Goal: Information Seeking & Learning: Learn about a topic

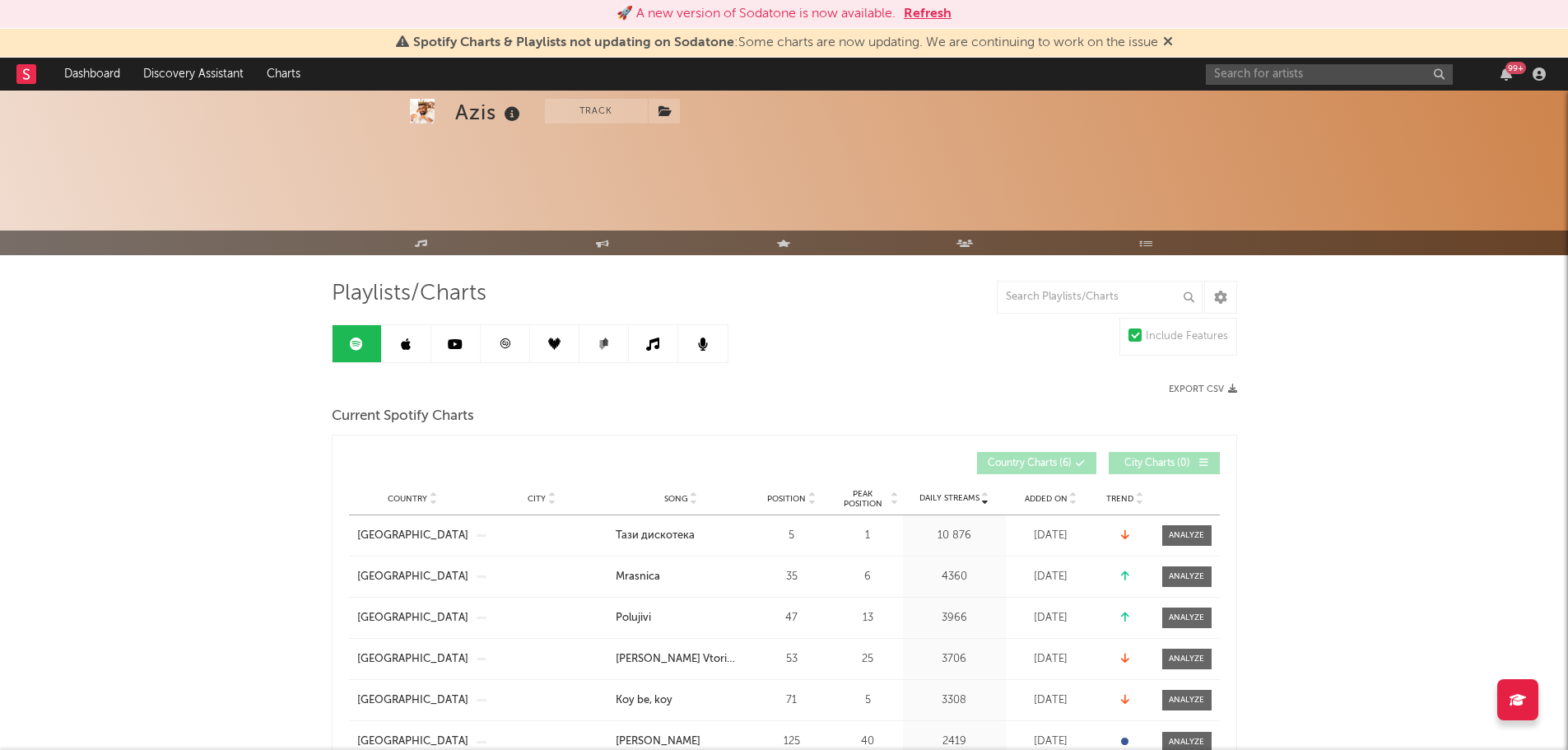
scroll to position [79, 0]
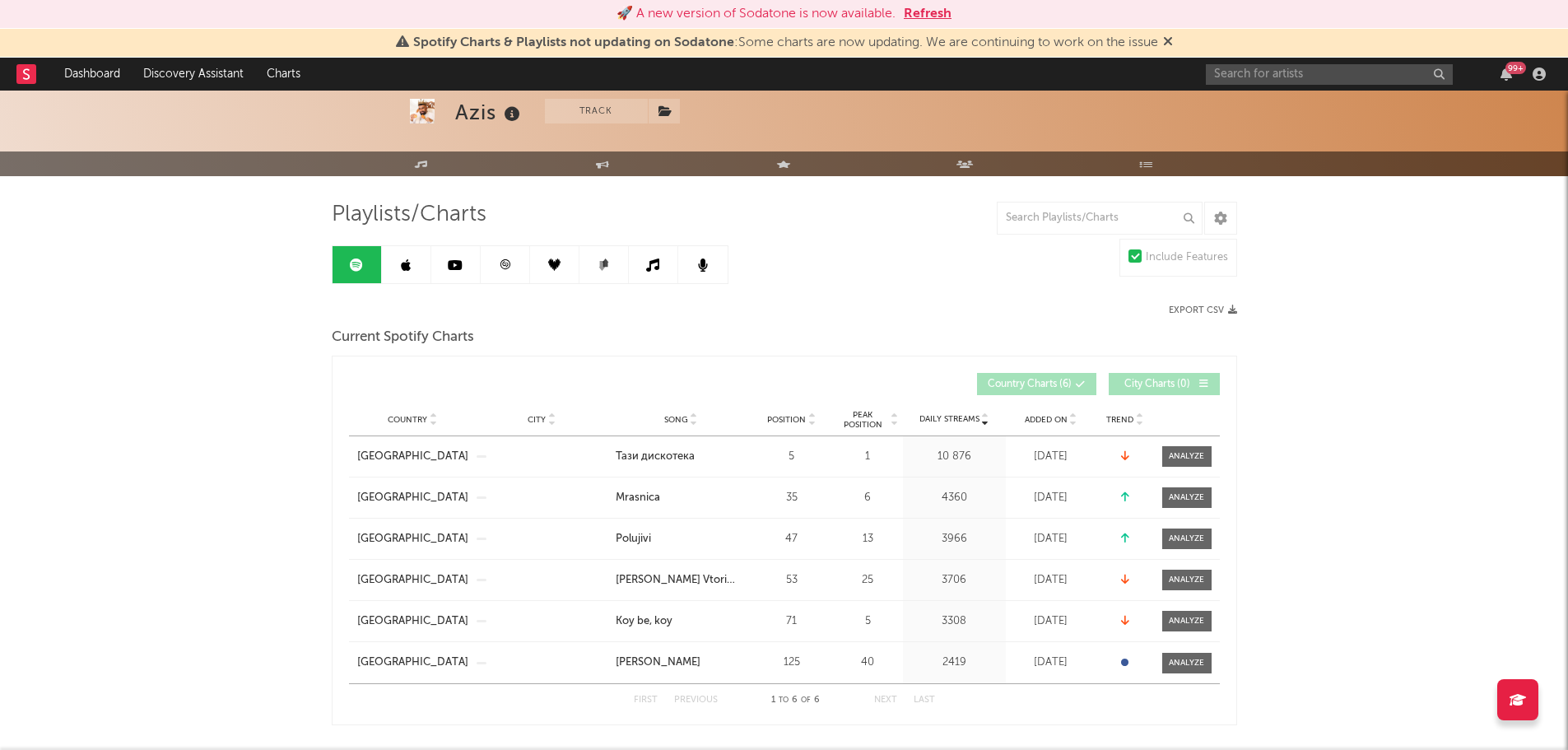
click at [939, 12] on button "Refresh" at bounding box center [928, 14] width 48 height 20
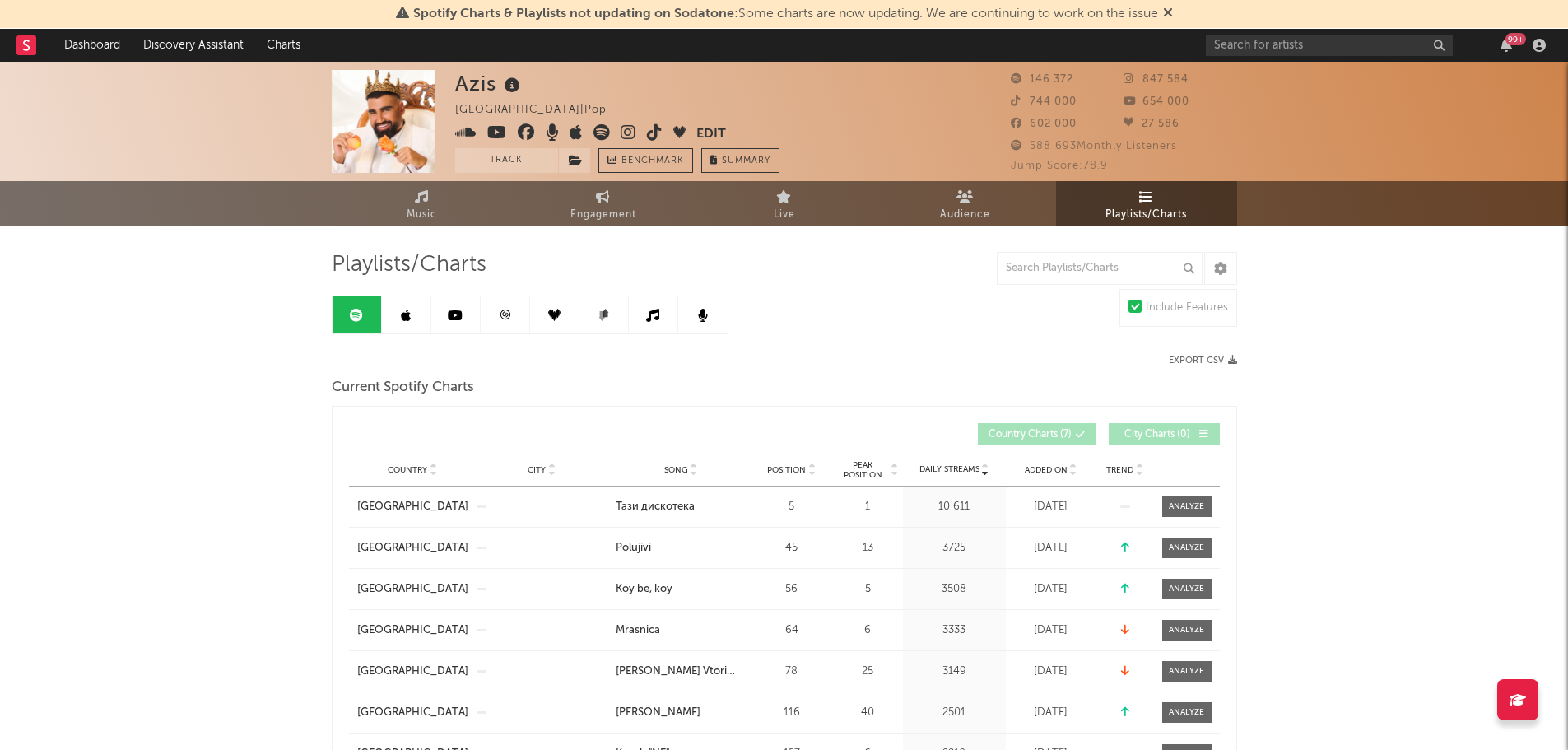
click at [1143, 205] on span "Playlists/Charts" at bounding box center [1145, 215] width 81 height 20
click at [407, 316] on icon at bounding box center [405, 315] width 10 height 13
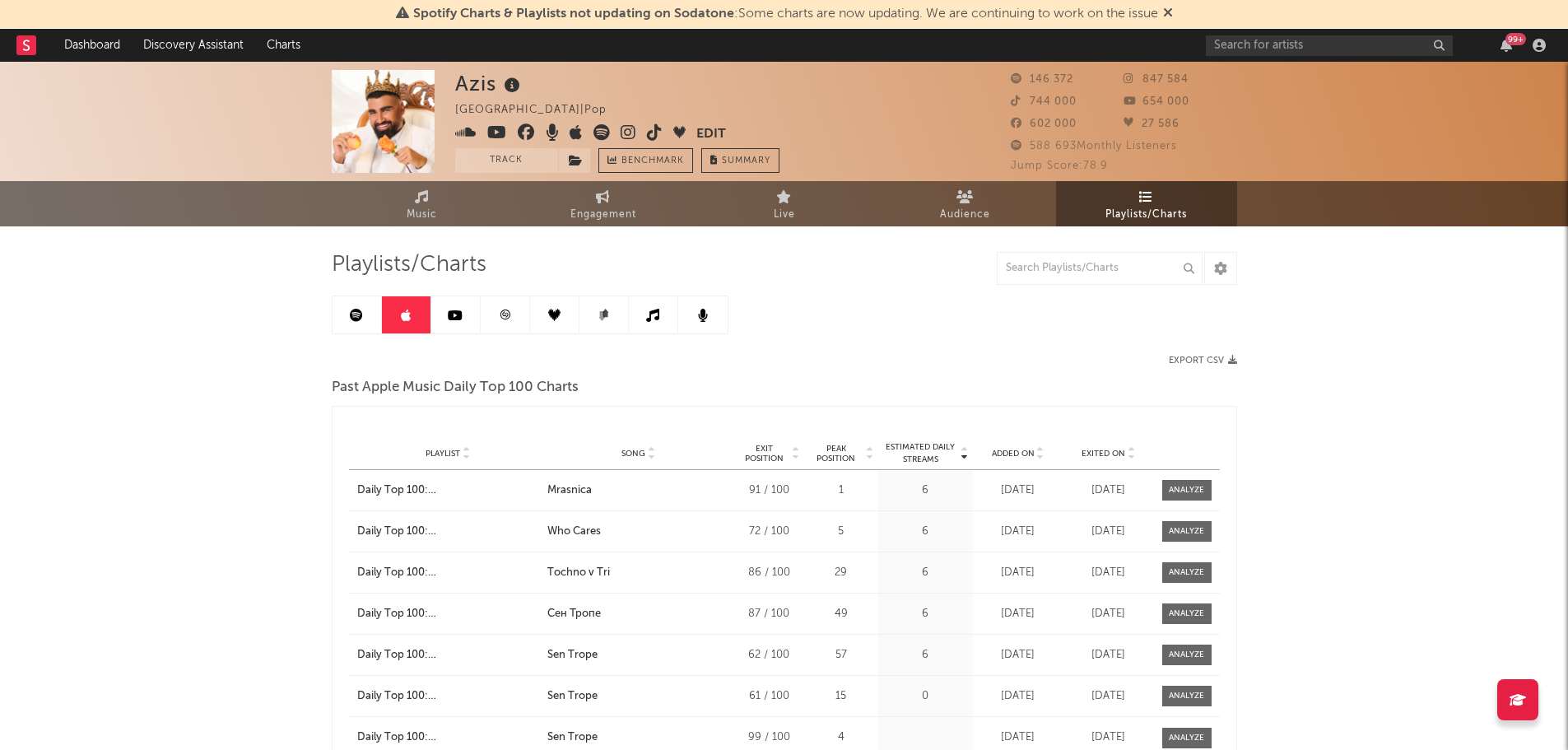
click at [461, 320] on icon at bounding box center [455, 315] width 15 height 13
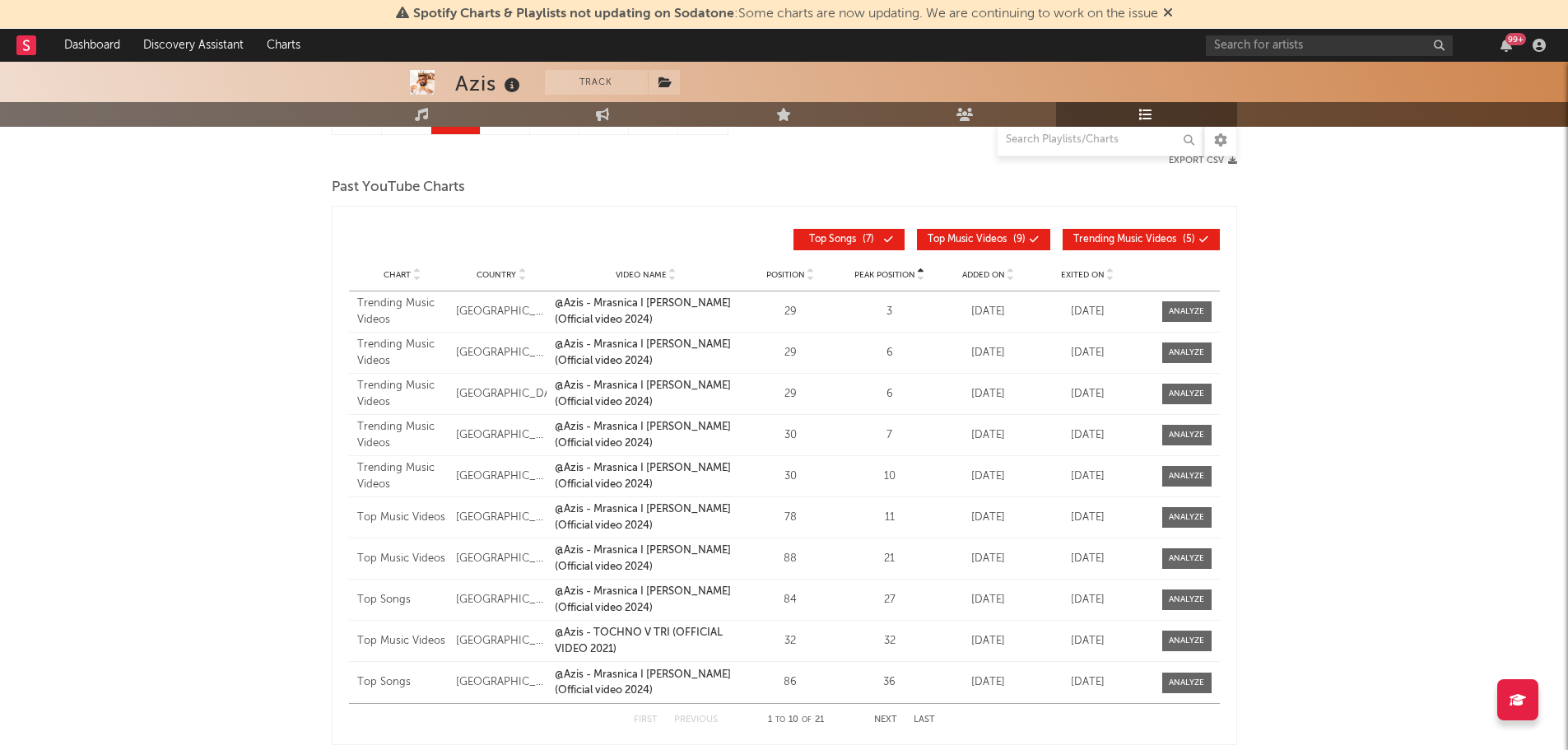
scroll to position [117, 0]
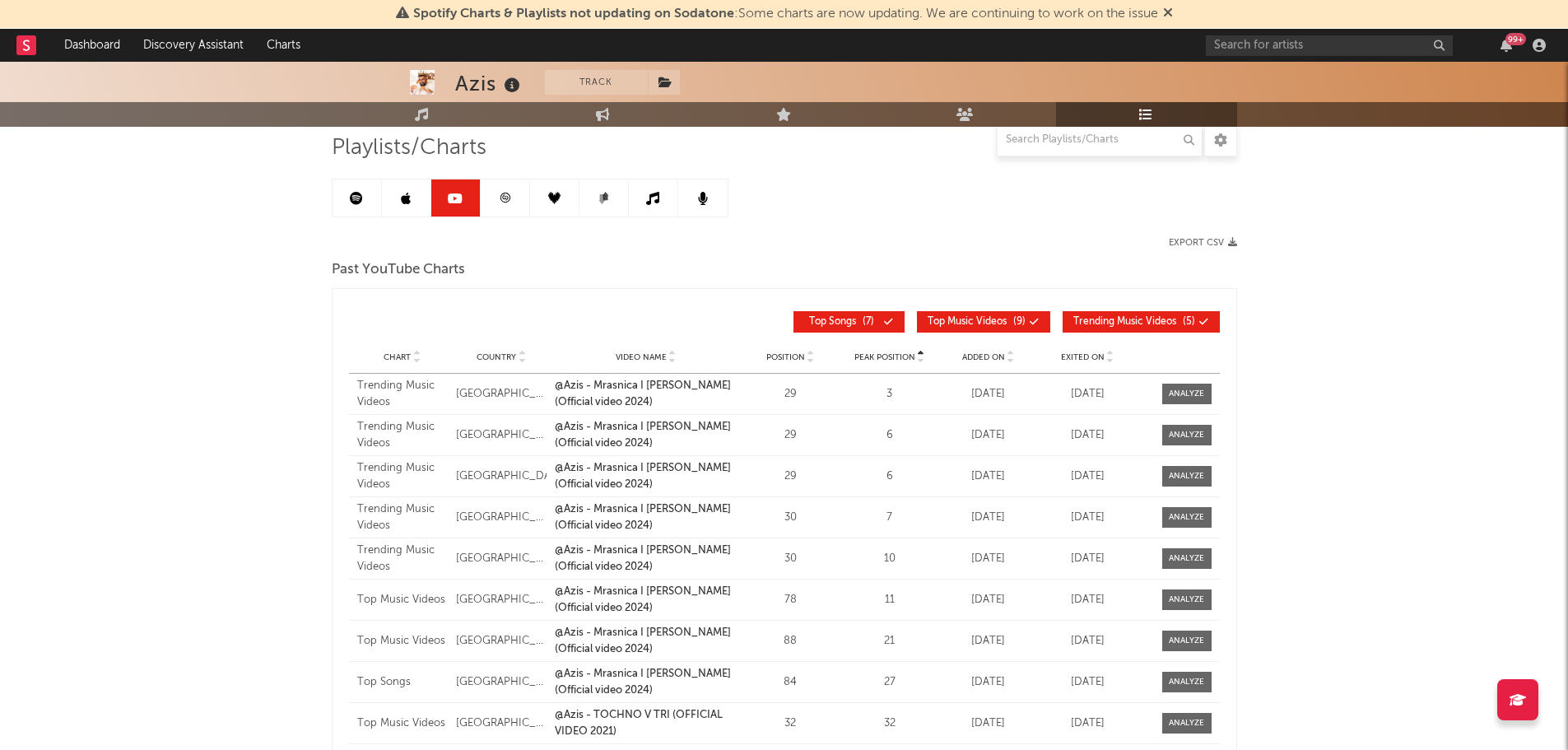
click at [492, 197] on link at bounding box center [505, 198] width 49 height 37
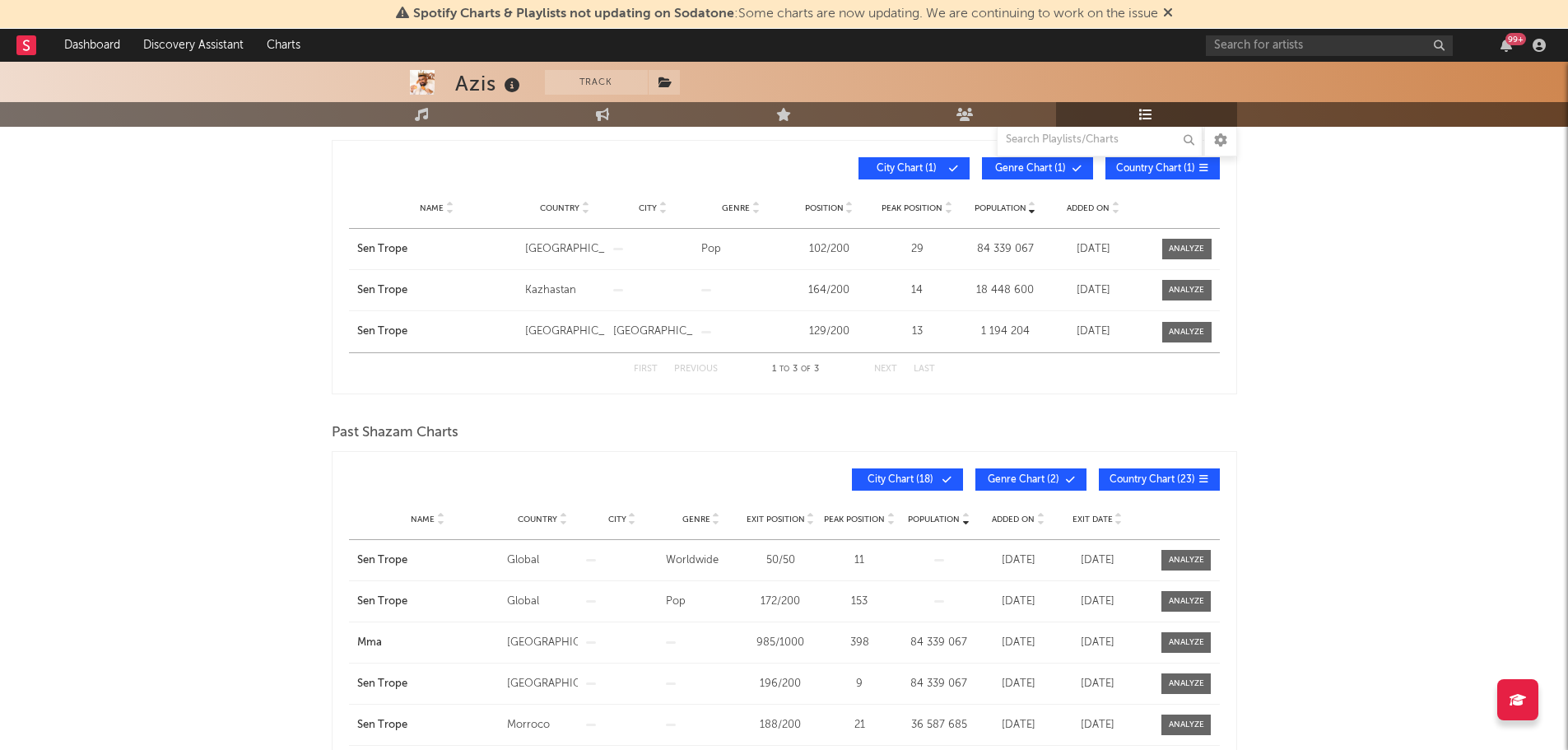
scroll to position [136, 0]
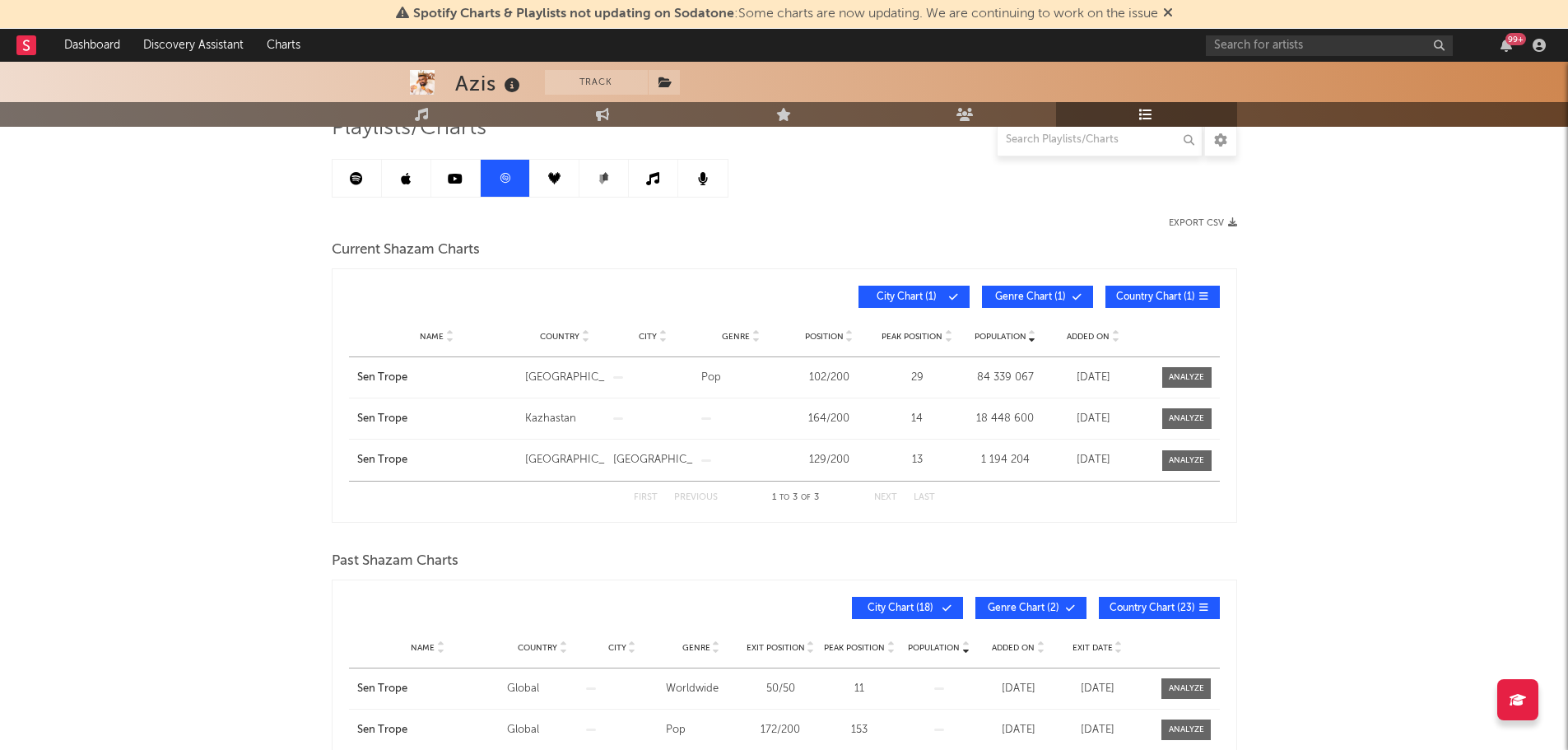
click at [558, 182] on icon at bounding box center [555, 178] width 12 height 12
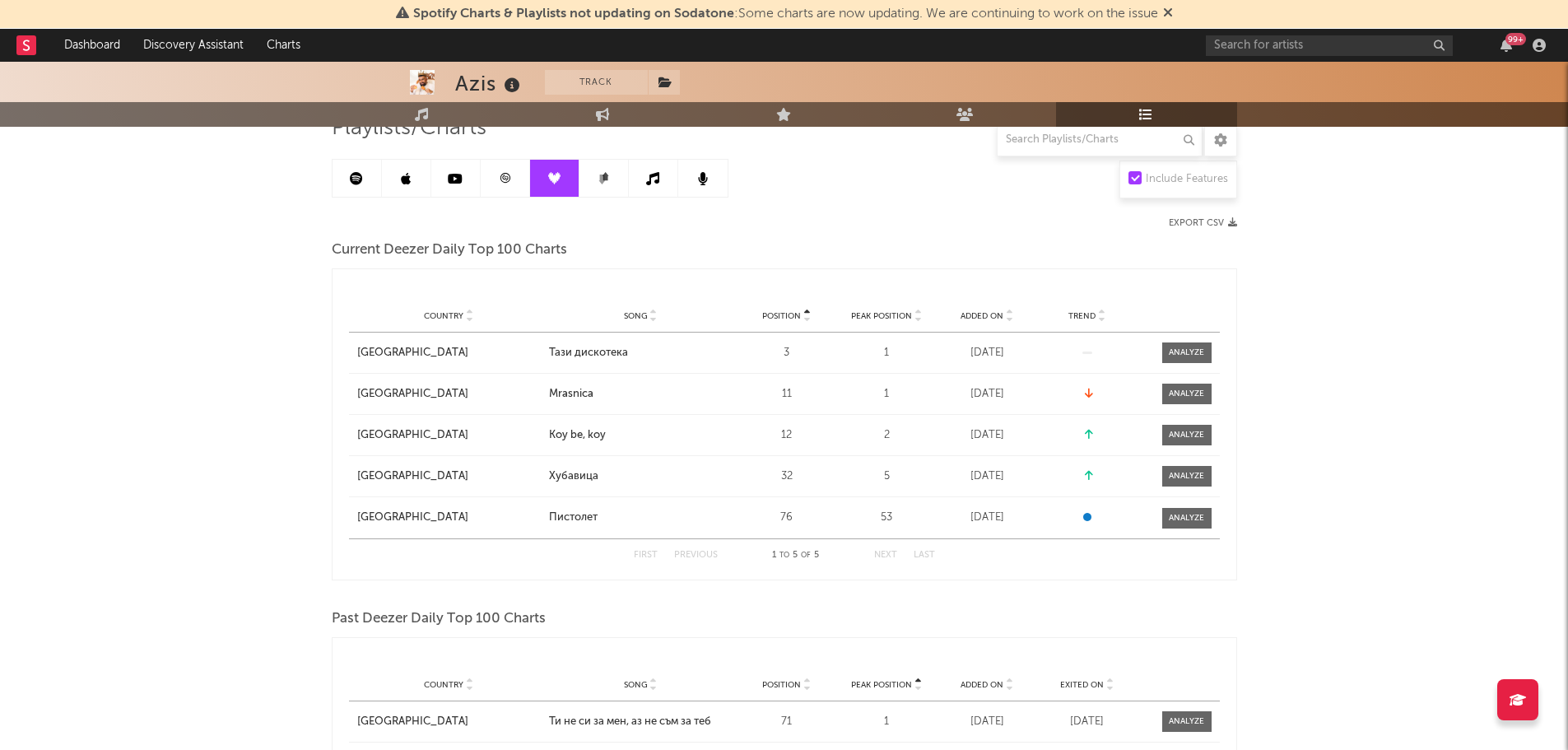
click at [608, 182] on icon at bounding box center [604, 178] width 12 height 12
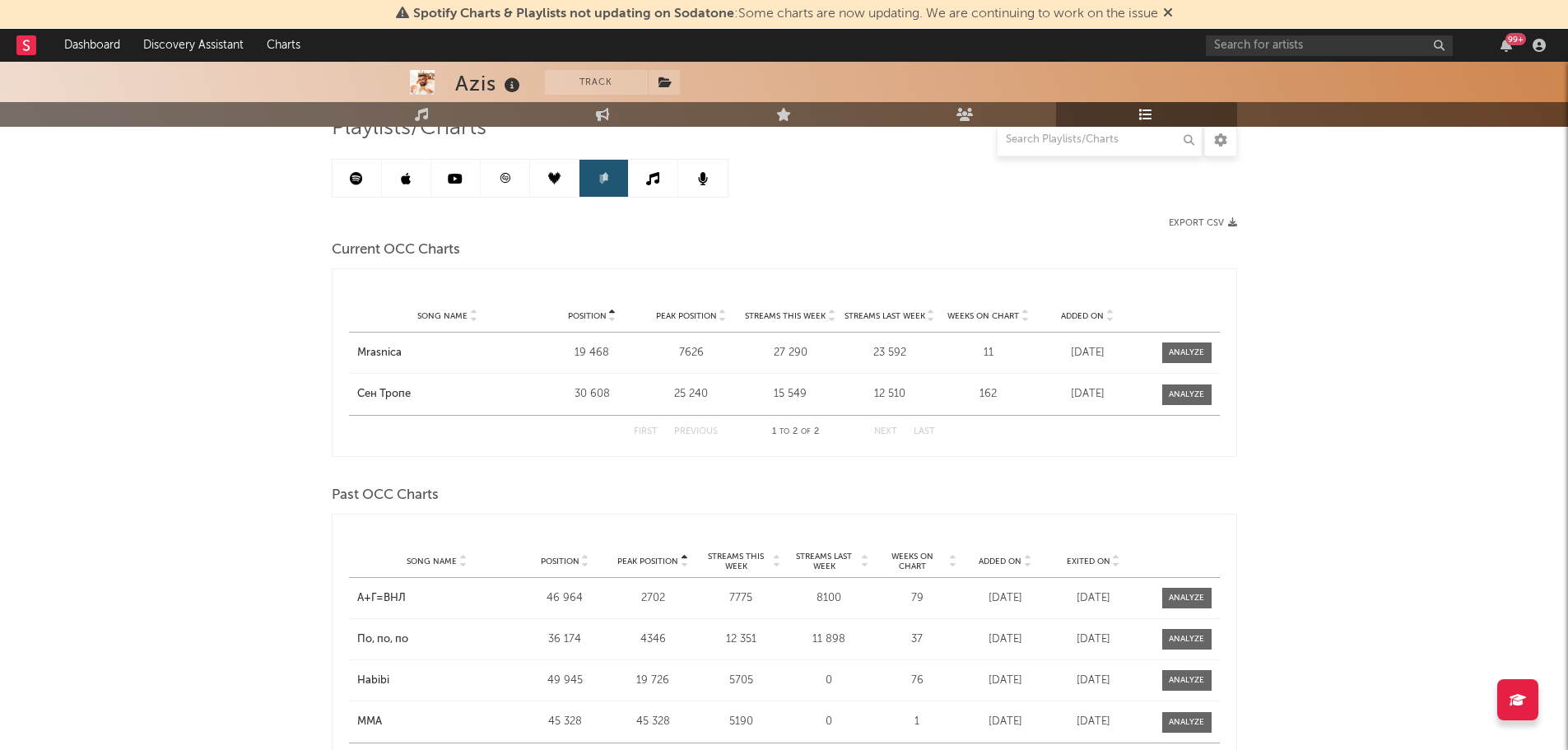
click at [638, 185] on link at bounding box center [653, 178] width 49 height 37
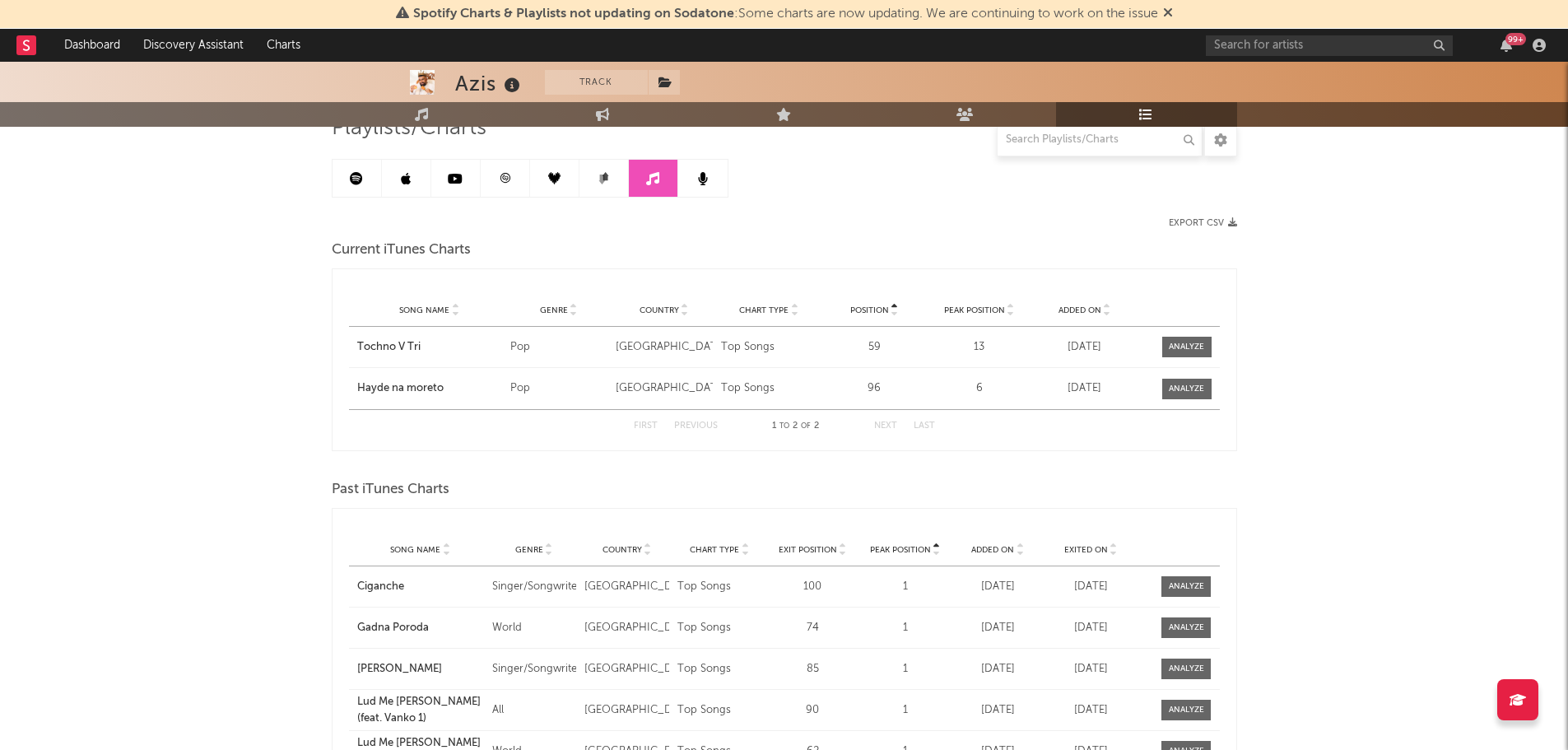
drag, startPoint x: 654, startPoint y: 185, endPoint x: 666, endPoint y: 183, distance: 12.2
click at [656, 184] on link at bounding box center [653, 178] width 49 height 37
click at [684, 182] on link at bounding box center [703, 178] width 49 height 37
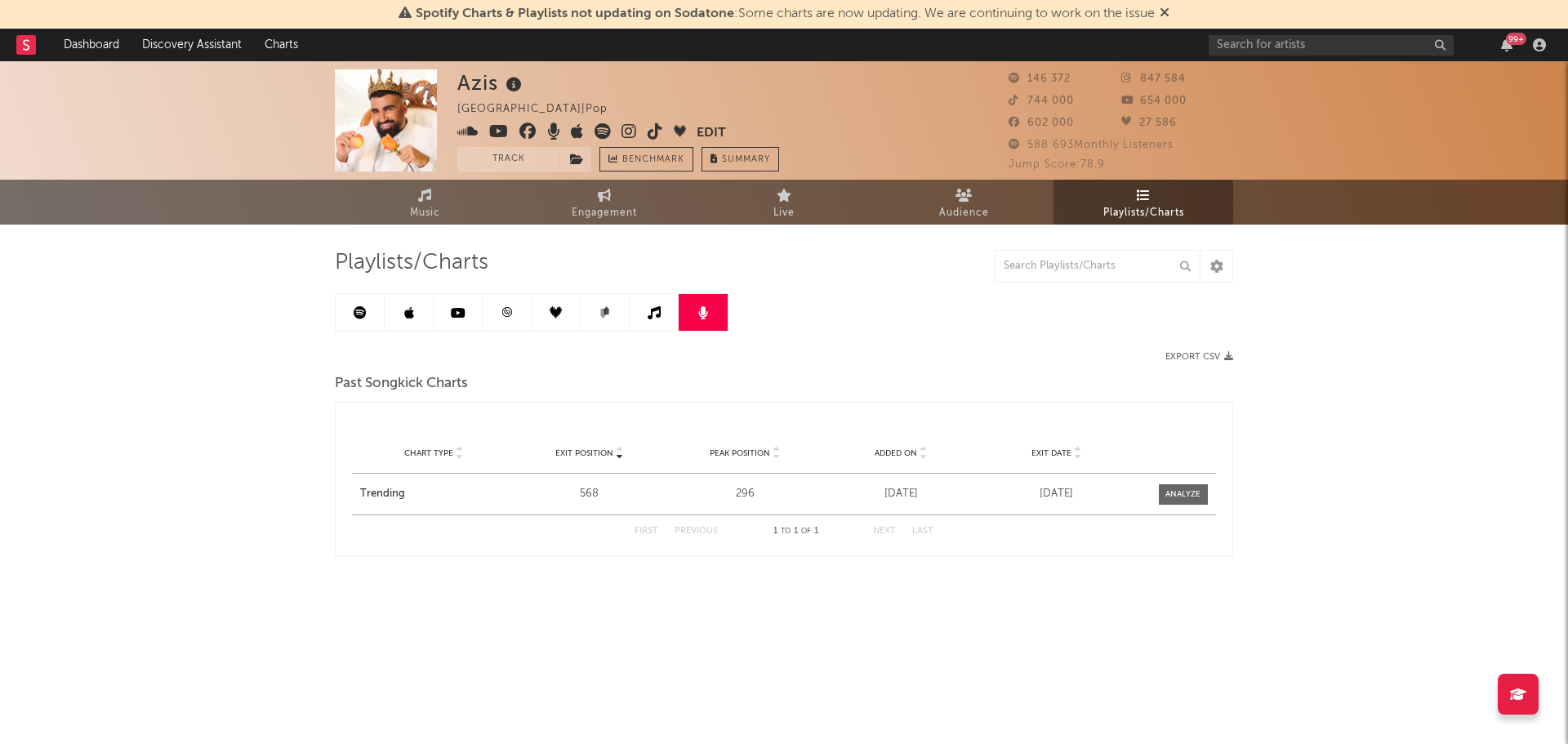
click at [350, 305] on link at bounding box center [360, 313] width 49 height 37
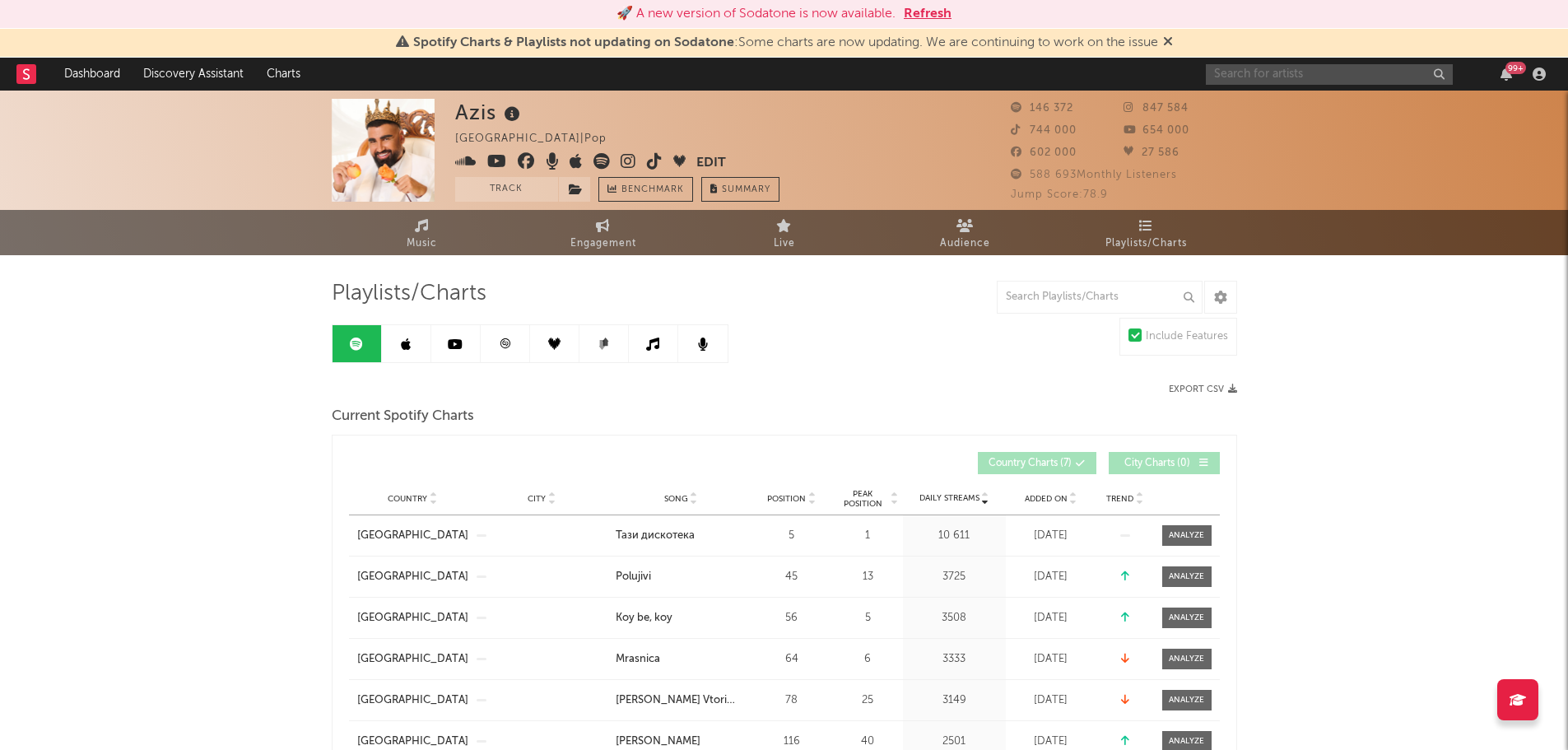
click at [1232, 78] on input "text" at bounding box center [1328, 74] width 247 height 20
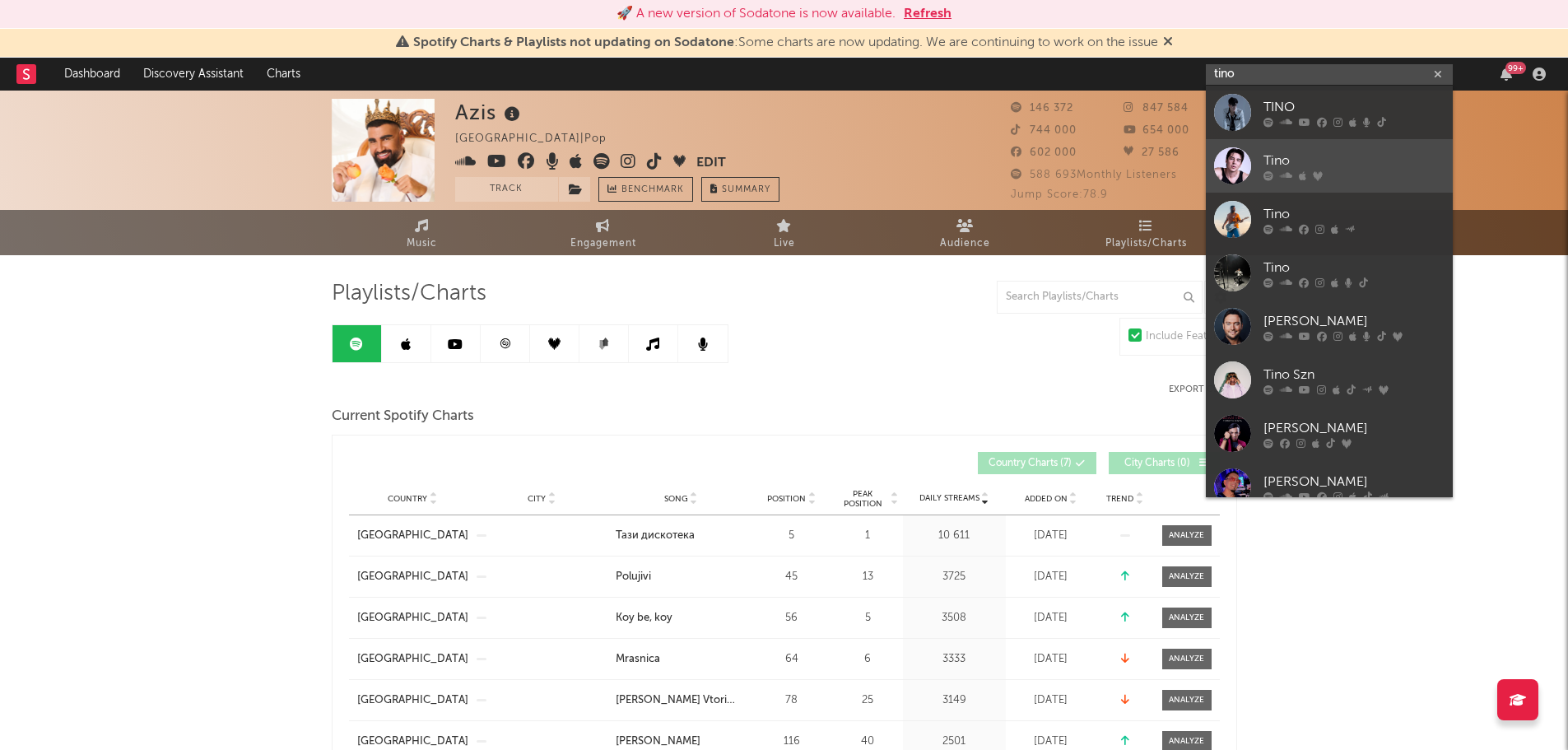
type input "tino"
click at [1240, 168] on div at bounding box center [1232, 166] width 37 height 37
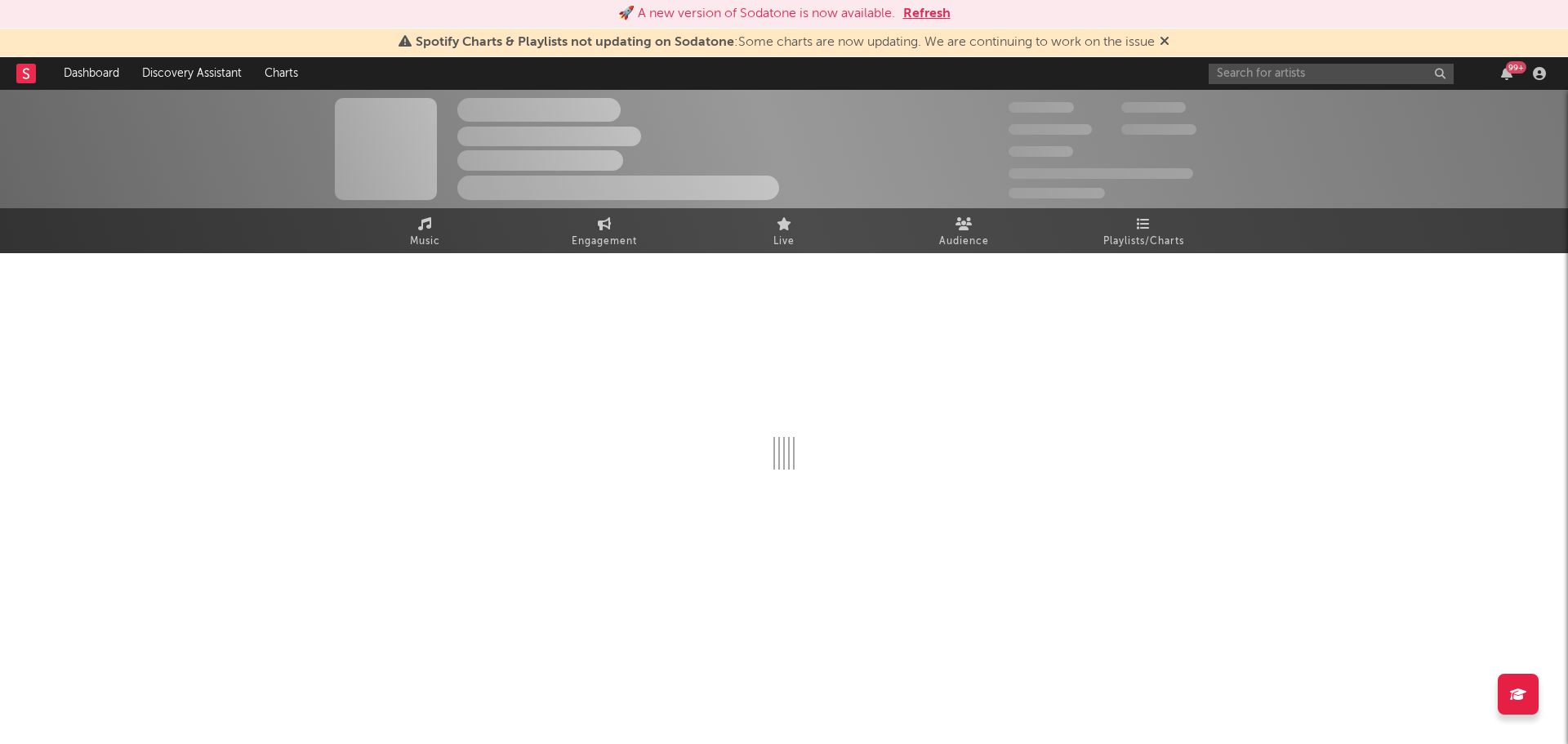
select select "6m"
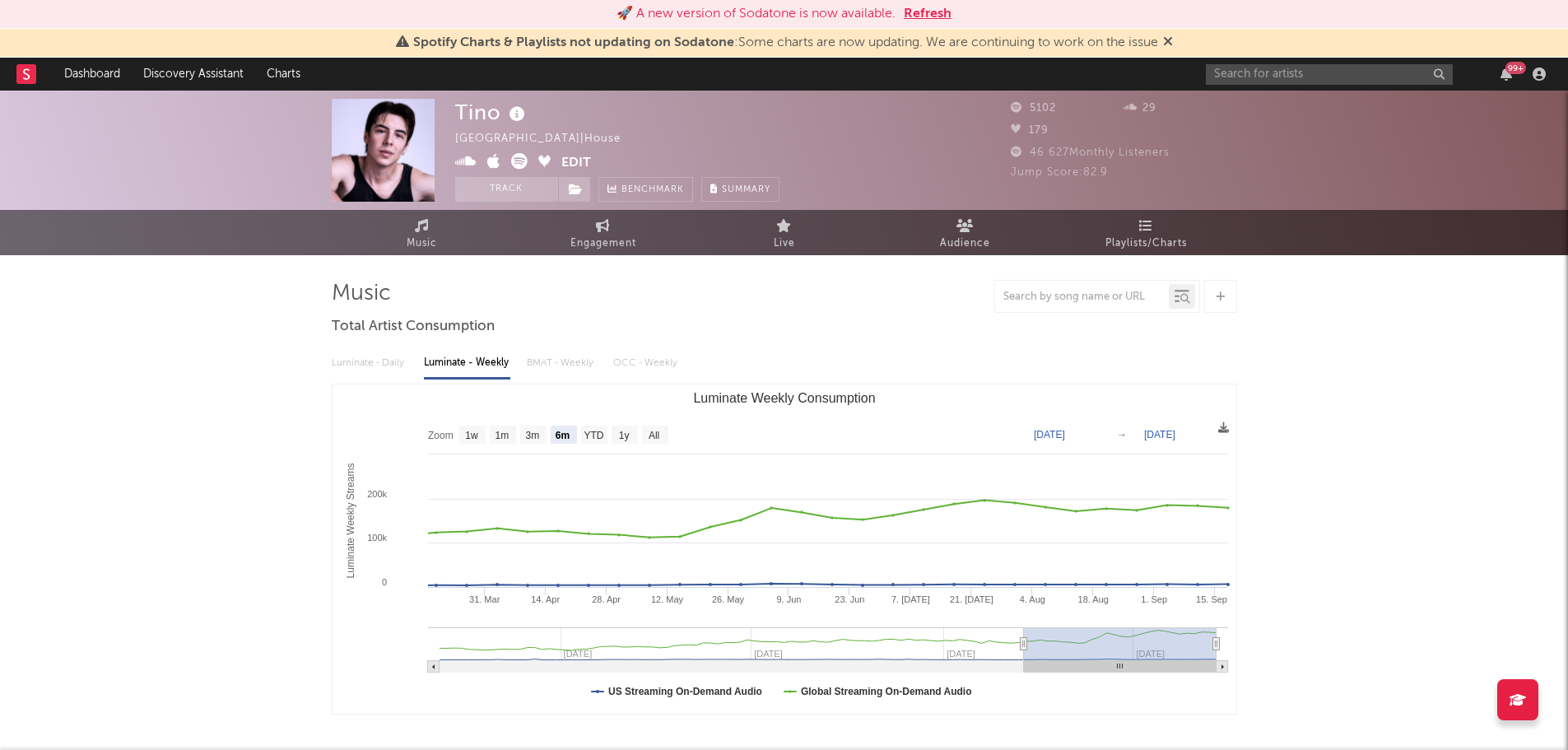
click at [922, 11] on button "Refresh" at bounding box center [928, 14] width 48 height 20
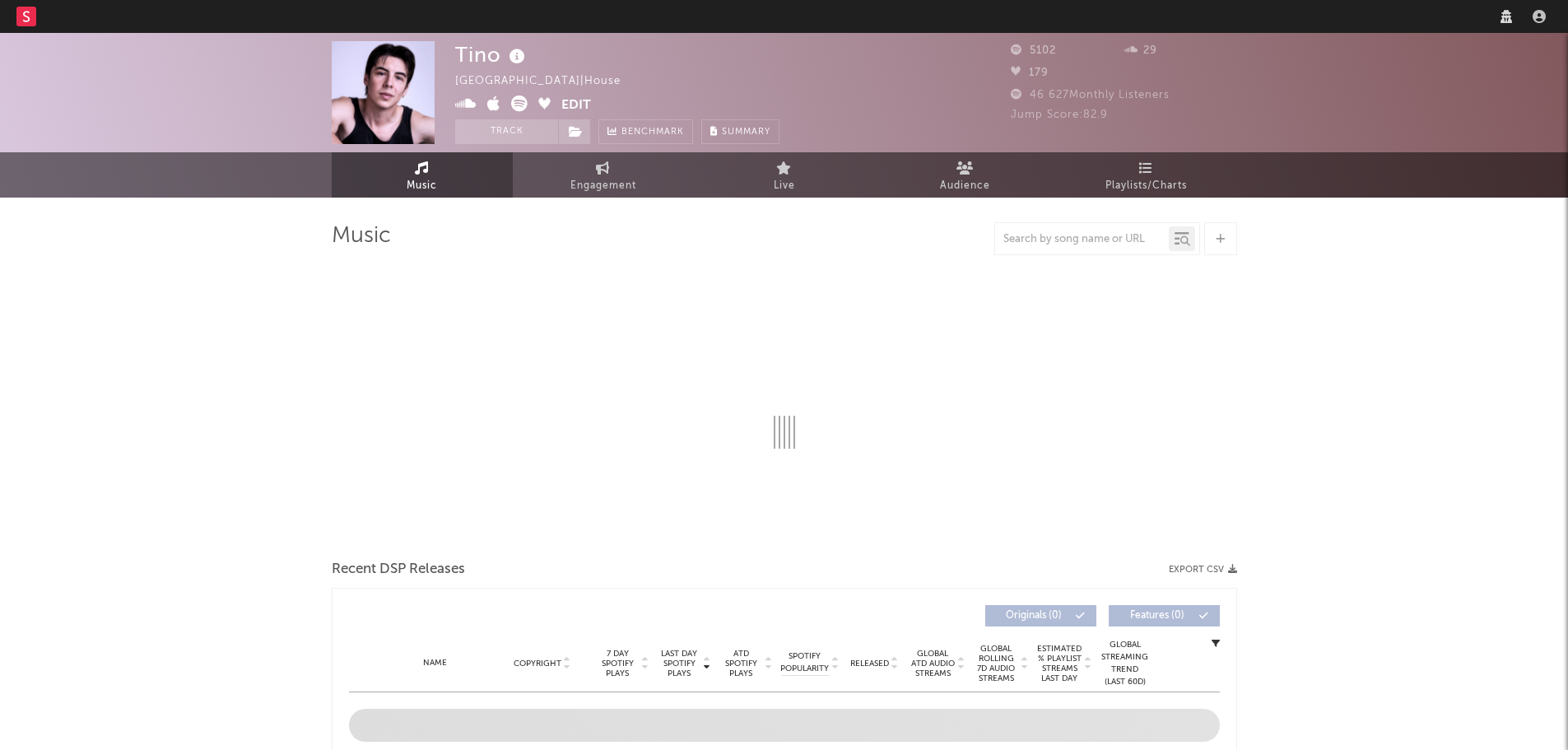
select select "6m"
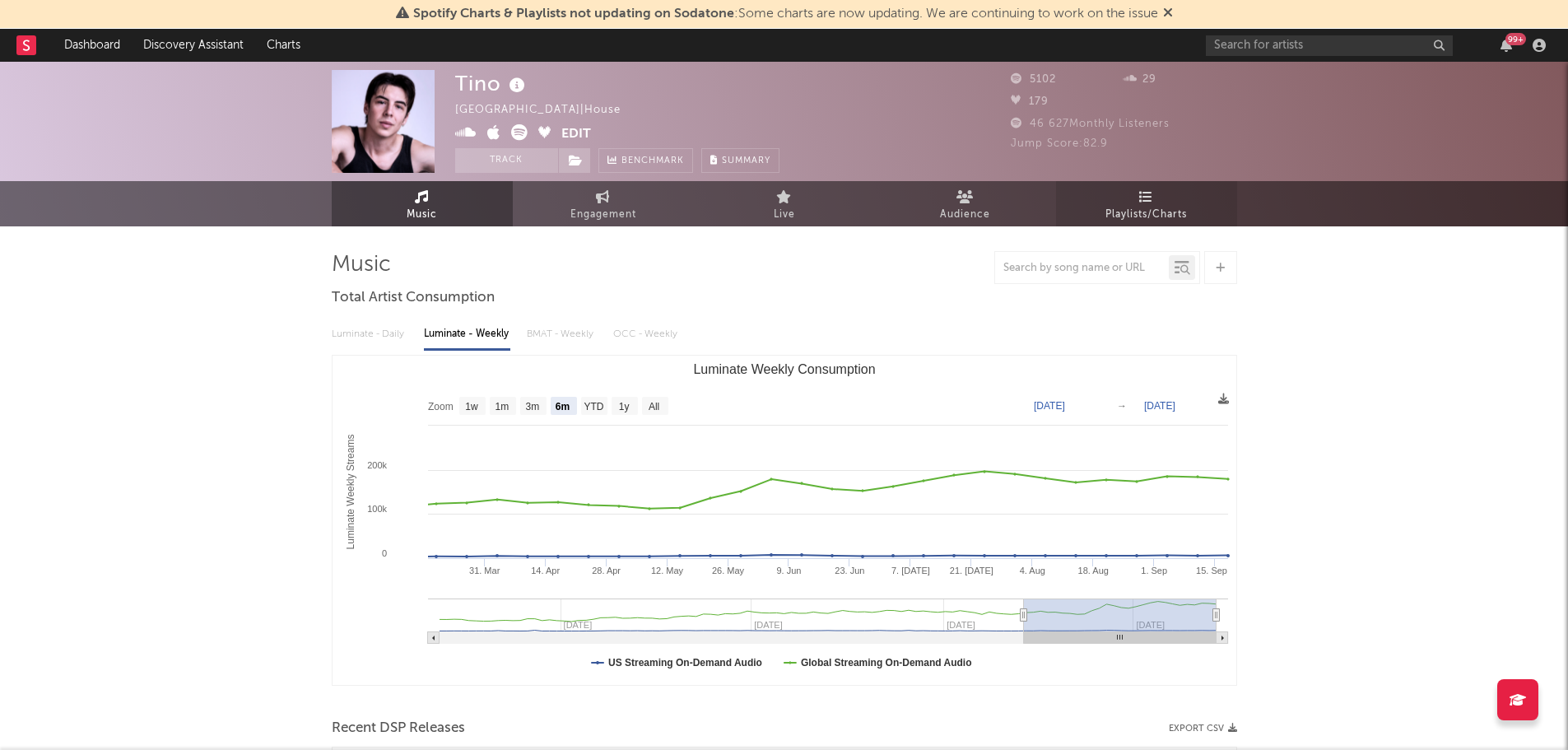
click at [1166, 208] on span "Playlists/Charts" at bounding box center [1145, 215] width 81 height 20
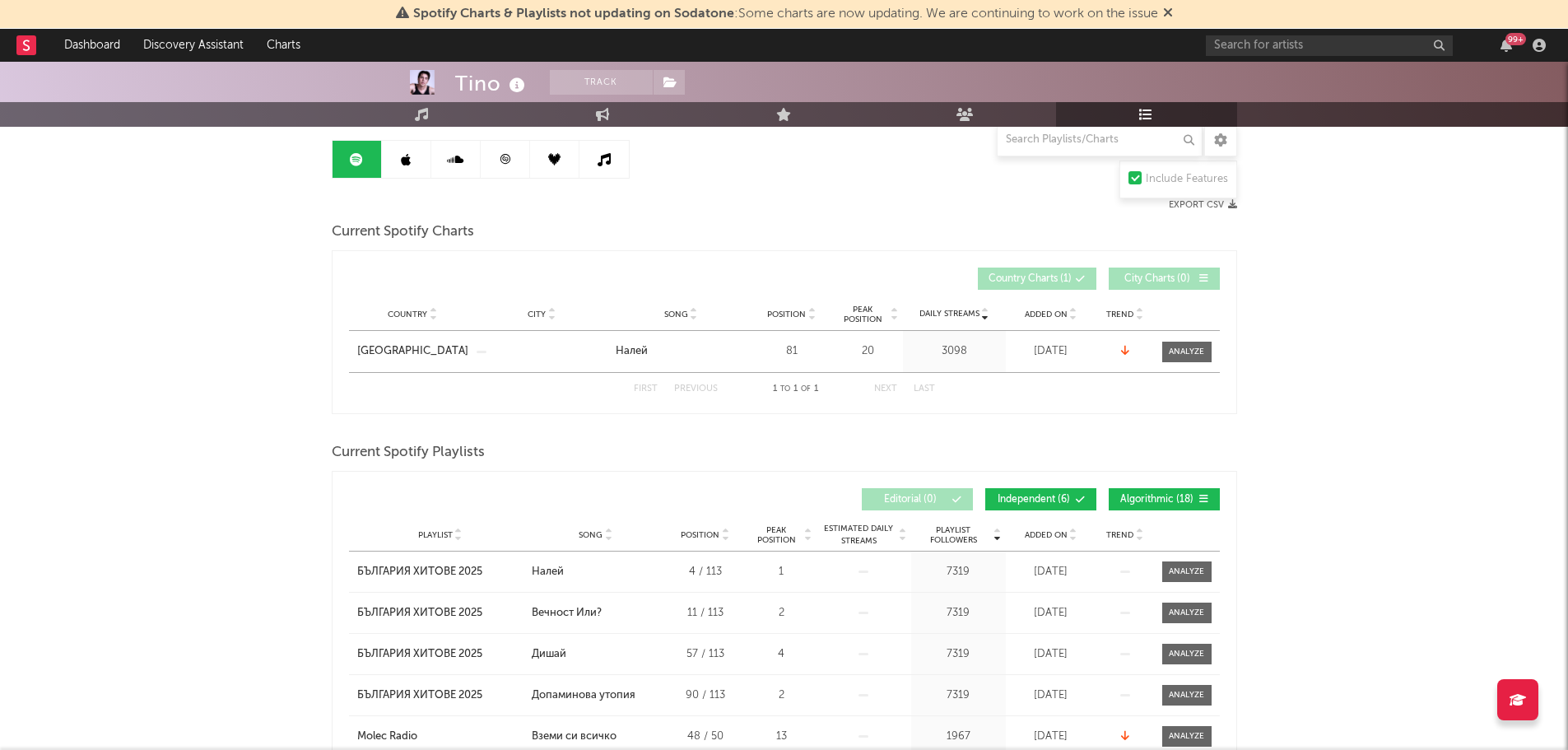
scroll to position [93, 0]
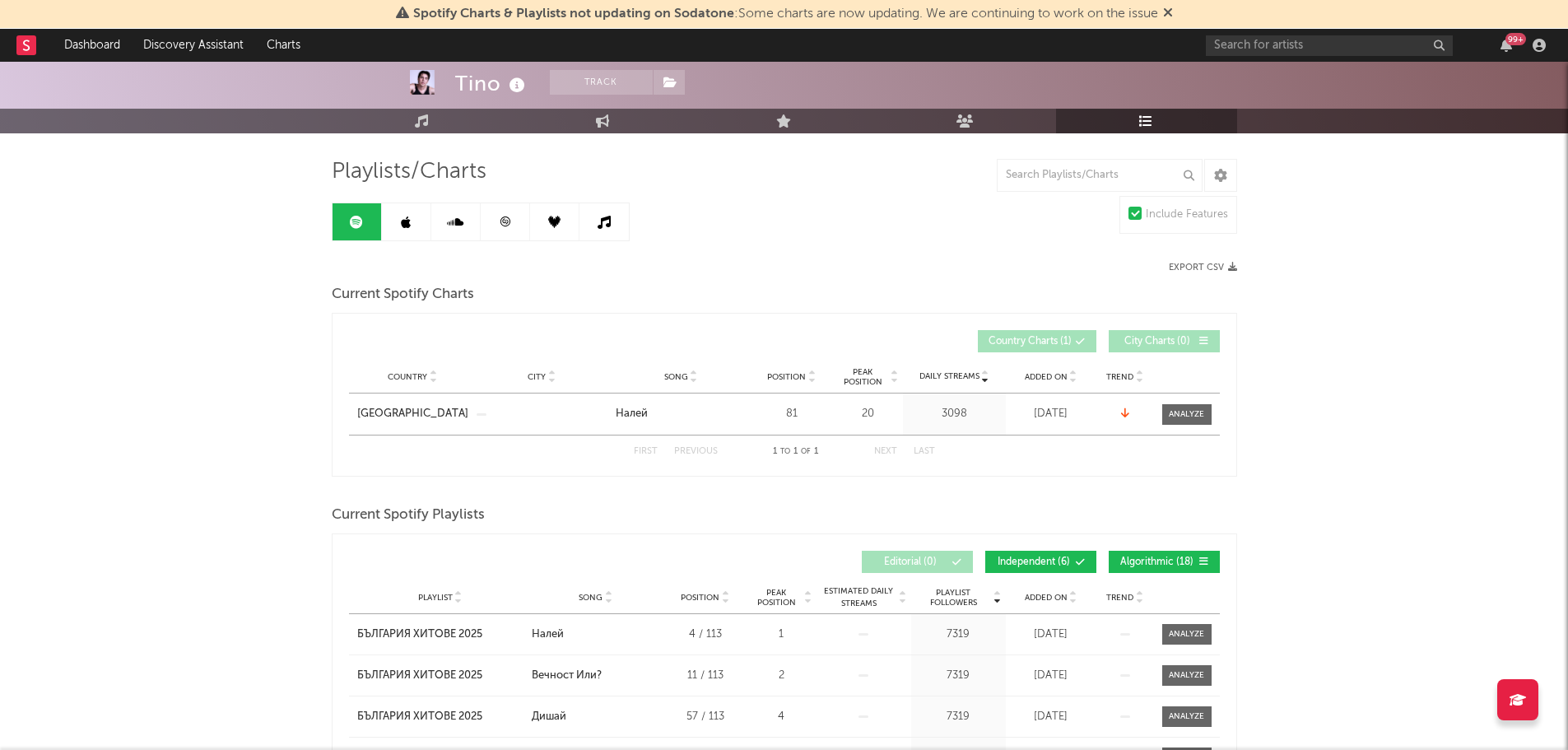
click at [413, 232] on link at bounding box center [406, 222] width 49 height 37
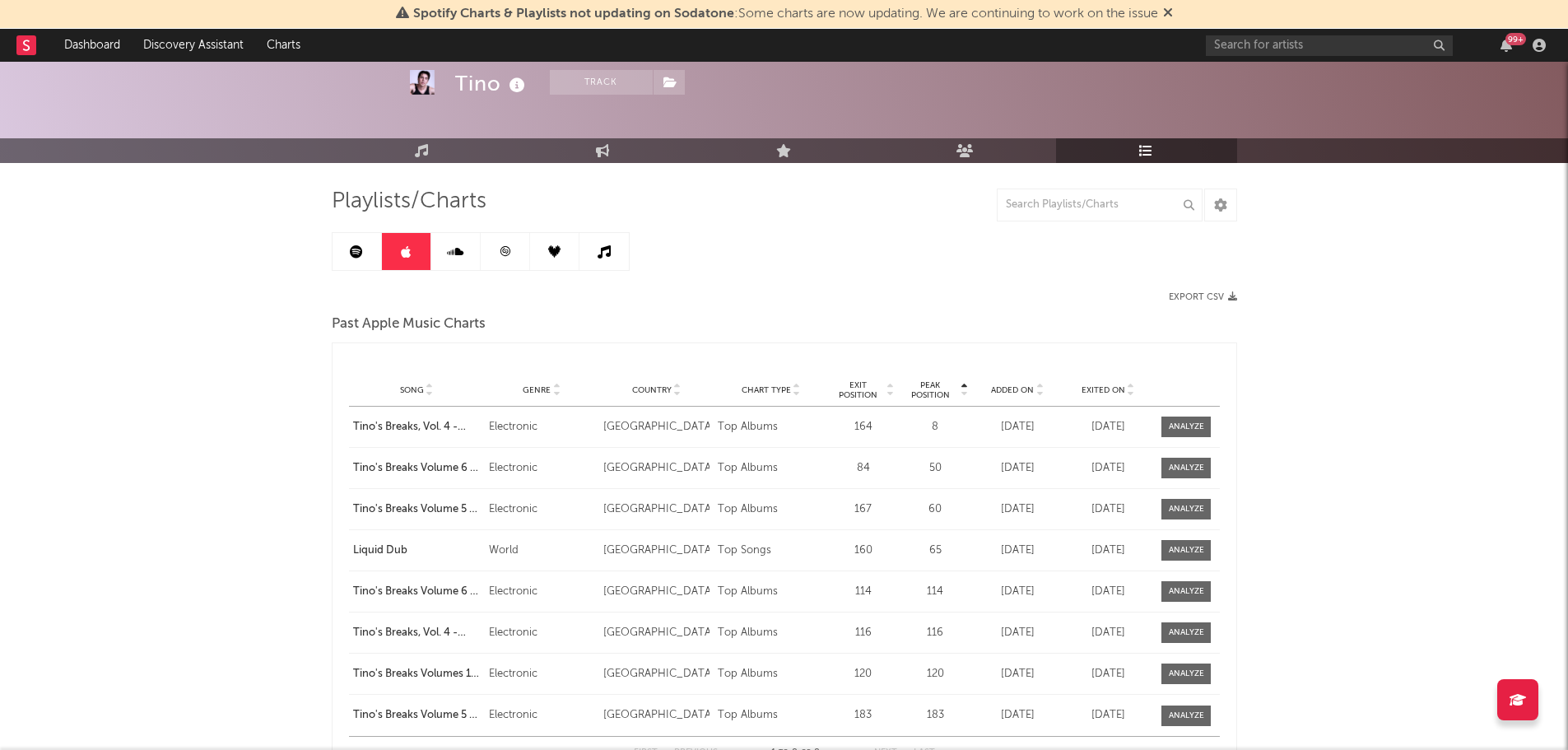
scroll to position [61, 0]
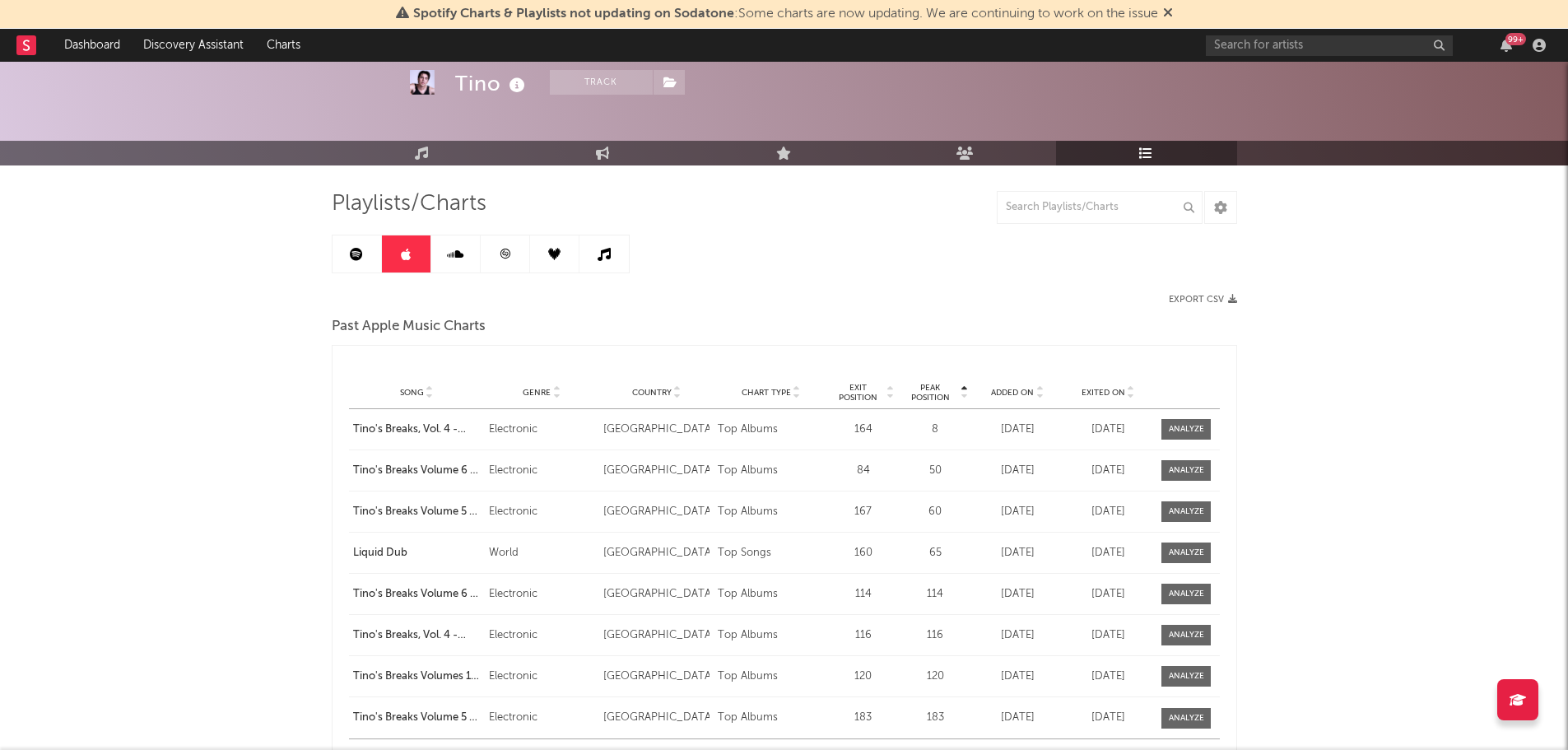
click at [461, 261] on link at bounding box center [455, 254] width 49 height 37
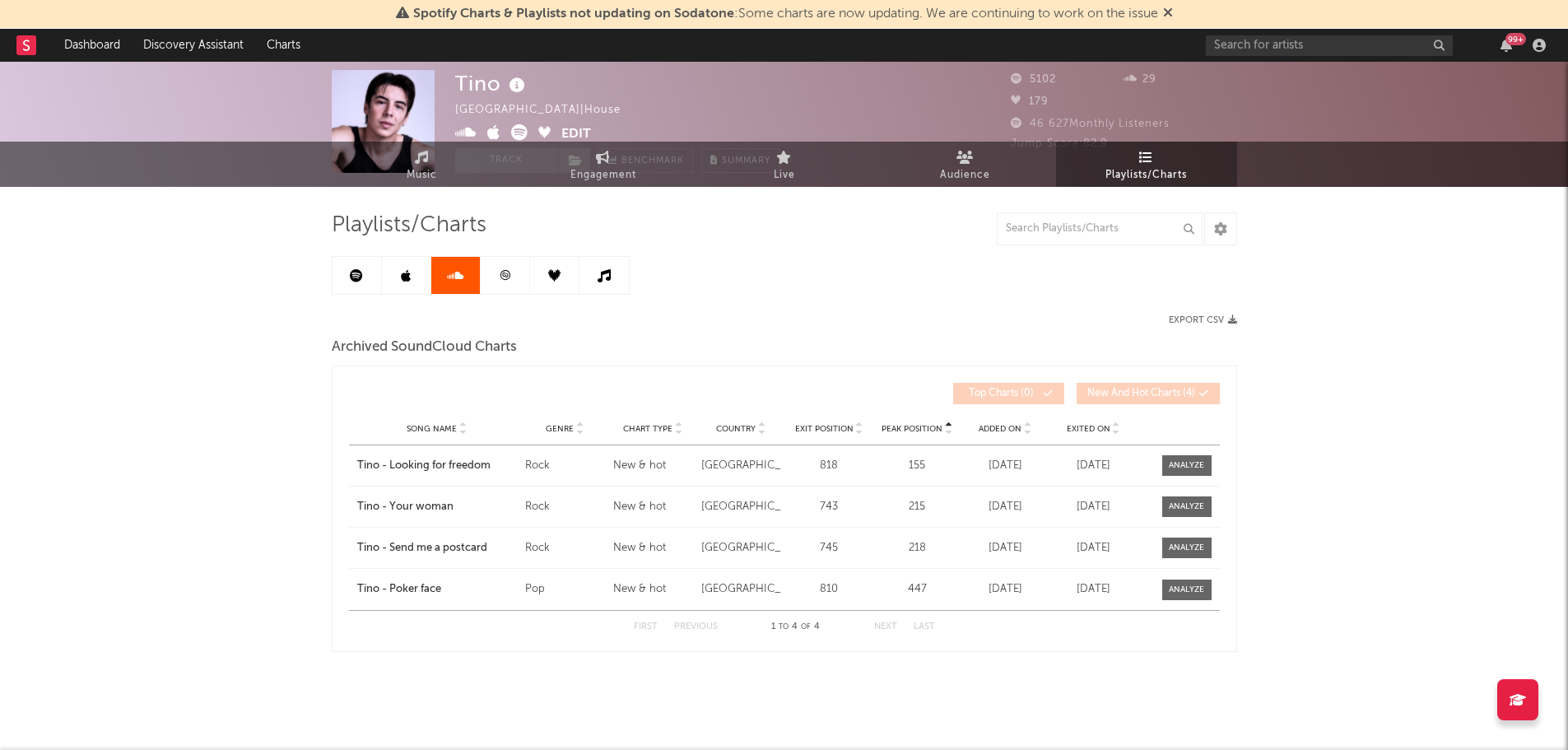
click at [513, 280] on link at bounding box center [505, 275] width 49 height 37
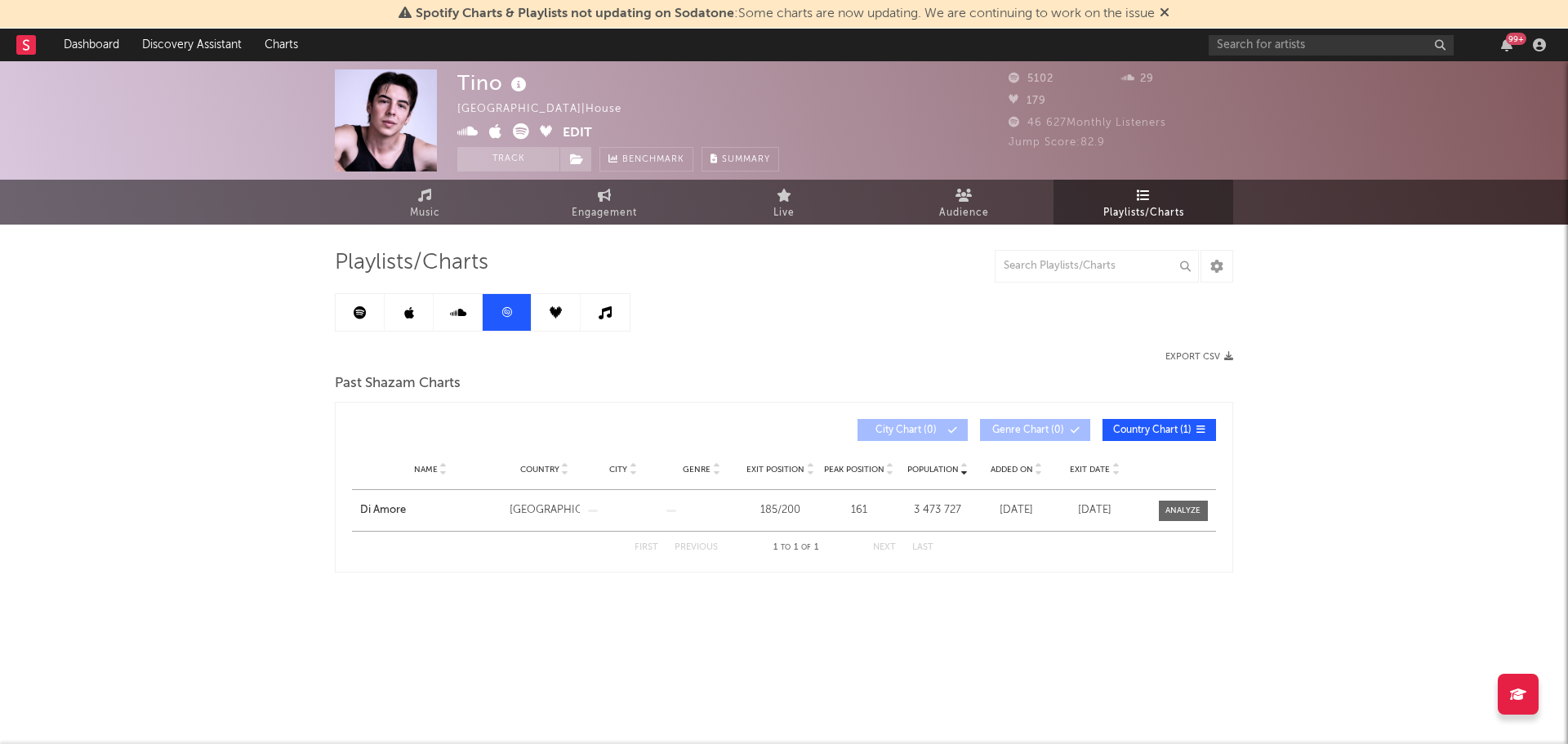
click at [544, 304] on link at bounding box center [556, 313] width 49 height 37
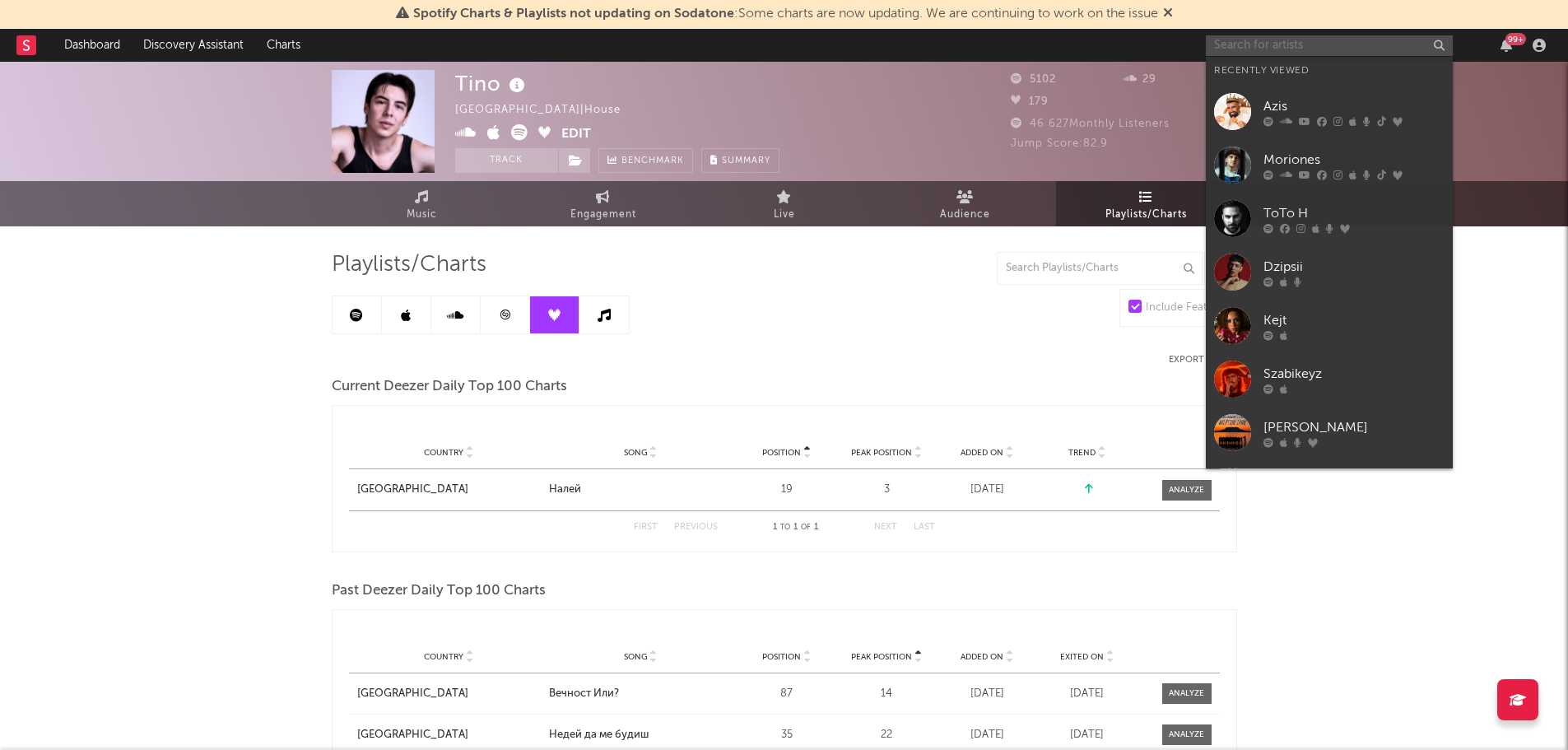
click at [1230, 48] on input "text" at bounding box center [1328, 45] width 247 height 20
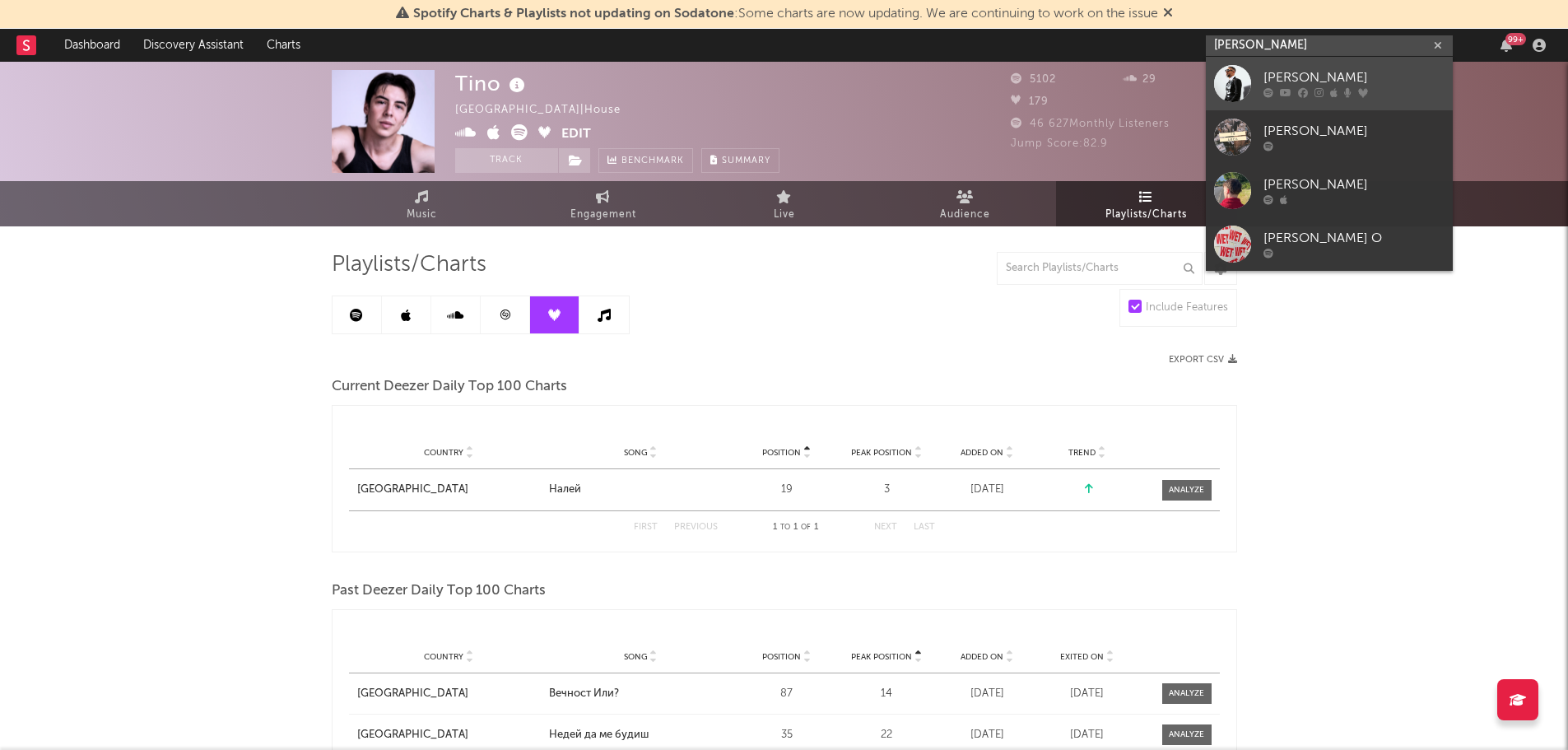
type input "[PERSON_NAME]"
click at [1271, 83] on div "[PERSON_NAME]" at bounding box center [1353, 78] width 181 height 20
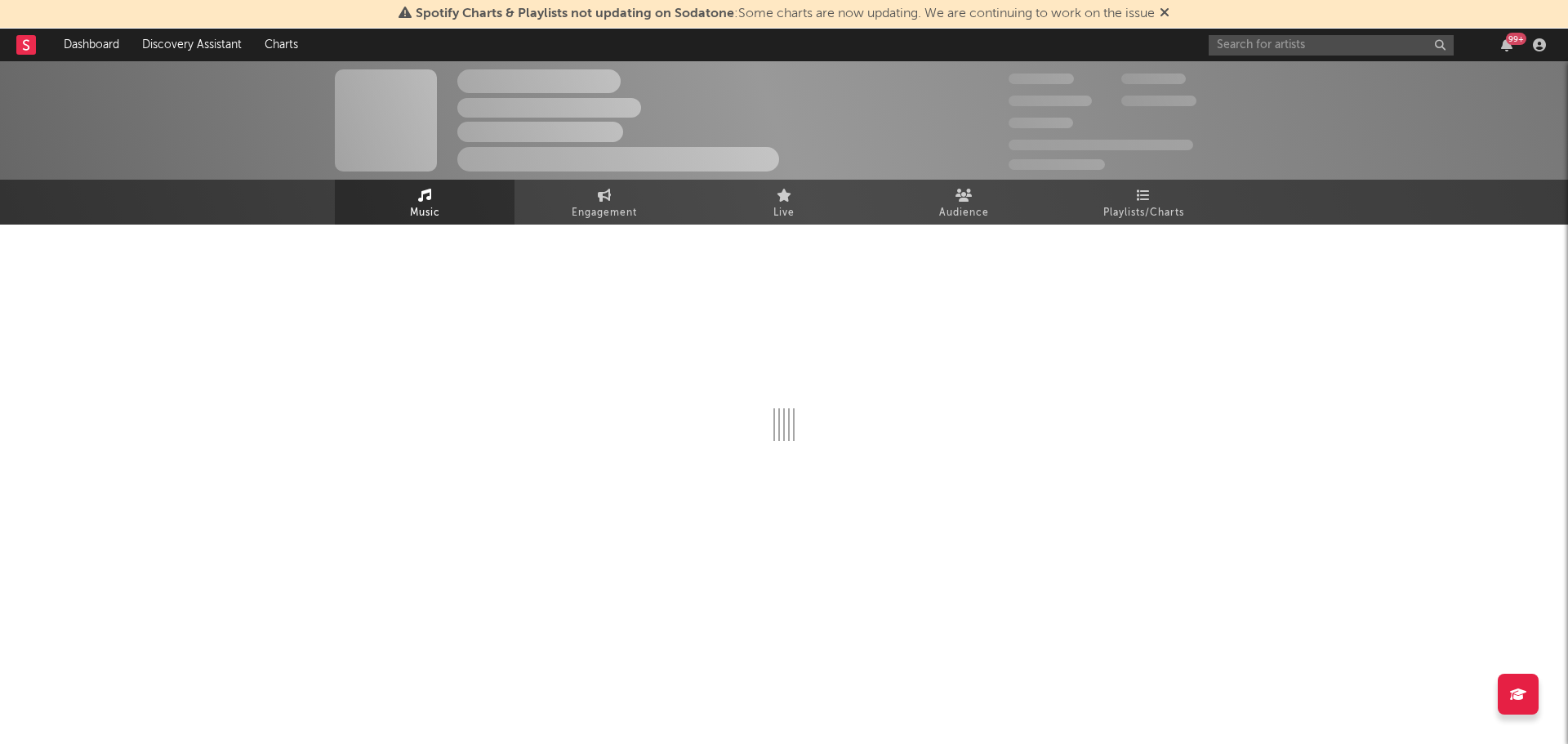
select select "6m"
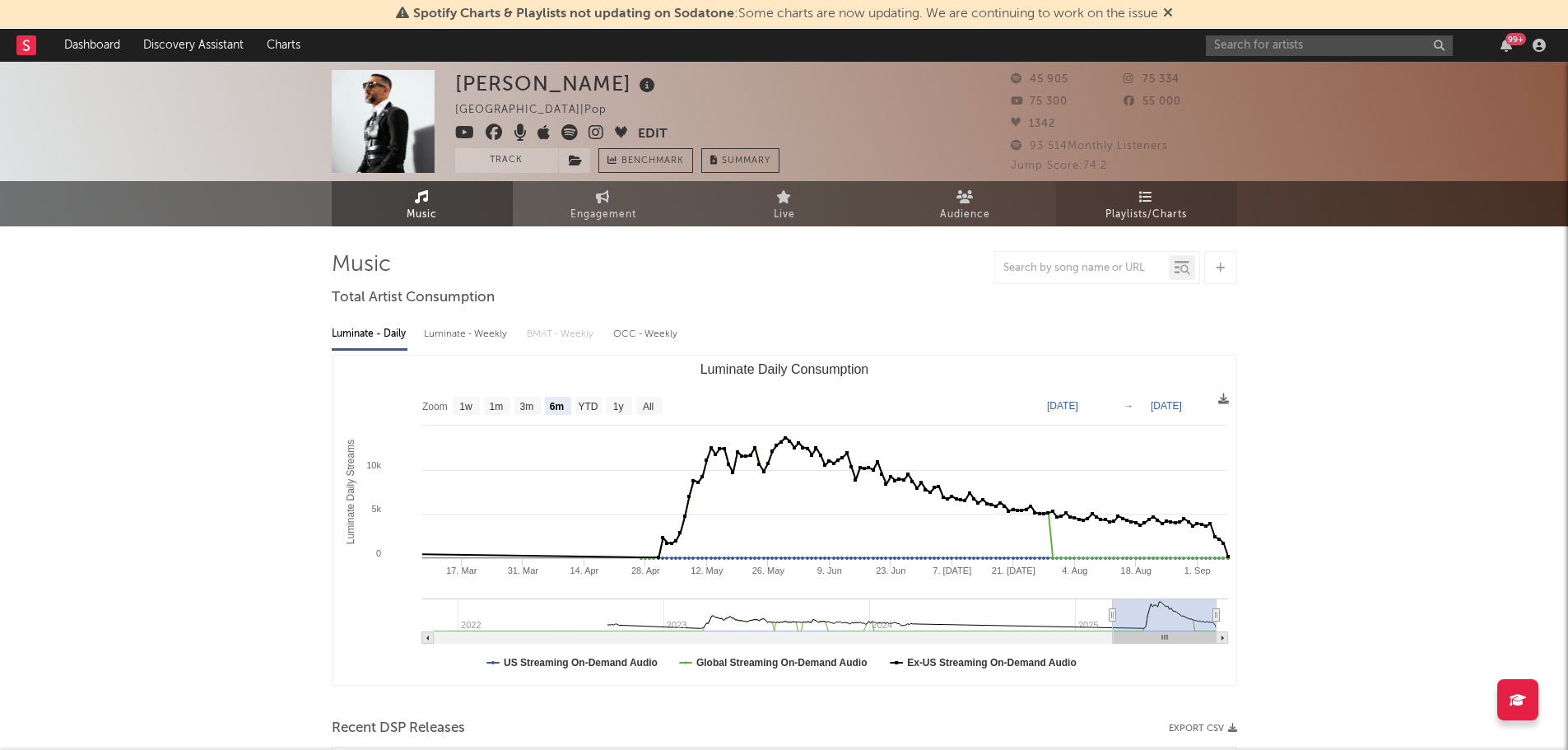
click at [1124, 203] on link "Playlists/Charts" at bounding box center [1146, 203] width 181 height 45
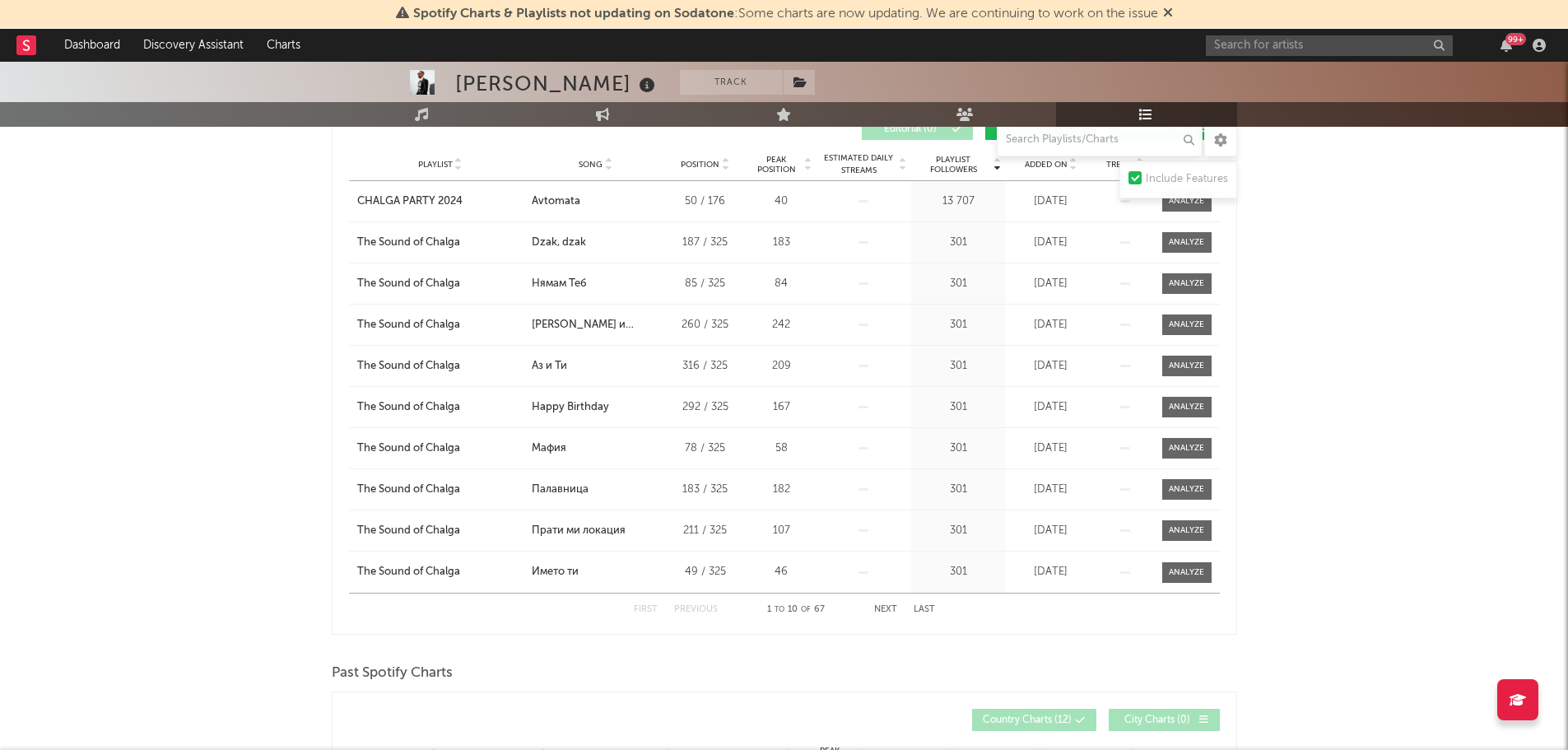
scroll to position [70, 0]
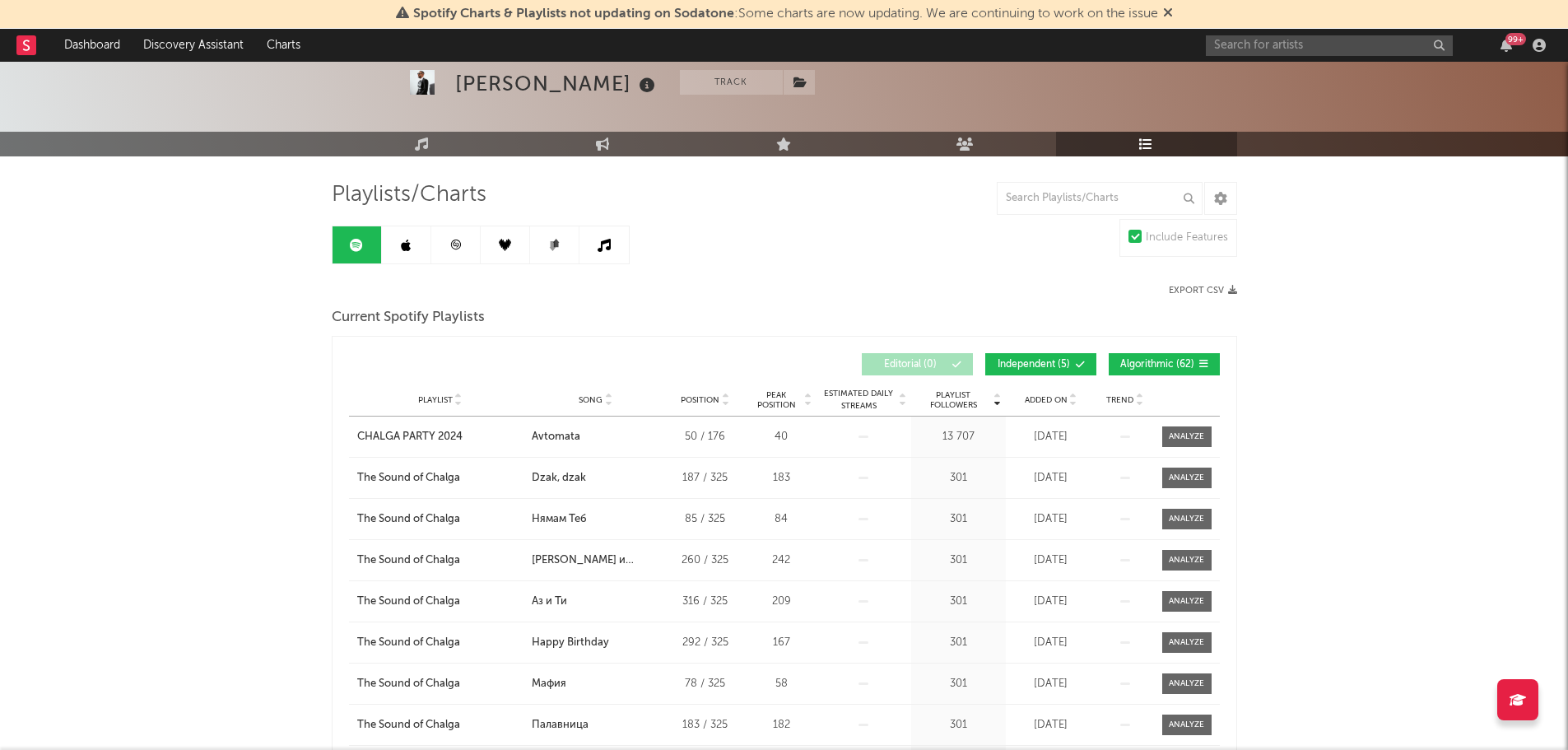
click at [396, 242] on link at bounding box center [406, 245] width 49 height 37
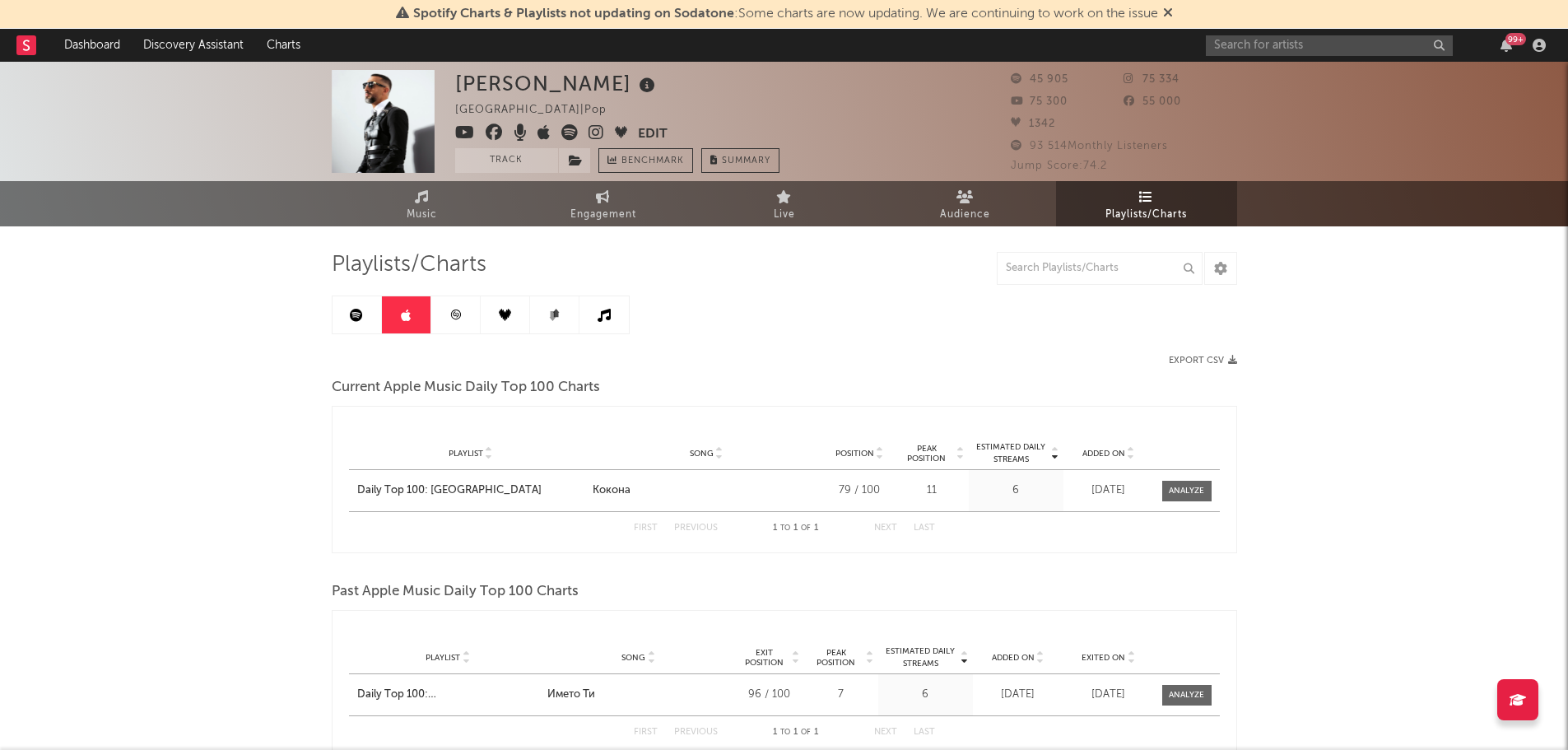
click at [459, 316] on icon at bounding box center [456, 315] width 12 height 12
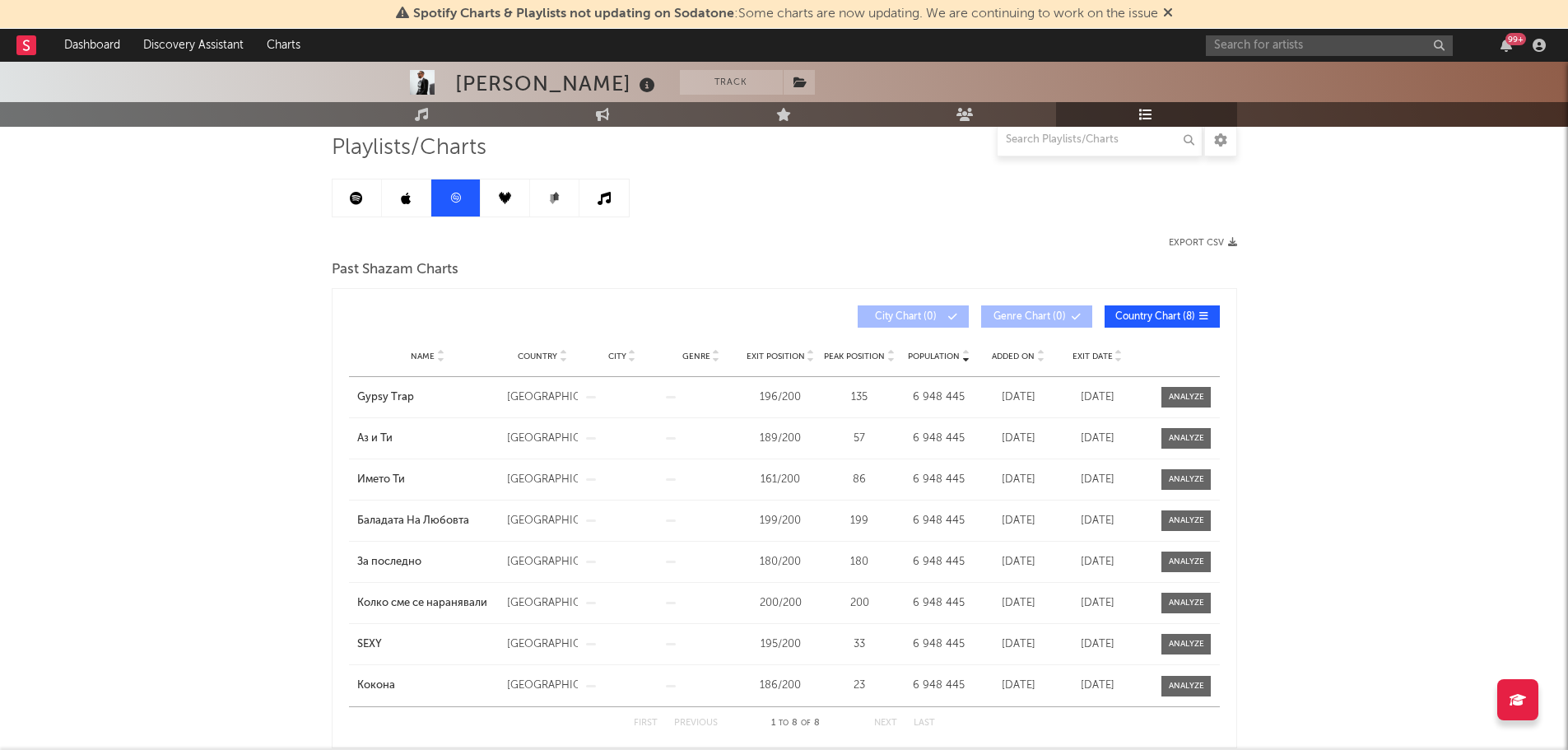
scroll to position [114, 0]
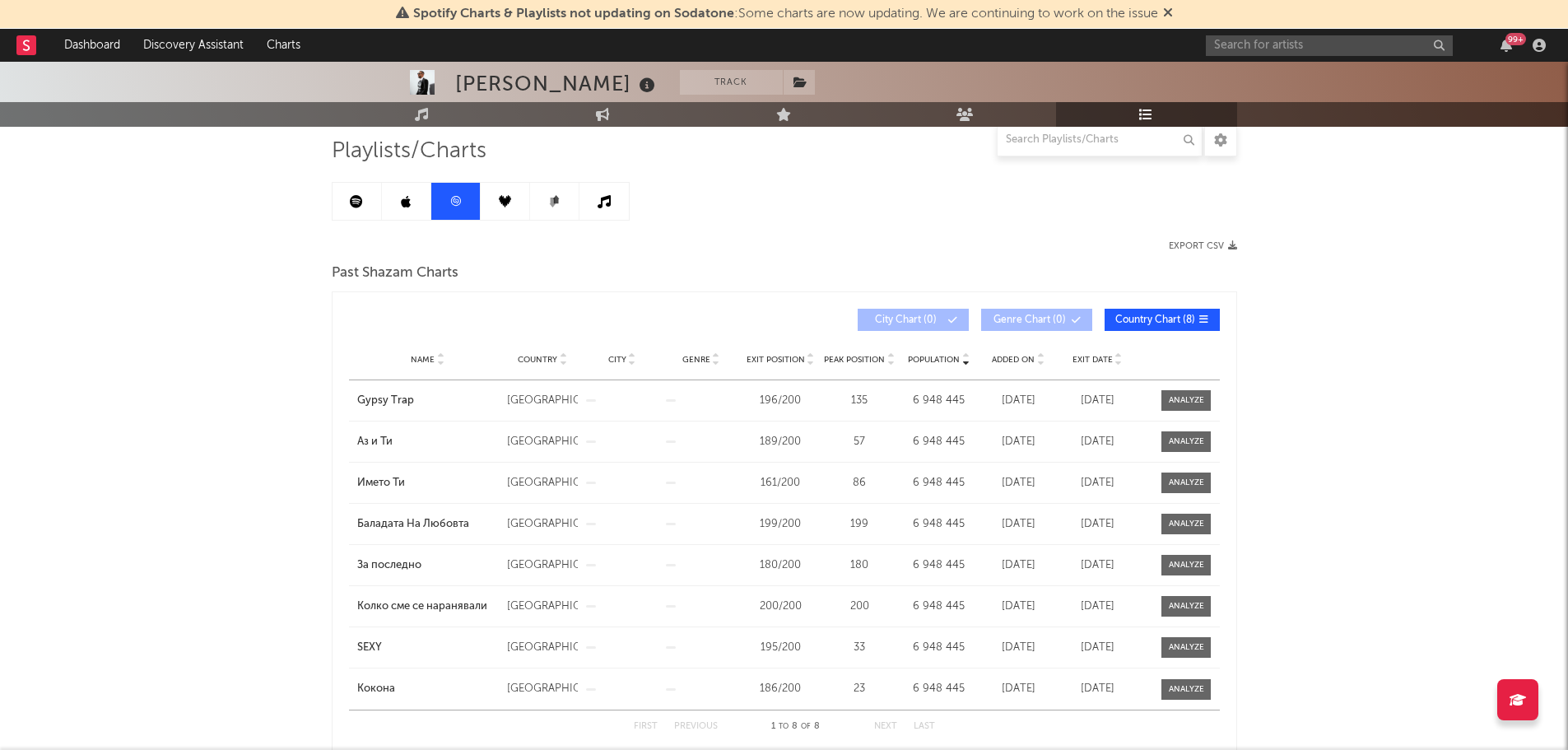
click at [491, 197] on link at bounding box center [505, 201] width 49 height 37
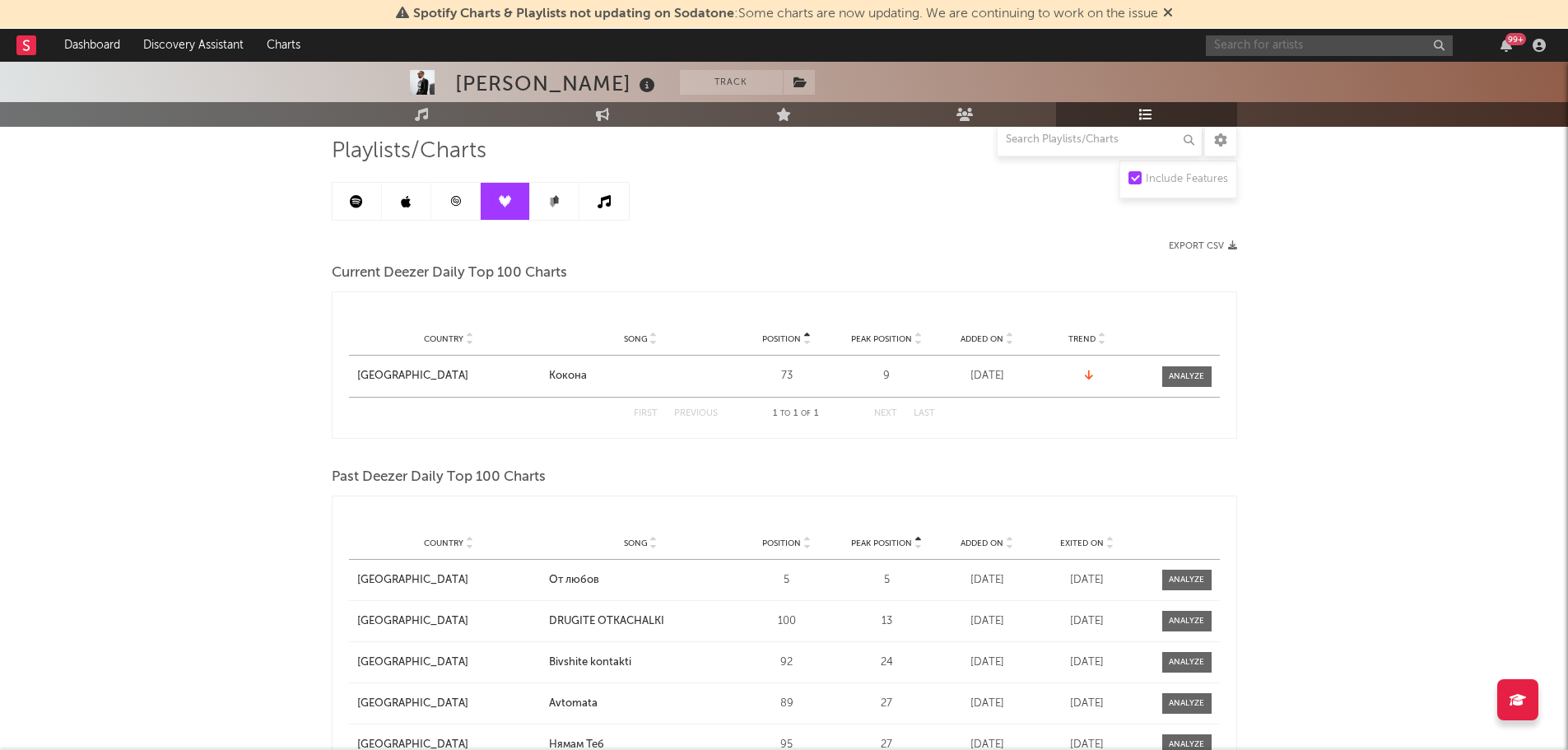
click at [1228, 49] on input "text" at bounding box center [1328, 45] width 247 height 20
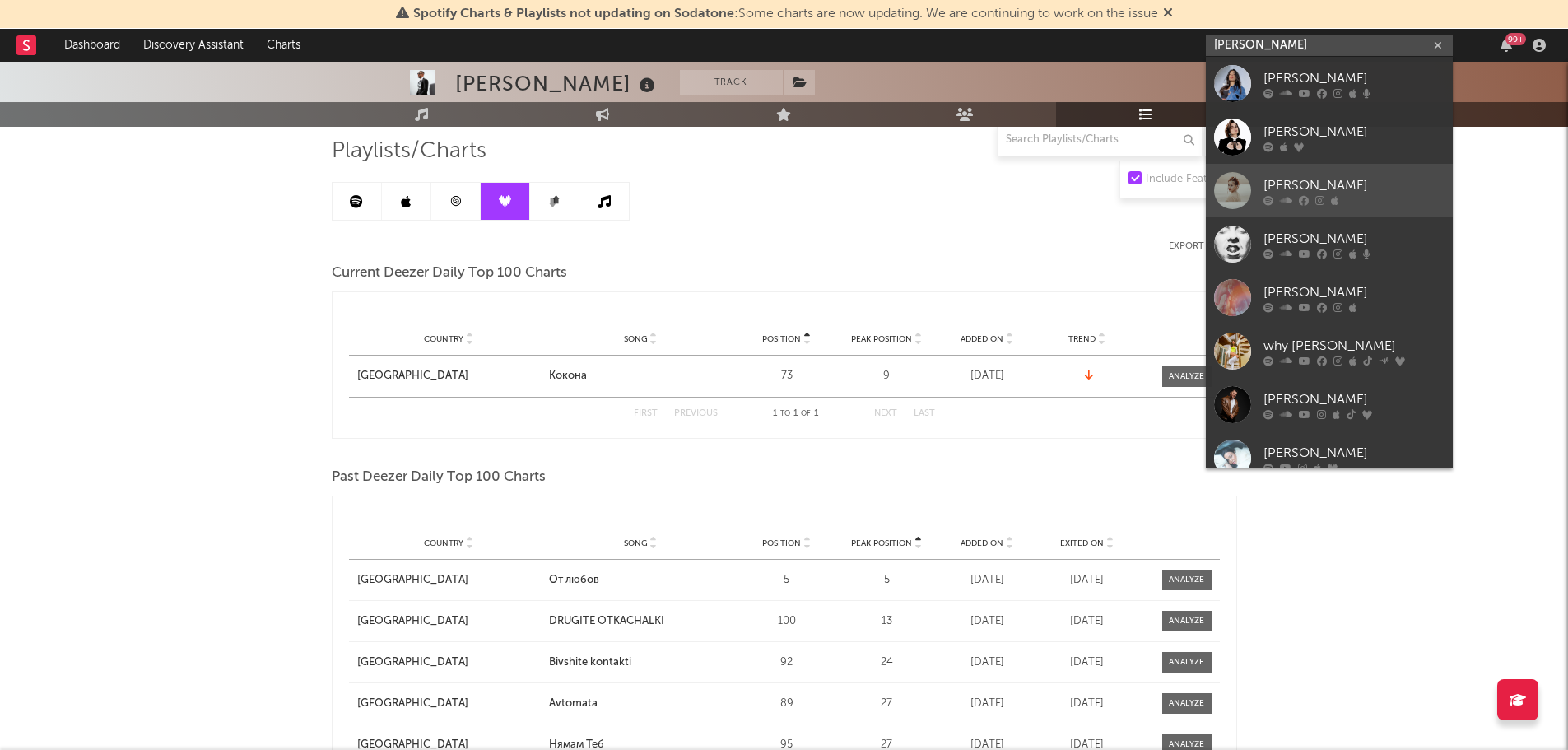
type input "[PERSON_NAME]"
click at [1228, 198] on div at bounding box center [1232, 191] width 37 height 37
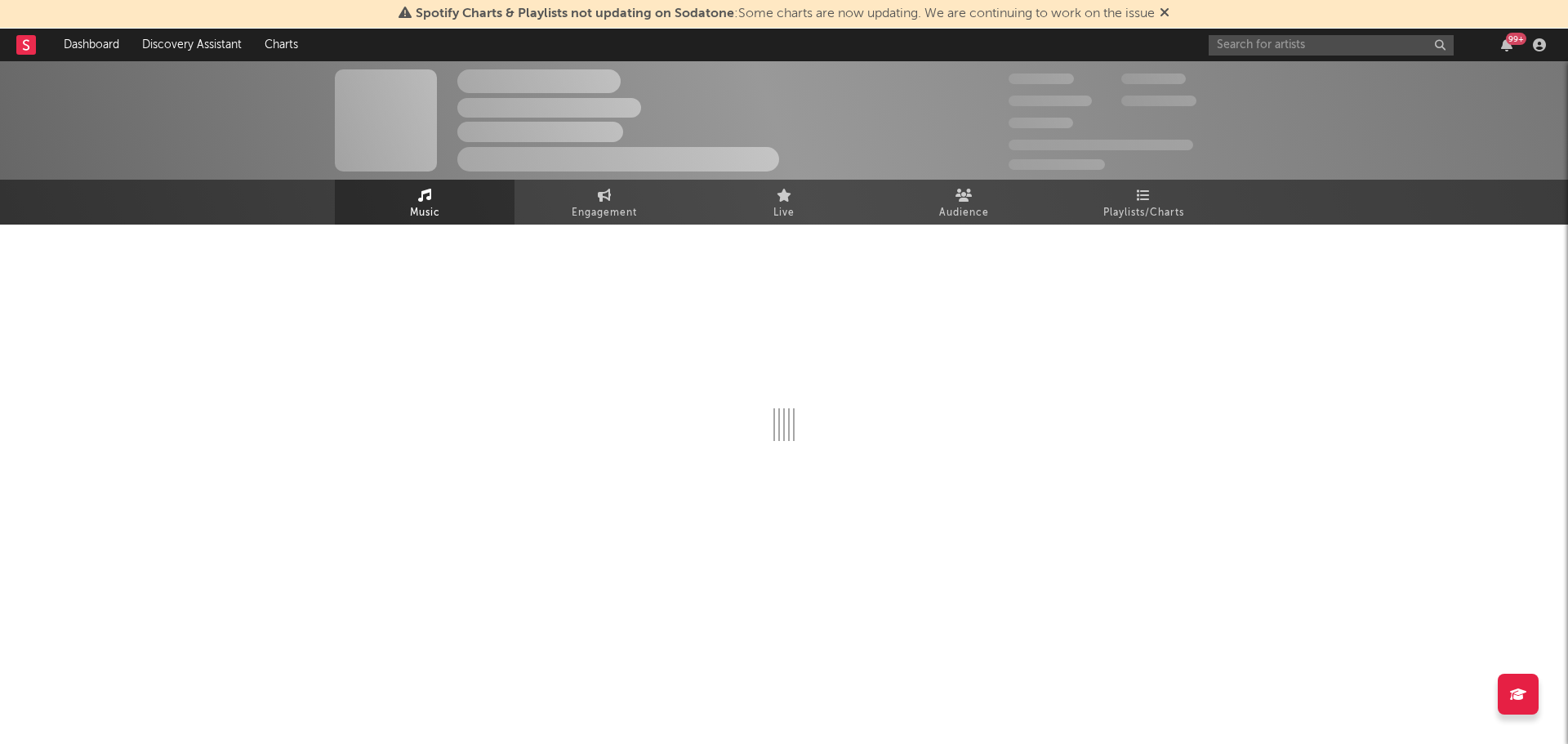
select select "1w"
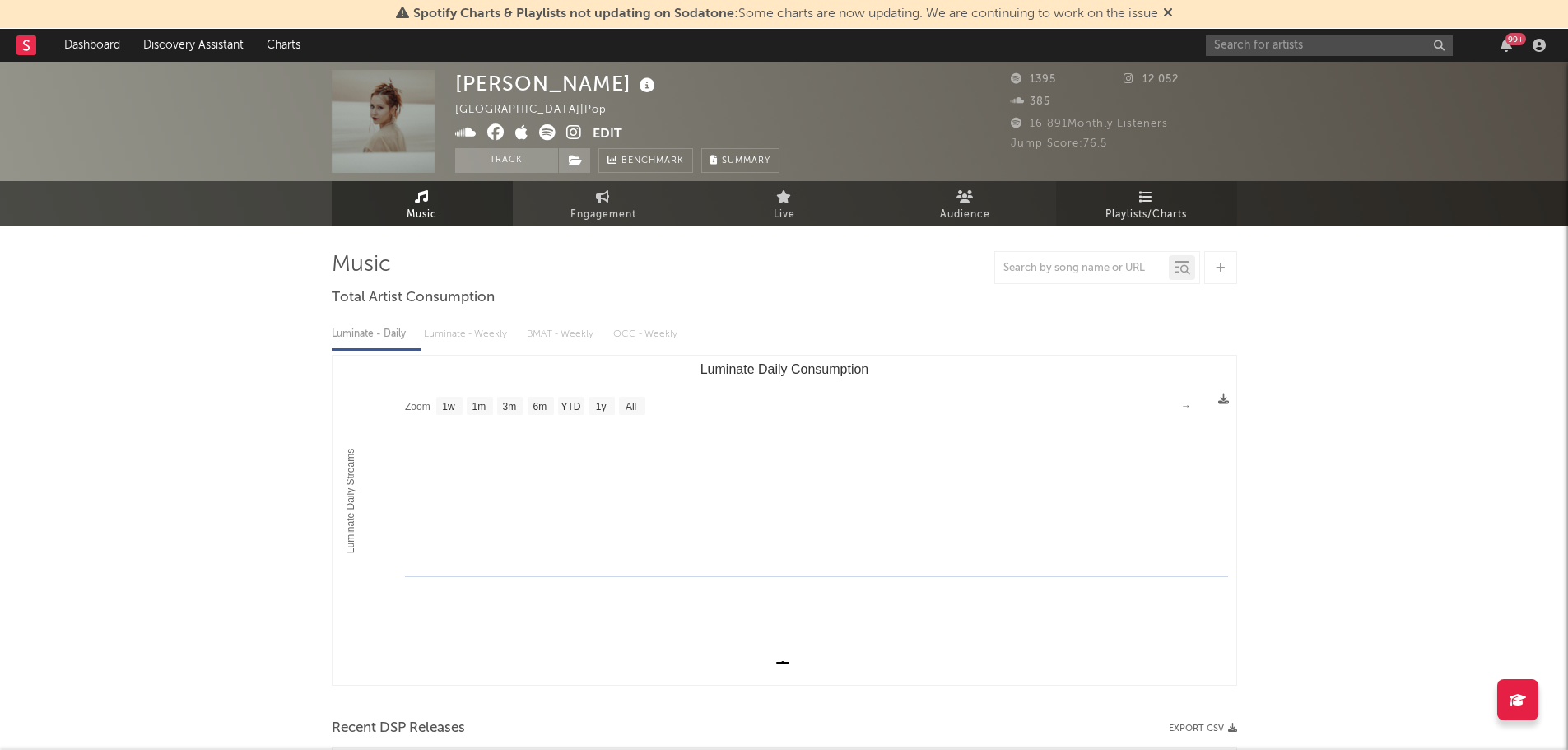
click at [1158, 208] on span "Playlists/Charts" at bounding box center [1145, 215] width 81 height 20
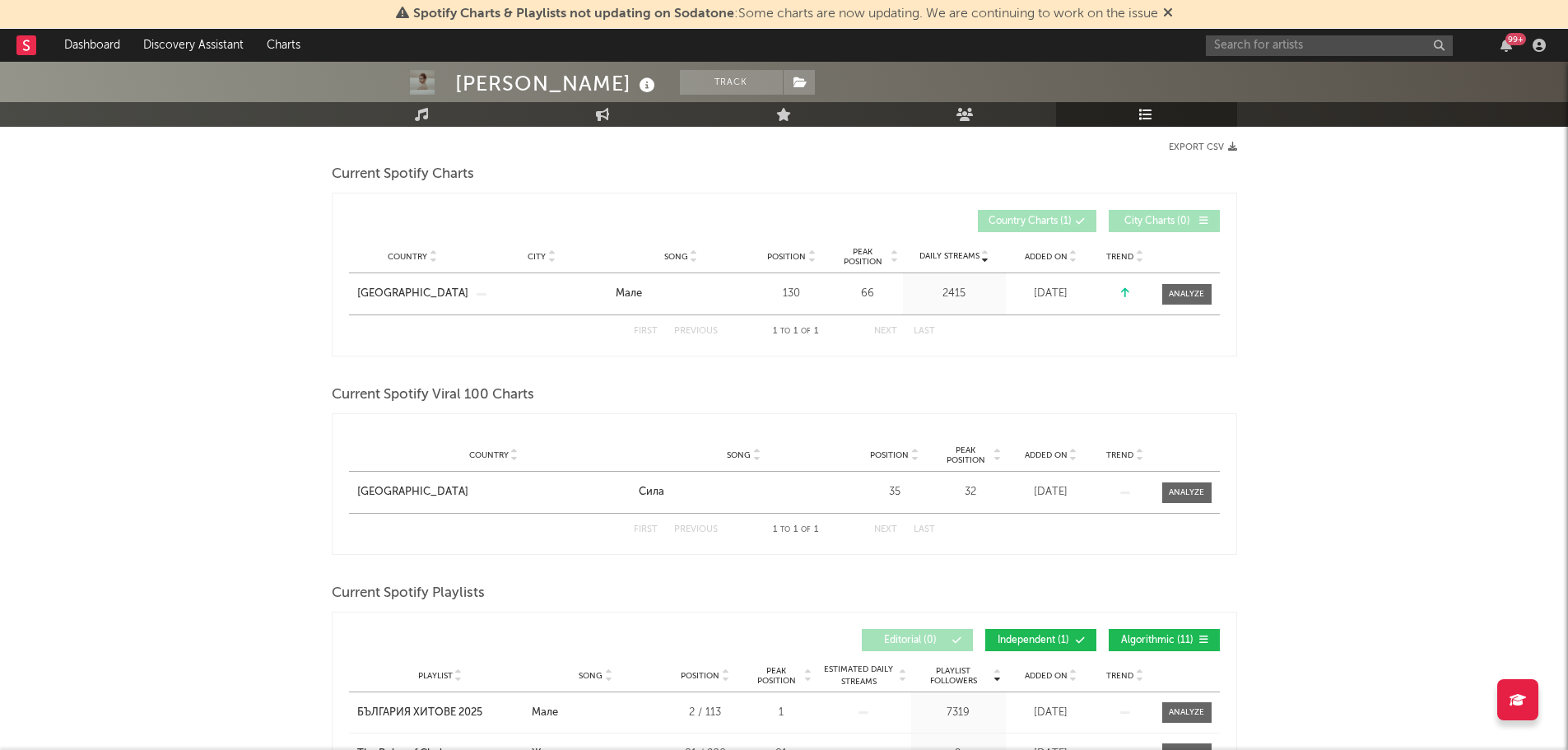
scroll to position [51, 0]
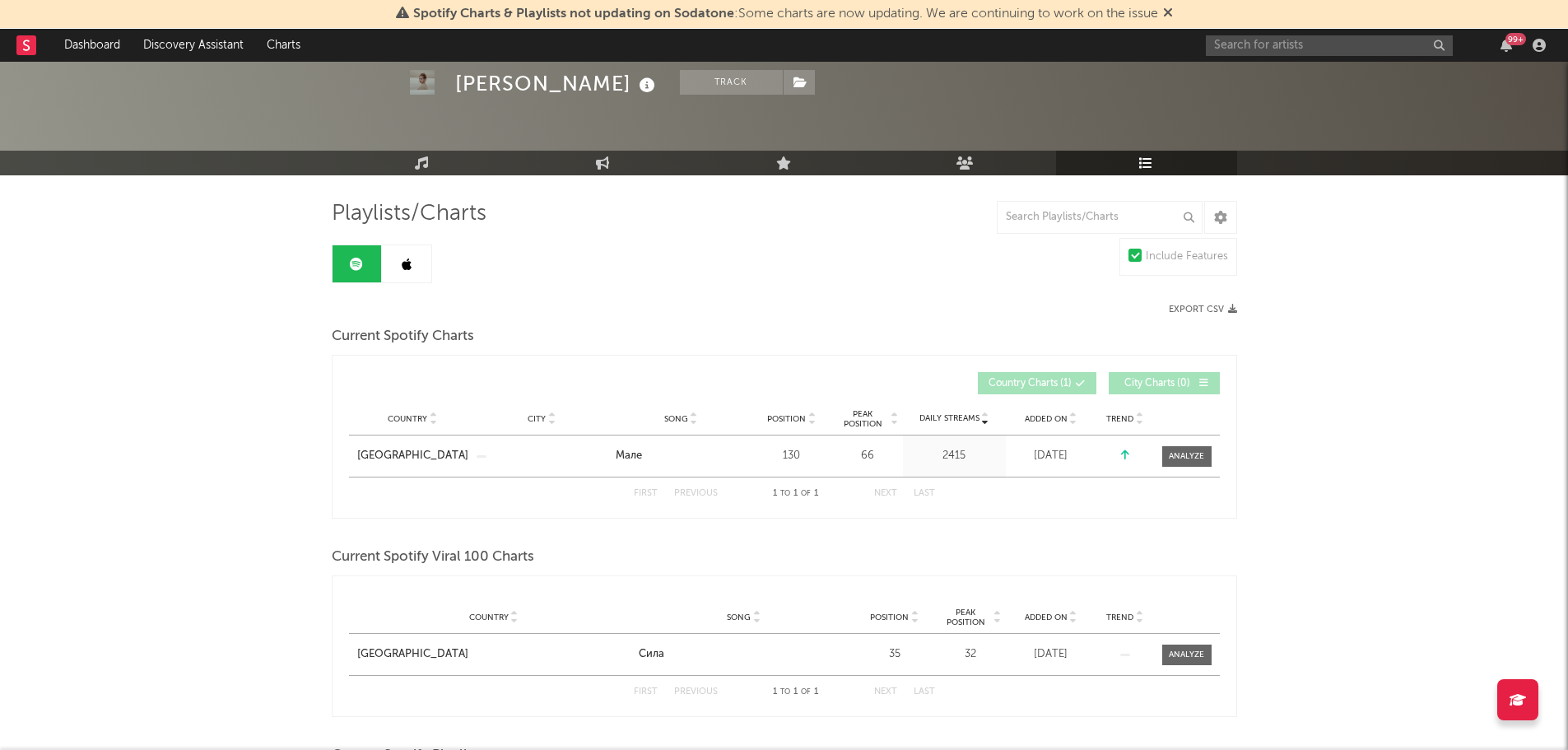
click at [416, 278] on link at bounding box center [406, 264] width 49 height 37
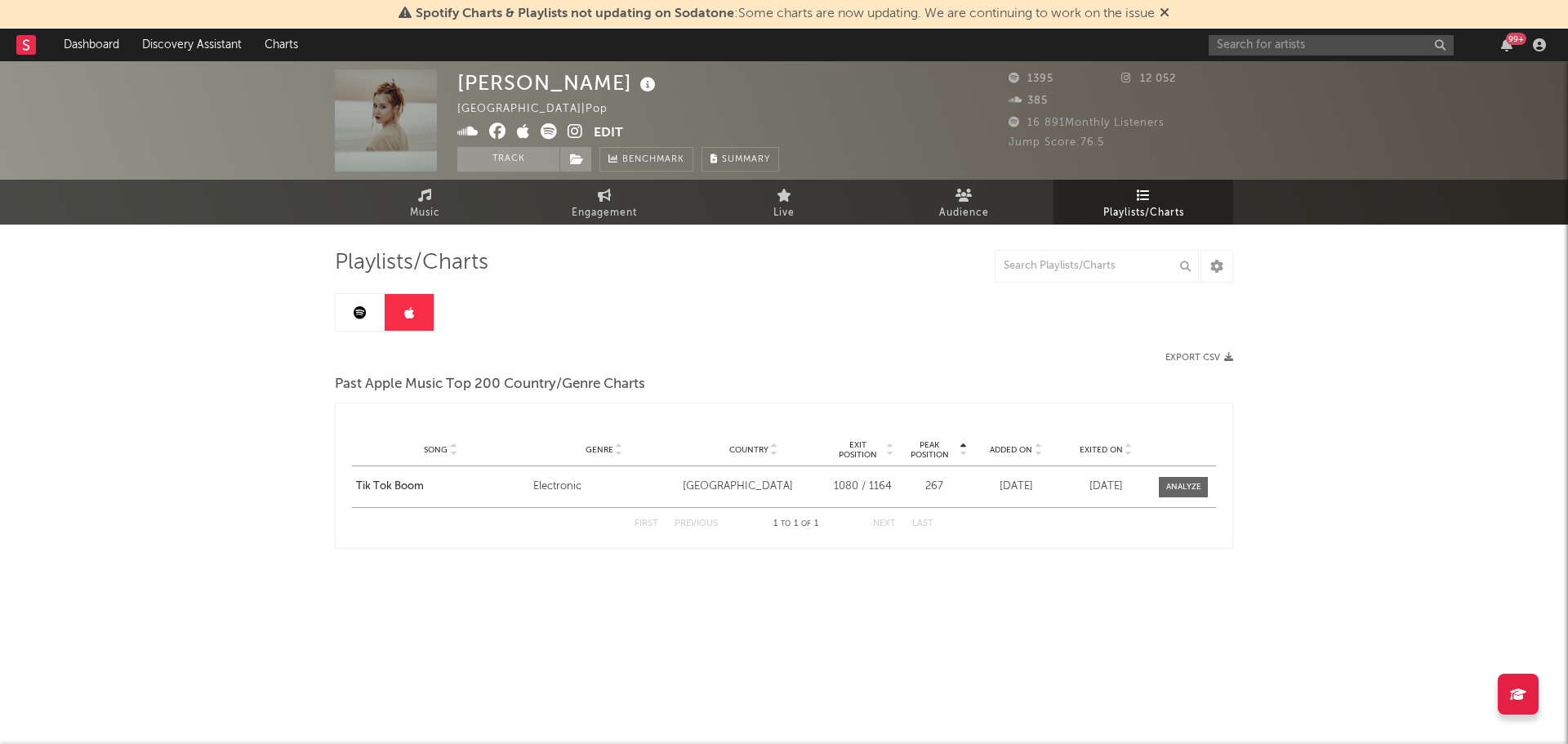
click at [382, 311] on link at bounding box center [360, 313] width 49 height 37
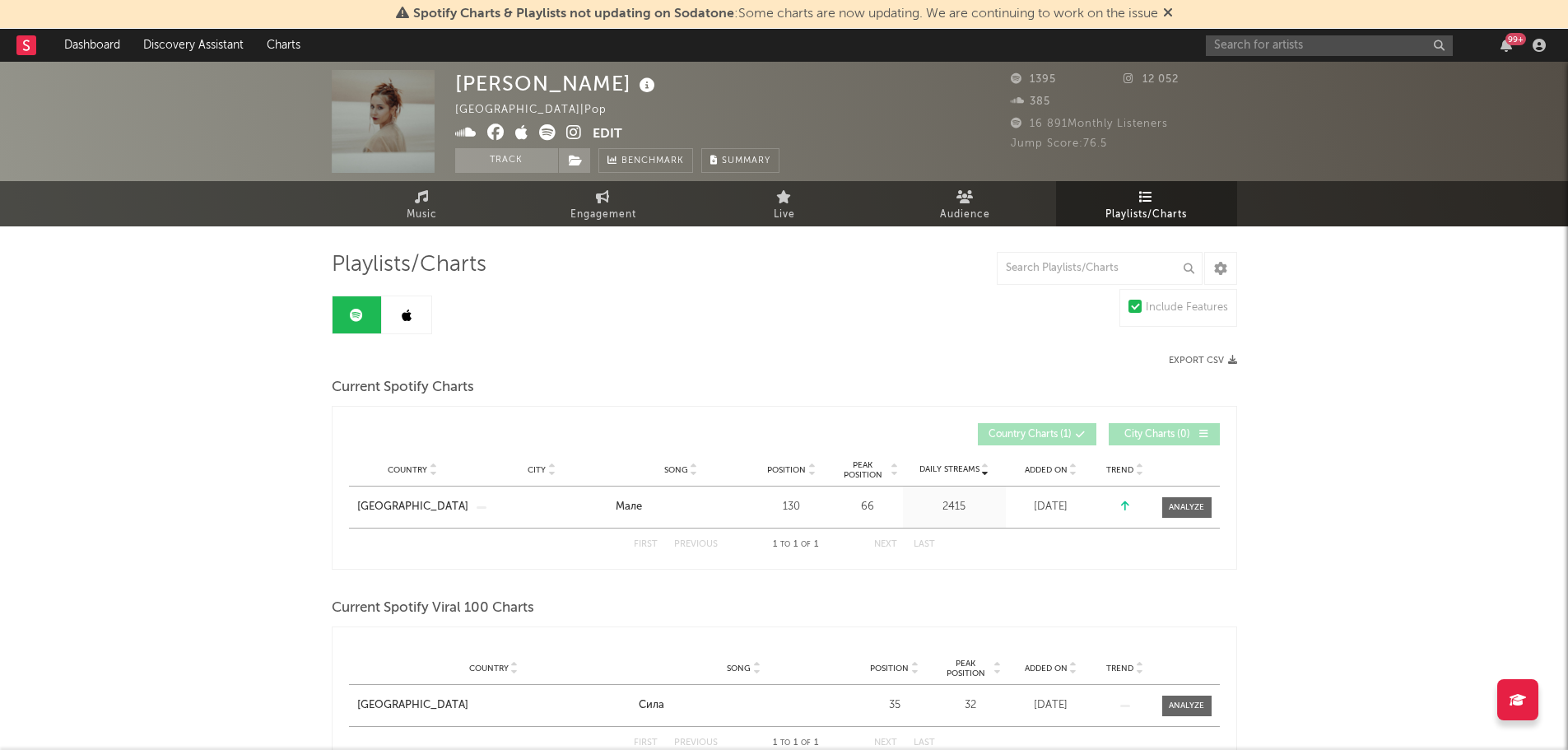
click at [423, 330] on link at bounding box center [406, 315] width 49 height 37
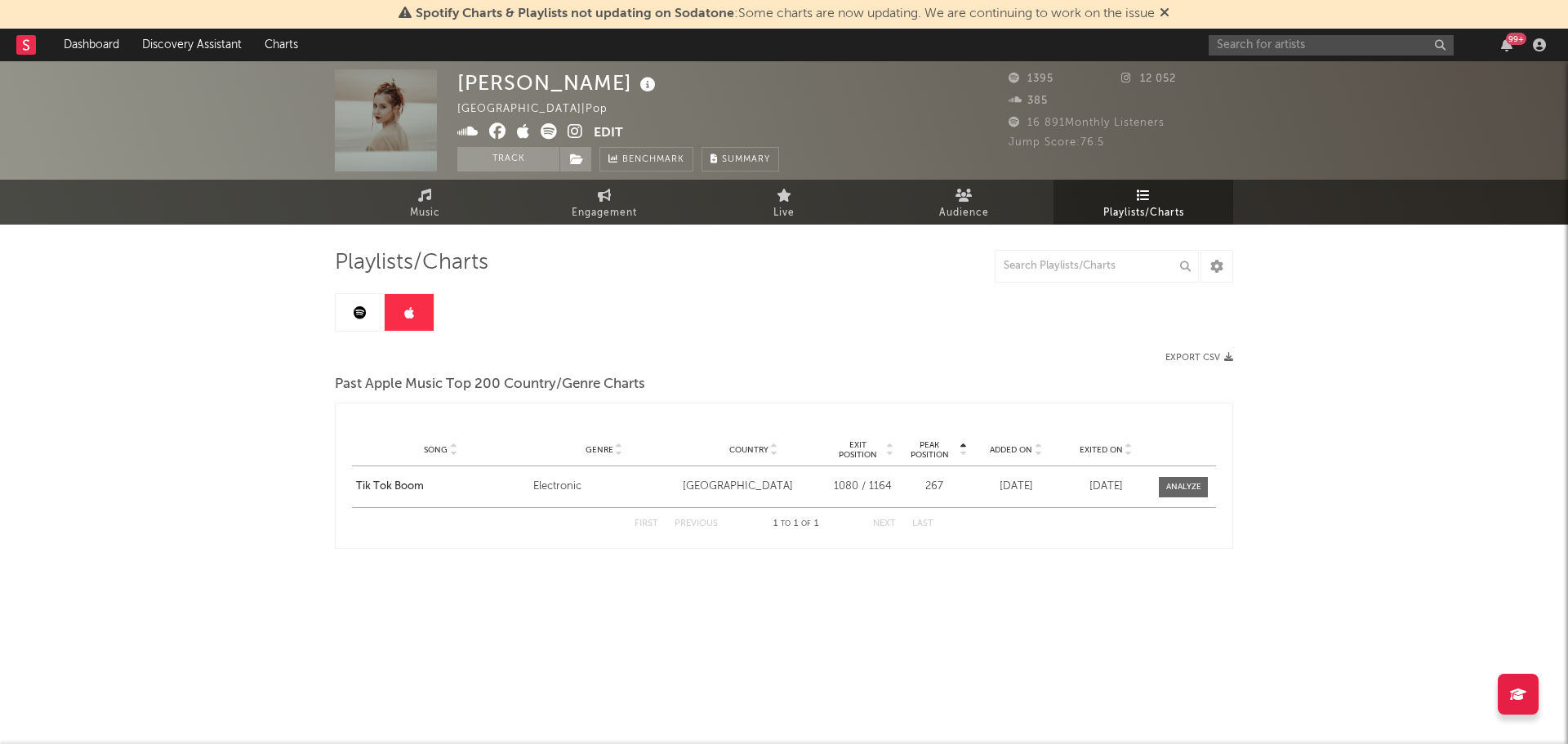
click at [354, 329] on link at bounding box center [360, 313] width 49 height 37
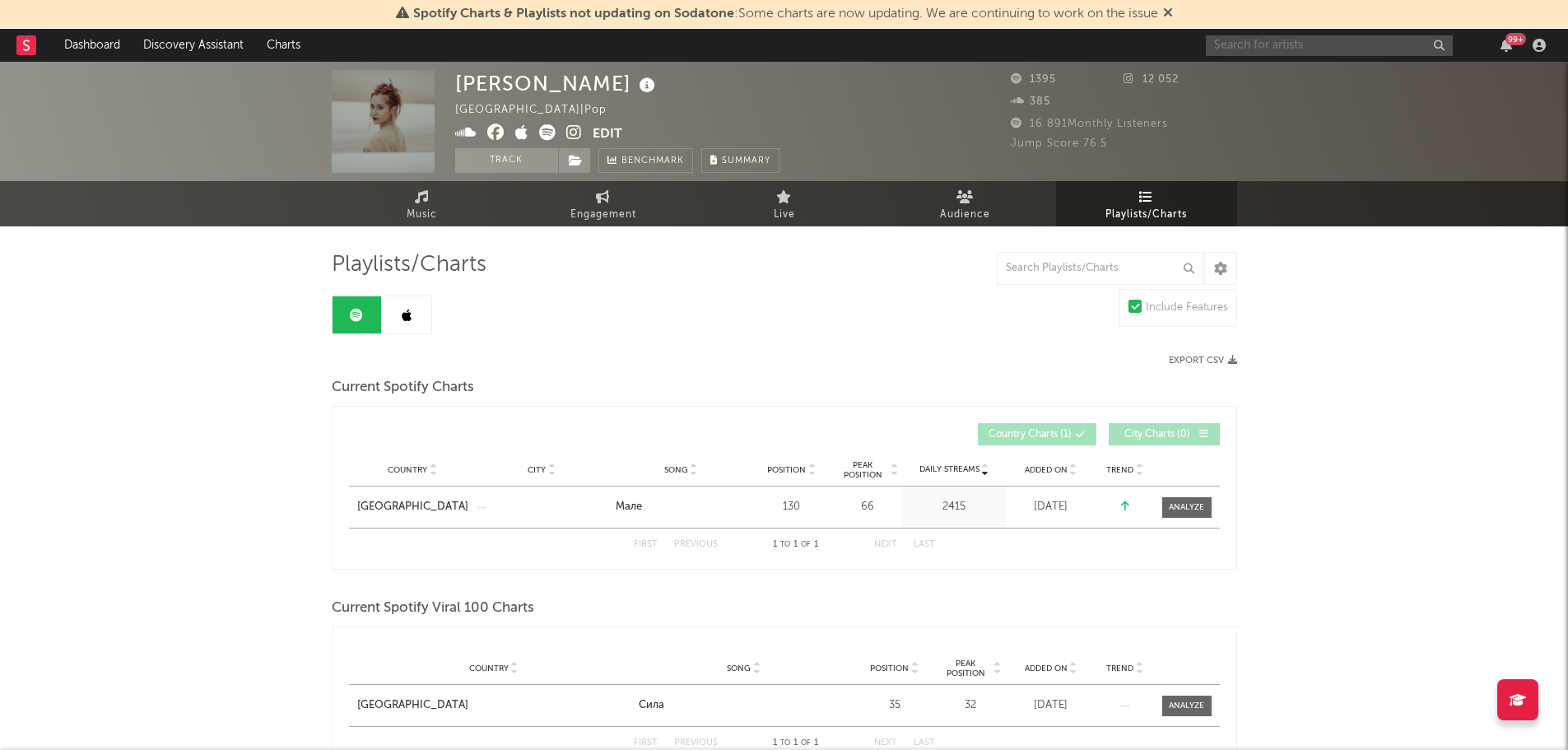
click at [1245, 50] on input "text" at bounding box center [1328, 45] width 247 height 20
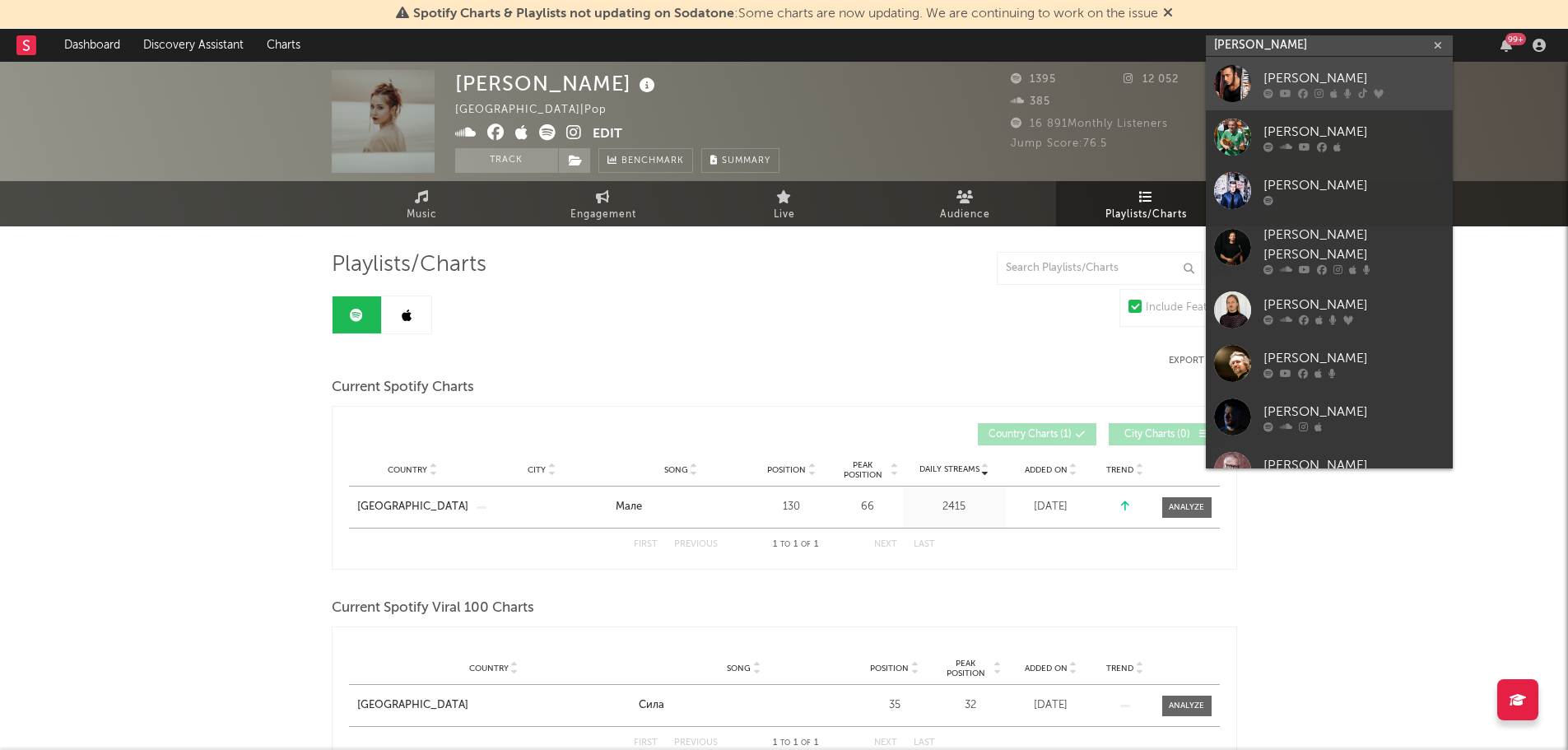
type input "[PERSON_NAME]"
click at [1285, 79] on div "[PERSON_NAME]" at bounding box center [1353, 78] width 181 height 20
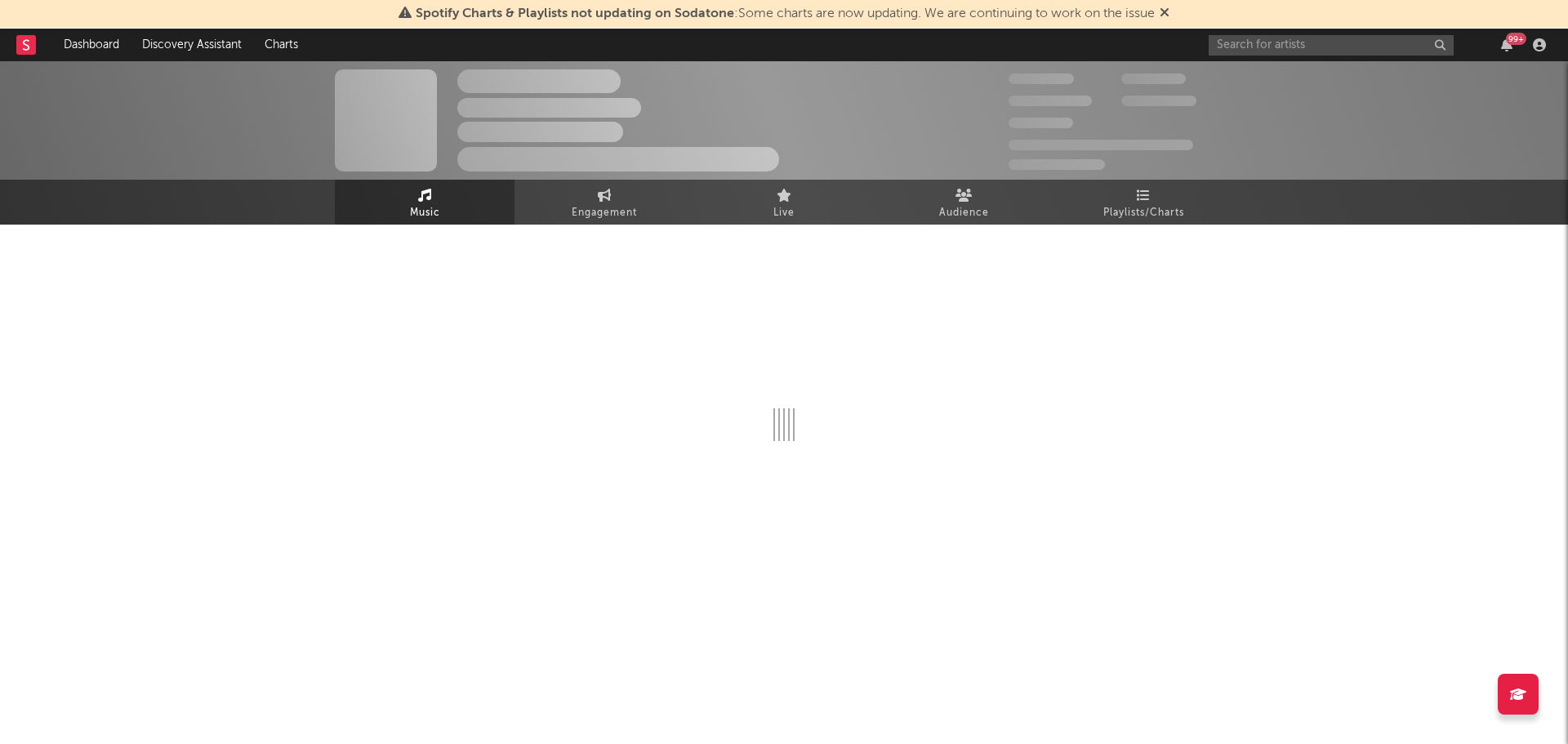
select select "6m"
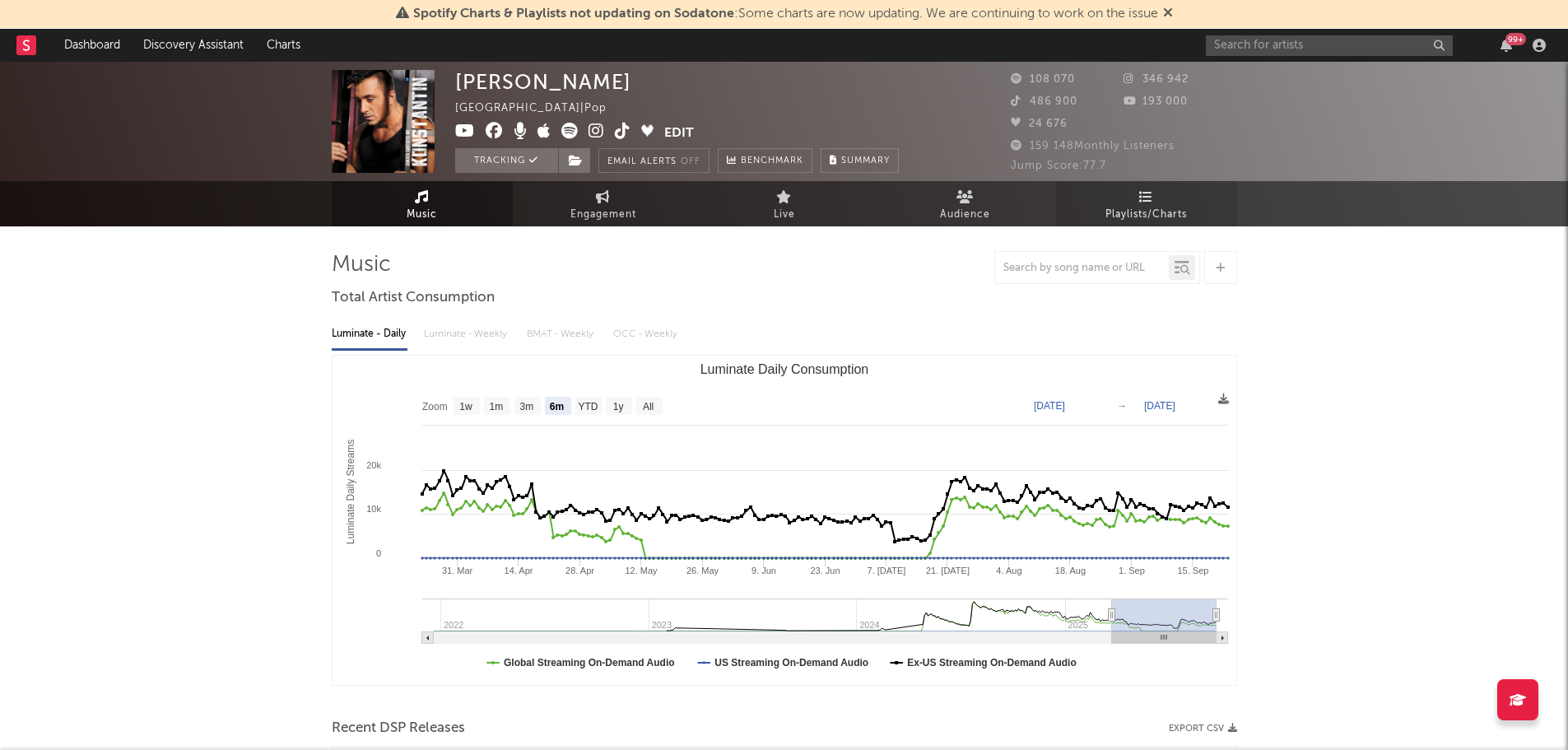
click at [1141, 200] on icon at bounding box center [1146, 196] width 14 height 13
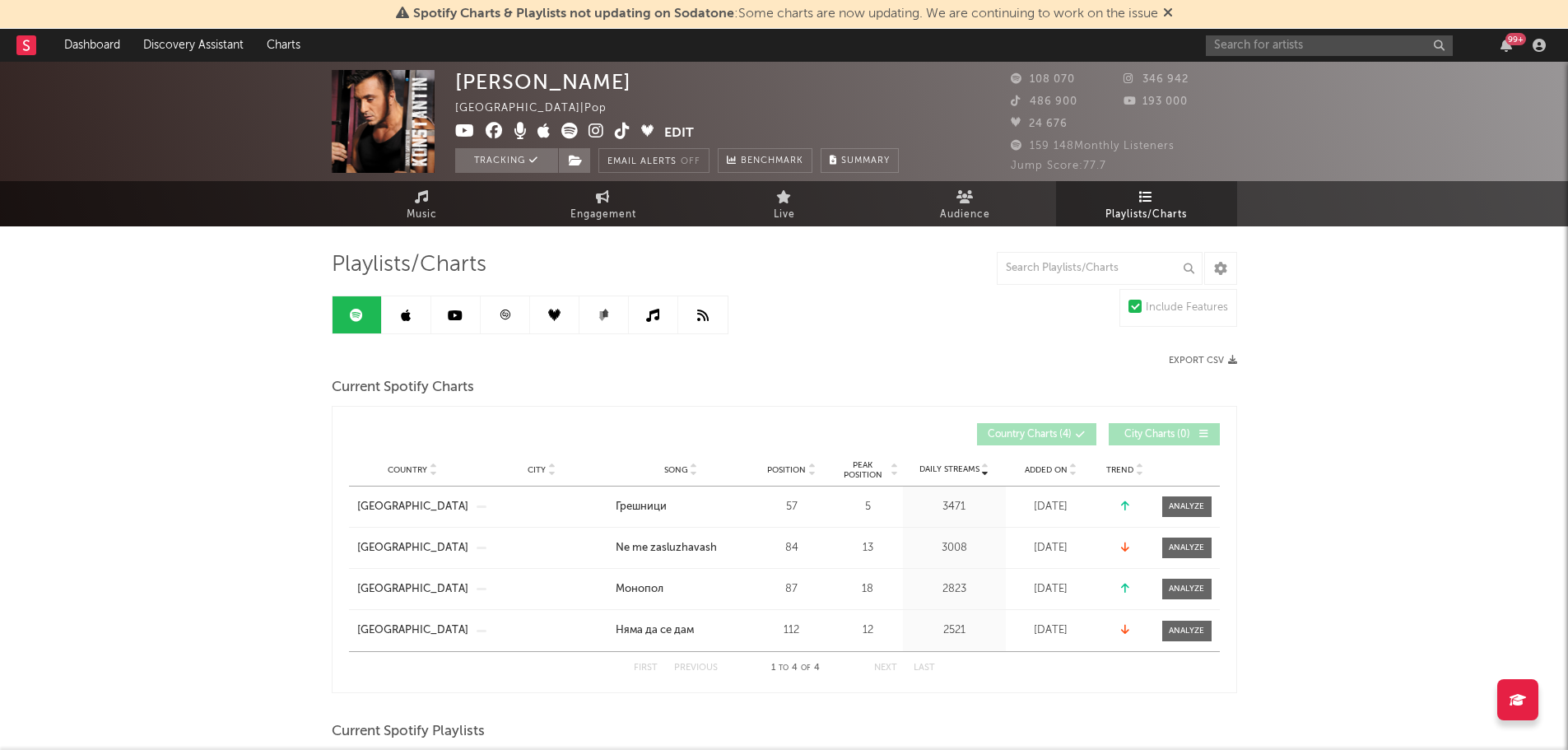
click at [418, 320] on link at bounding box center [406, 315] width 49 height 37
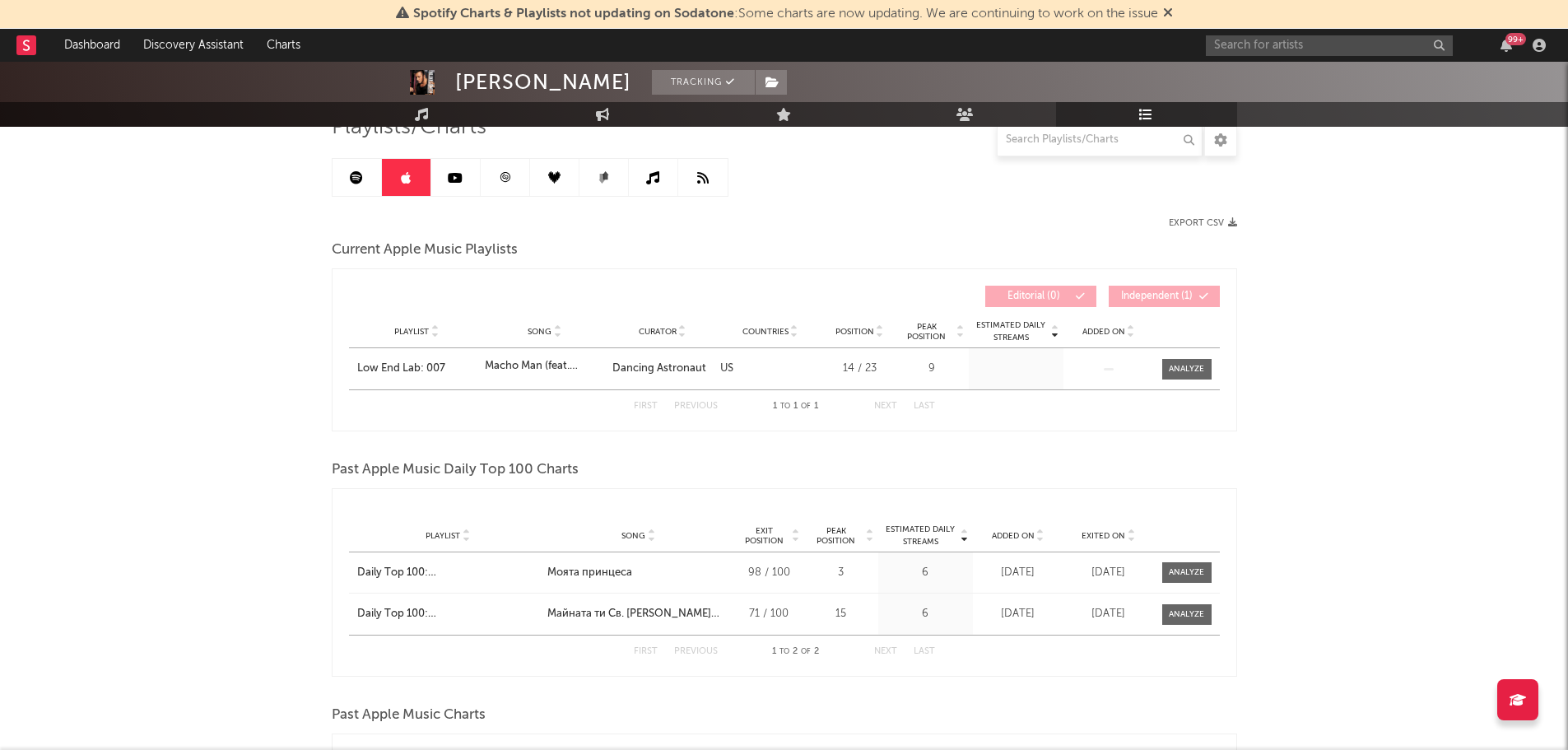
scroll to position [129, 0]
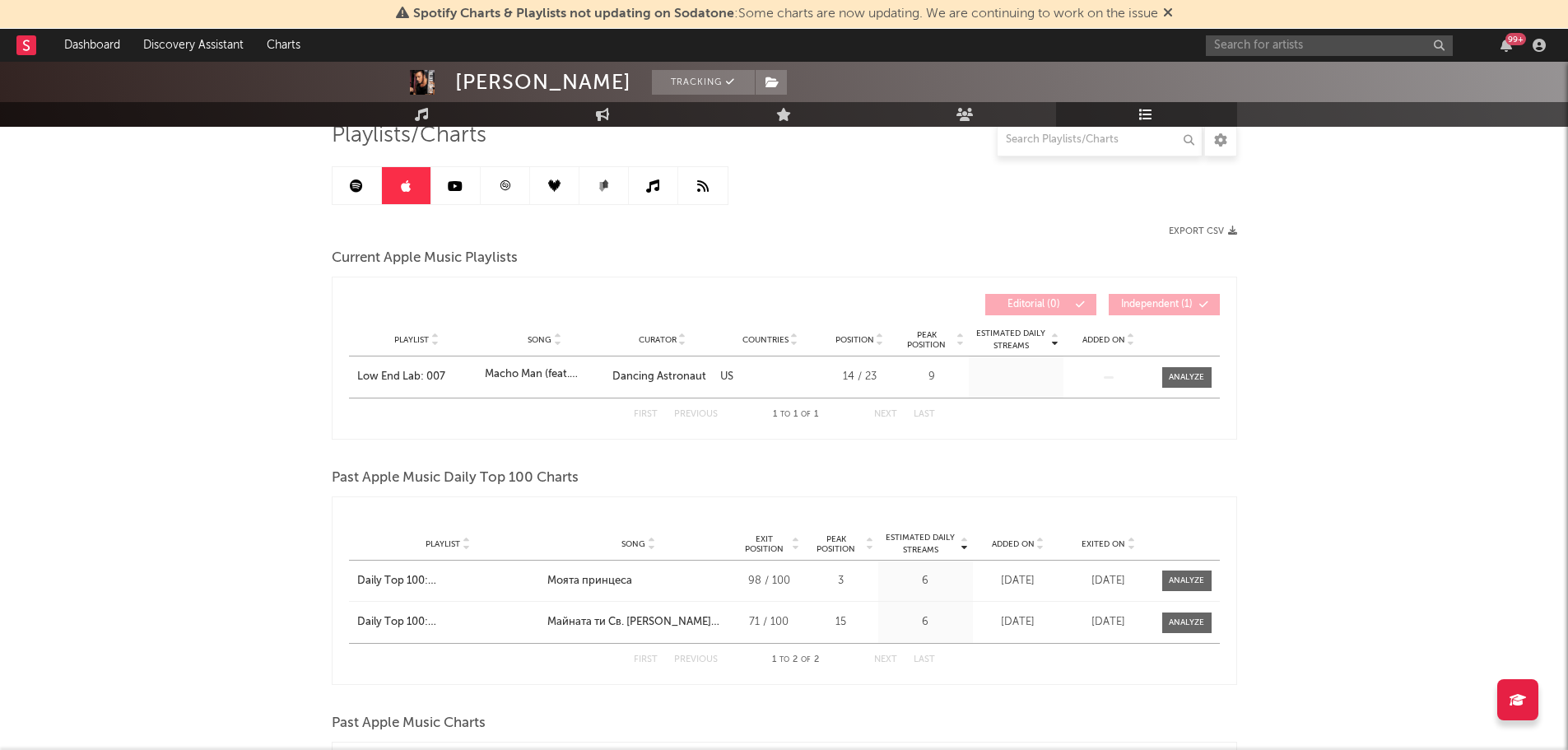
click at [437, 181] on link at bounding box center [455, 186] width 49 height 37
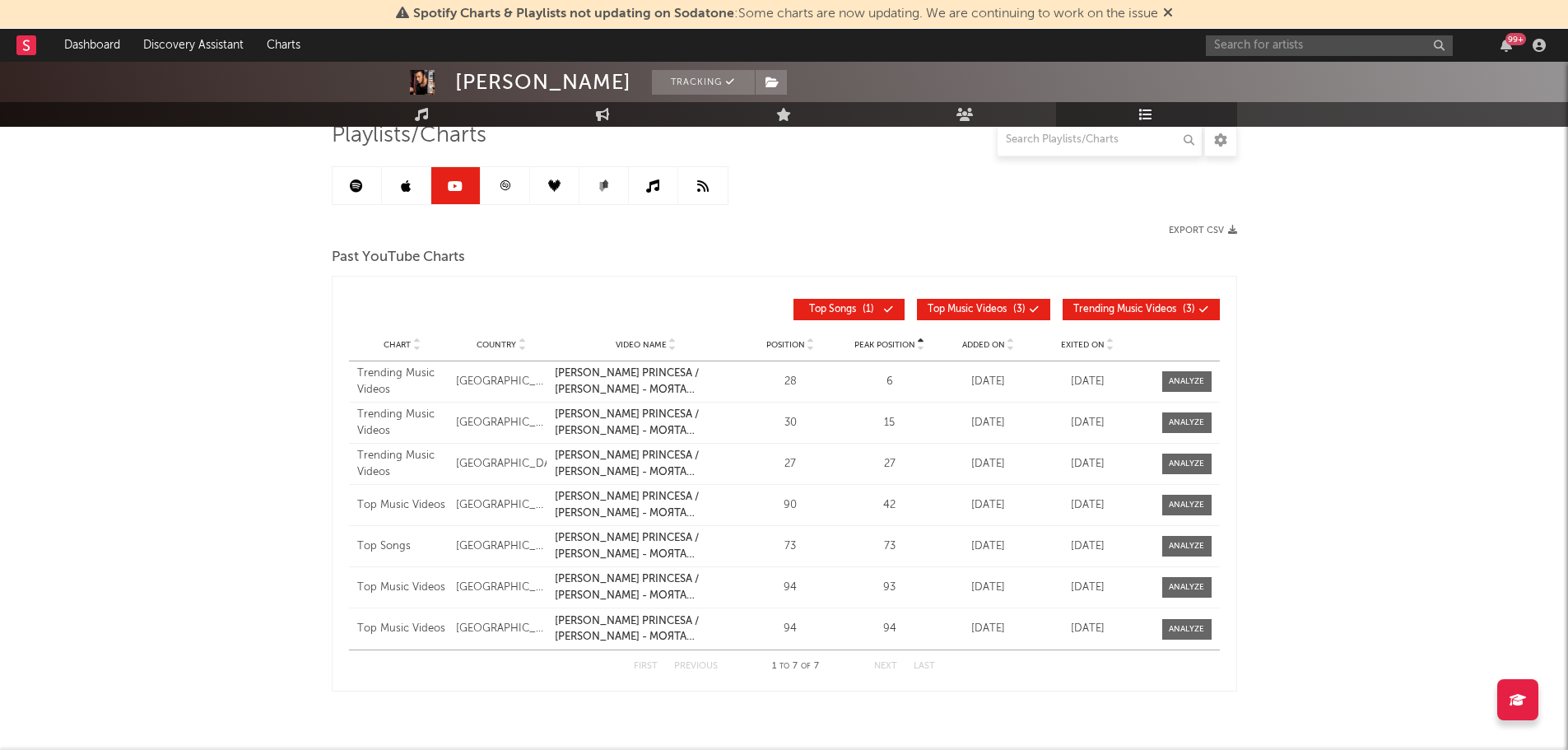
click at [534, 179] on link at bounding box center [554, 186] width 49 height 37
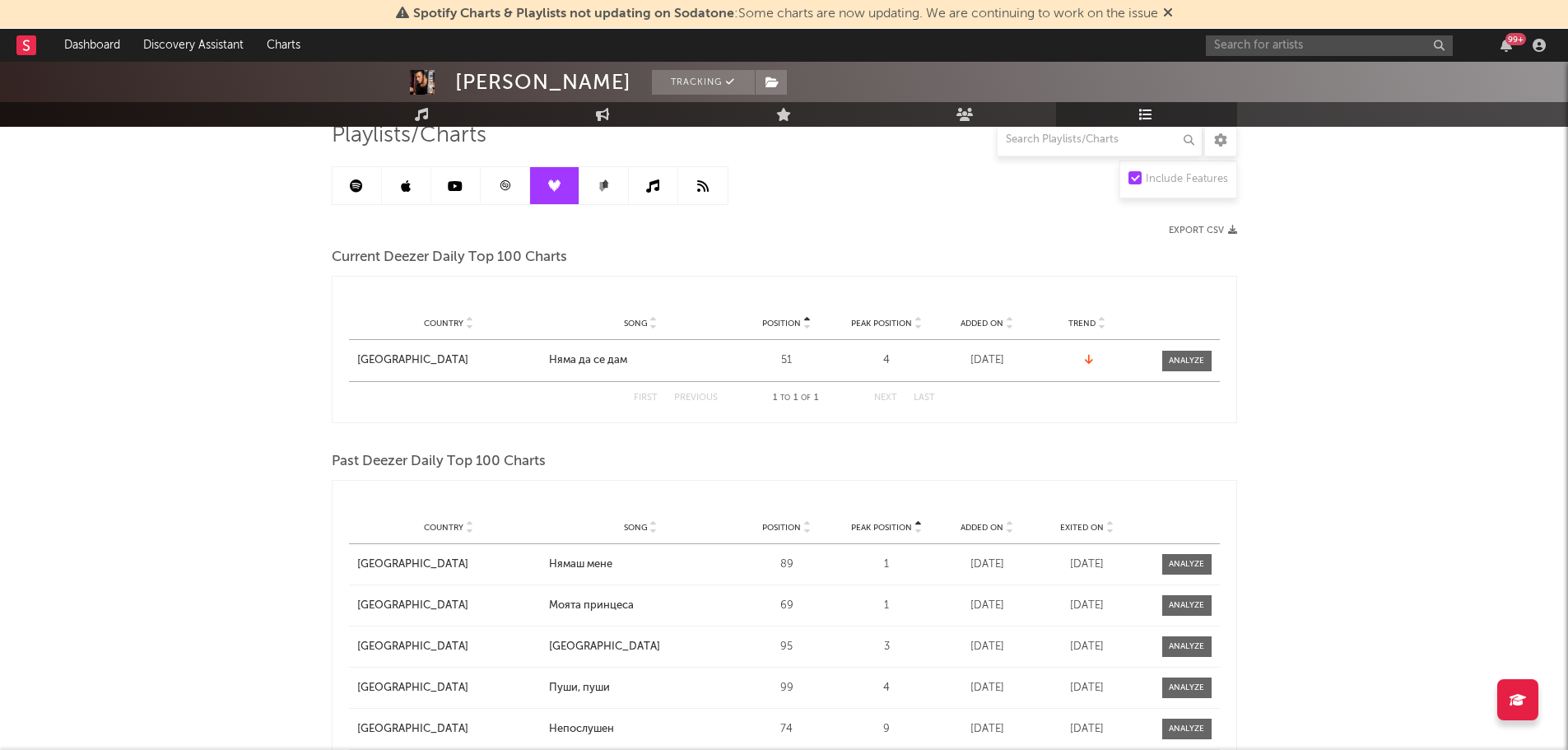
click at [518, 180] on link at bounding box center [505, 186] width 49 height 37
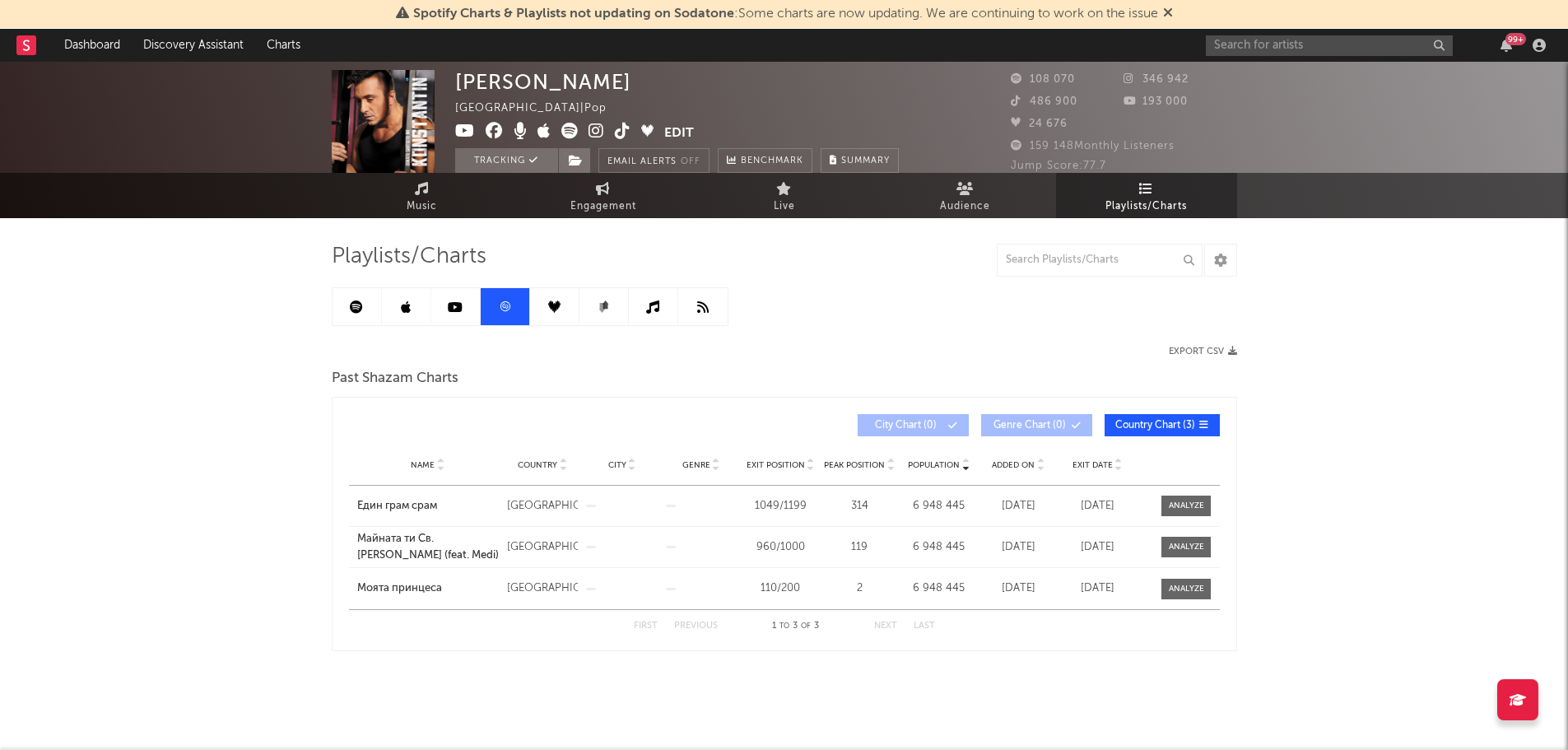
scroll to position [6, 0]
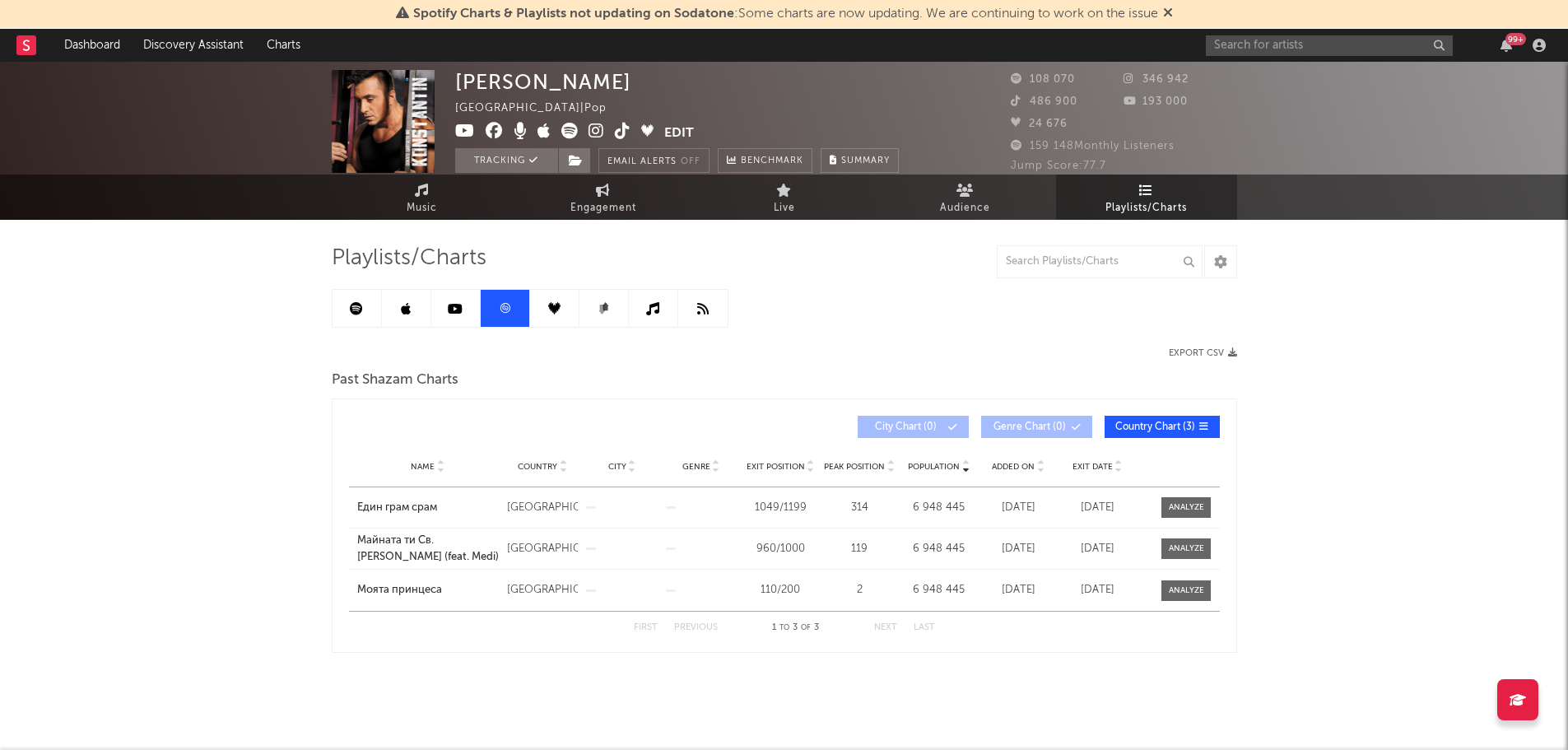
click at [541, 317] on link at bounding box center [554, 308] width 49 height 37
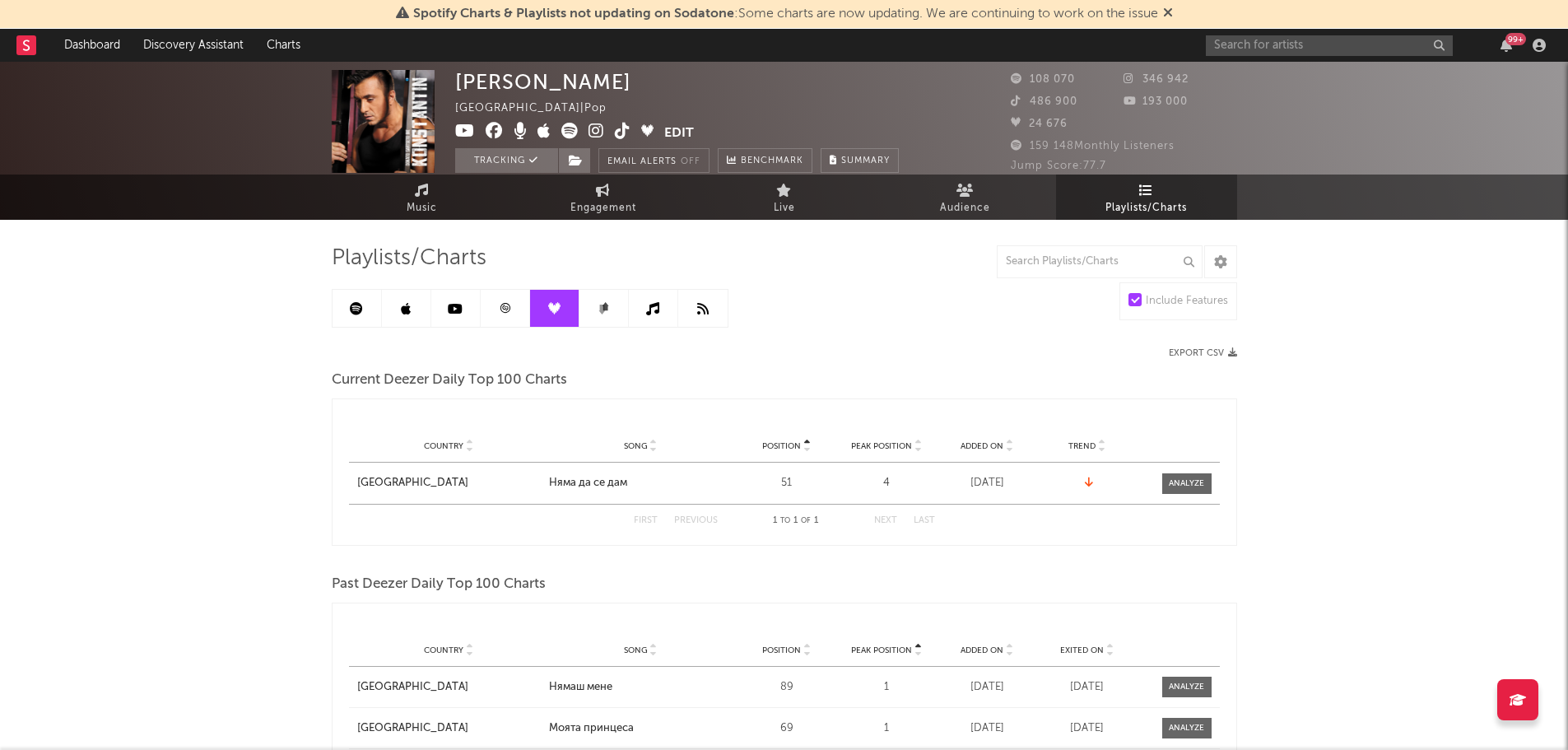
click at [610, 306] on link at bounding box center [604, 308] width 49 height 37
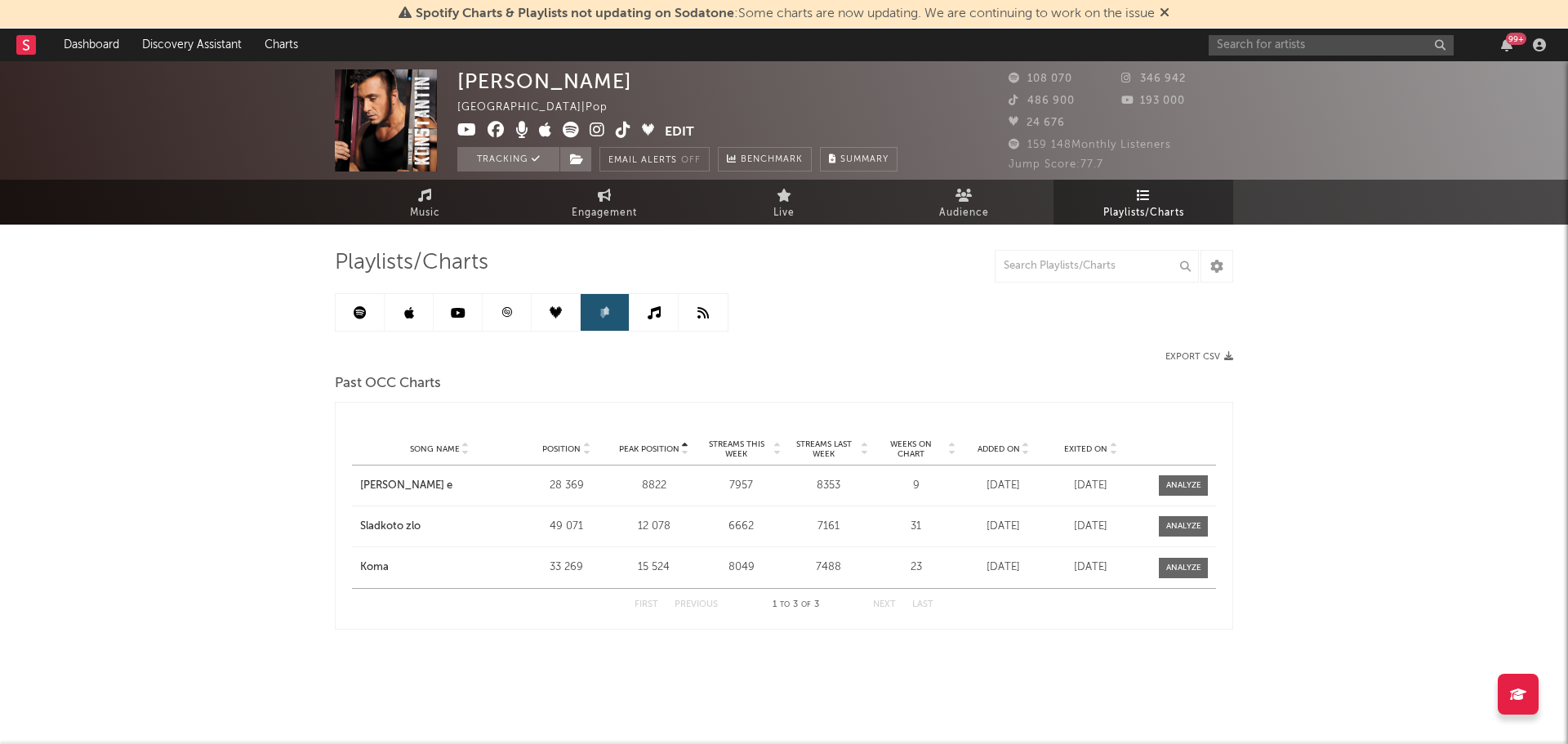
click at [627, 306] on link at bounding box center [605, 313] width 49 height 37
click at [641, 314] on link at bounding box center [654, 313] width 49 height 37
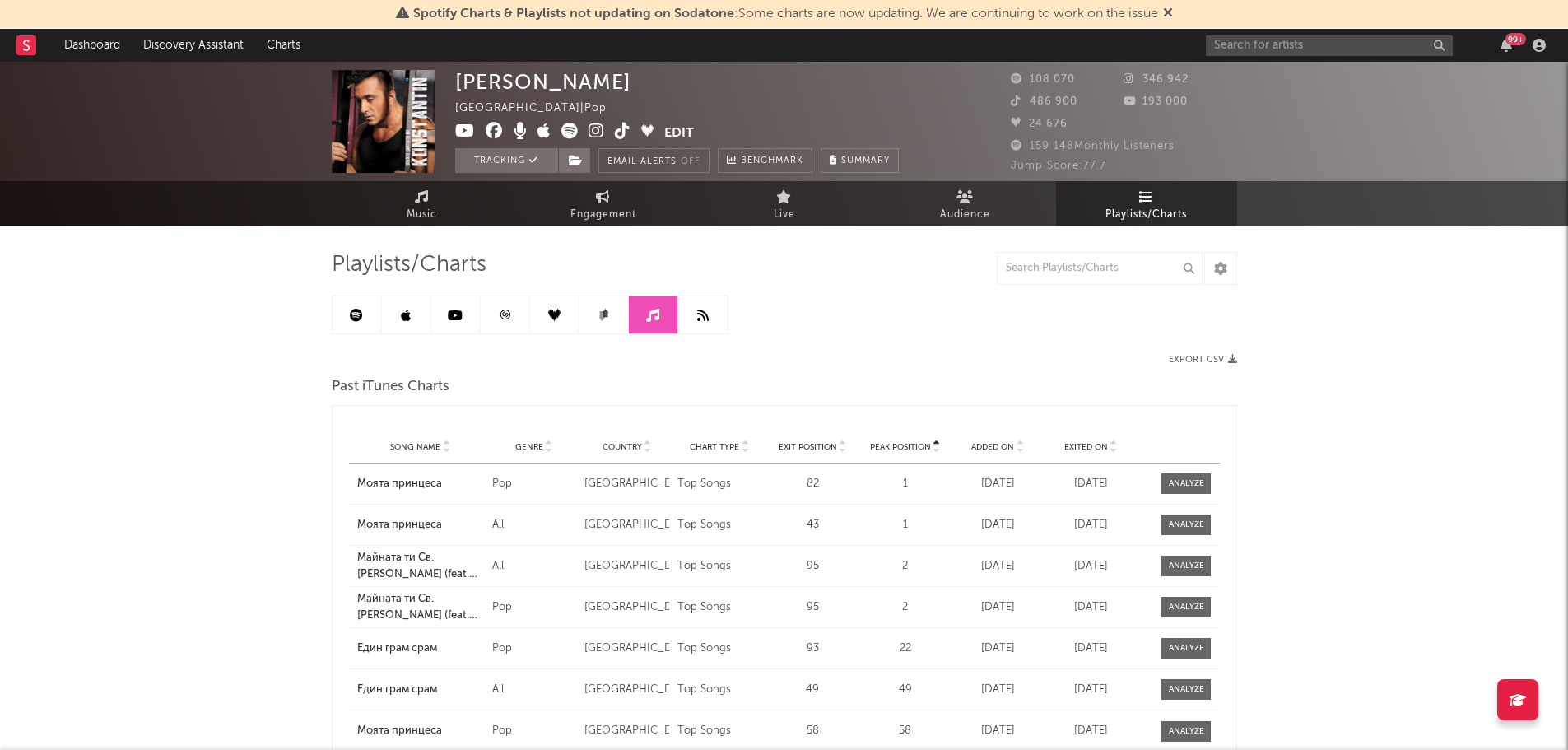
click at [694, 321] on link at bounding box center [703, 315] width 49 height 37
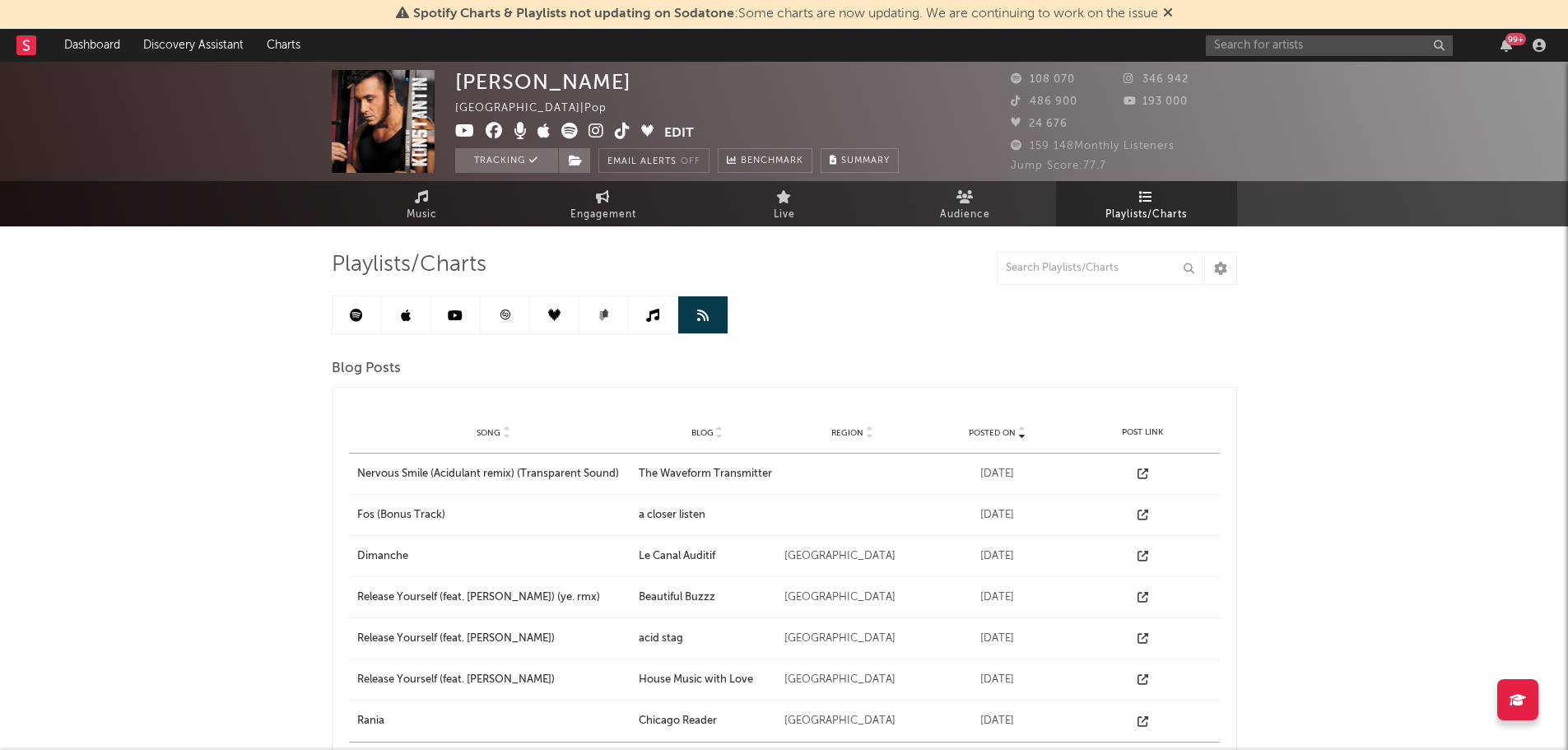
click at [647, 322] on link at bounding box center [653, 315] width 49 height 37
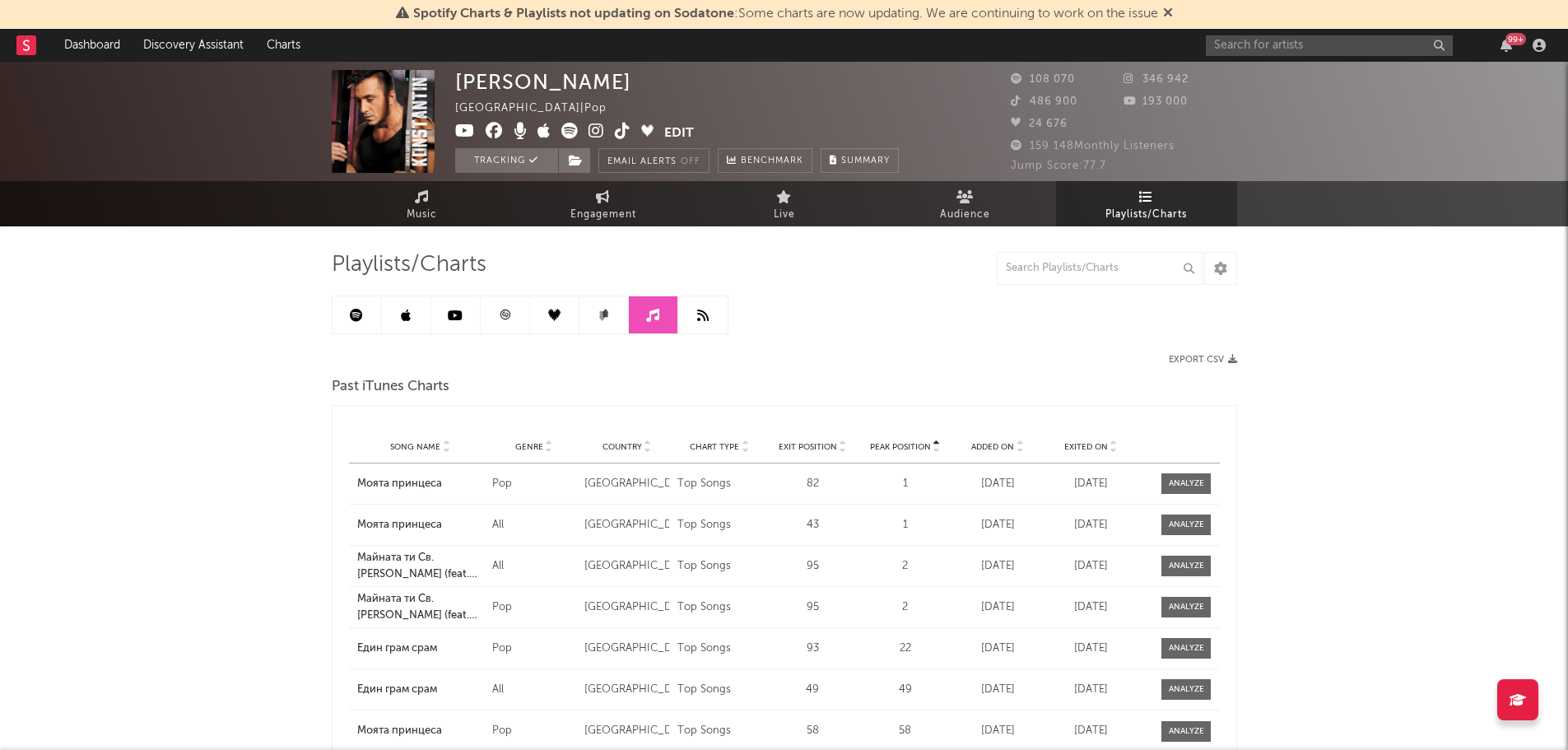
click at [699, 304] on link at bounding box center [703, 315] width 49 height 37
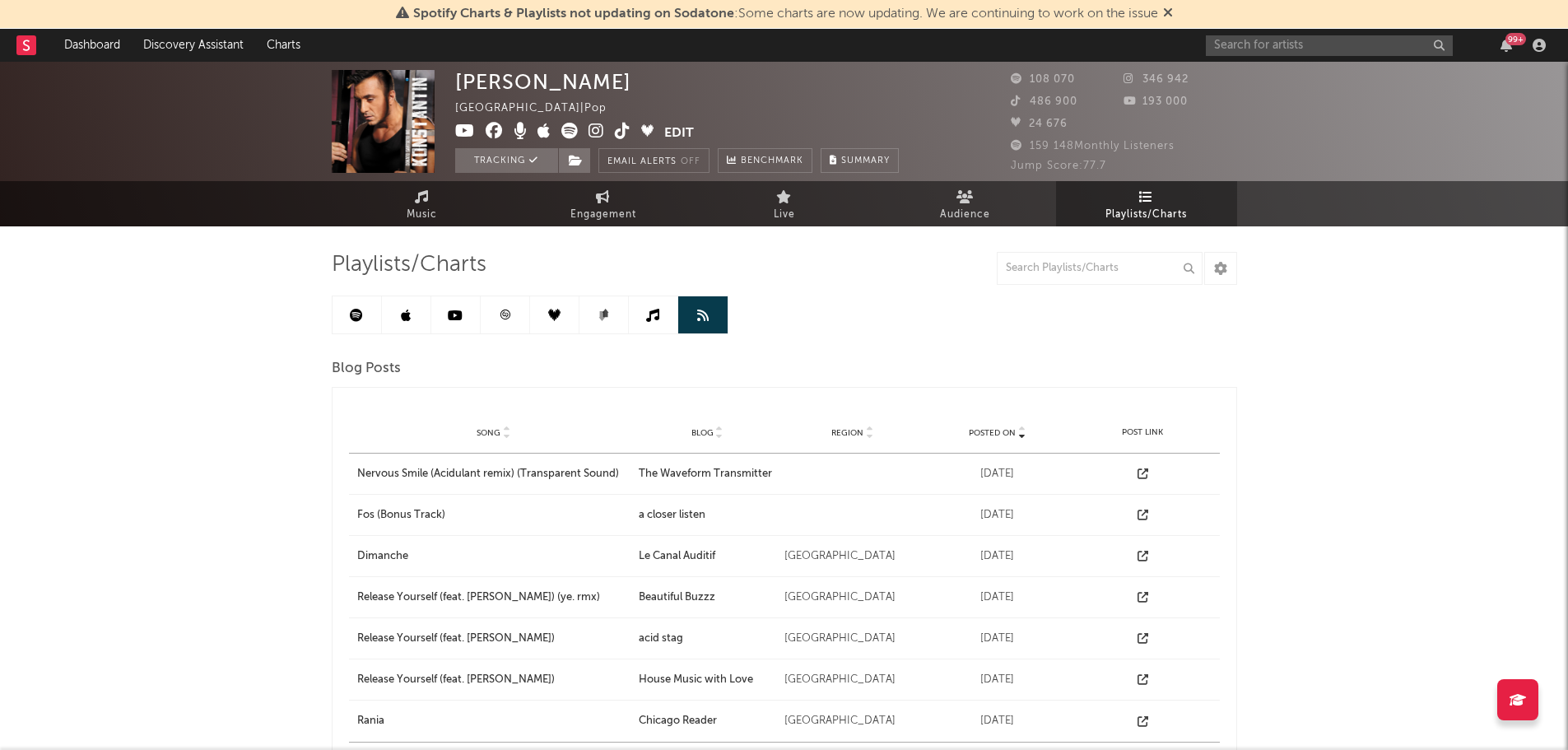
click at [658, 309] on icon at bounding box center [653, 315] width 13 height 13
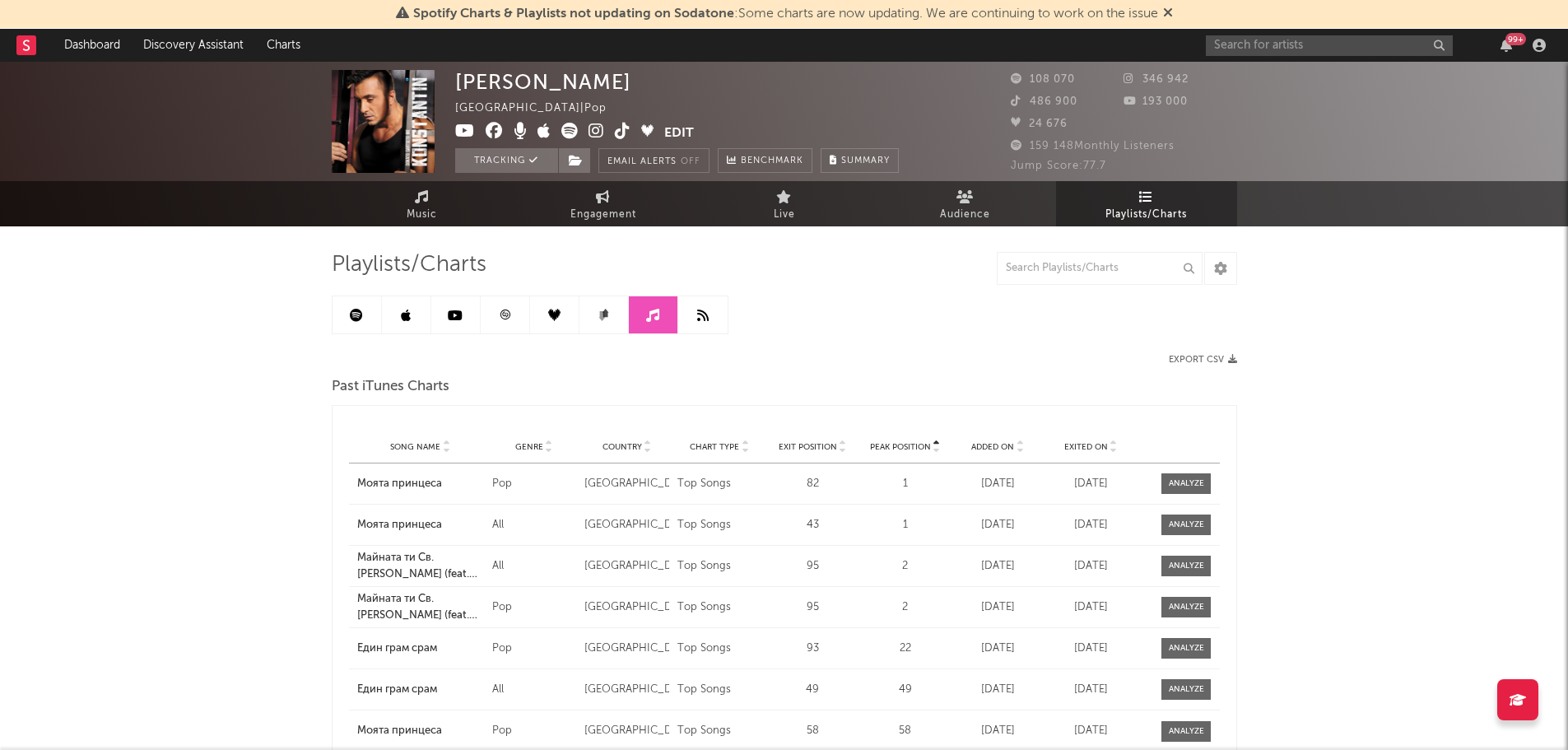
click at [364, 314] on link at bounding box center [356, 315] width 49 height 37
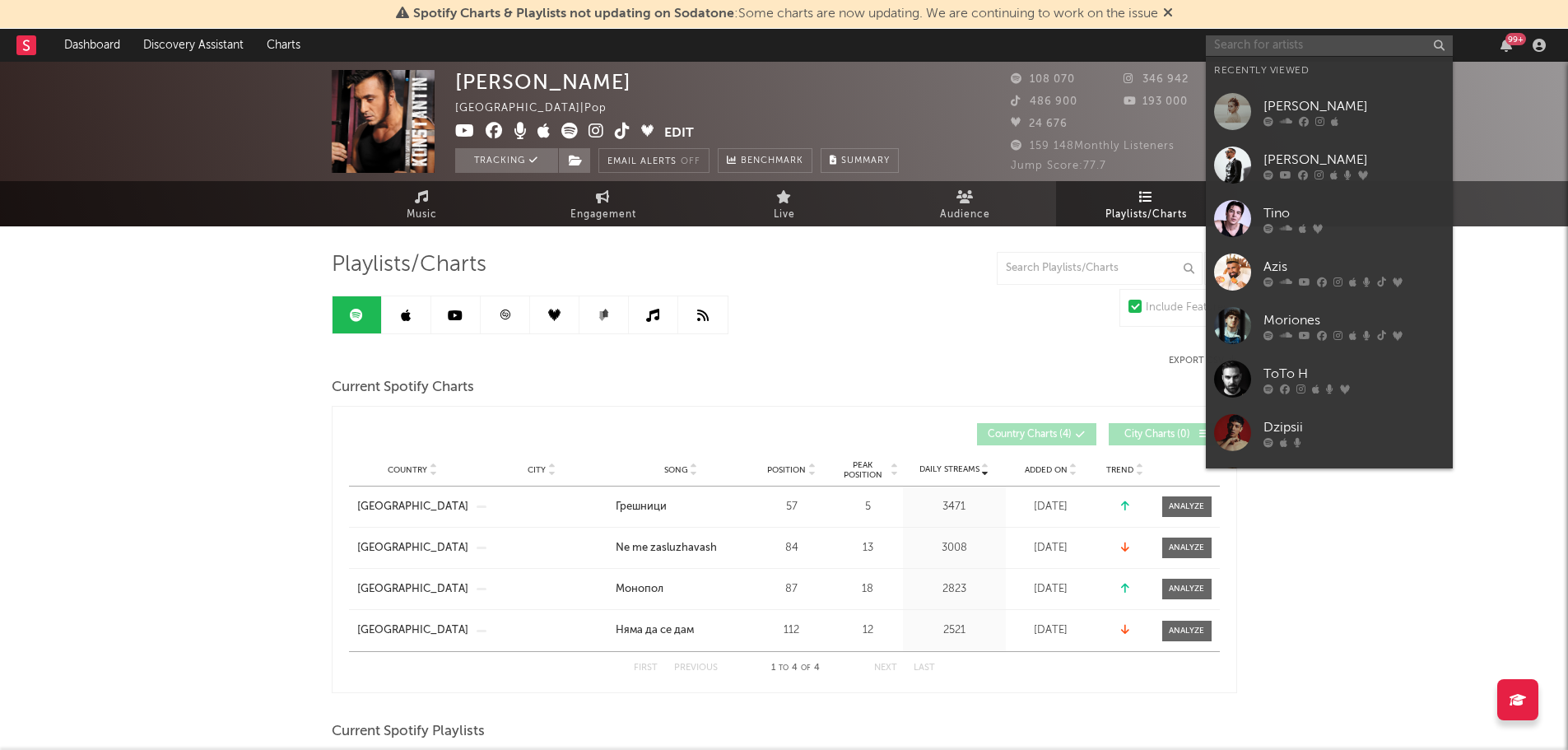
click at [1280, 46] on input "text" at bounding box center [1328, 45] width 247 height 20
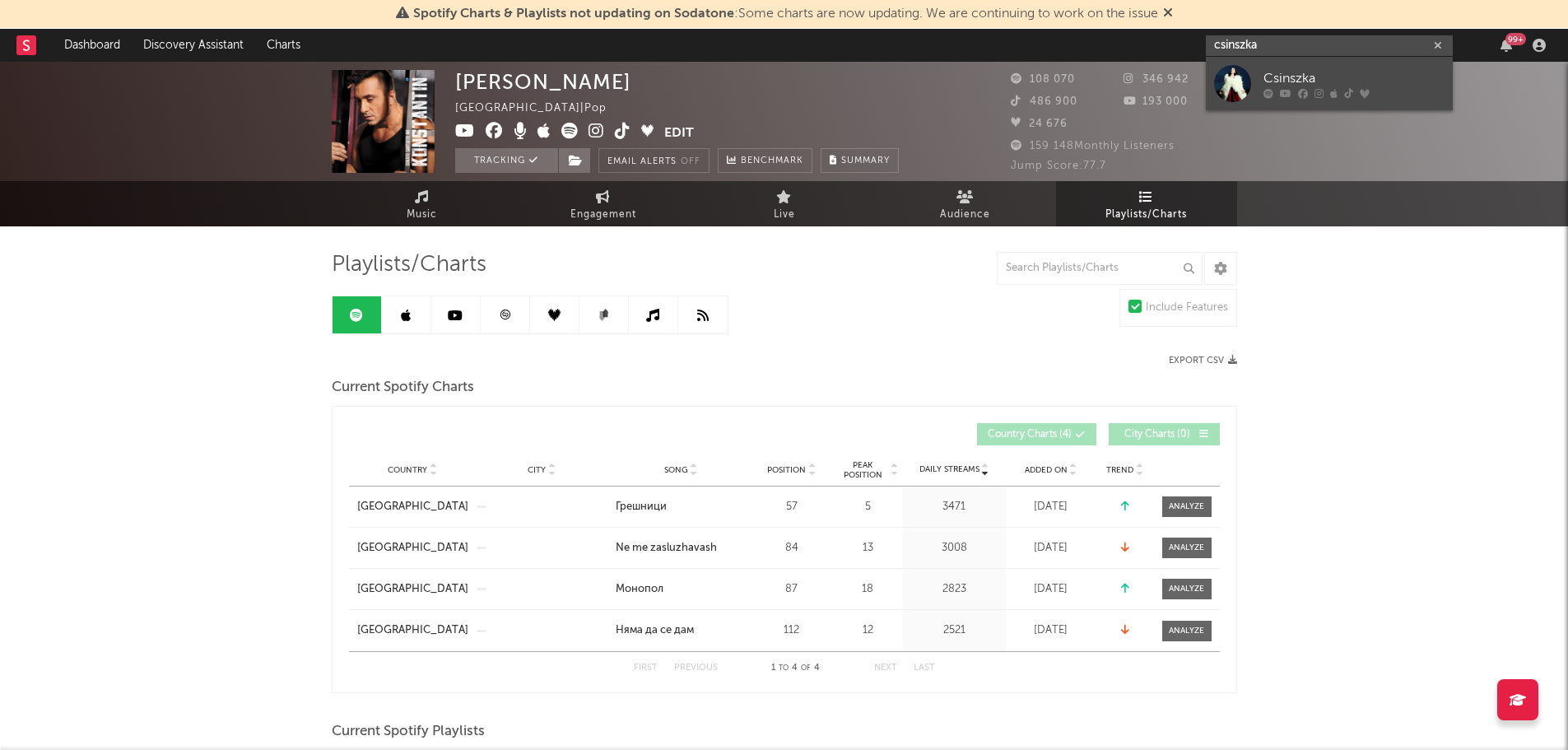
type input "csinszka"
click at [1238, 86] on div at bounding box center [1232, 84] width 37 height 37
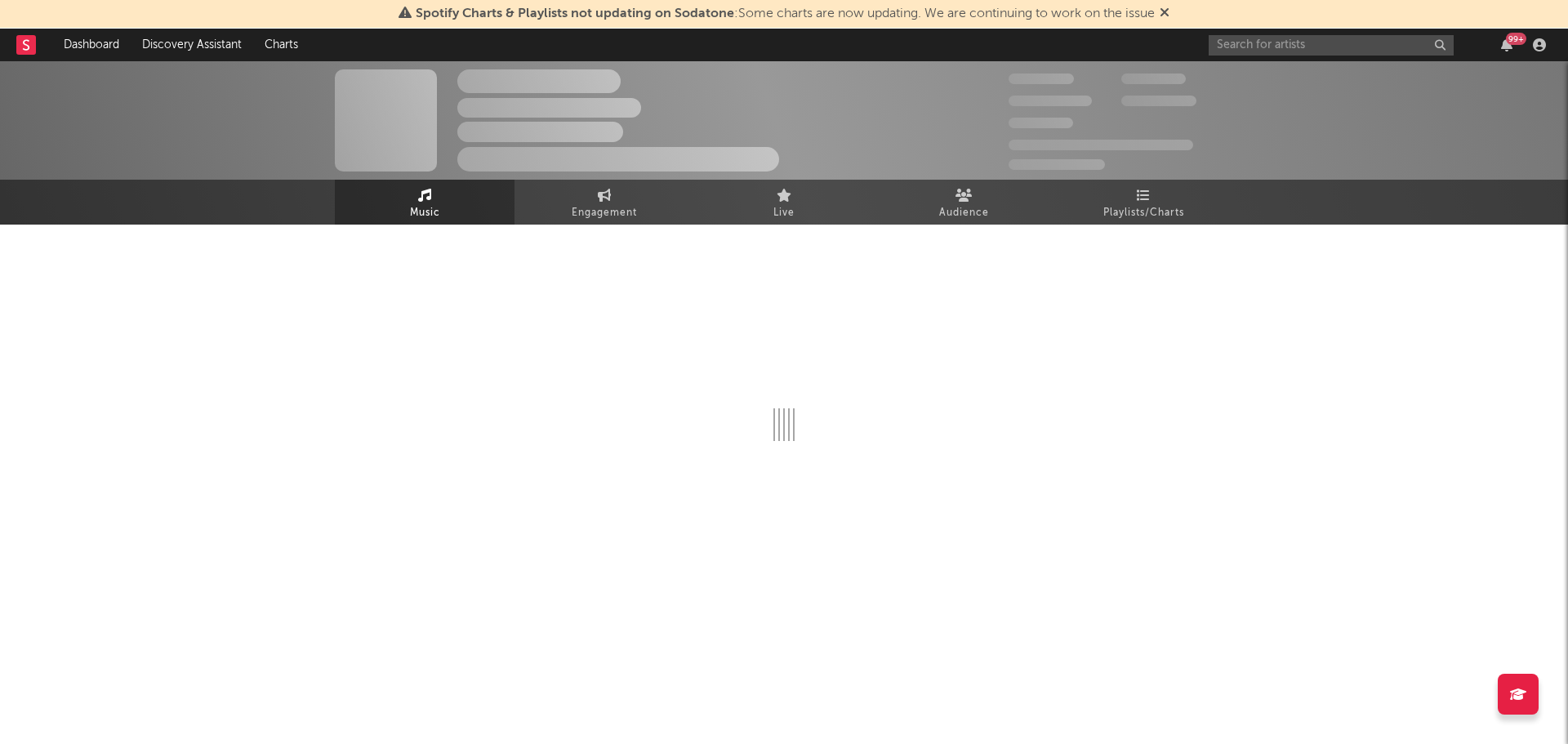
select select "1w"
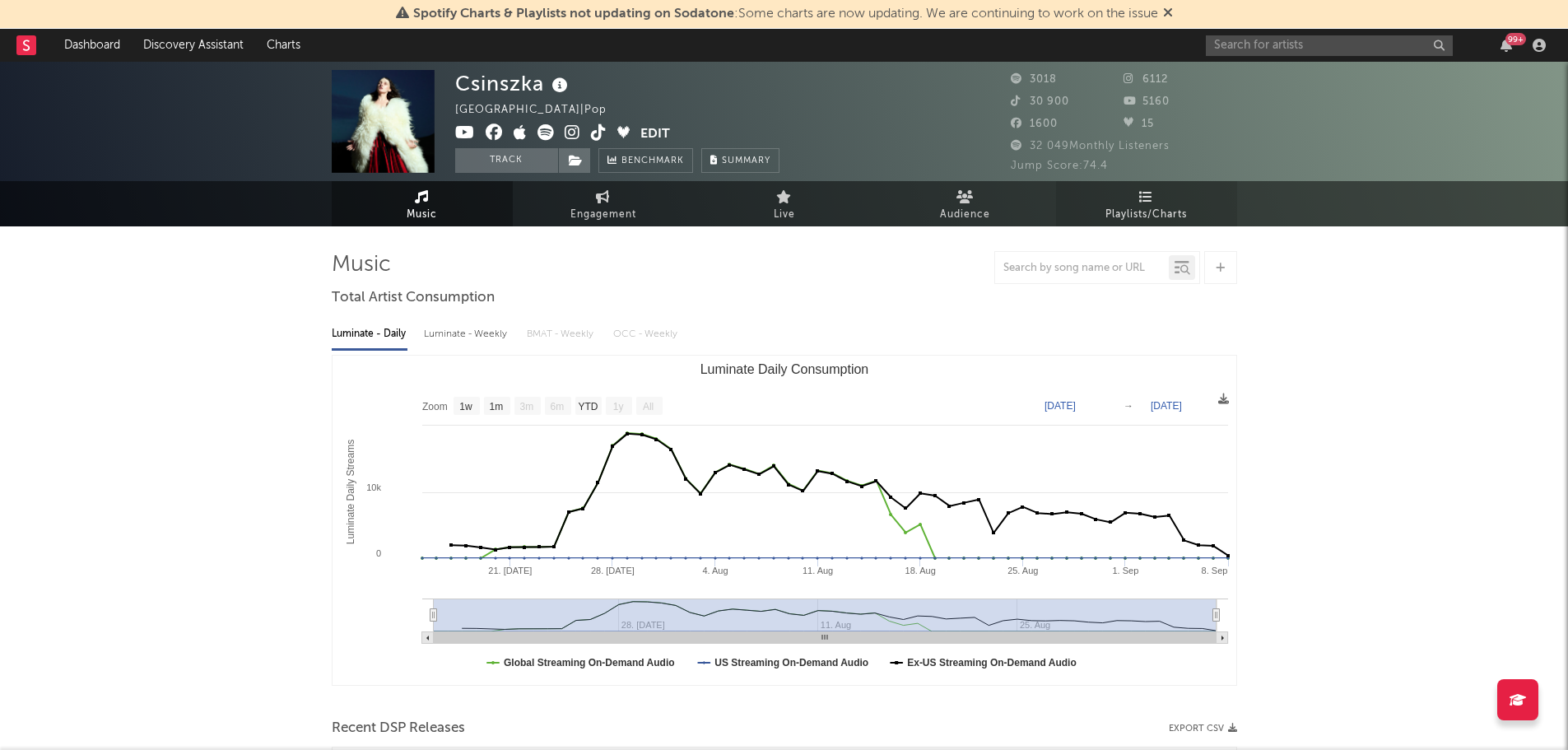
click at [1138, 197] on link "Playlists/Charts" at bounding box center [1146, 203] width 181 height 45
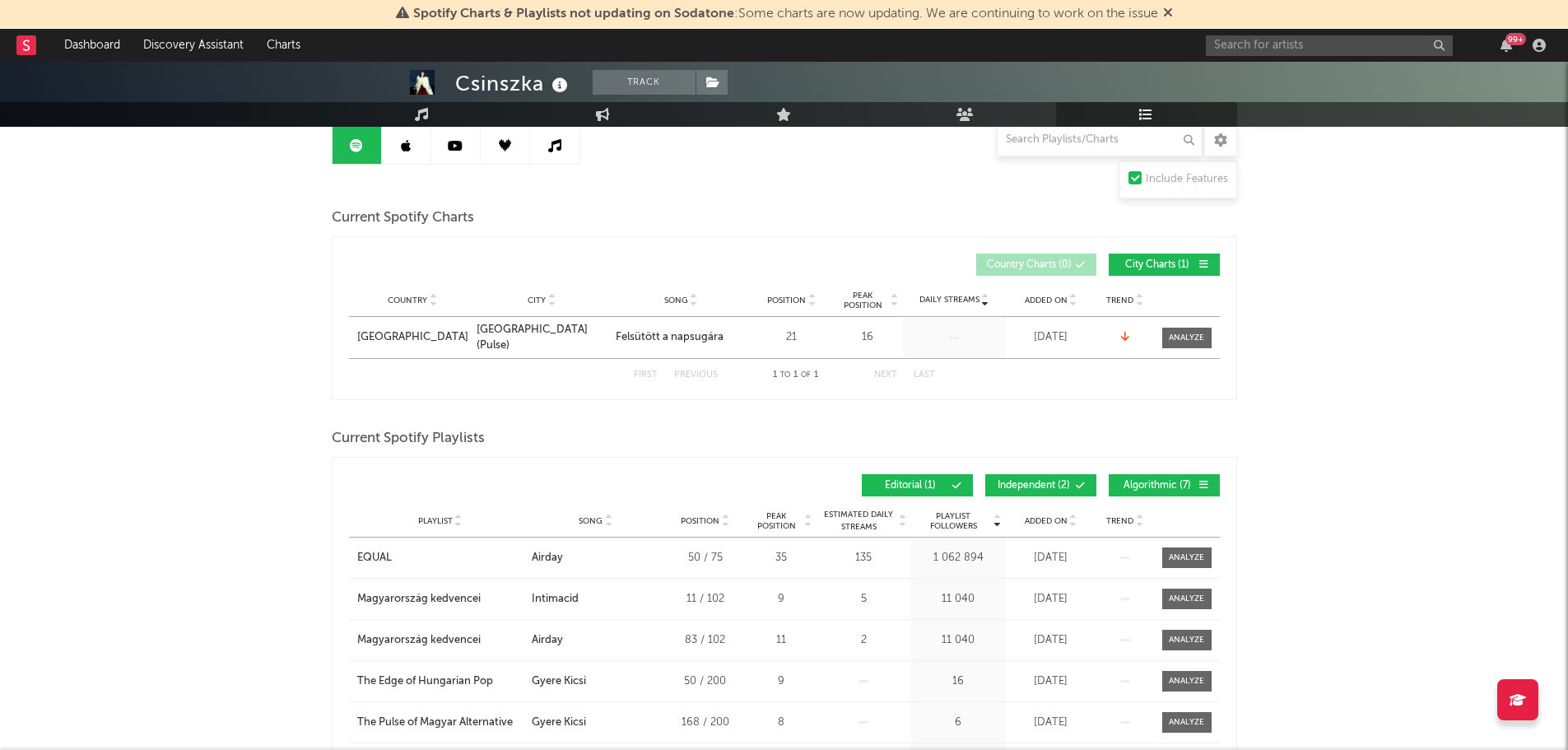
scroll to position [156, 0]
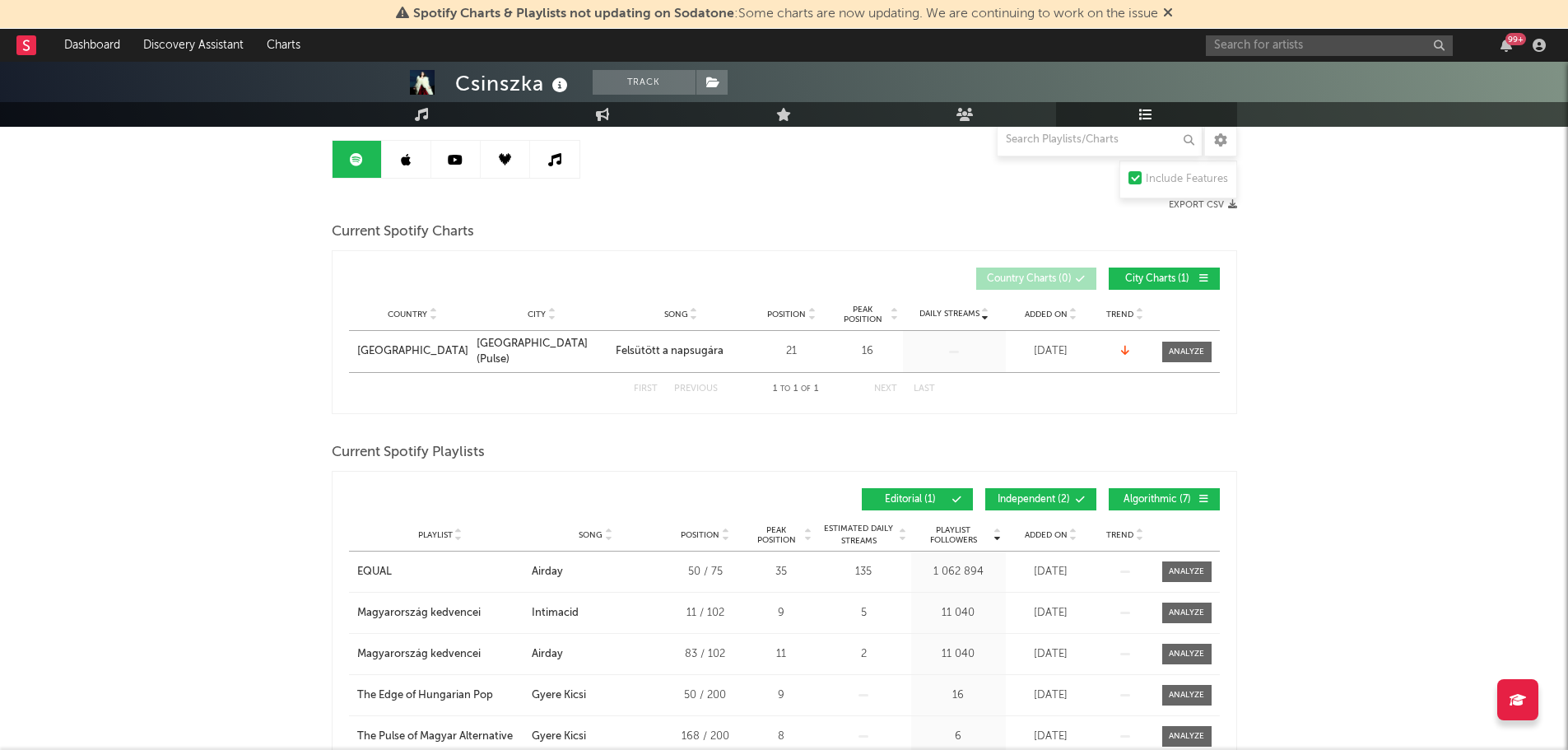
click at [426, 167] on link at bounding box center [406, 159] width 49 height 37
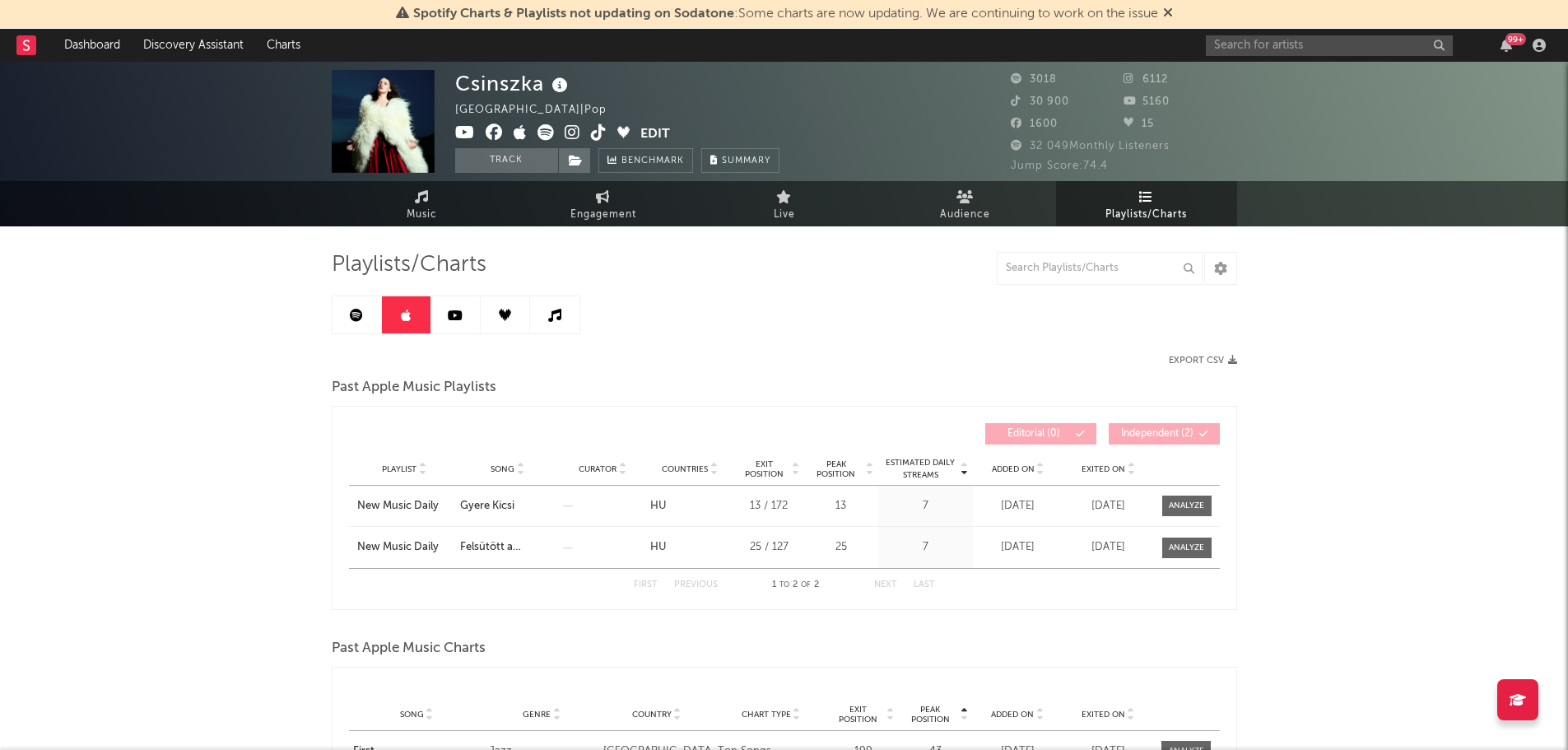
click at [451, 321] on icon at bounding box center [455, 315] width 15 height 13
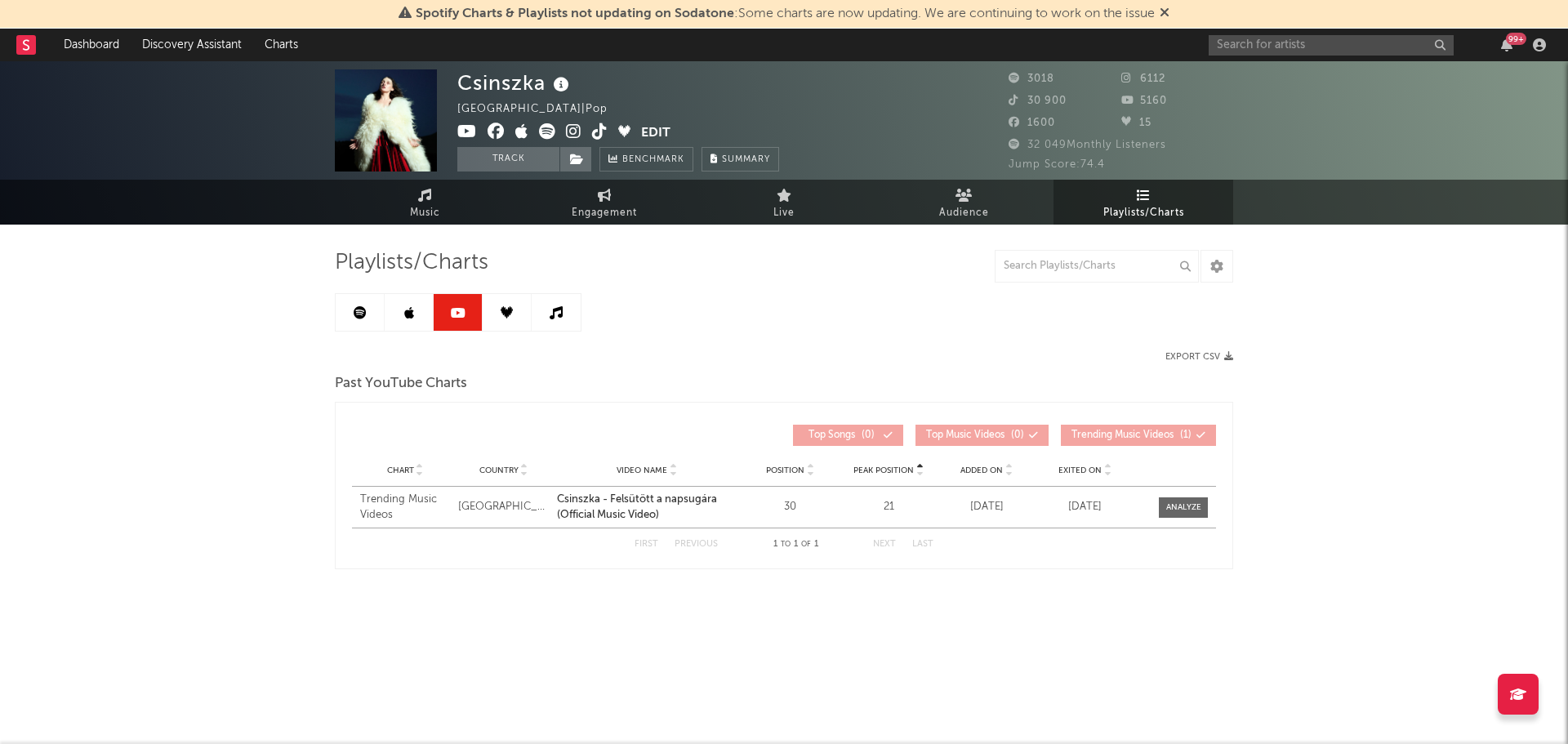
click at [506, 312] on icon at bounding box center [507, 313] width 12 height 12
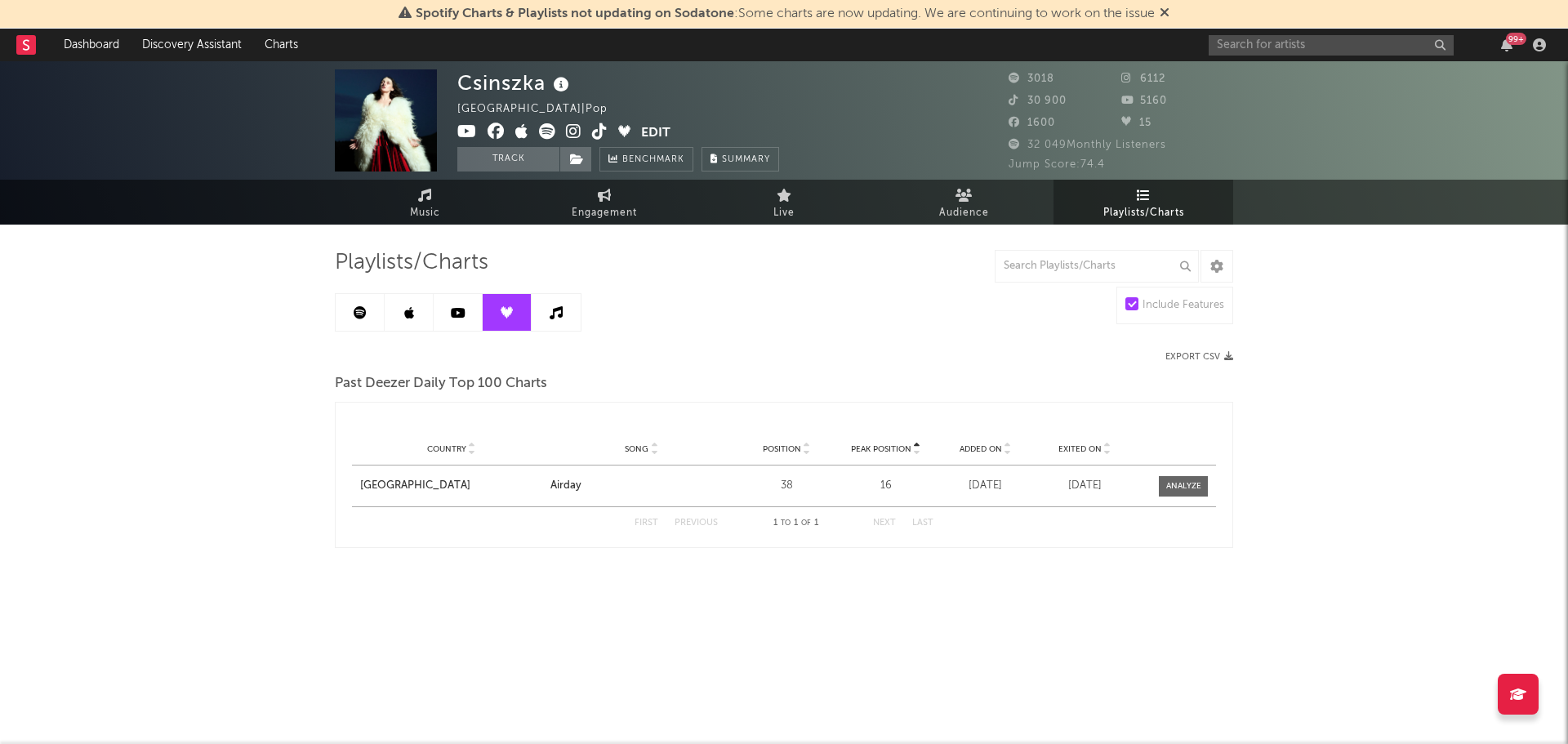
click at [559, 325] on link at bounding box center [556, 313] width 49 height 37
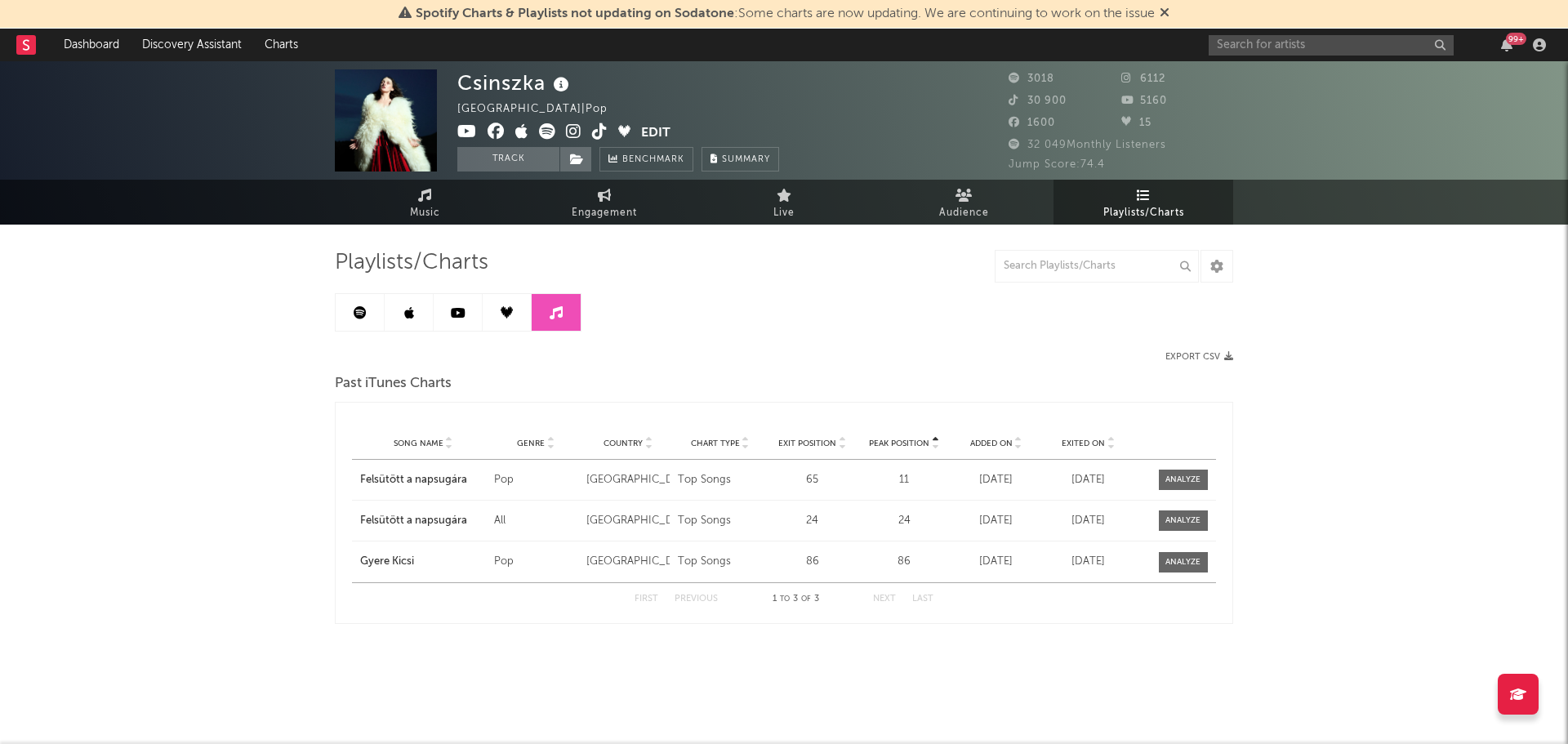
click at [350, 328] on link at bounding box center [360, 313] width 49 height 37
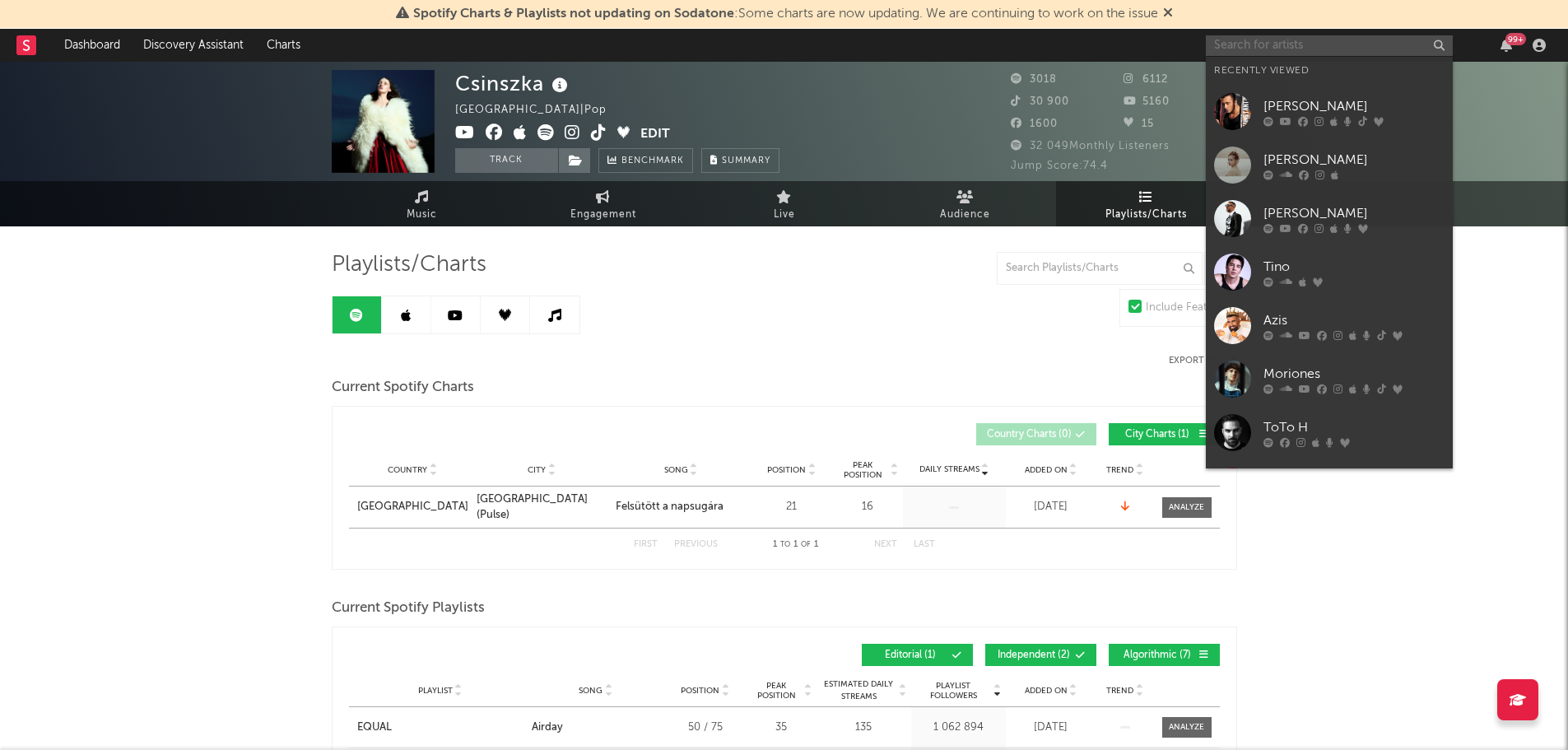
click at [1230, 53] on input "text" at bounding box center [1328, 45] width 247 height 20
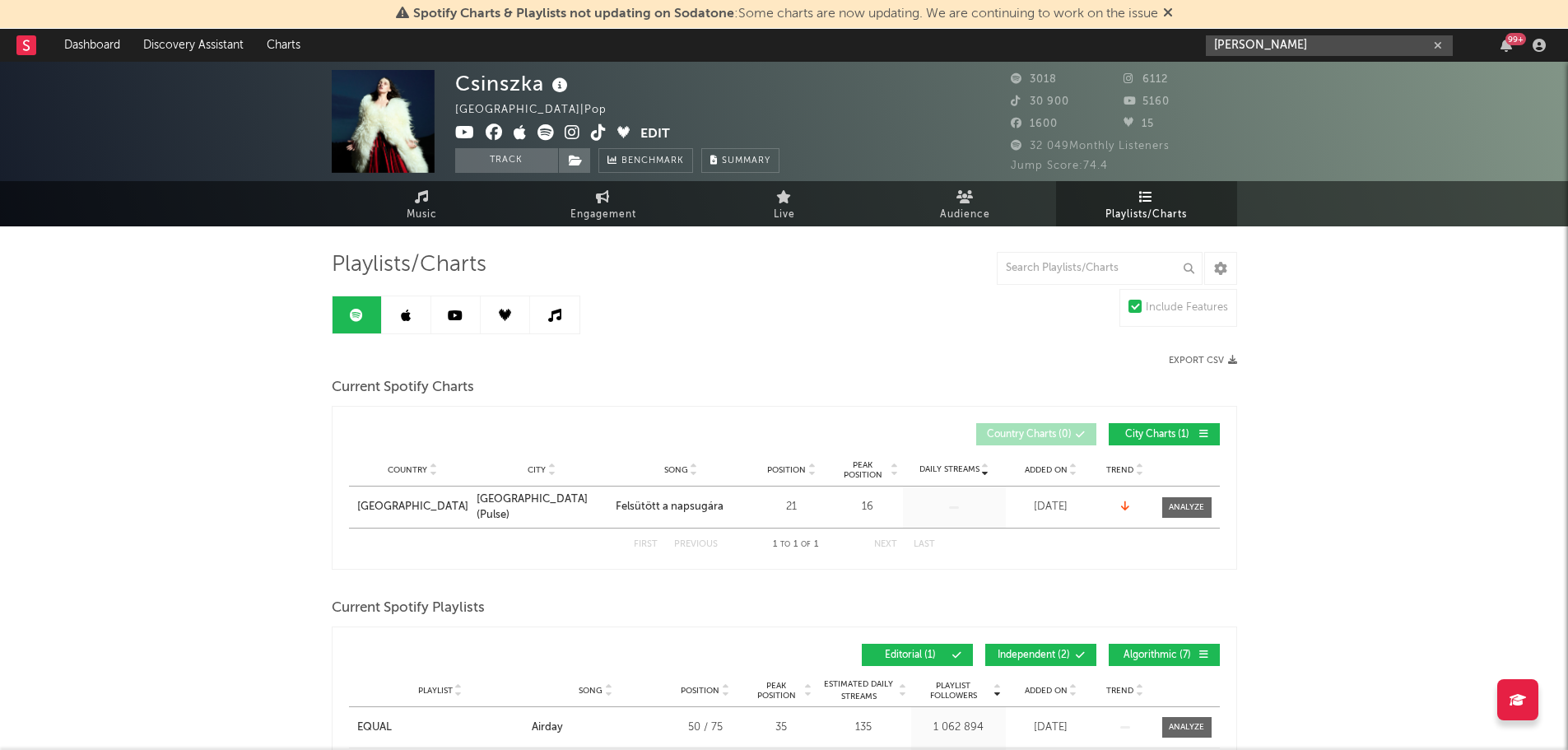
click at [1282, 46] on input "[PERSON_NAME]" at bounding box center [1328, 45] width 247 height 20
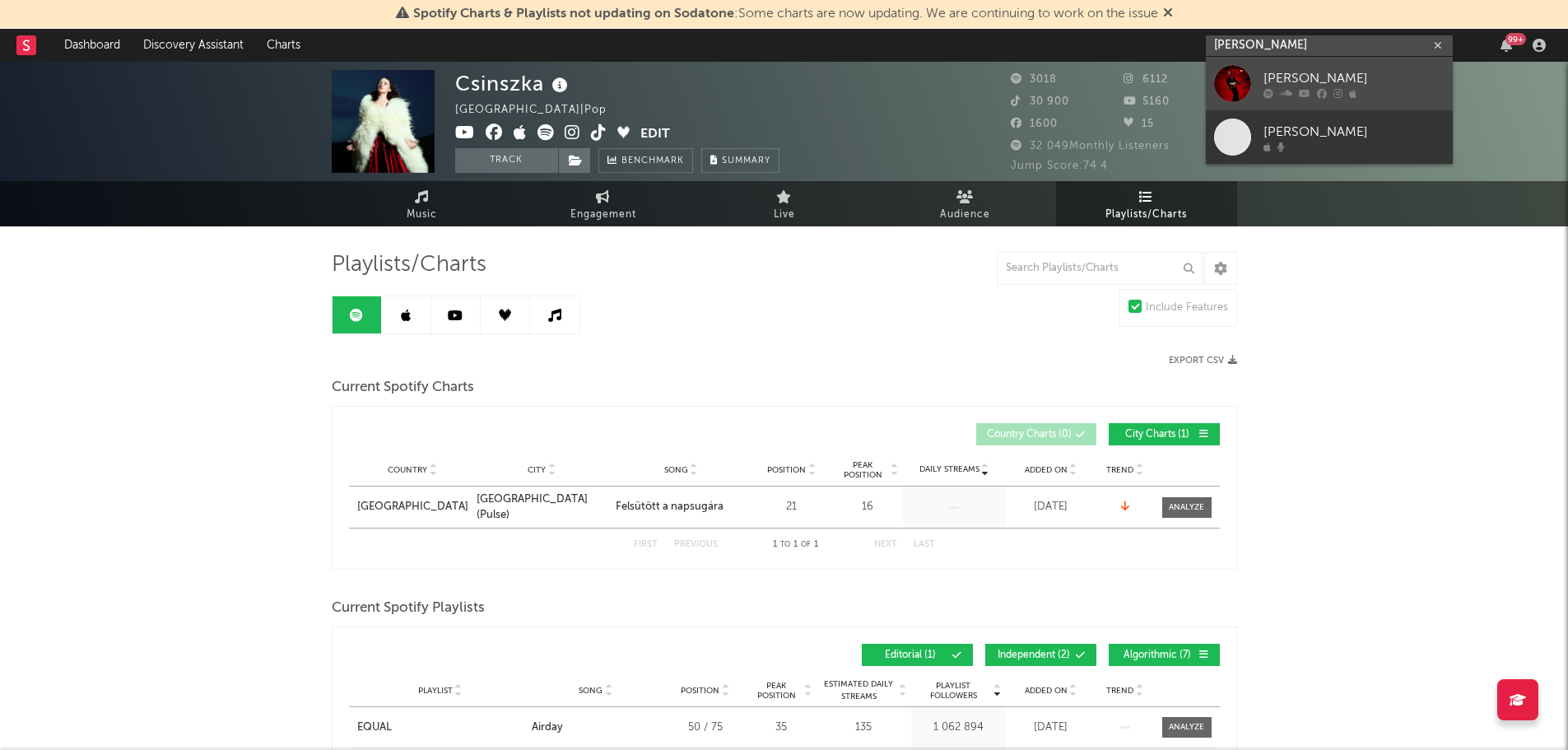
type input "[PERSON_NAME]"
click at [1245, 75] on div at bounding box center [1232, 84] width 37 height 37
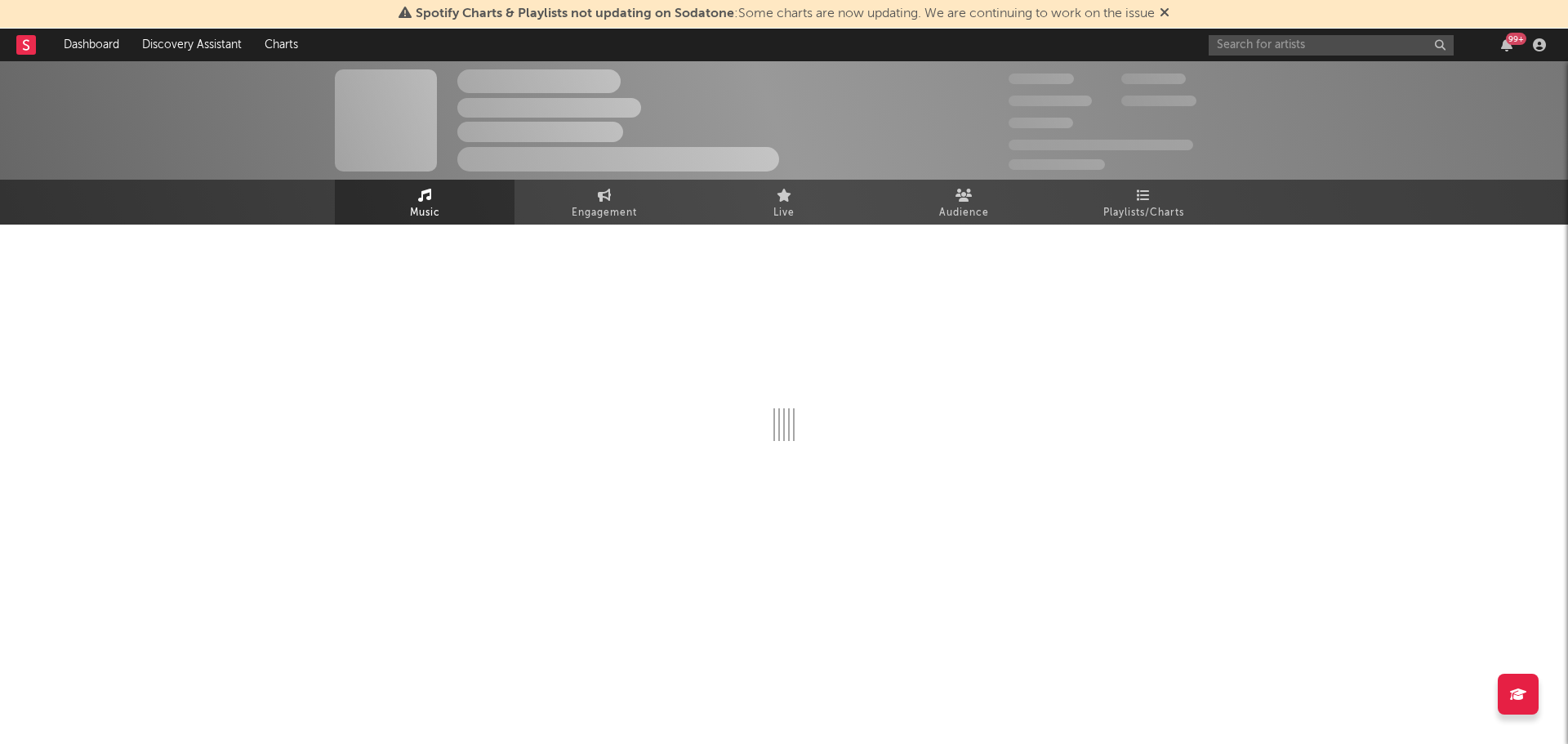
select select "1w"
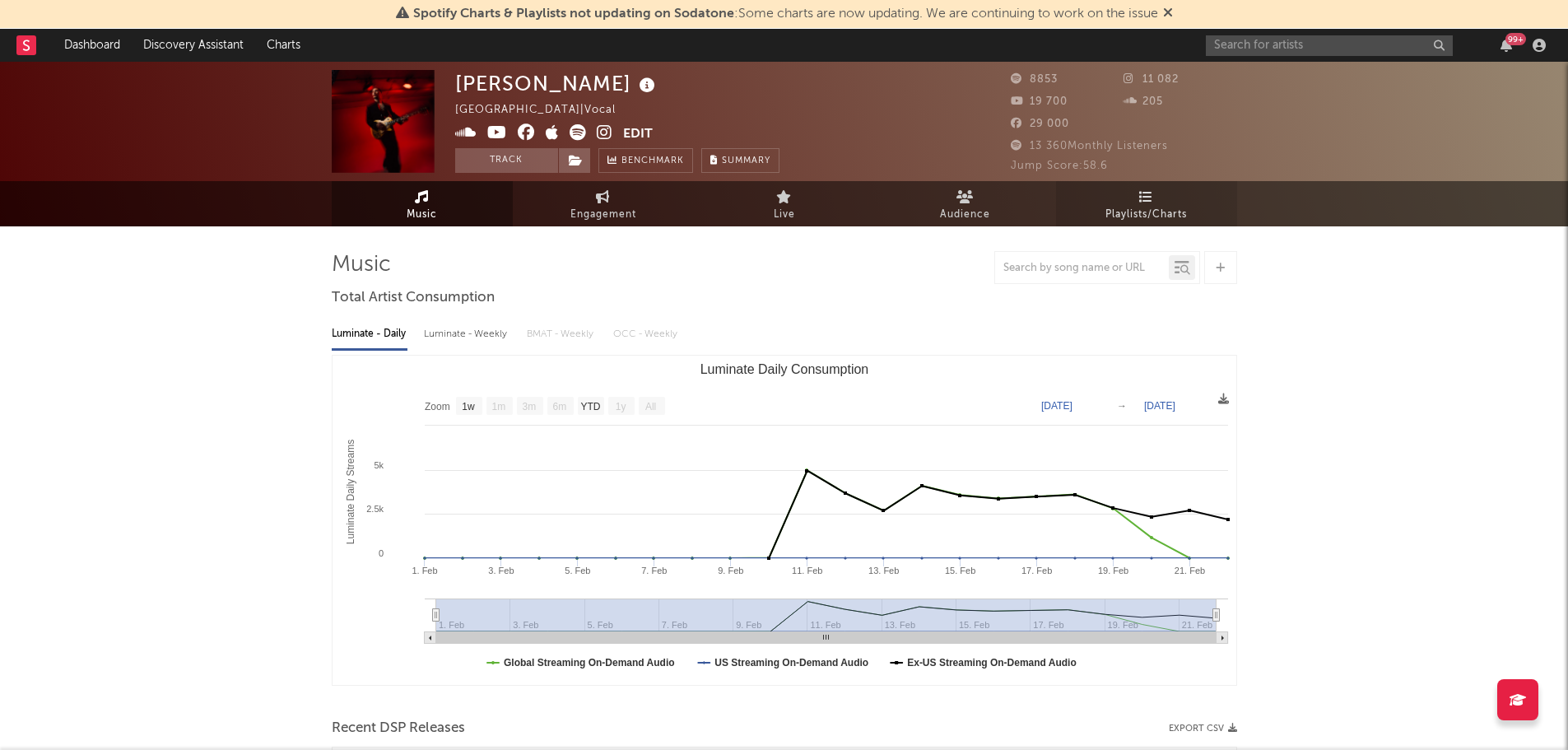
click at [1138, 192] on link "Playlists/Charts" at bounding box center [1146, 203] width 181 height 45
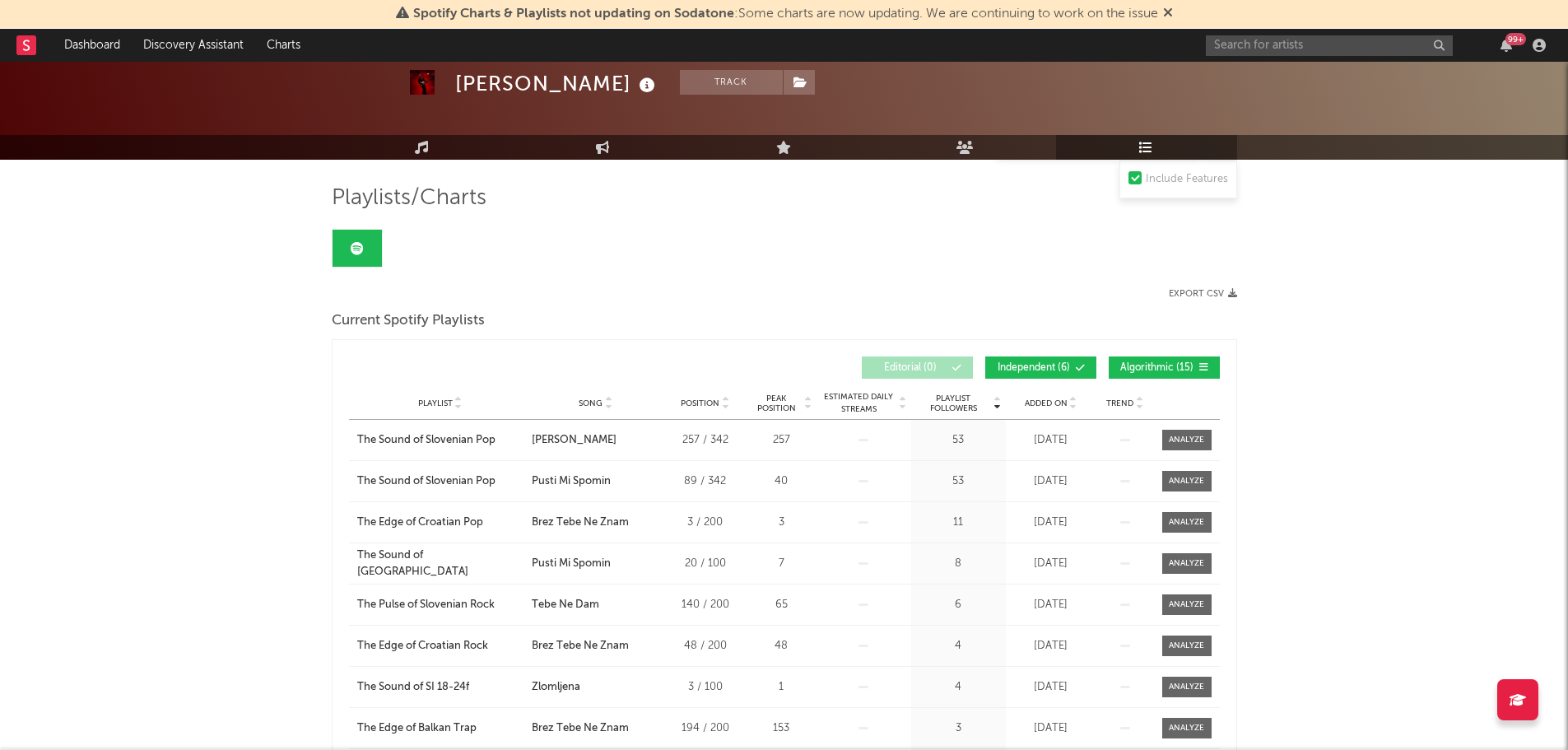
scroll to position [52, 0]
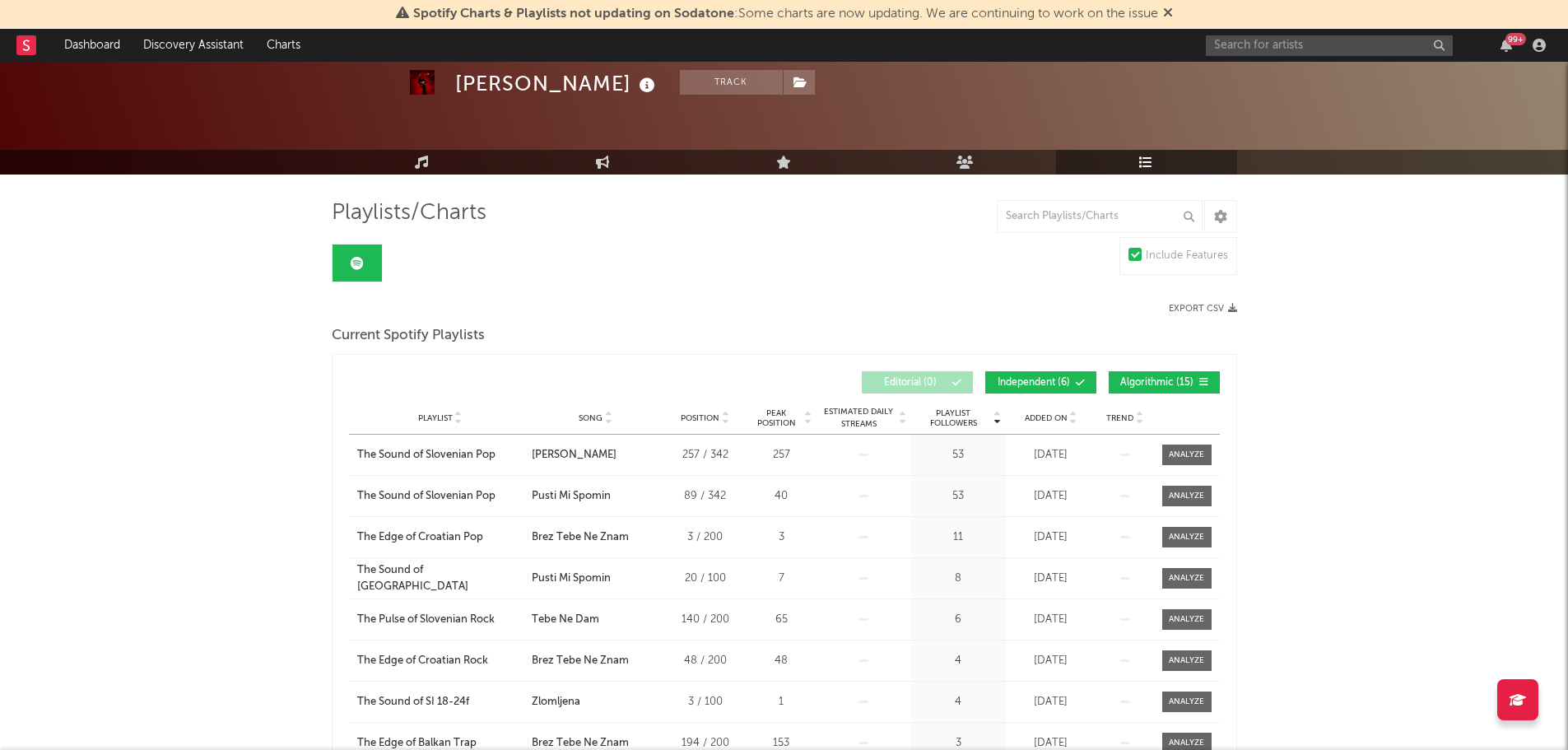
click at [1040, 381] on span "Independent ( 6 )" at bounding box center [1033, 382] width 76 height 10
click at [1247, 55] on input "text" at bounding box center [1328, 45] width 247 height 20
click at [1266, 43] on input "krtina" at bounding box center [1328, 45] width 247 height 20
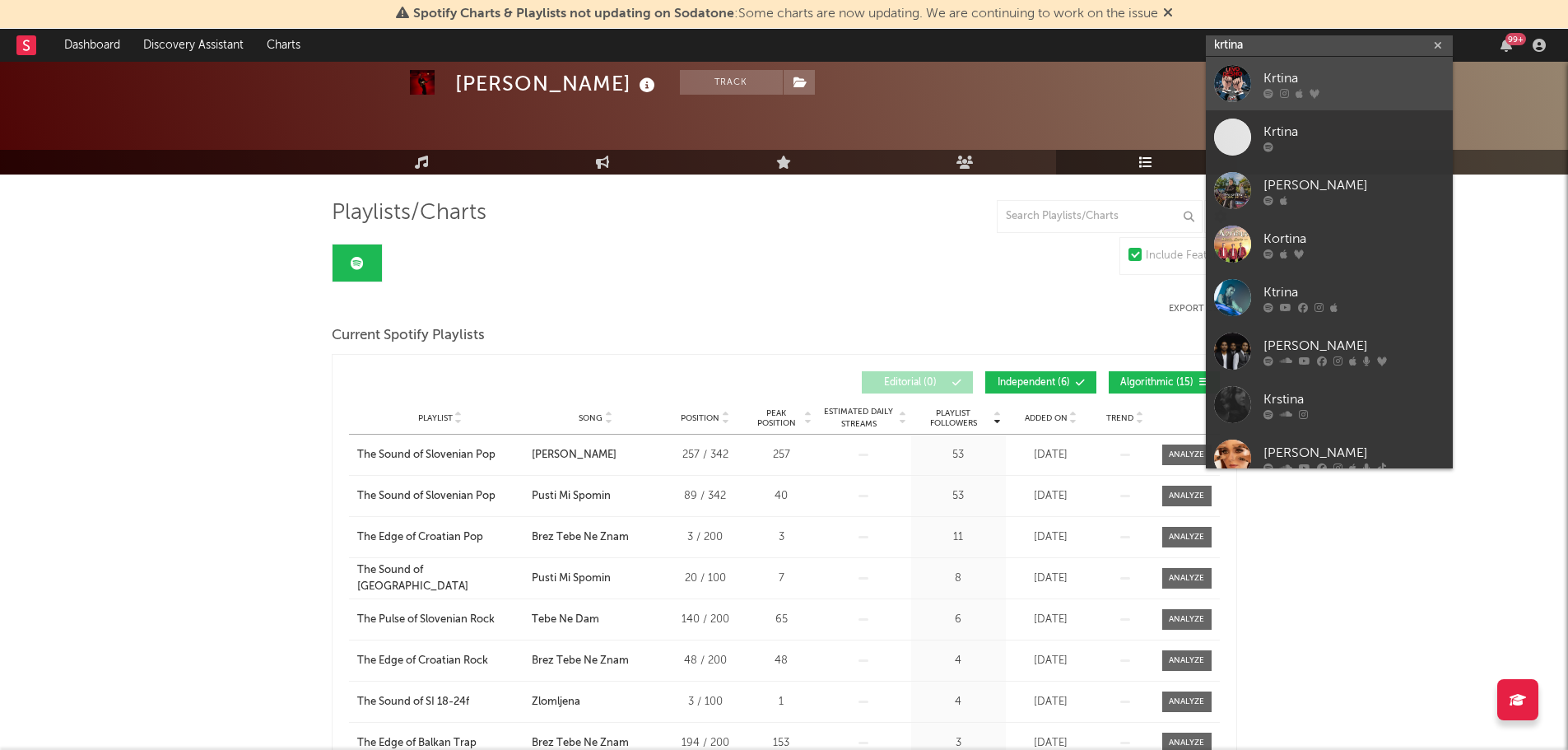
type input "krtina"
click at [1237, 80] on div at bounding box center [1232, 84] width 37 height 37
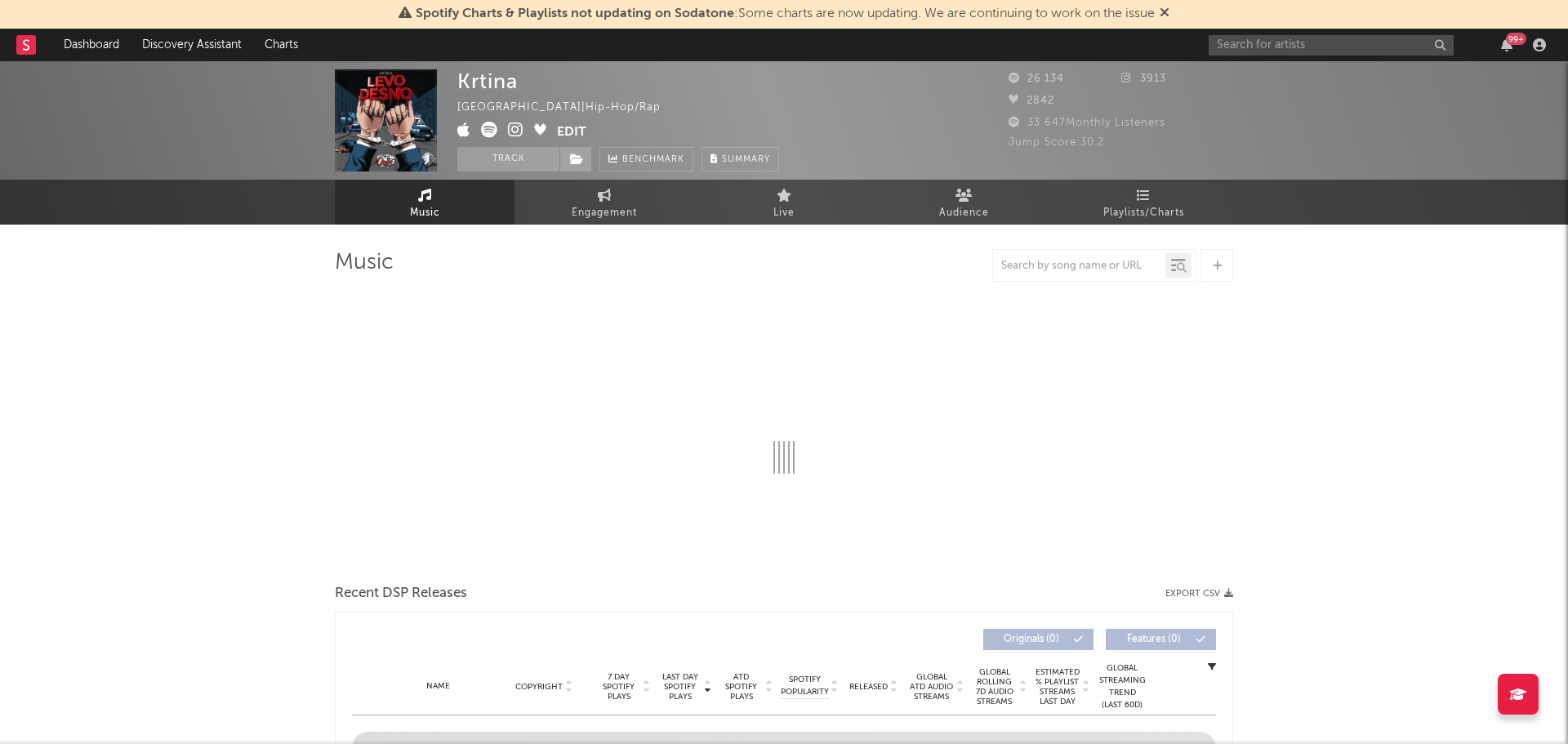
select select "6m"
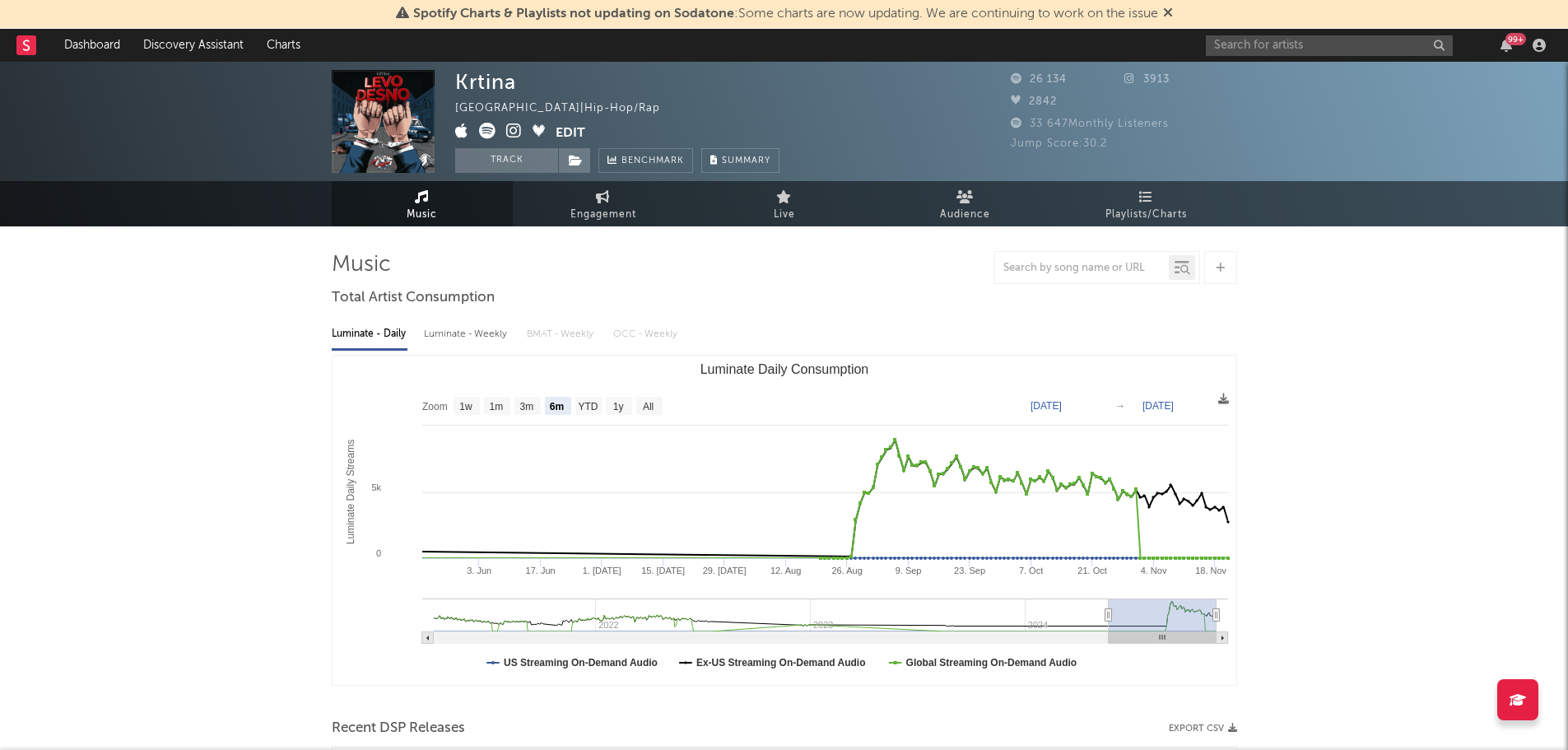
select select "6m"
click at [1150, 196] on icon at bounding box center [1146, 196] width 14 height 13
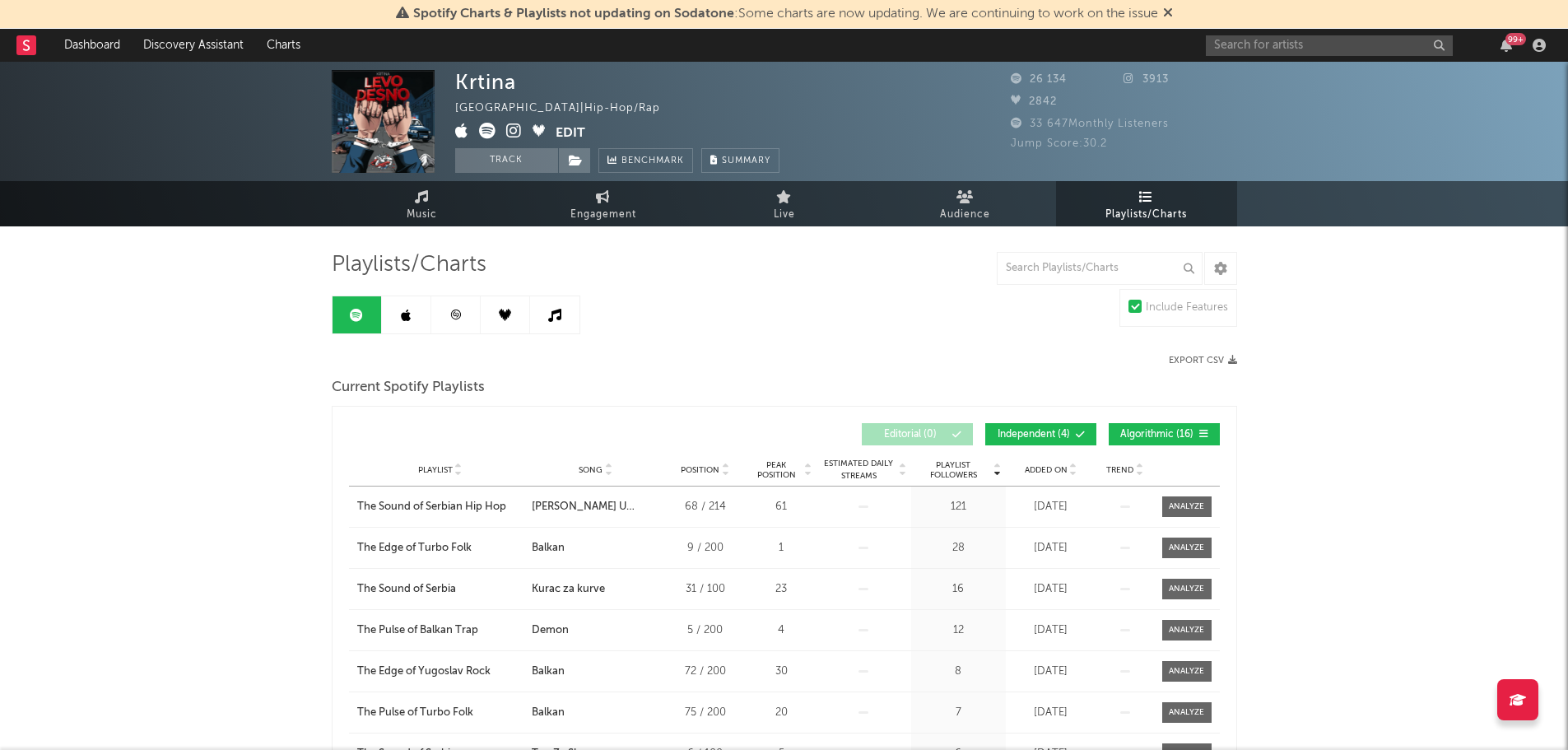
click at [407, 310] on icon at bounding box center [405, 315] width 10 height 13
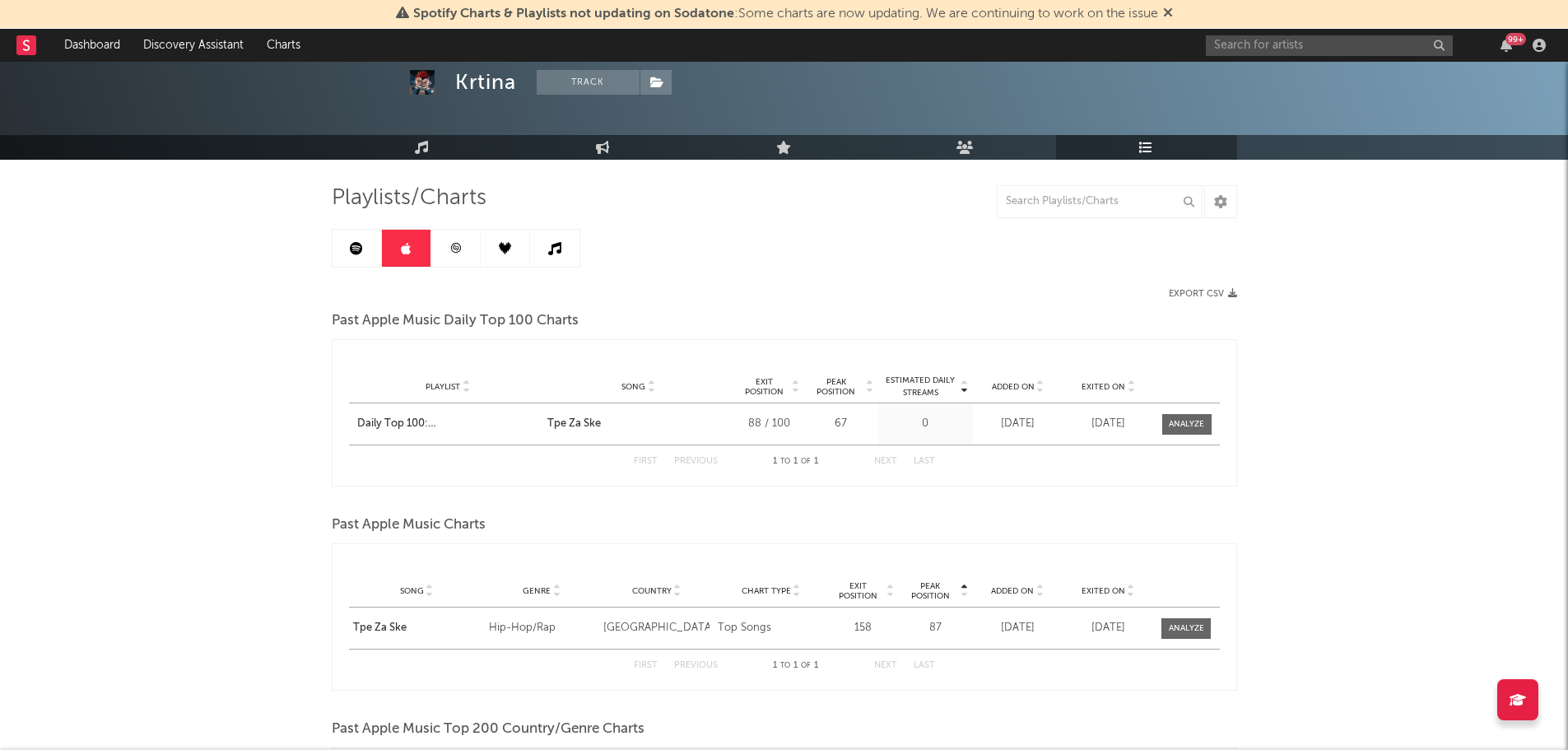
scroll to position [47, 0]
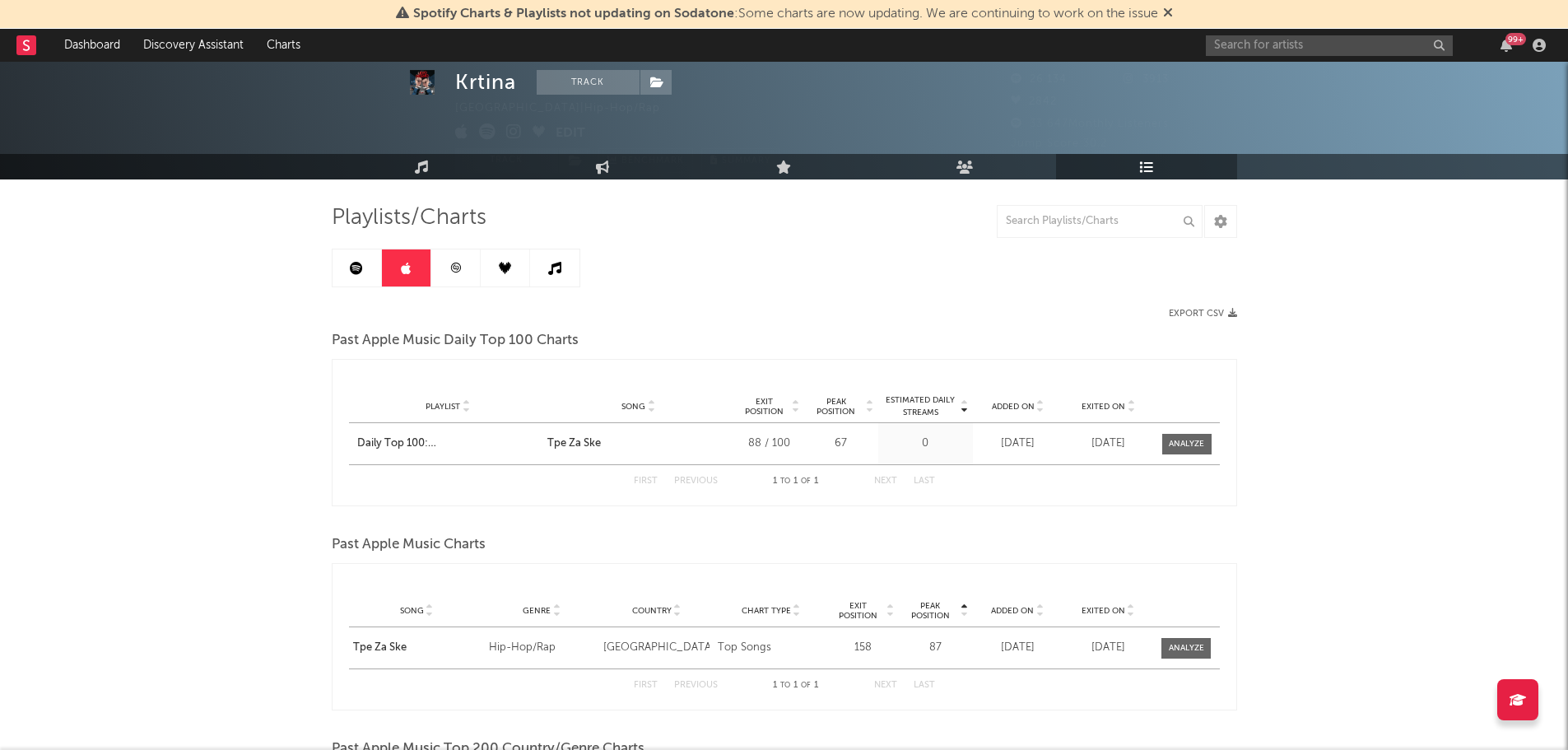
click at [460, 275] on link at bounding box center [455, 268] width 49 height 37
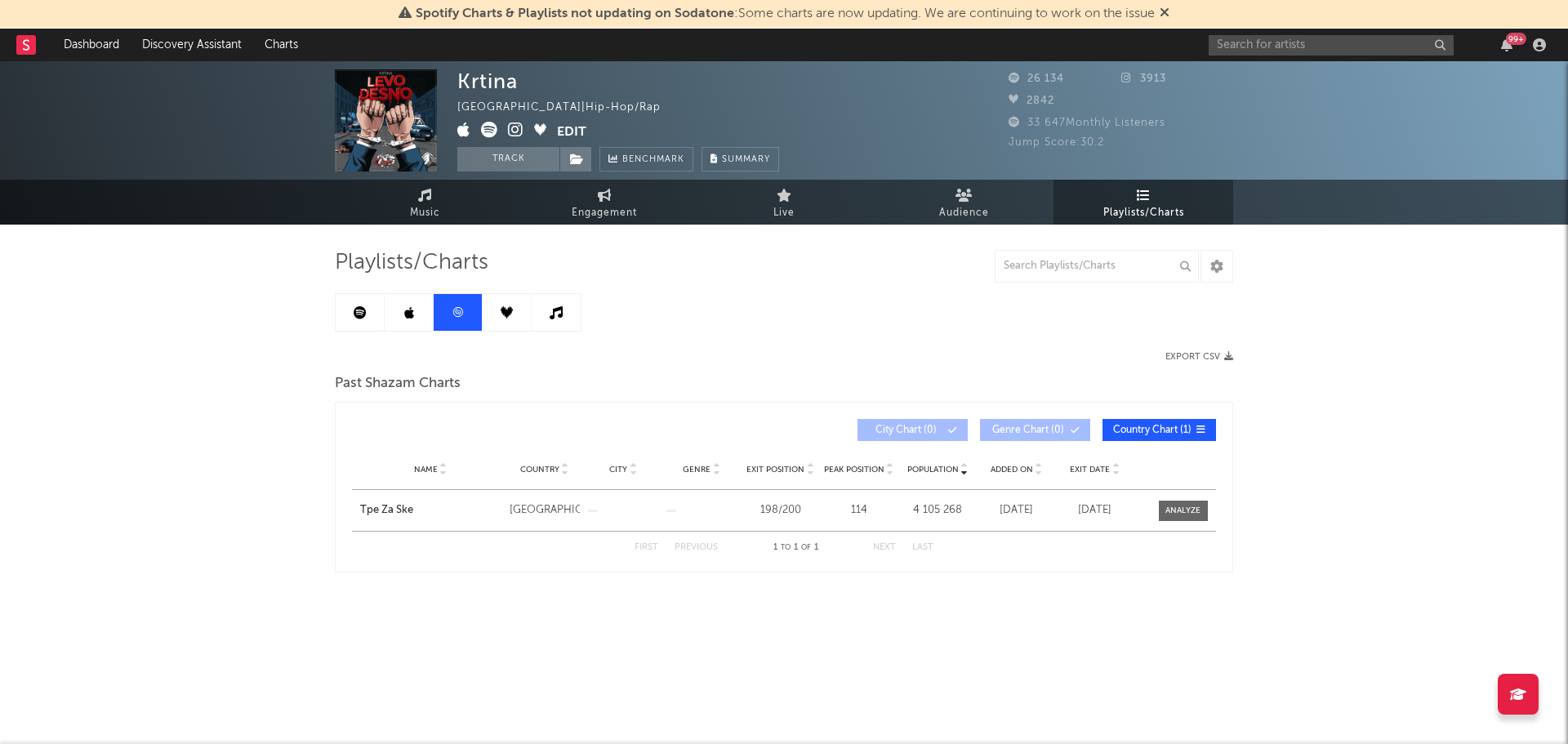
click at [510, 318] on link at bounding box center [506, 313] width 49 height 37
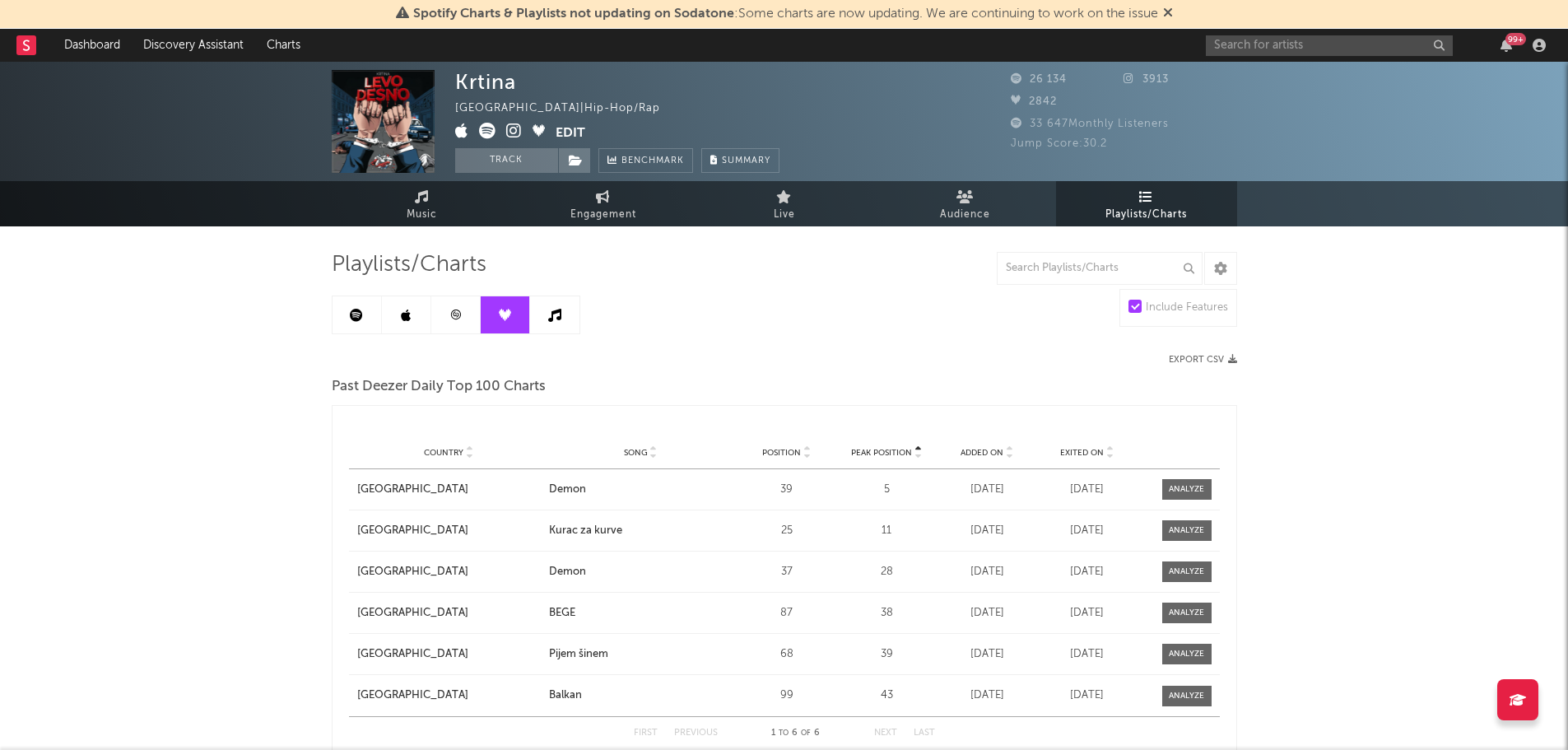
click at [557, 323] on link at bounding box center [554, 315] width 49 height 37
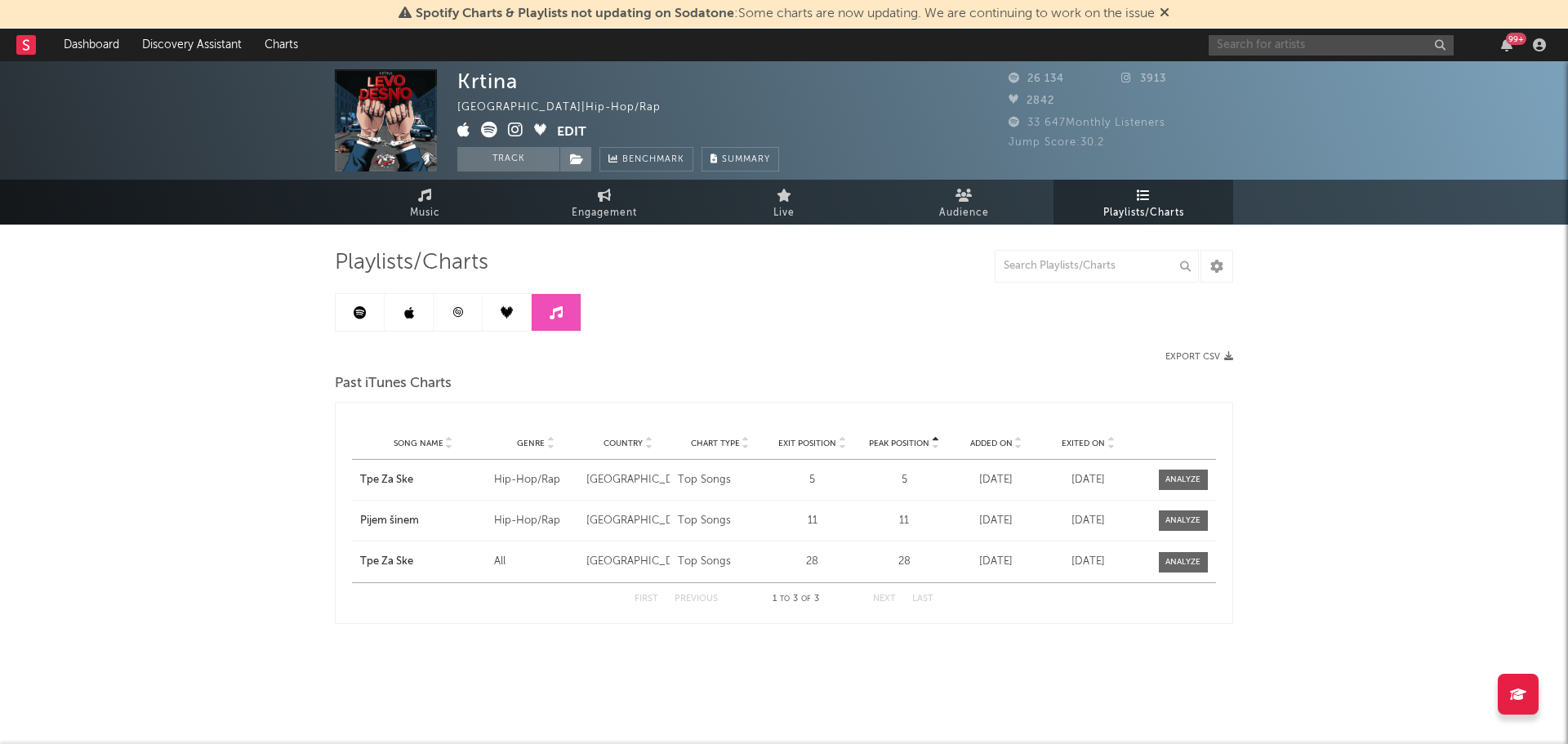
click at [1267, 46] on input "text" at bounding box center [1331, 45] width 245 height 20
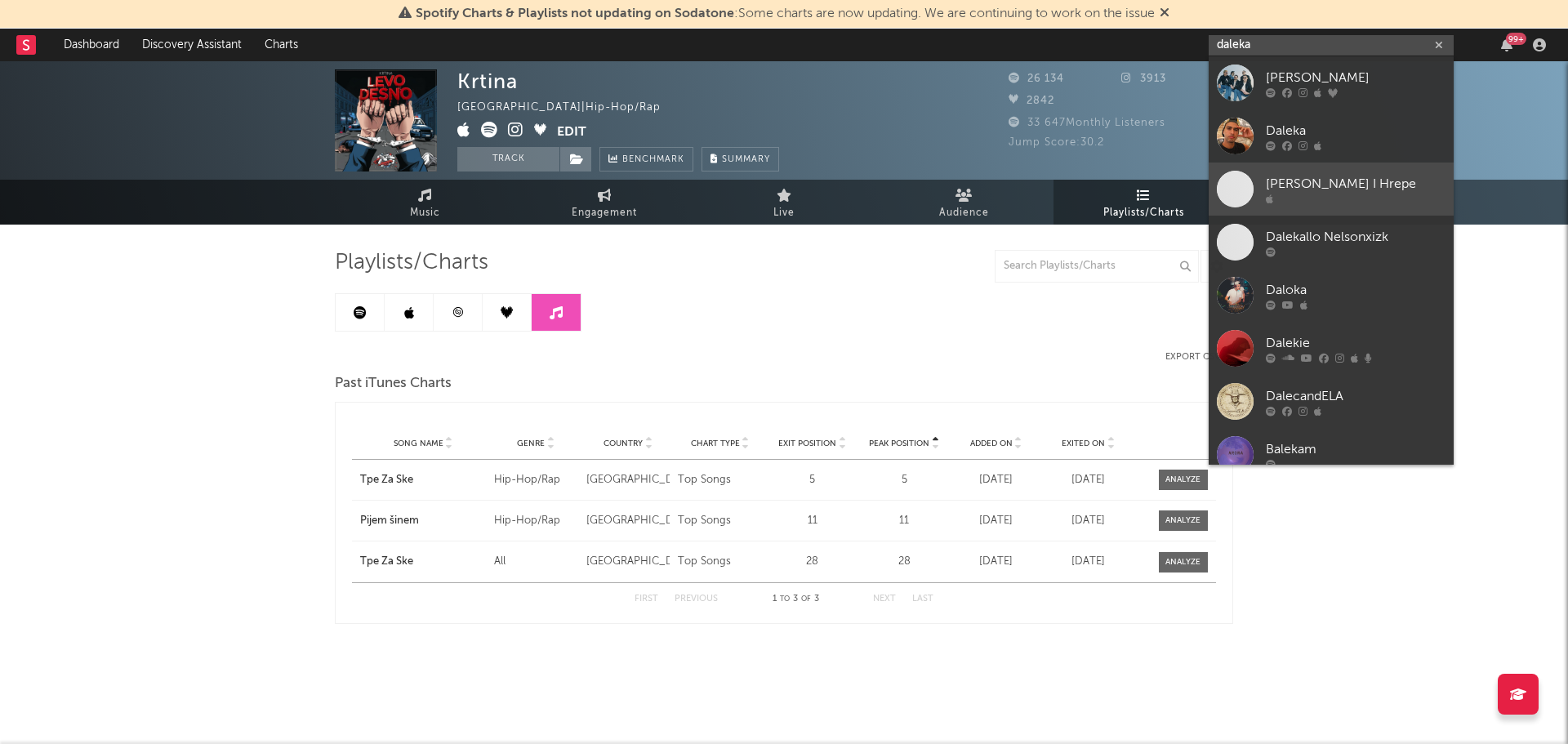
type input "daleka"
click at [1295, 183] on div "[PERSON_NAME] I Hrepe" at bounding box center [1356, 184] width 179 height 19
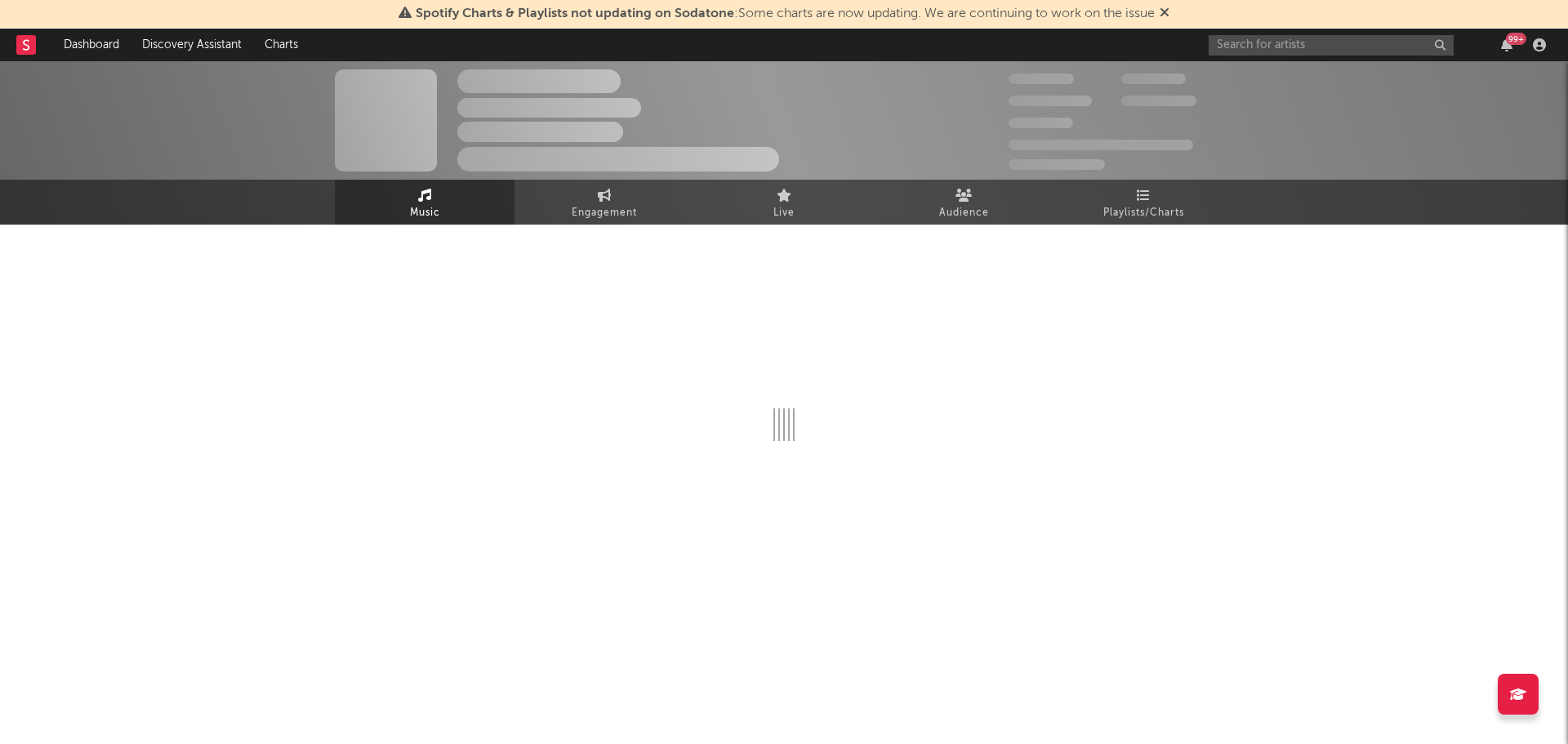
select select "1w"
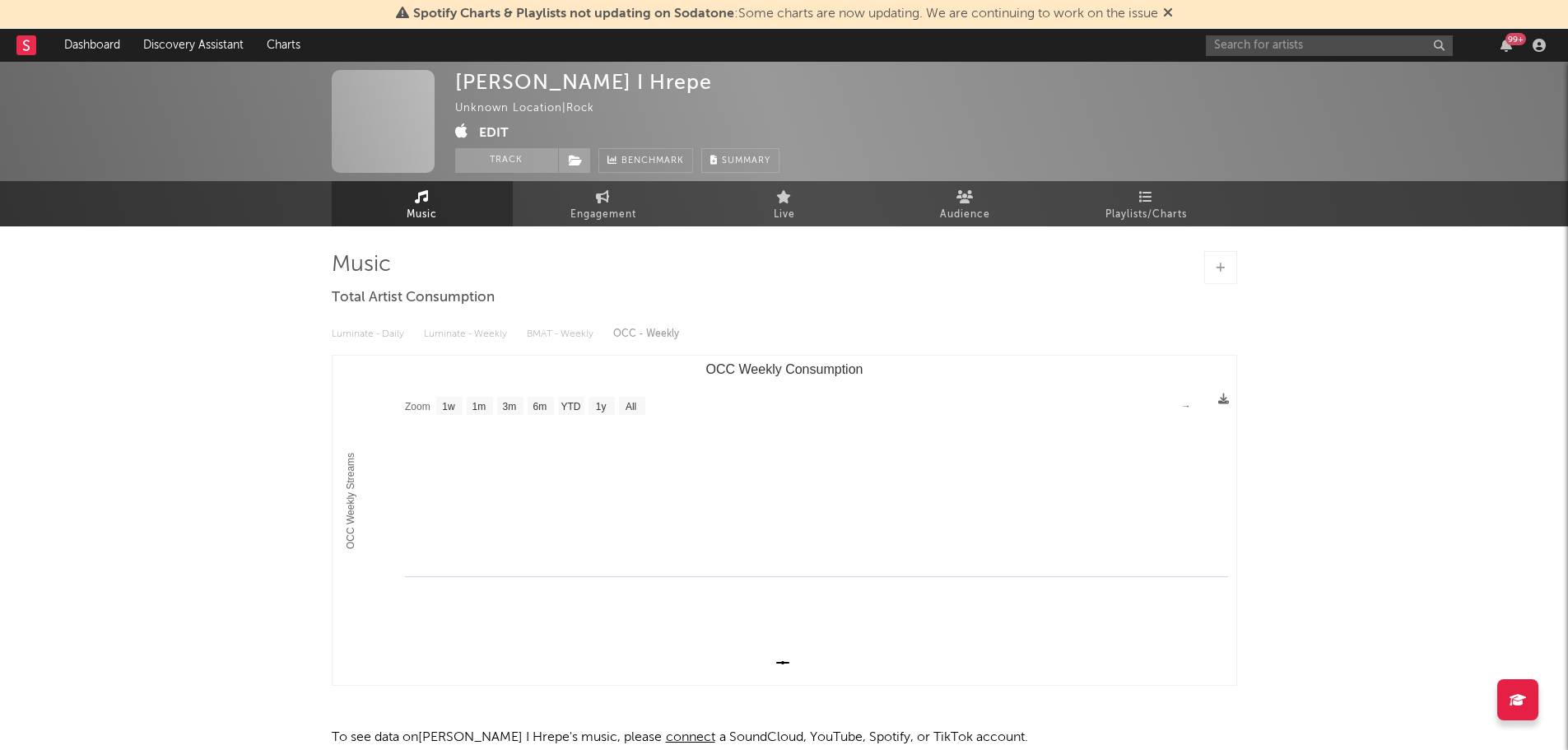
select select "1w"
click at [1138, 203] on link "Playlists/Charts" at bounding box center [1146, 203] width 181 height 45
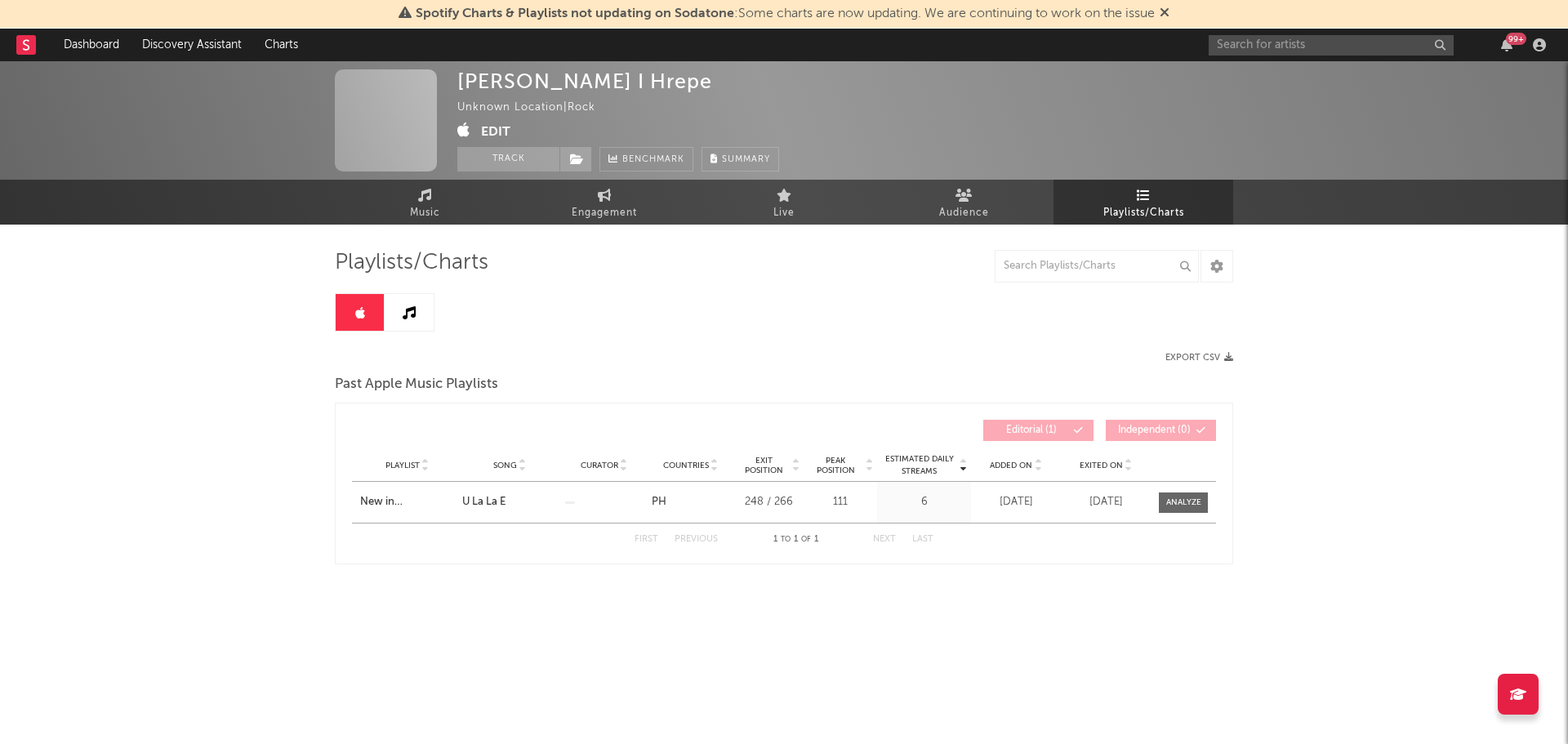
click at [422, 323] on link at bounding box center [408, 313] width 49 height 37
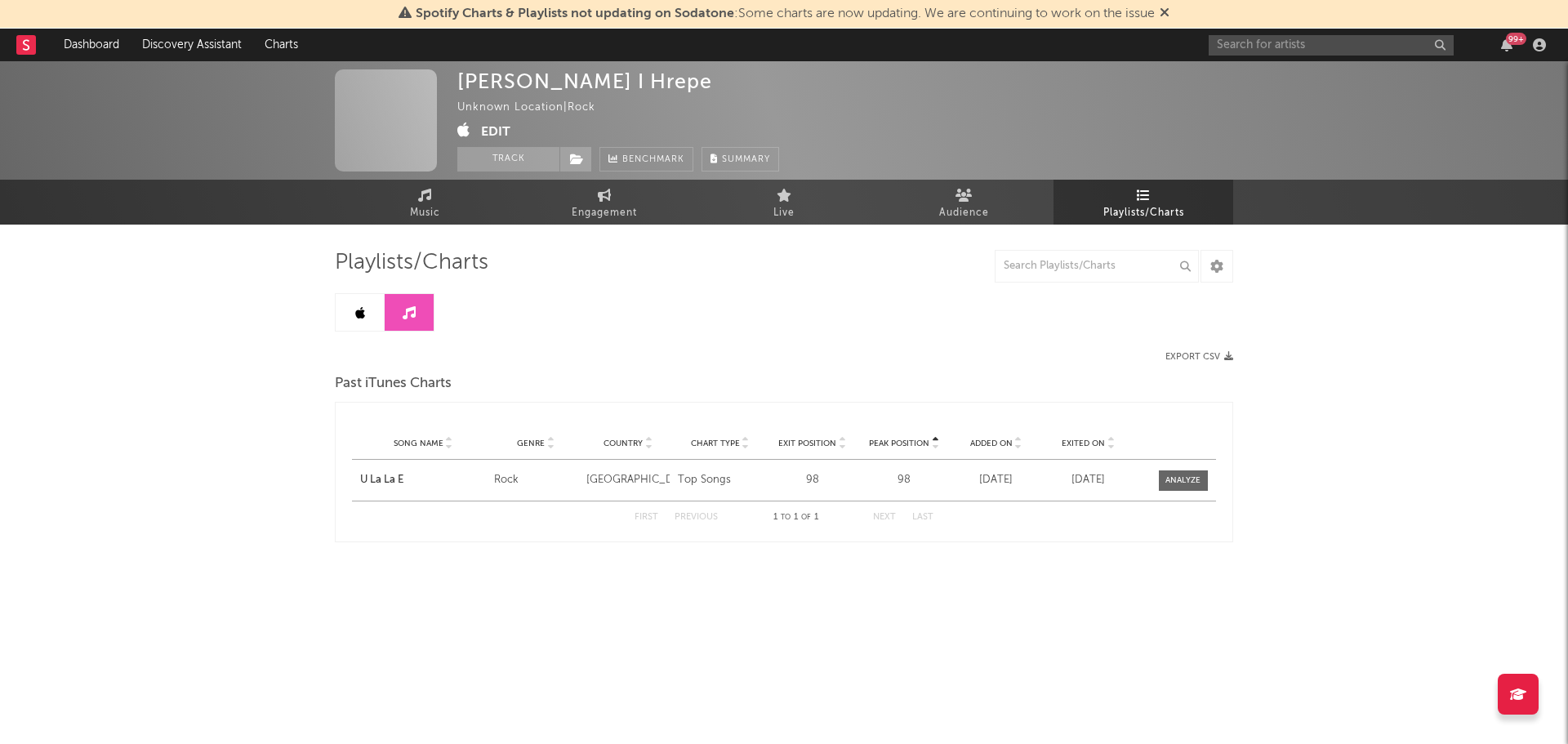
click at [324, 317] on div "[PERSON_NAME] [PERSON_NAME] I Hrepe Unknown Location | Rock Edit Track Benchmar…" at bounding box center [784, 350] width 1568 height 579
click at [361, 314] on icon at bounding box center [360, 313] width 10 height 13
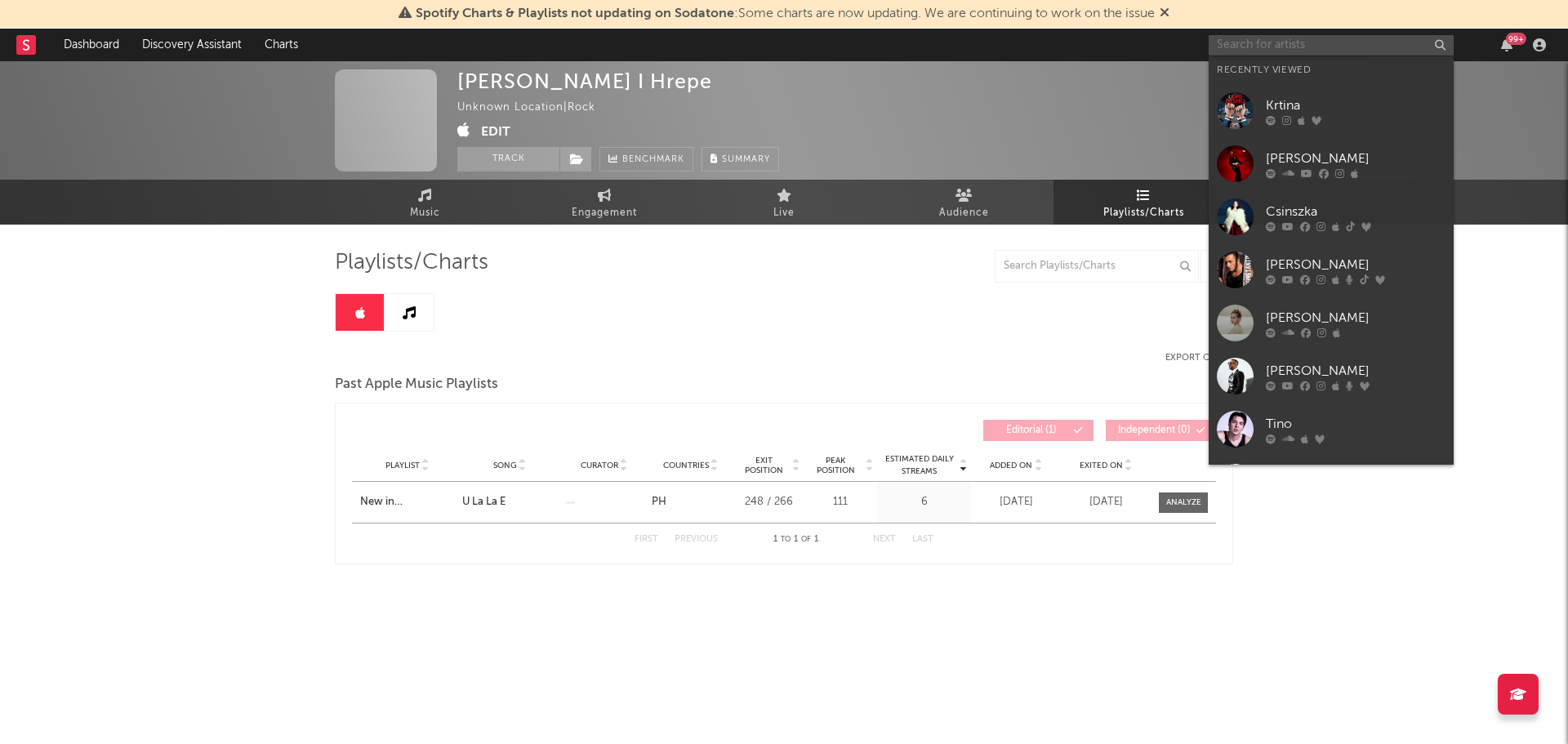
click at [1267, 47] on input "text" at bounding box center [1331, 45] width 245 height 20
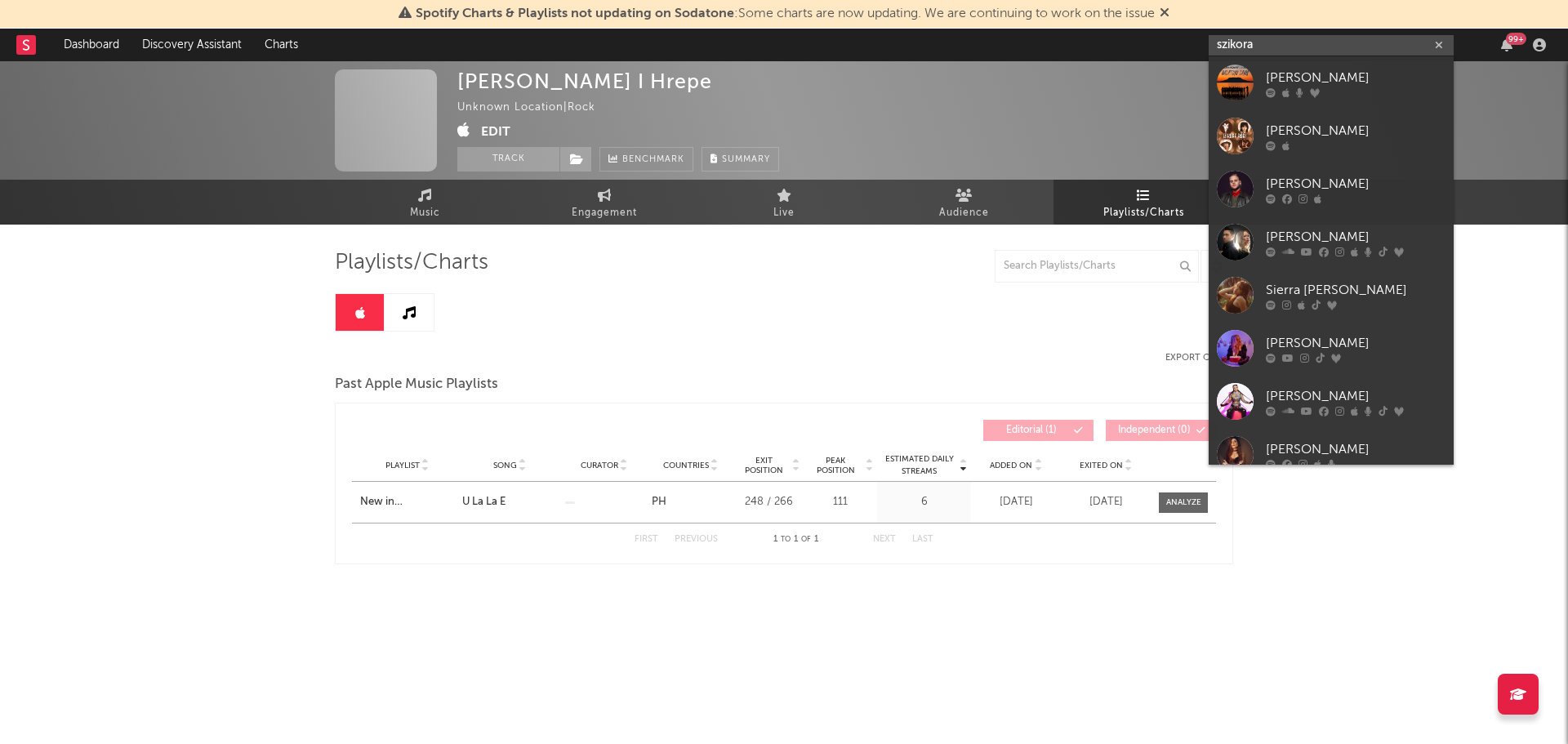
type input "szikora"
click at [1247, 90] on div at bounding box center [1236, 83] width 37 height 37
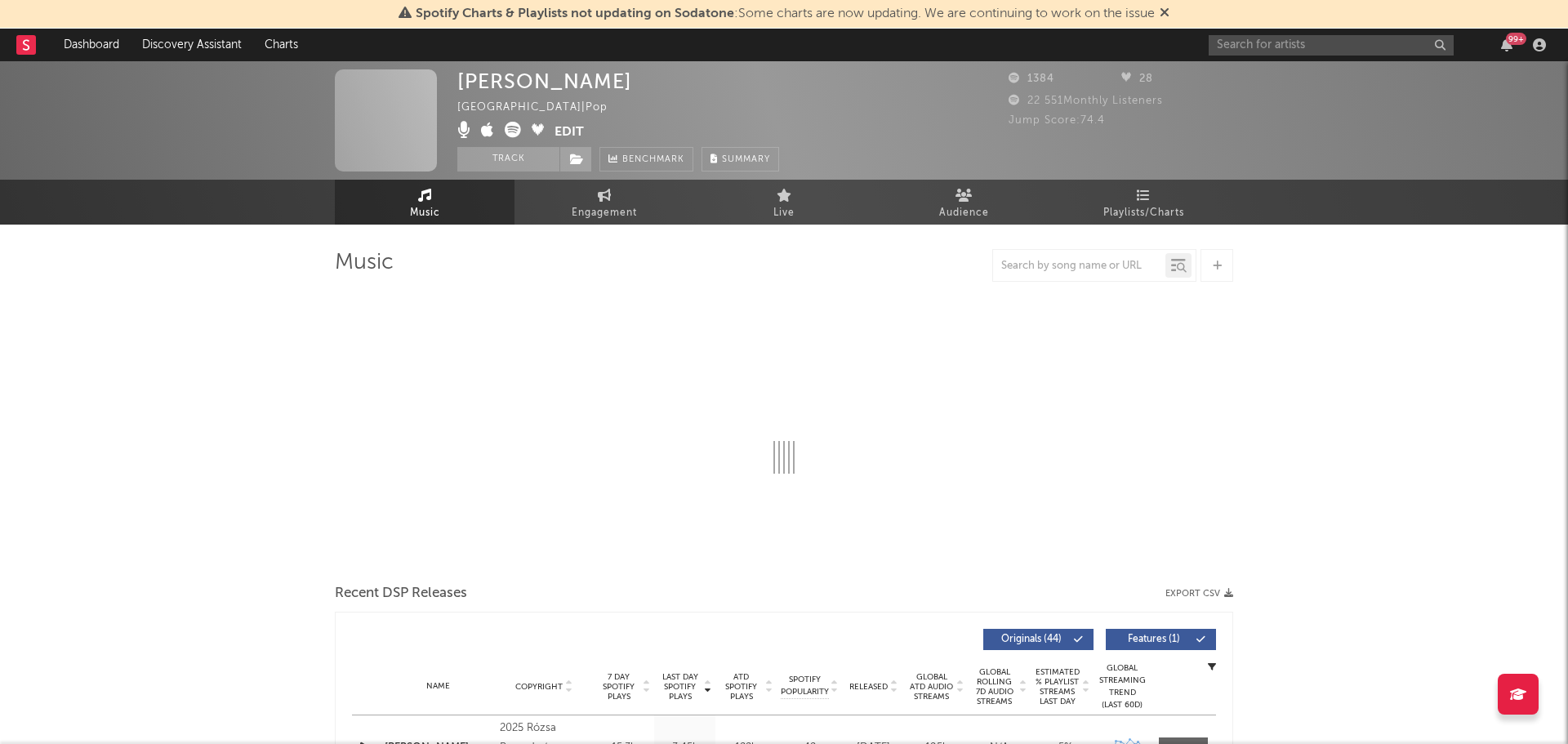
select select "1w"
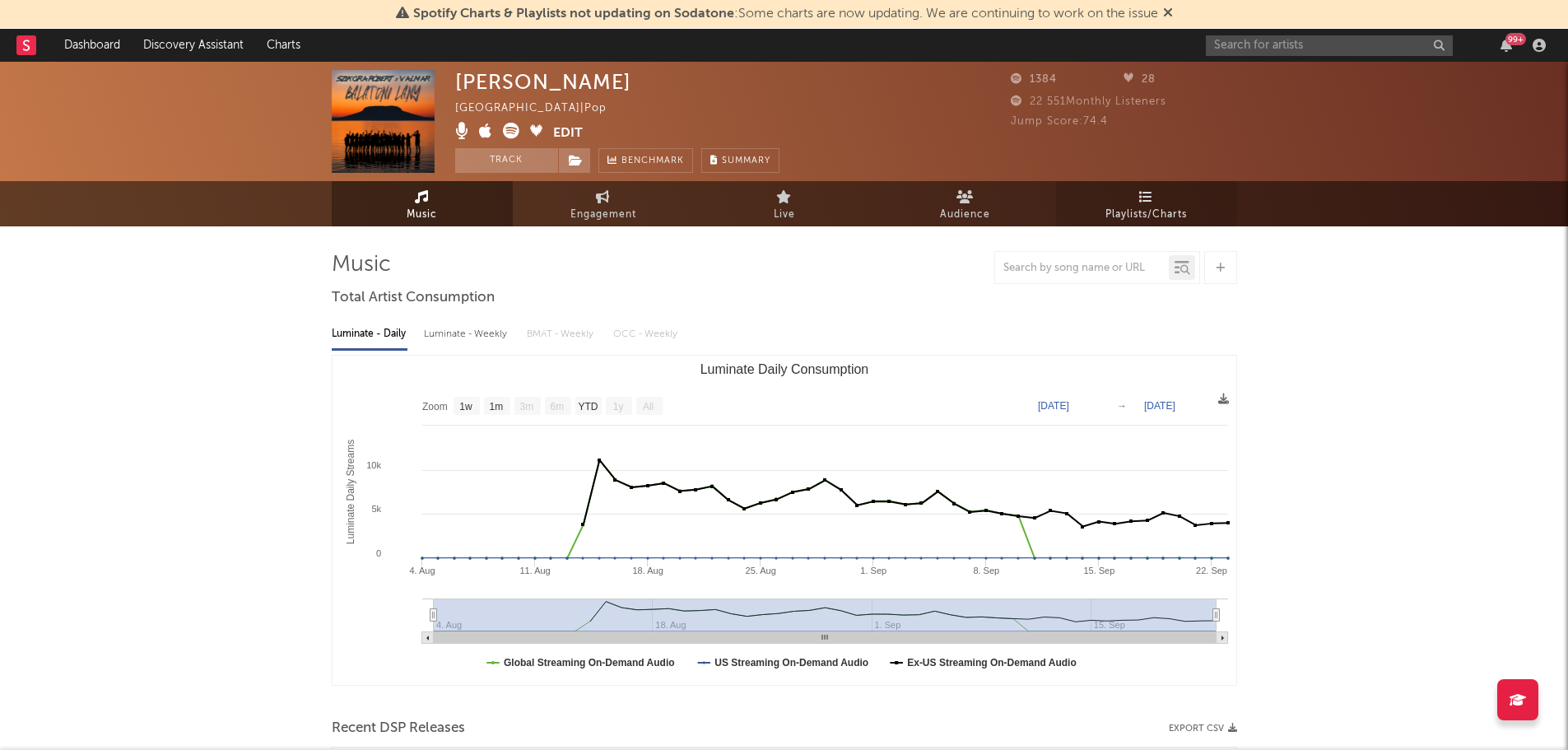
click at [1136, 192] on link "Playlists/Charts" at bounding box center [1146, 203] width 181 height 45
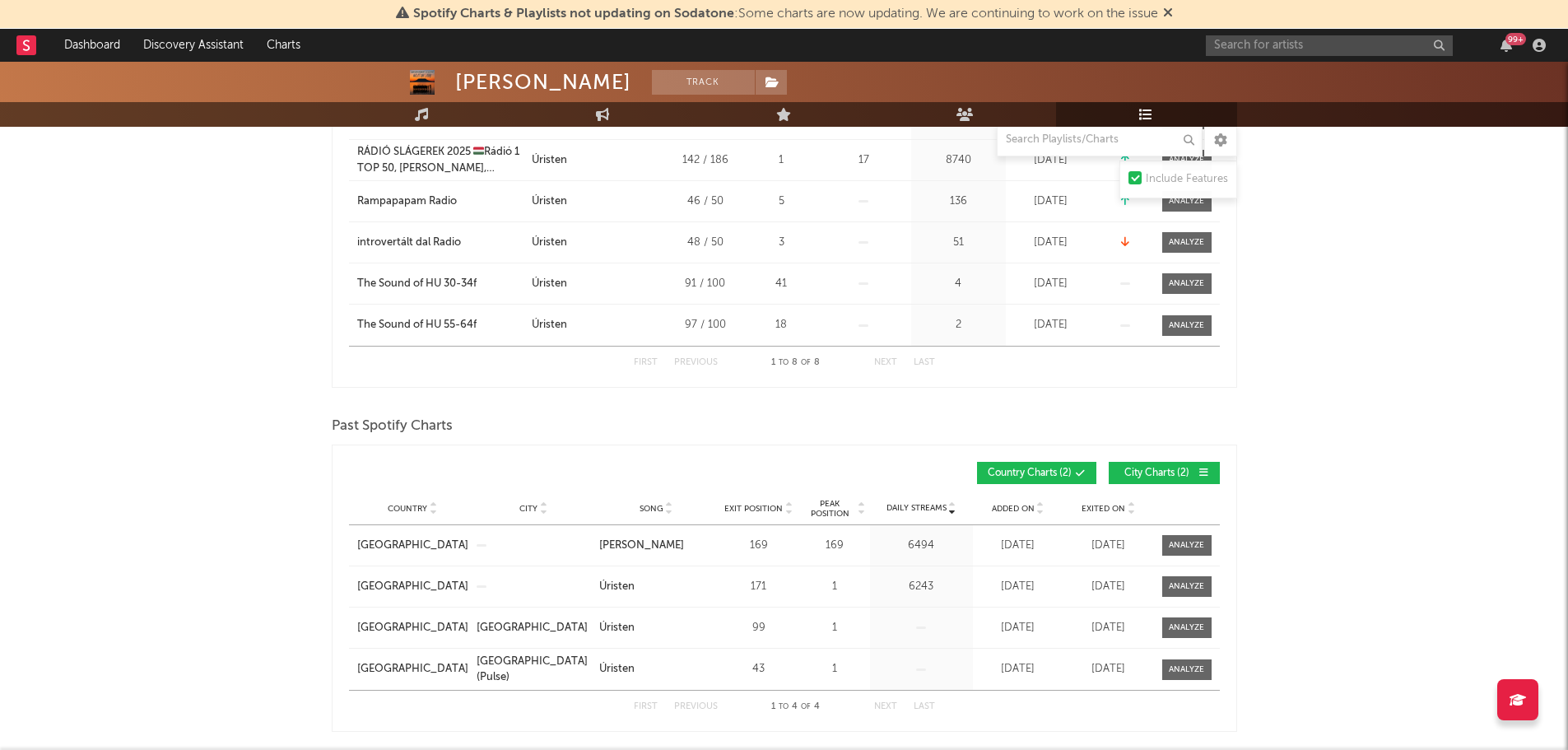
scroll to position [48, 0]
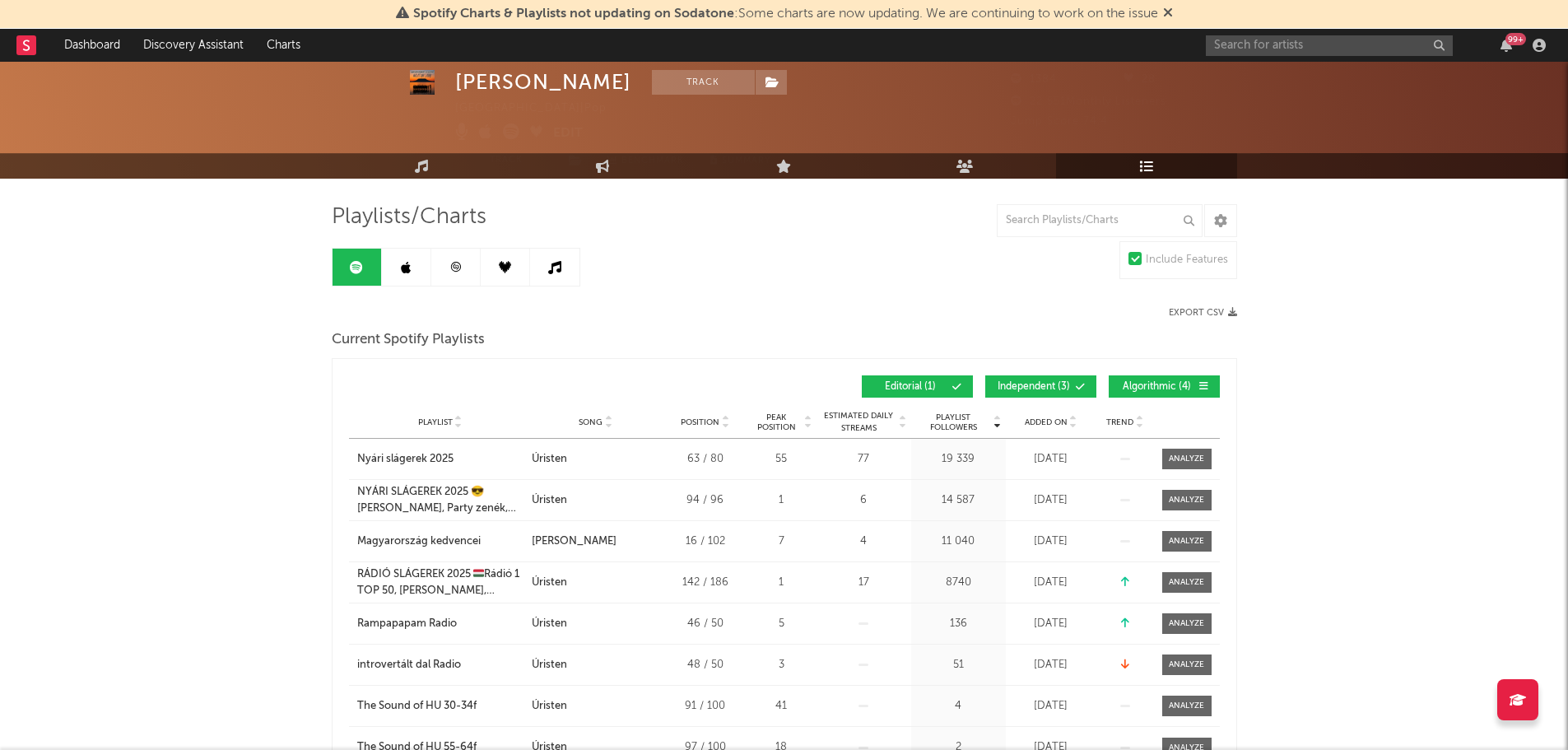
click at [407, 272] on icon at bounding box center [405, 267] width 10 height 13
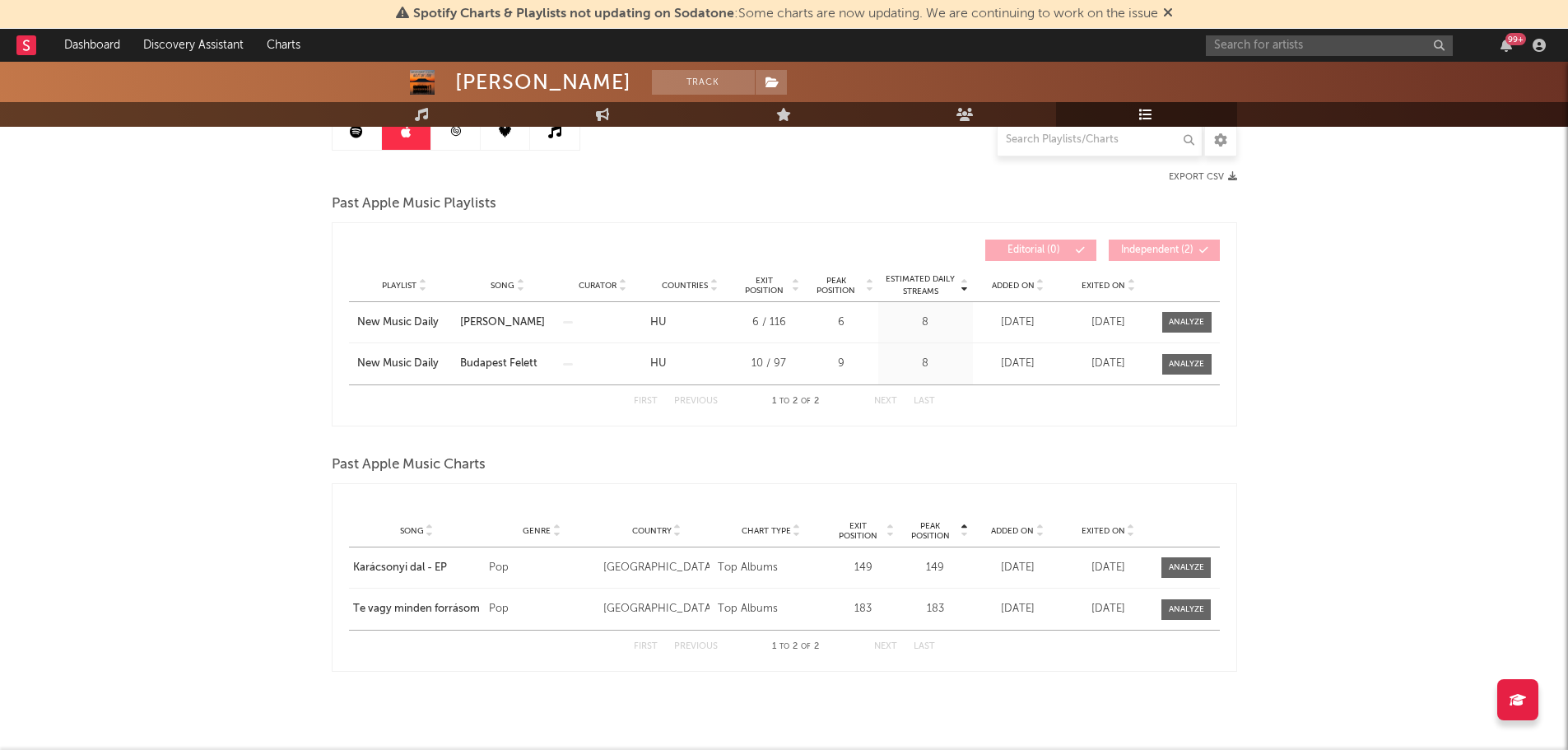
scroll to position [45, 0]
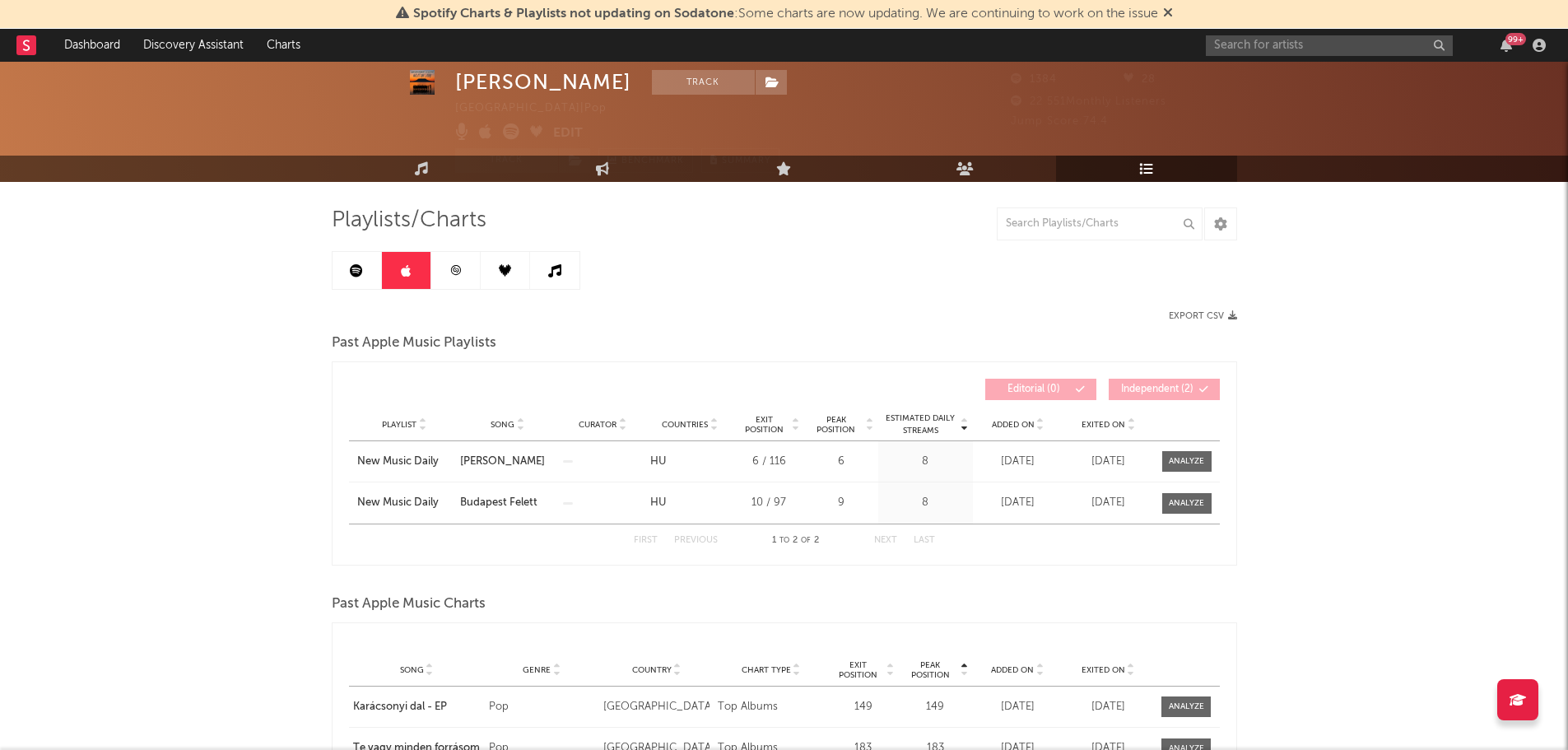
click at [471, 258] on link at bounding box center [455, 271] width 49 height 37
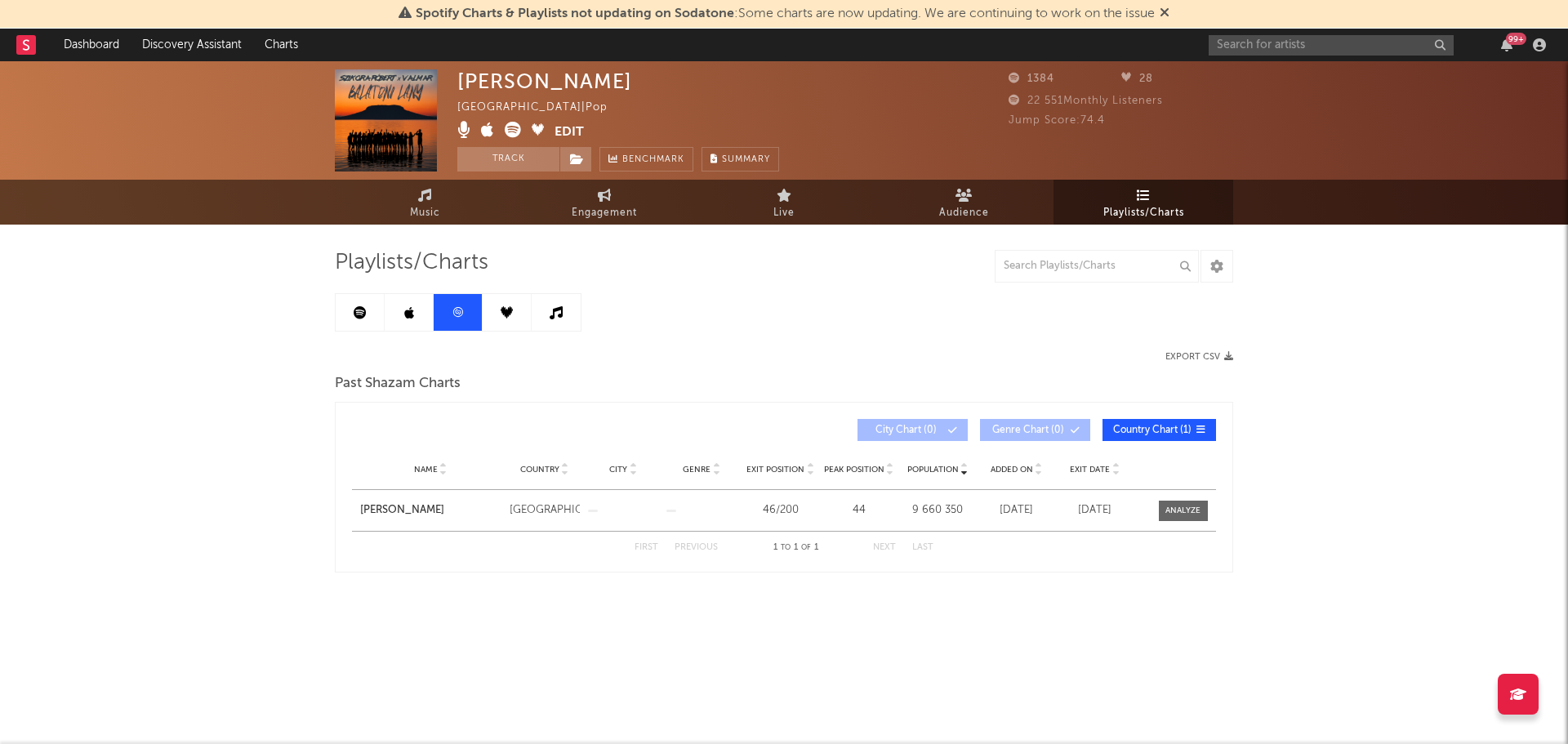
click at [500, 322] on link at bounding box center [506, 313] width 49 height 37
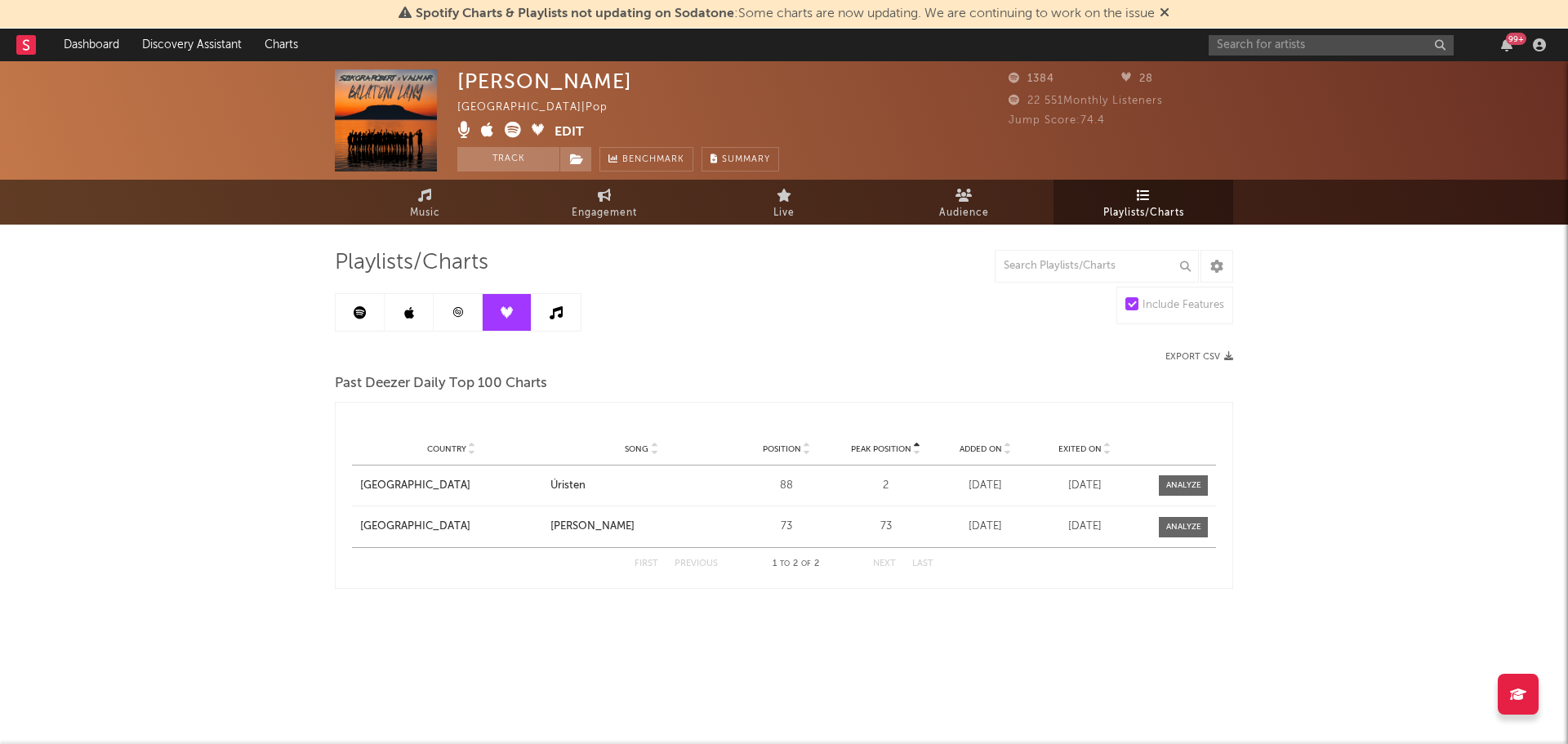
click at [556, 313] on icon at bounding box center [556, 313] width 13 height 13
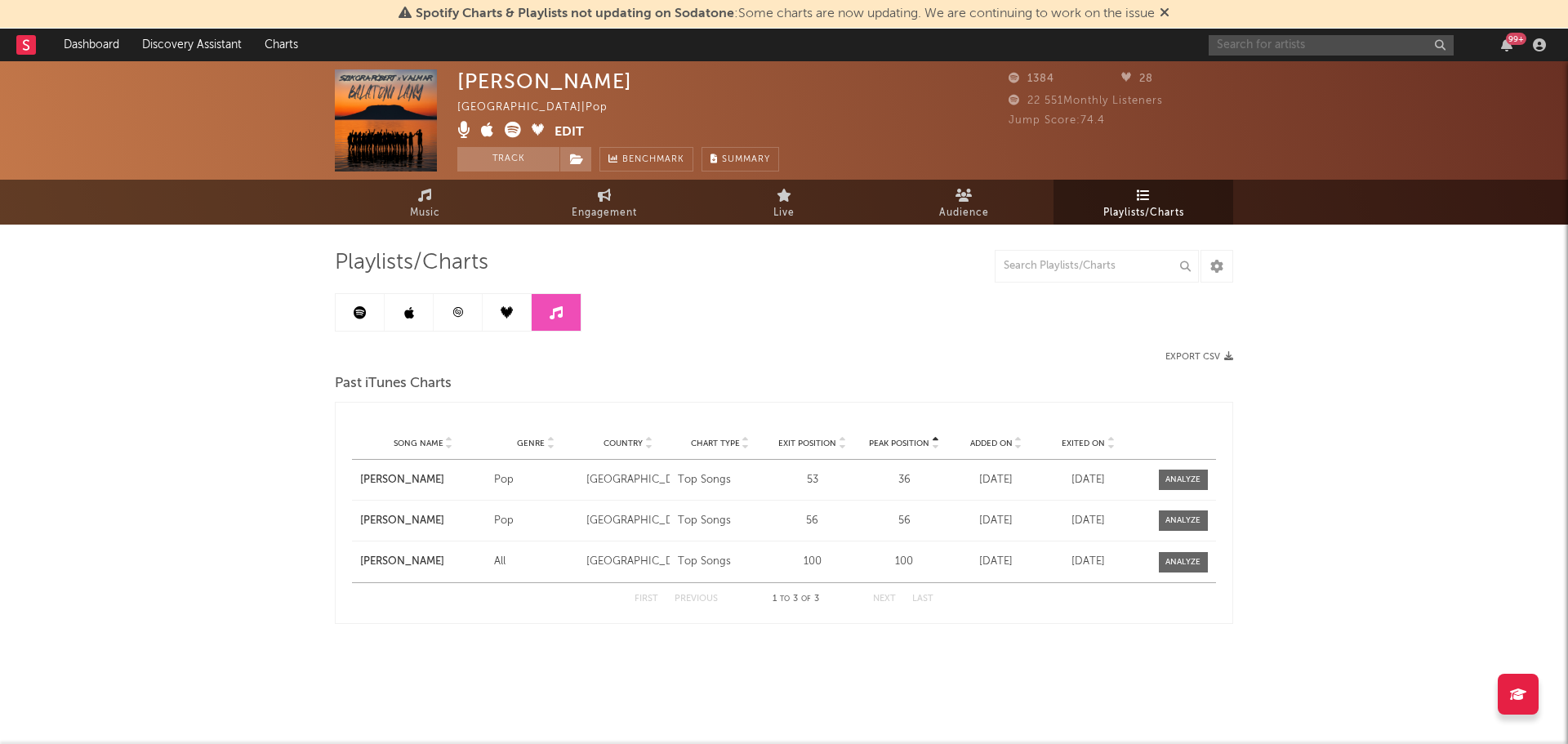
click at [1234, 49] on input "text" at bounding box center [1331, 45] width 245 height 20
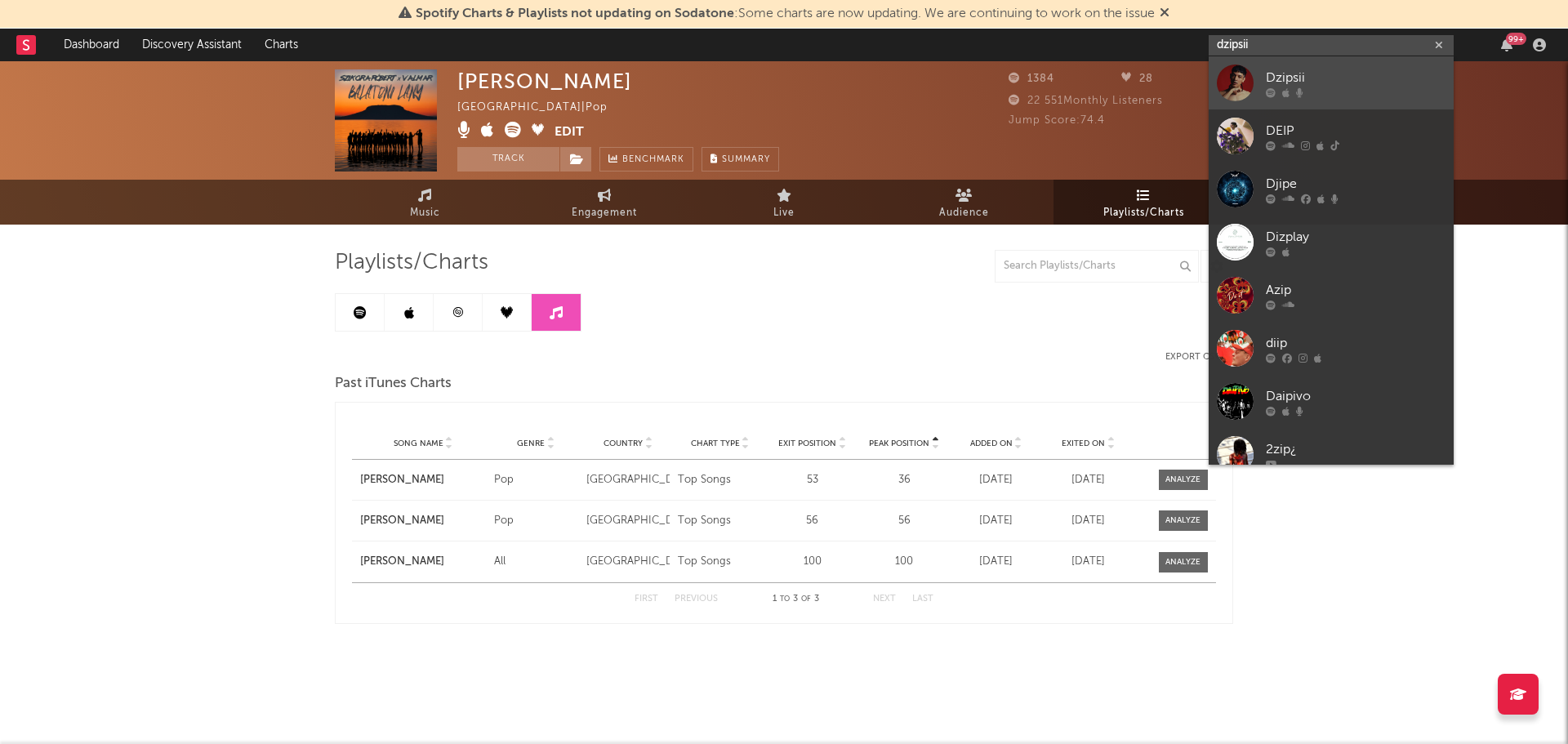
type input "dzipsii"
click at [1246, 93] on div at bounding box center [1236, 83] width 37 height 37
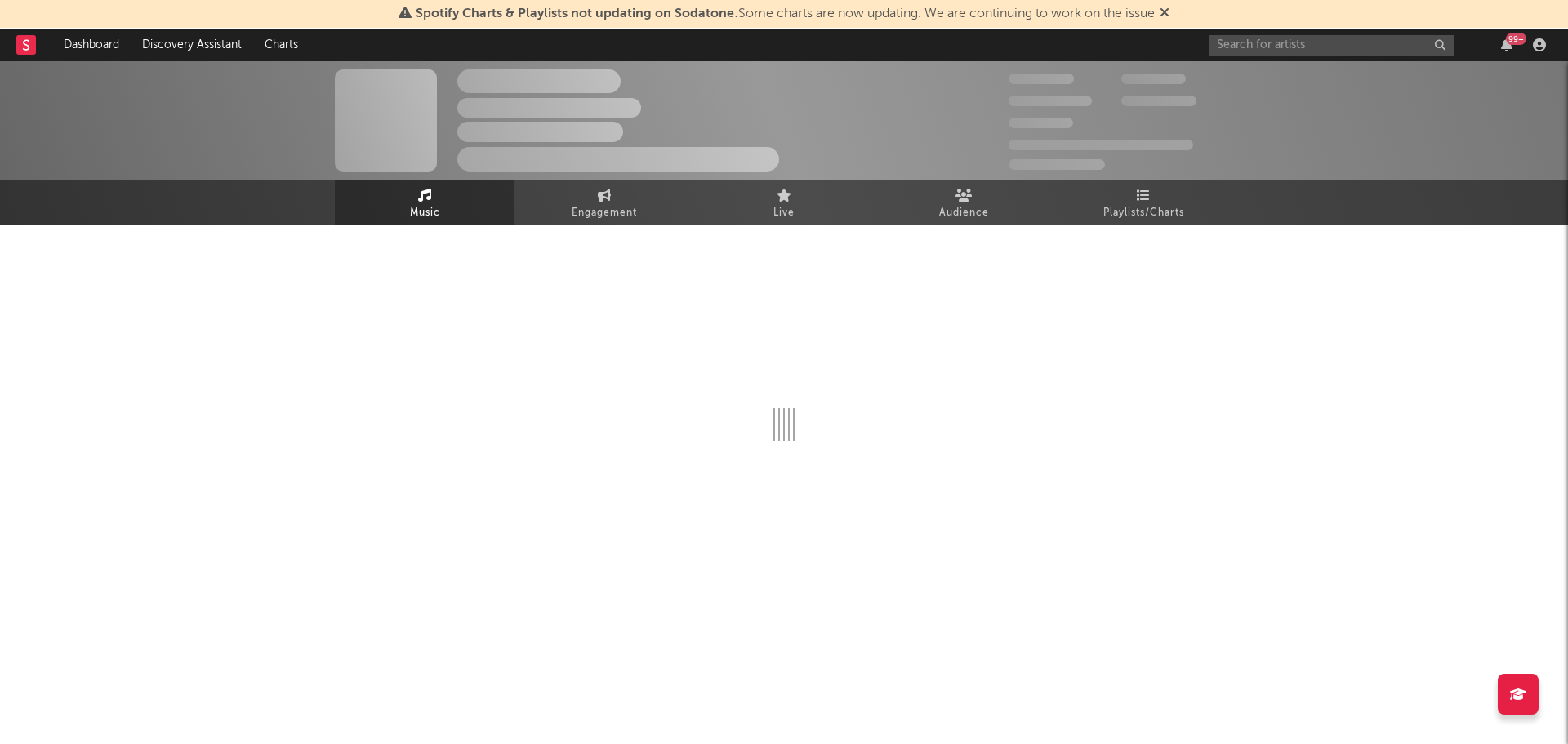
select select "6m"
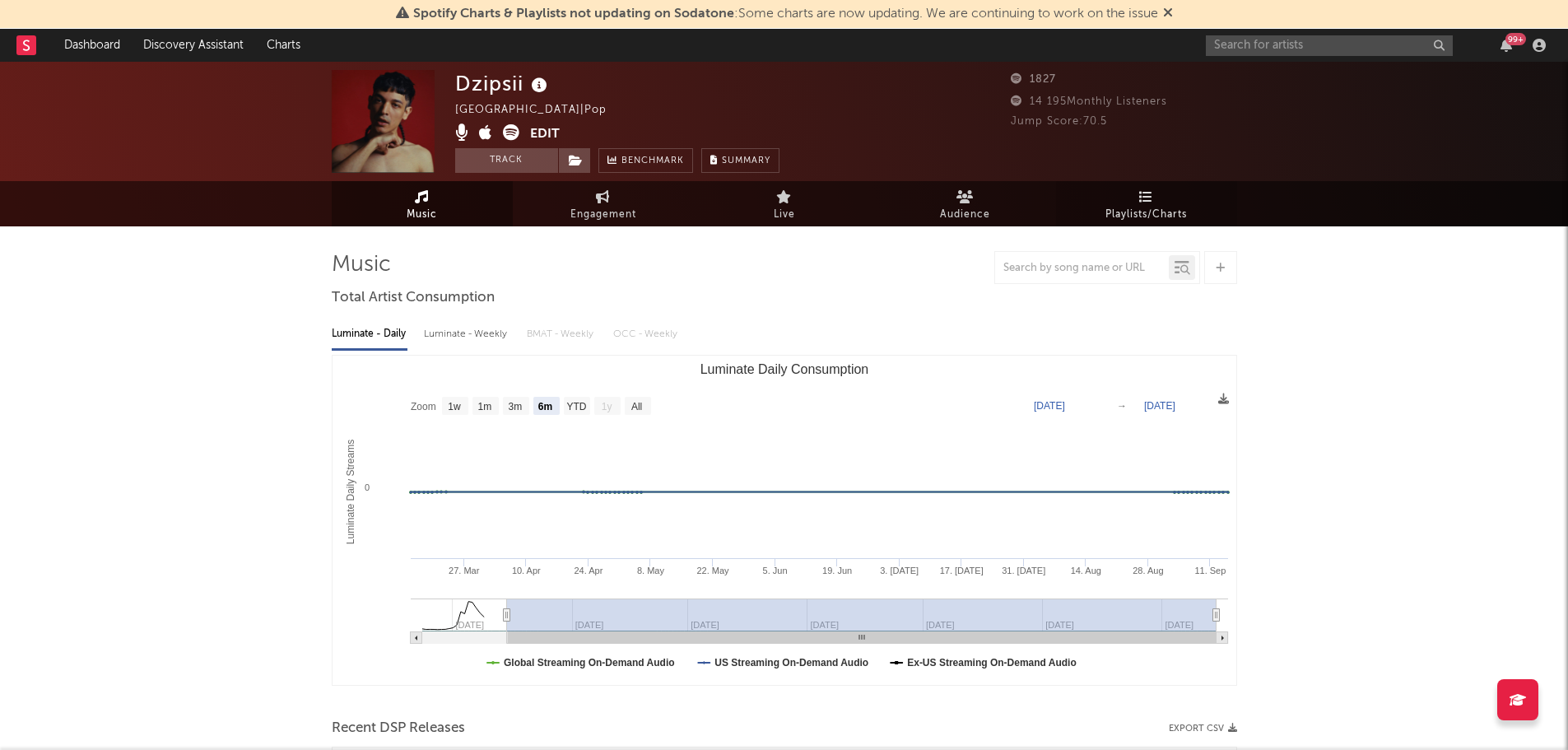
click at [1167, 209] on span "Playlists/Charts" at bounding box center [1145, 215] width 81 height 20
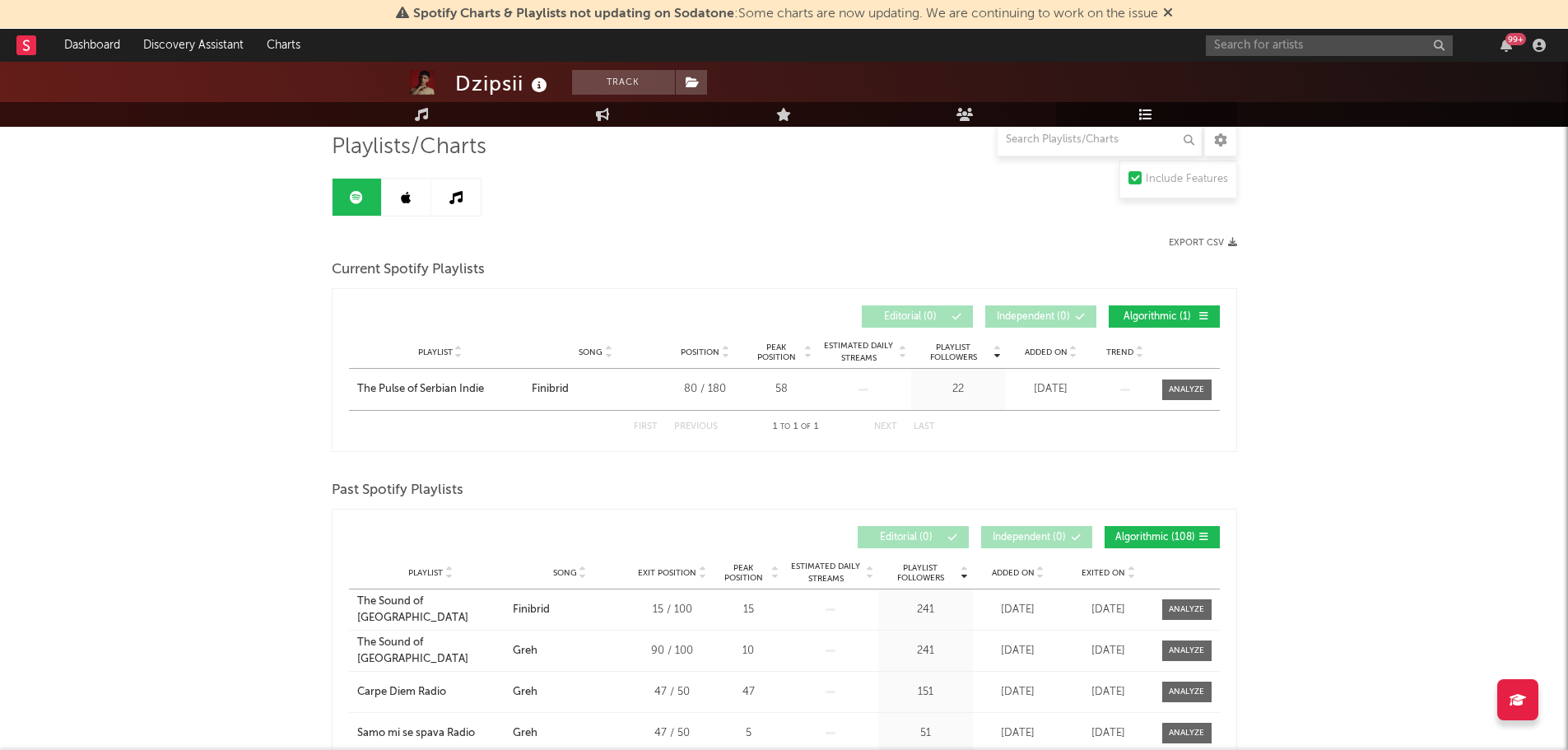
scroll to position [117, 0]
click at [401, 187] on link at bounding box center [406, 198] width 49 height 37
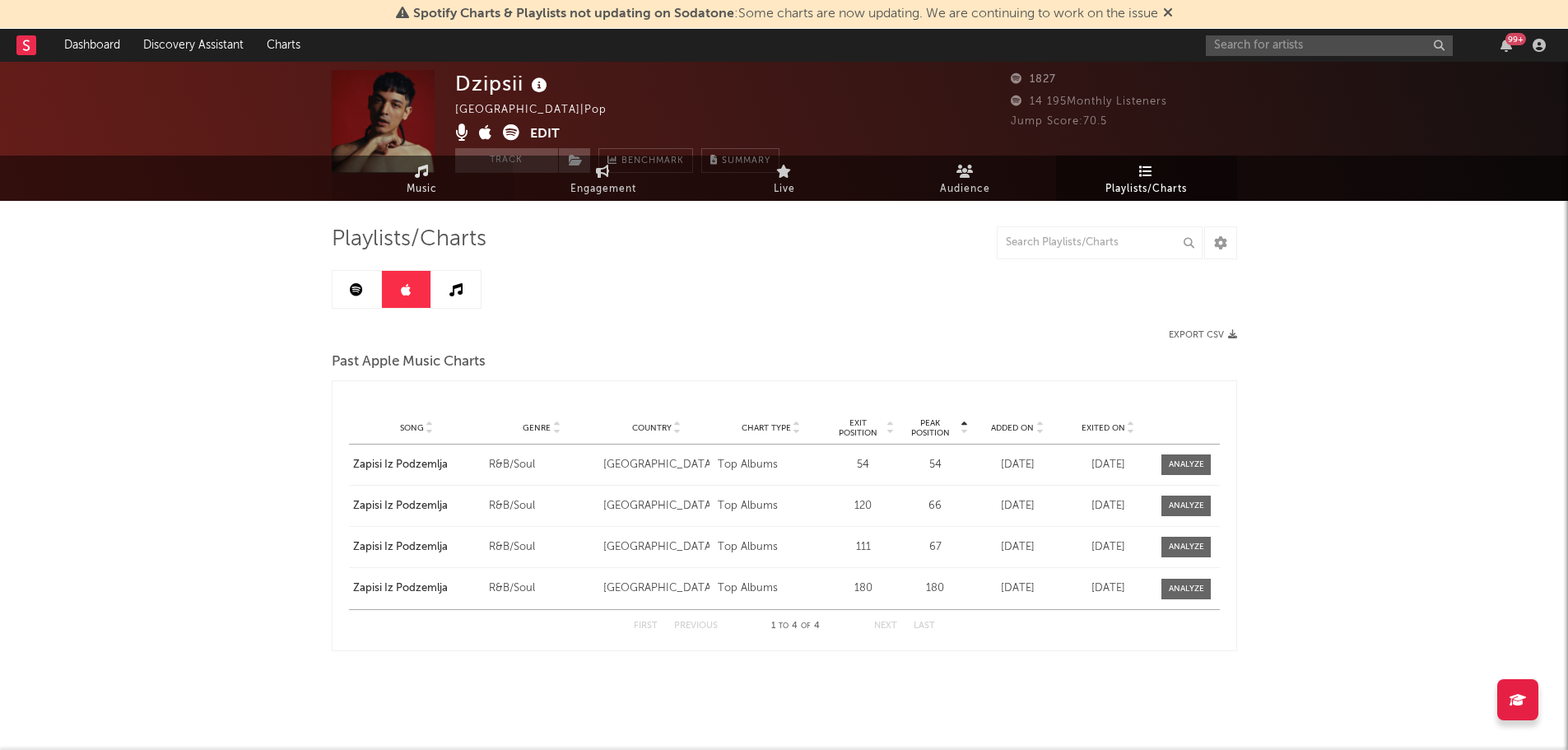
scroll to position [26, 0]
click at [460, 215] on div "Playlists/Charts Export CSV Past Apple Music Charts Peak Position Song Genre Co…" at bounding box center [784, 451] width 906 height 500
click at [465, 276] on link at bounding box center [455, 289] width 49 height 37
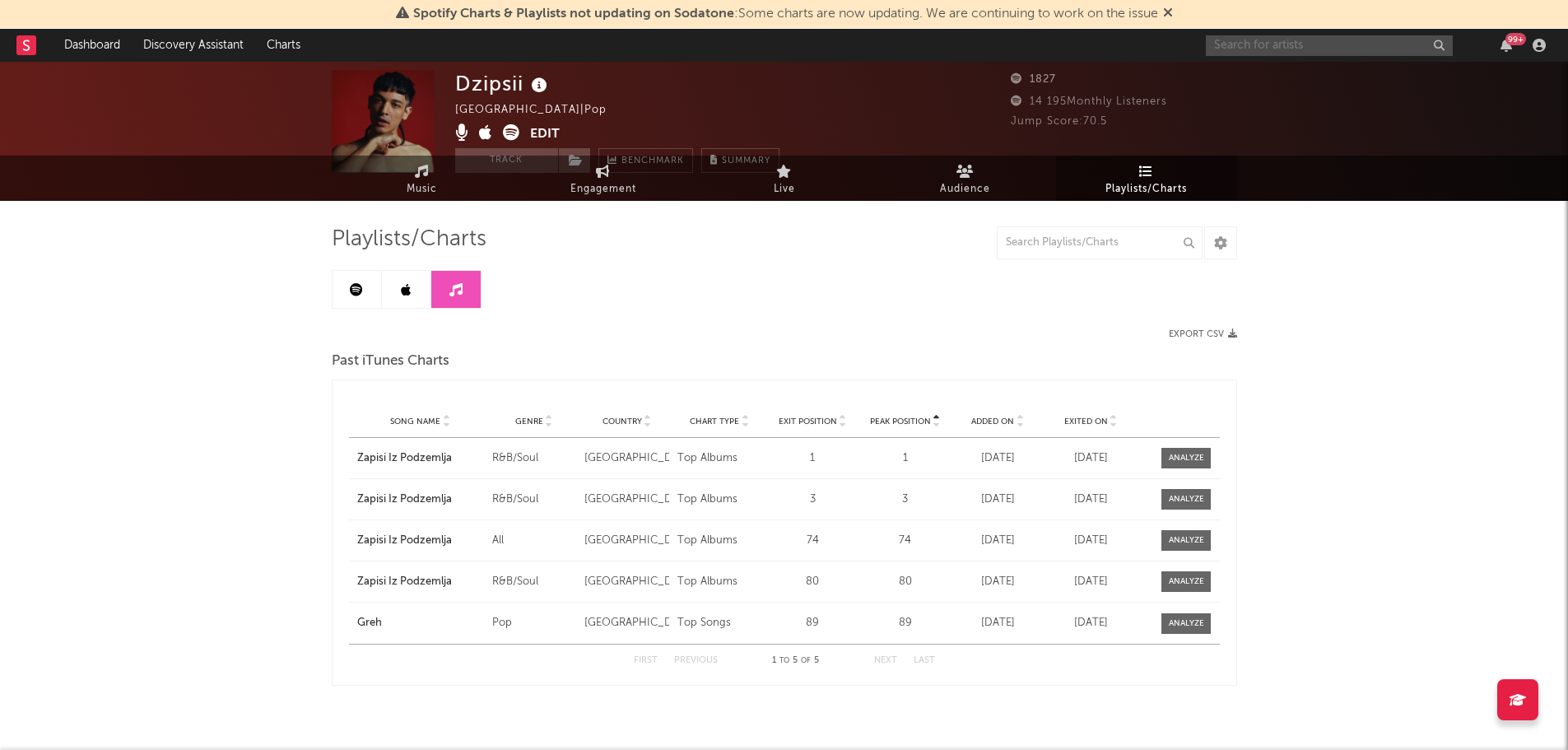
click at [1232, 53] on input "text" at bounding box center [1328, 45] width 247 height 20
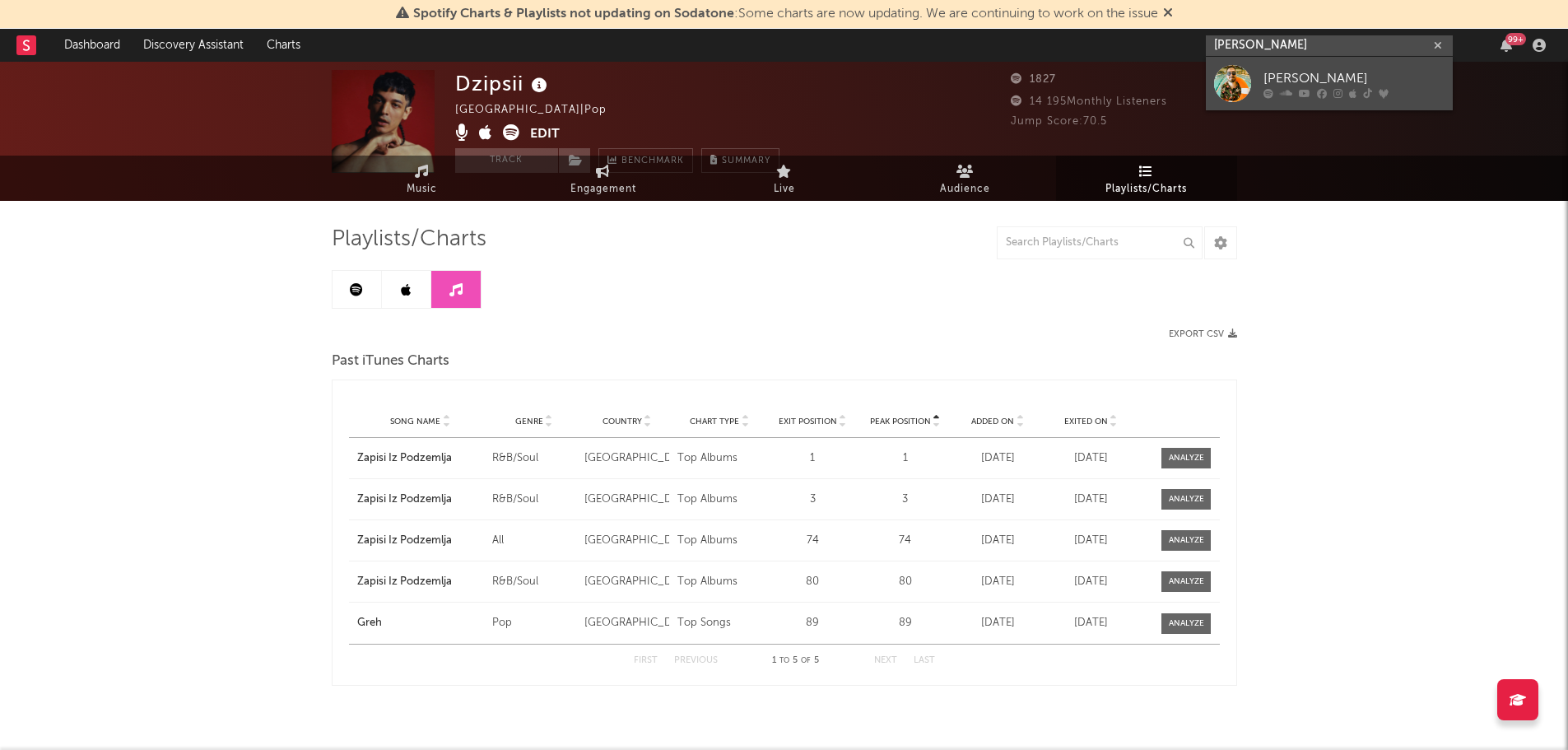
type input "[PERSON_NAME]"
click at [1234, 79] on div at bounding box center [1232, 84] width 37 height 37
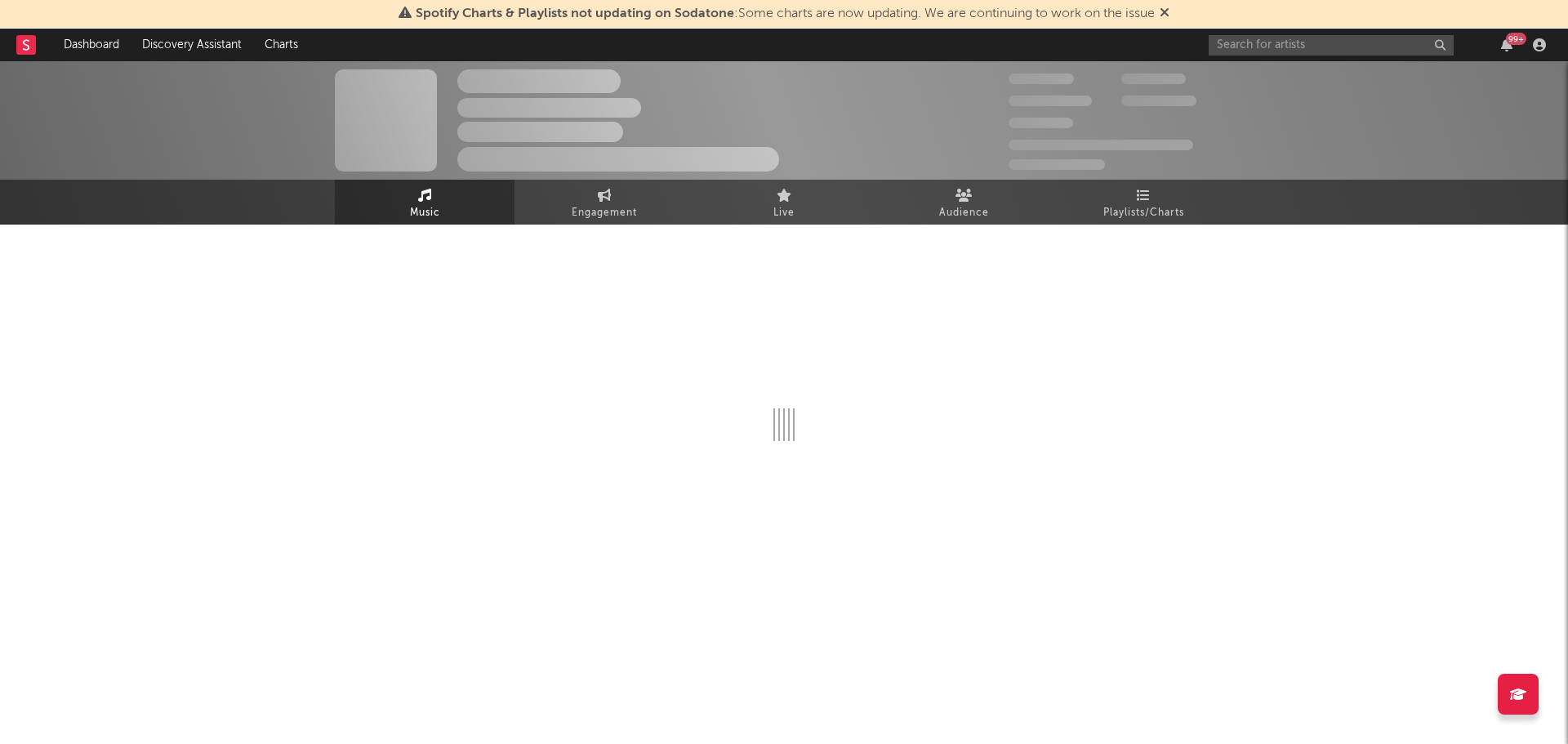
select select "6m"
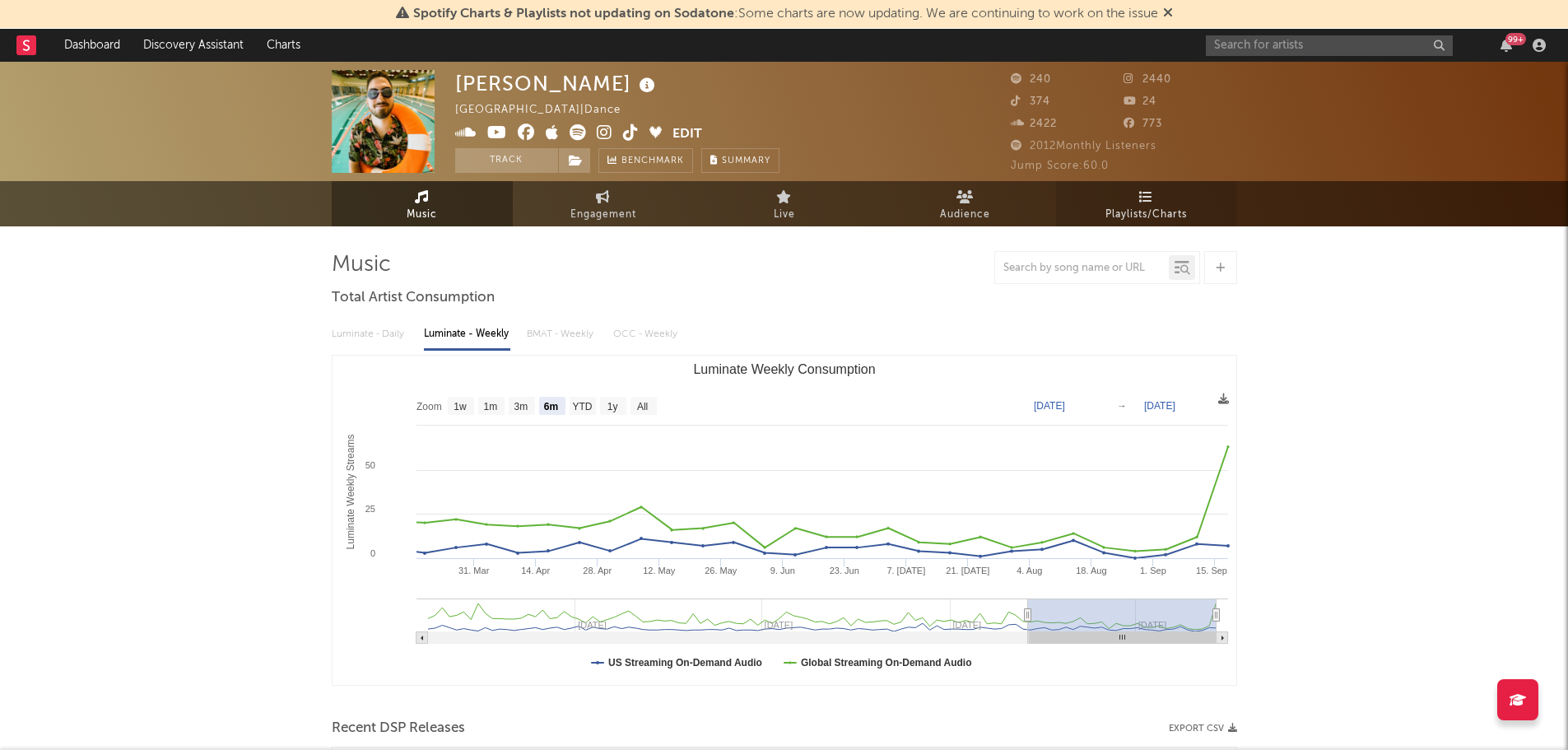
click at [1152, 200] on icon at bounding box center [1146, 196] width 14 height 13
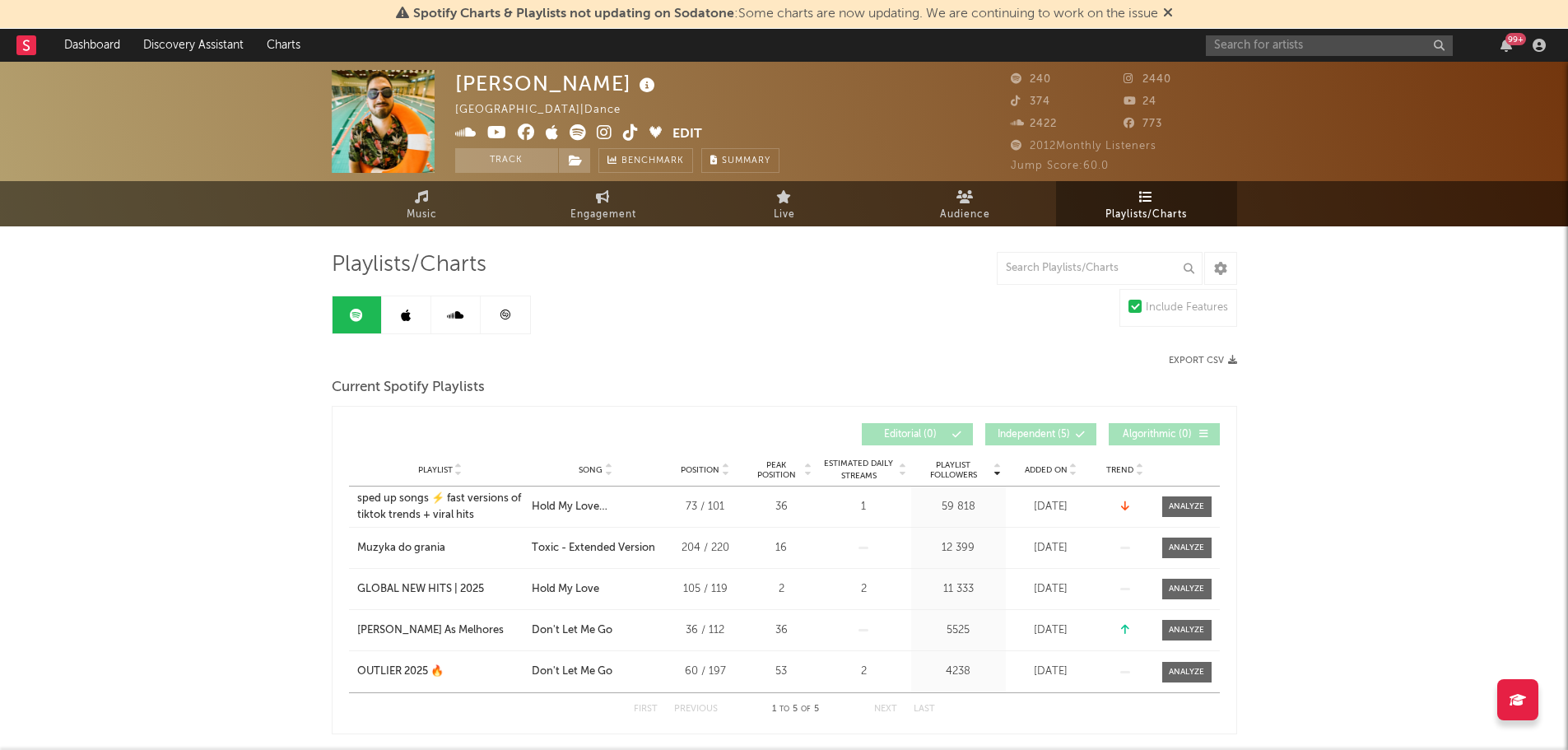
click at [396, 322] on link at bounding box center [406, 315] width 49 height 37
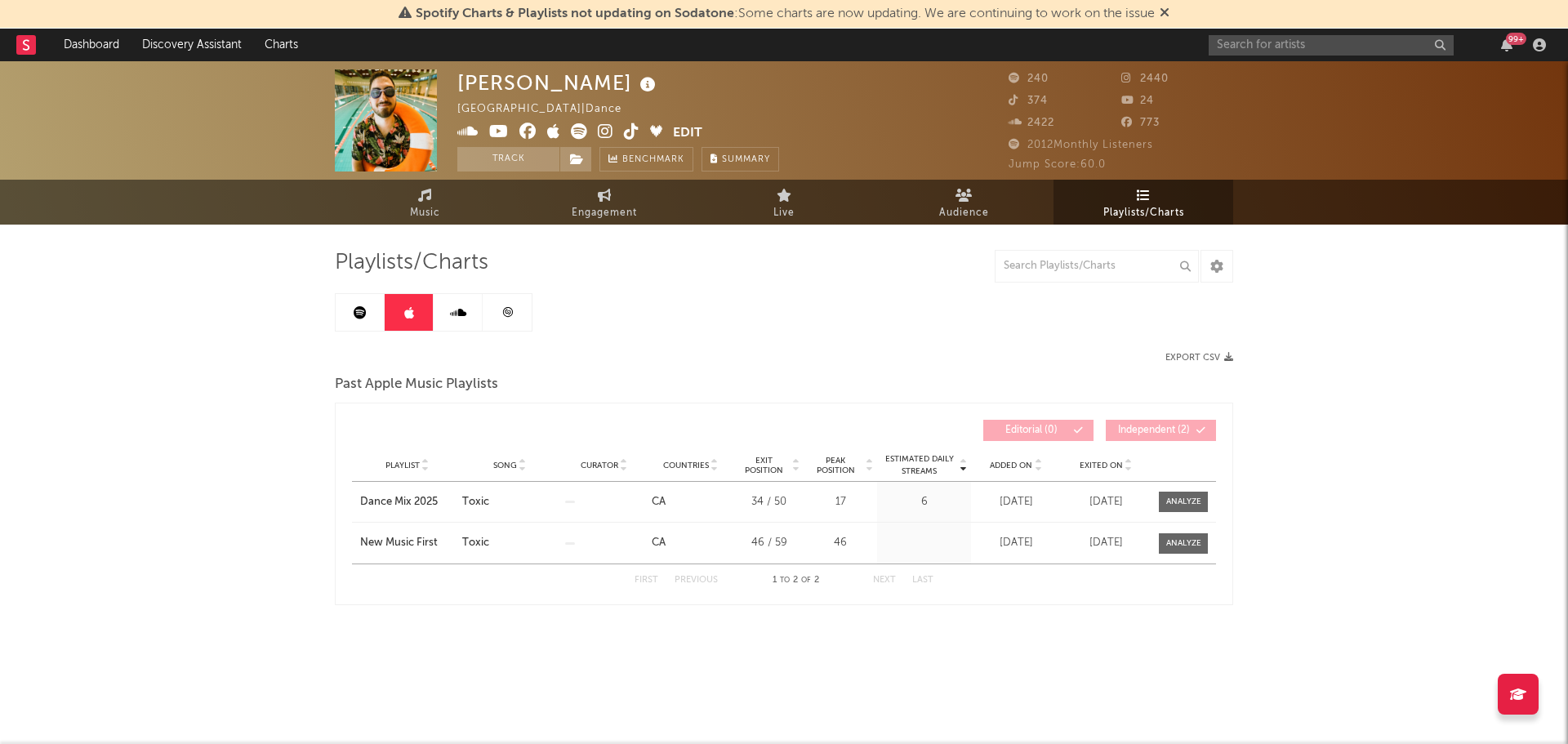
click at [460, 323] on link at bounding box center [458, 313] width 49 height 37
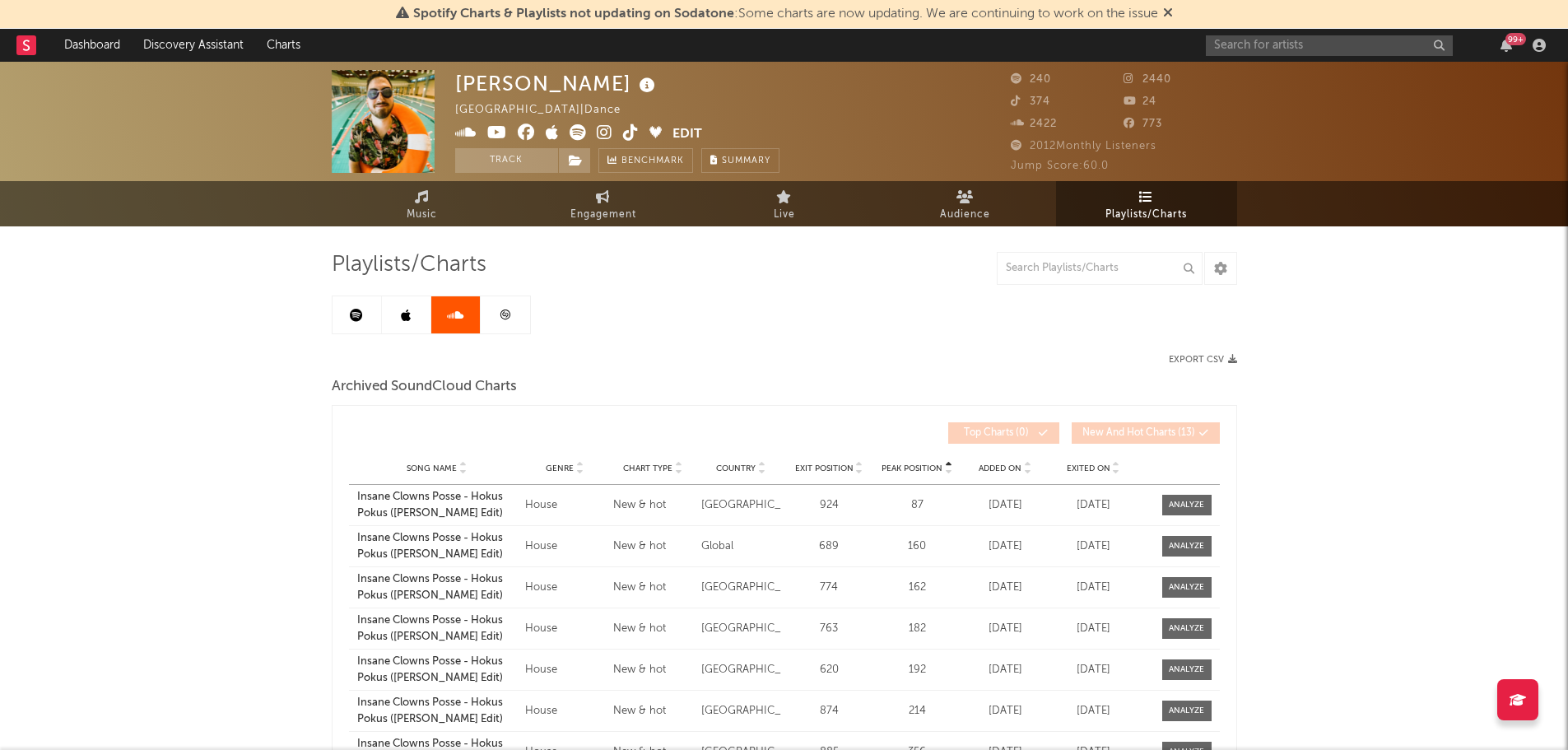
click at [510, 326] on link at bounding box center [505, 315] width 49 height 37
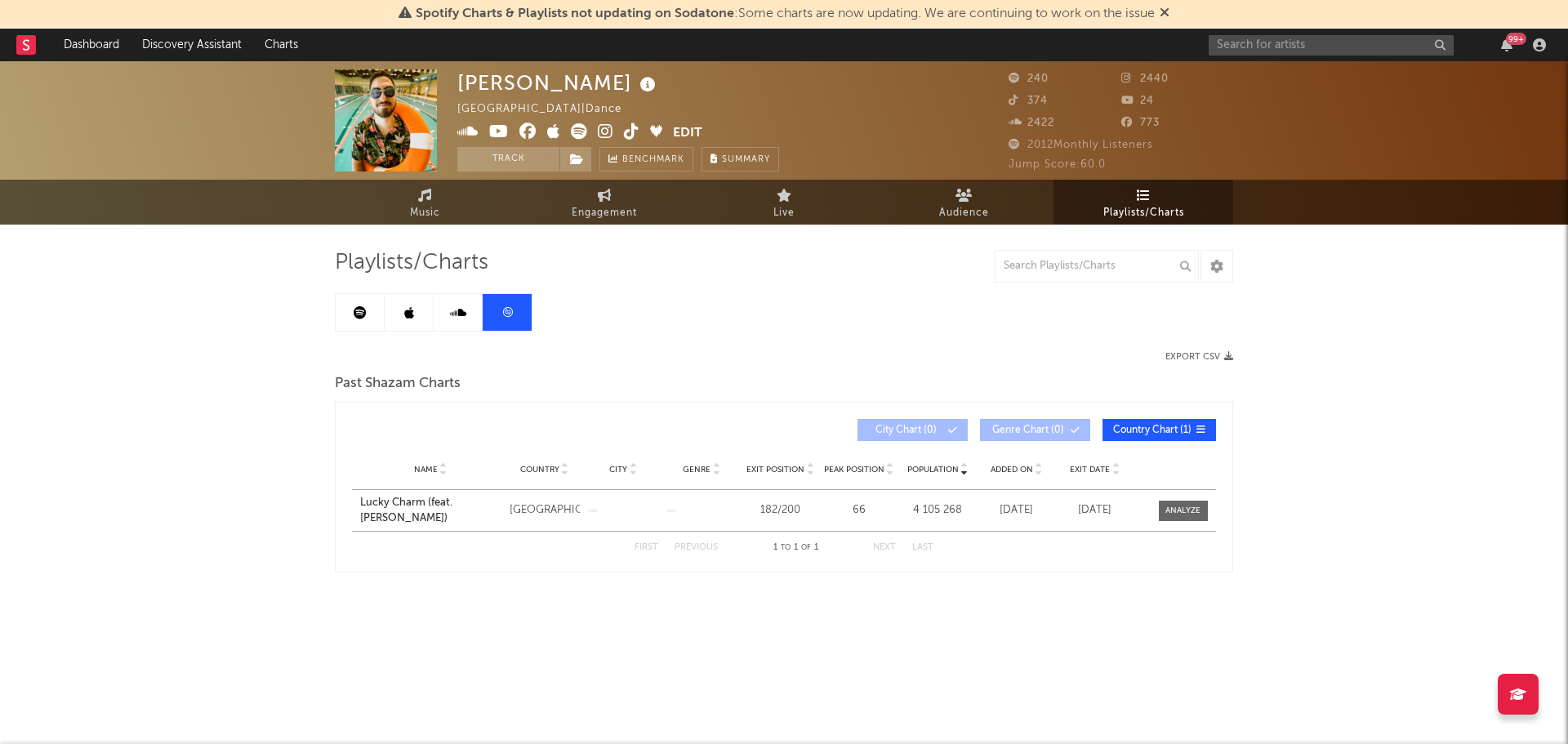
click at [349, 324] on link at bounding box center [360, 313] width 49 height 37
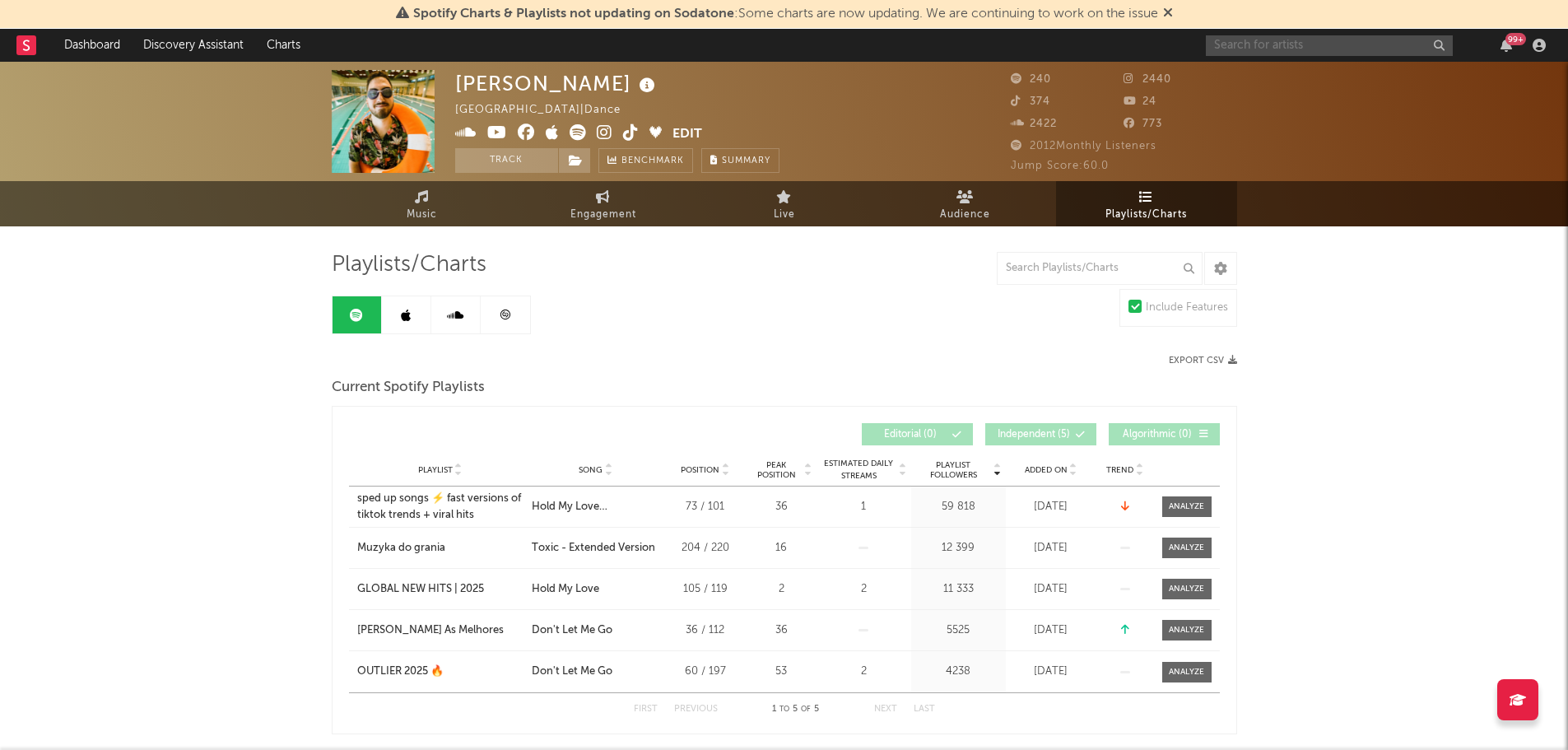
click at [1262, 51] on input "text" at bounding box center [1328, 45] width 247 height 20
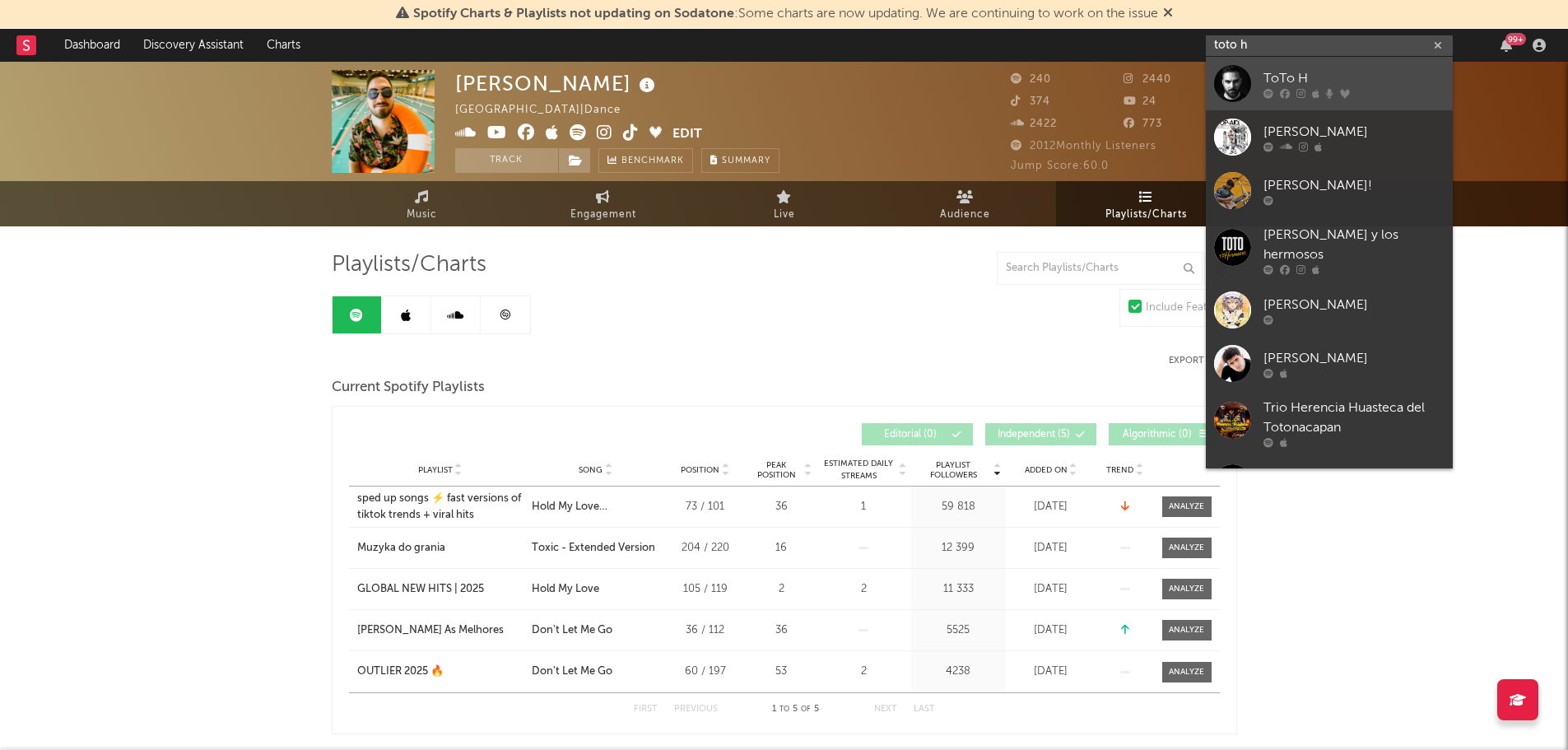
type input "toto h"
click at [1242, 76] on div at bounding box center [1232, 84] width 37 height 37
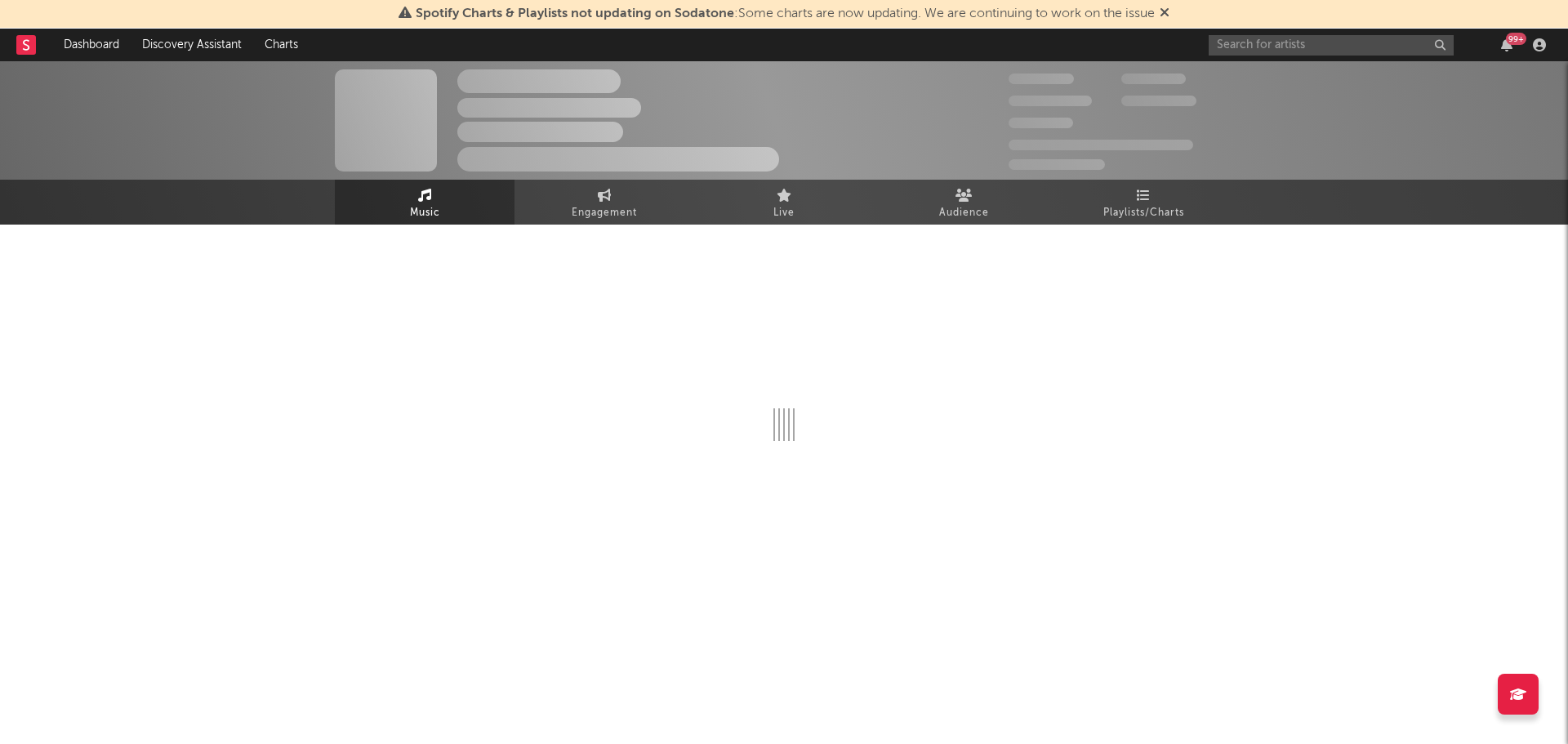
select select "6m"
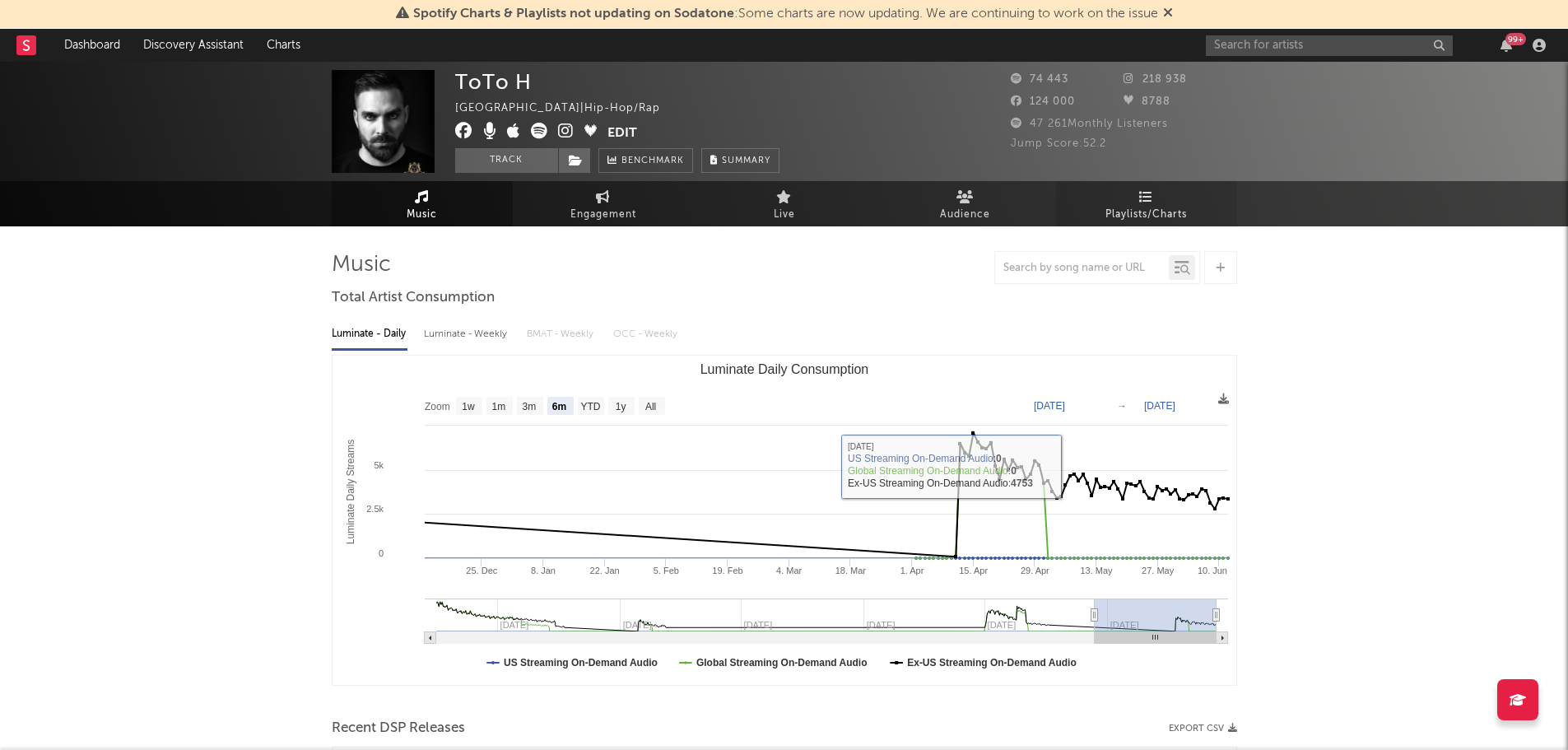
click at [1125, 200] on link "Playlists/Charts" at bounding box center [1146, 203] width 181 height 45
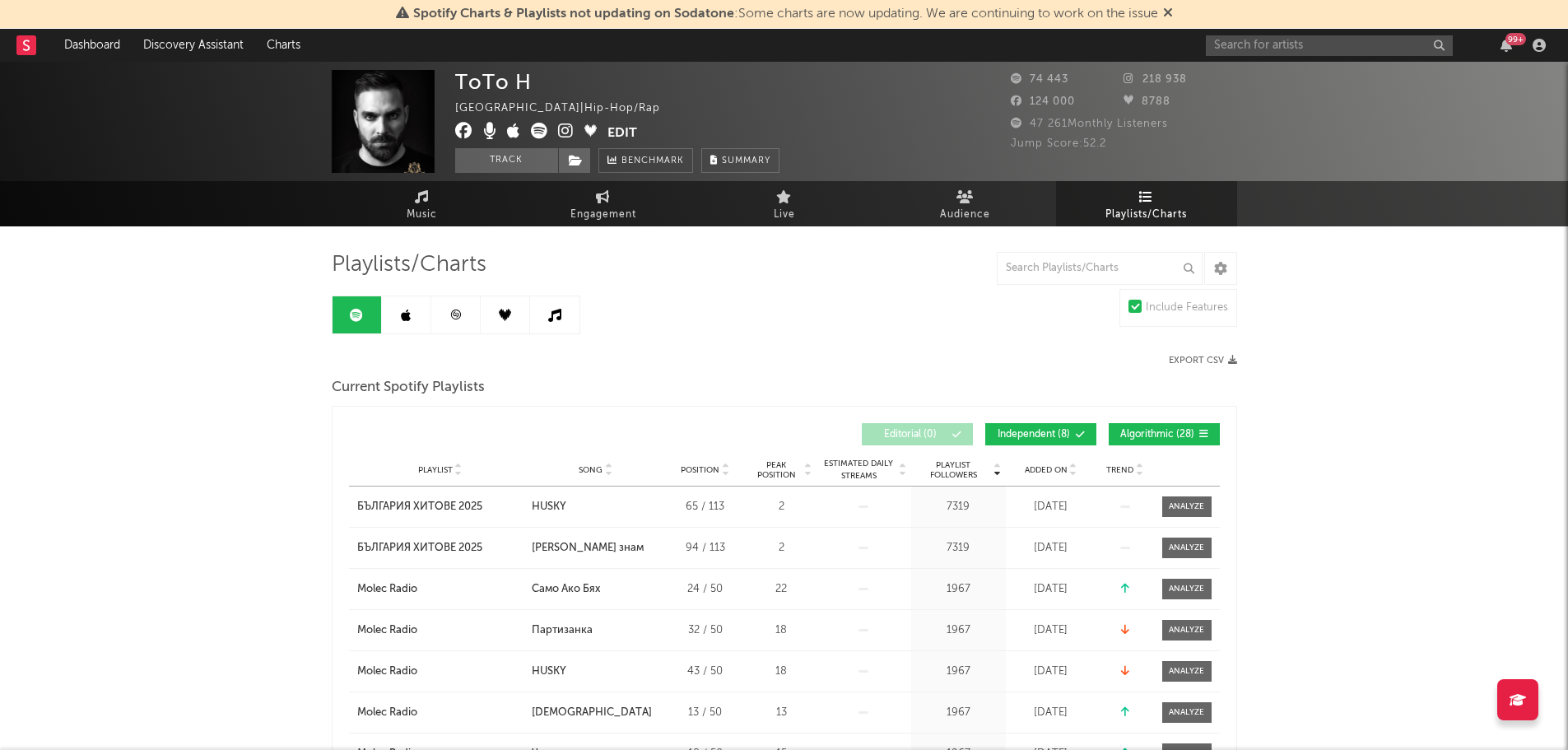
click at [427, 303] on link at bounding box center [406, 315] width 49 height 37
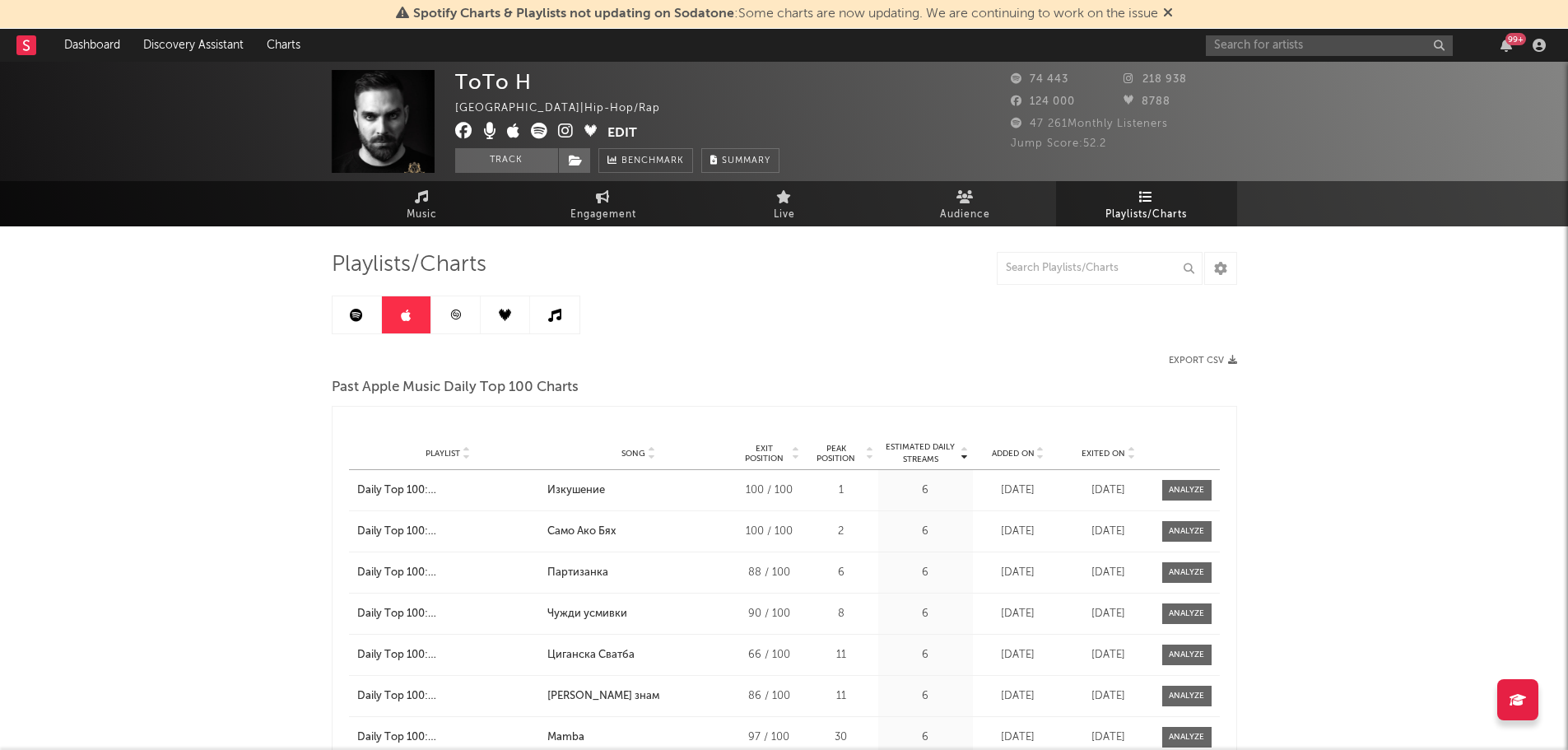
click at [467, 311] on link at bounding box center [455, 315] width 49 height 37
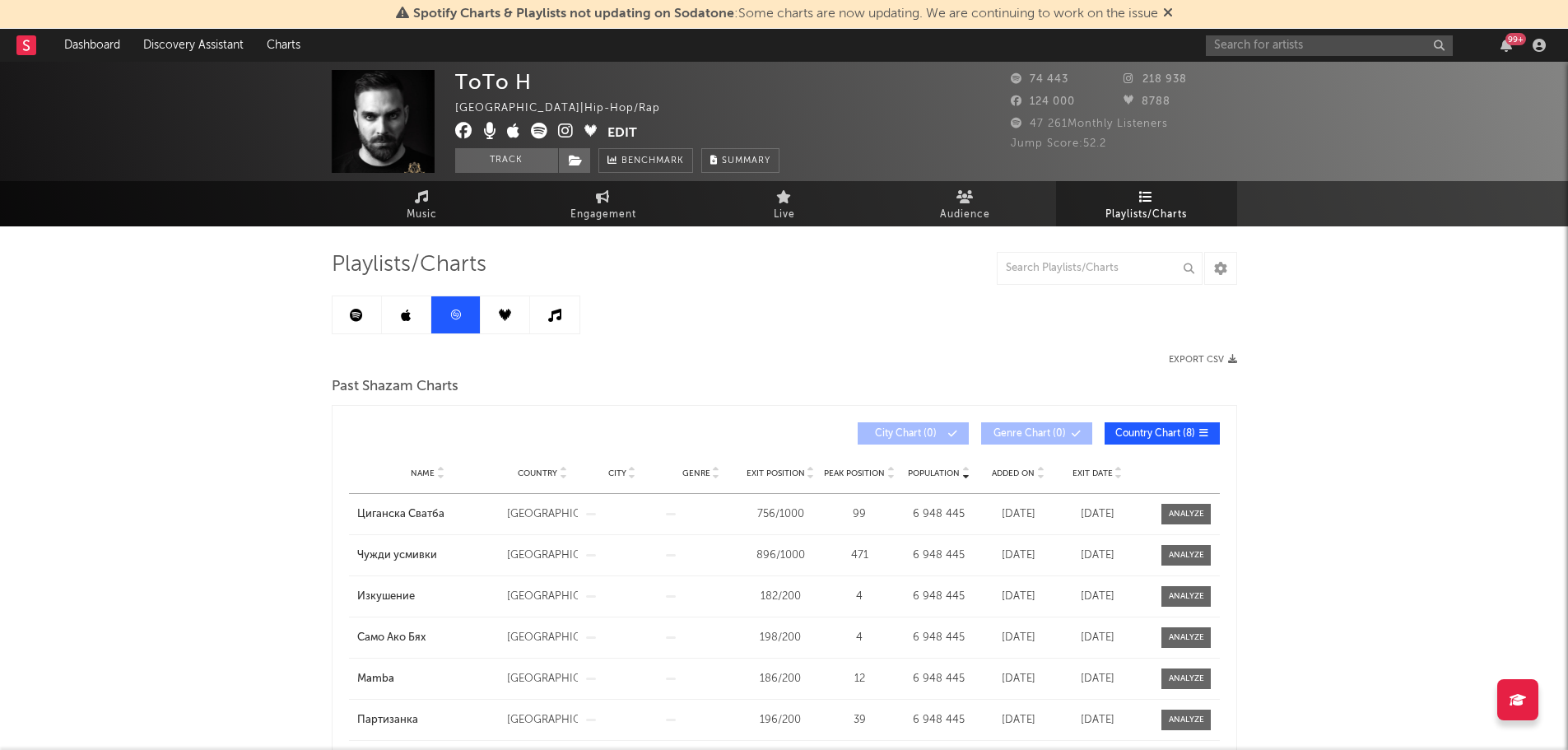
click at [493, 313] on link at bounding box center [505, 315] width 49 height 37
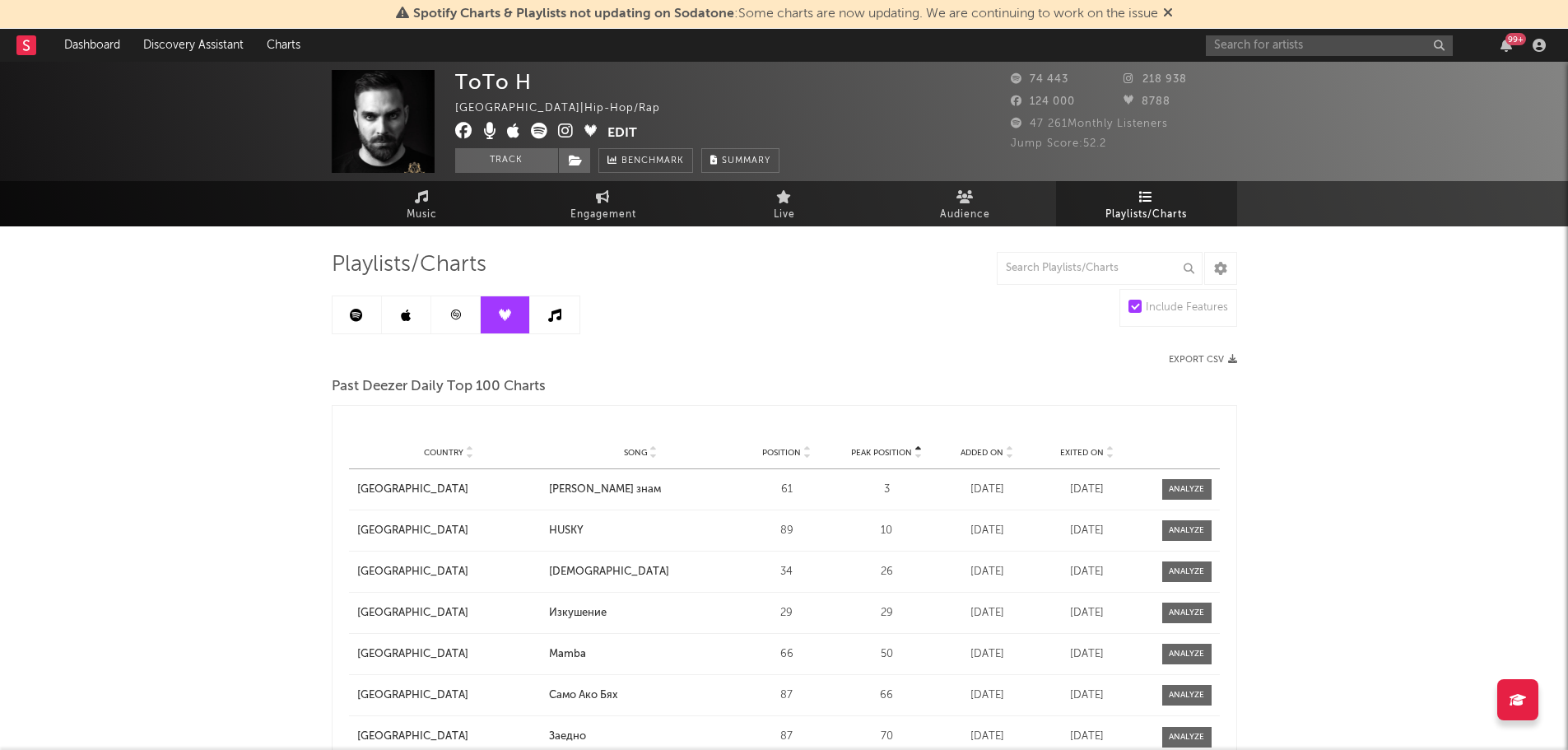
click at [546, 321] on link at bounding box center [554, 315] width 49 height 37
